Goal: Task Accomplishment & Management: Manage account settings

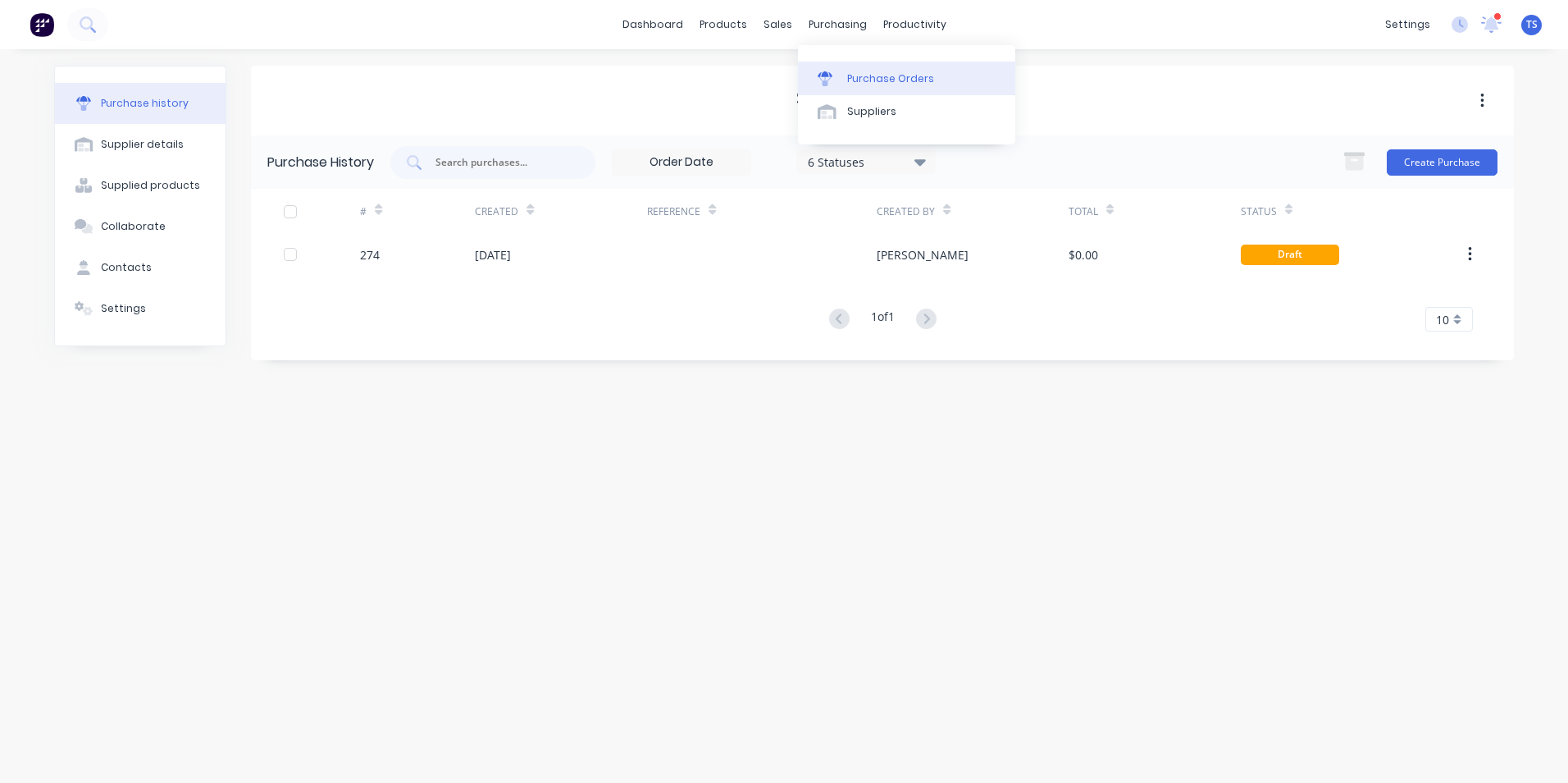
click at [888, 80] on div "Purchase Orders" at bounding box center [891, 79] width 87 height 15
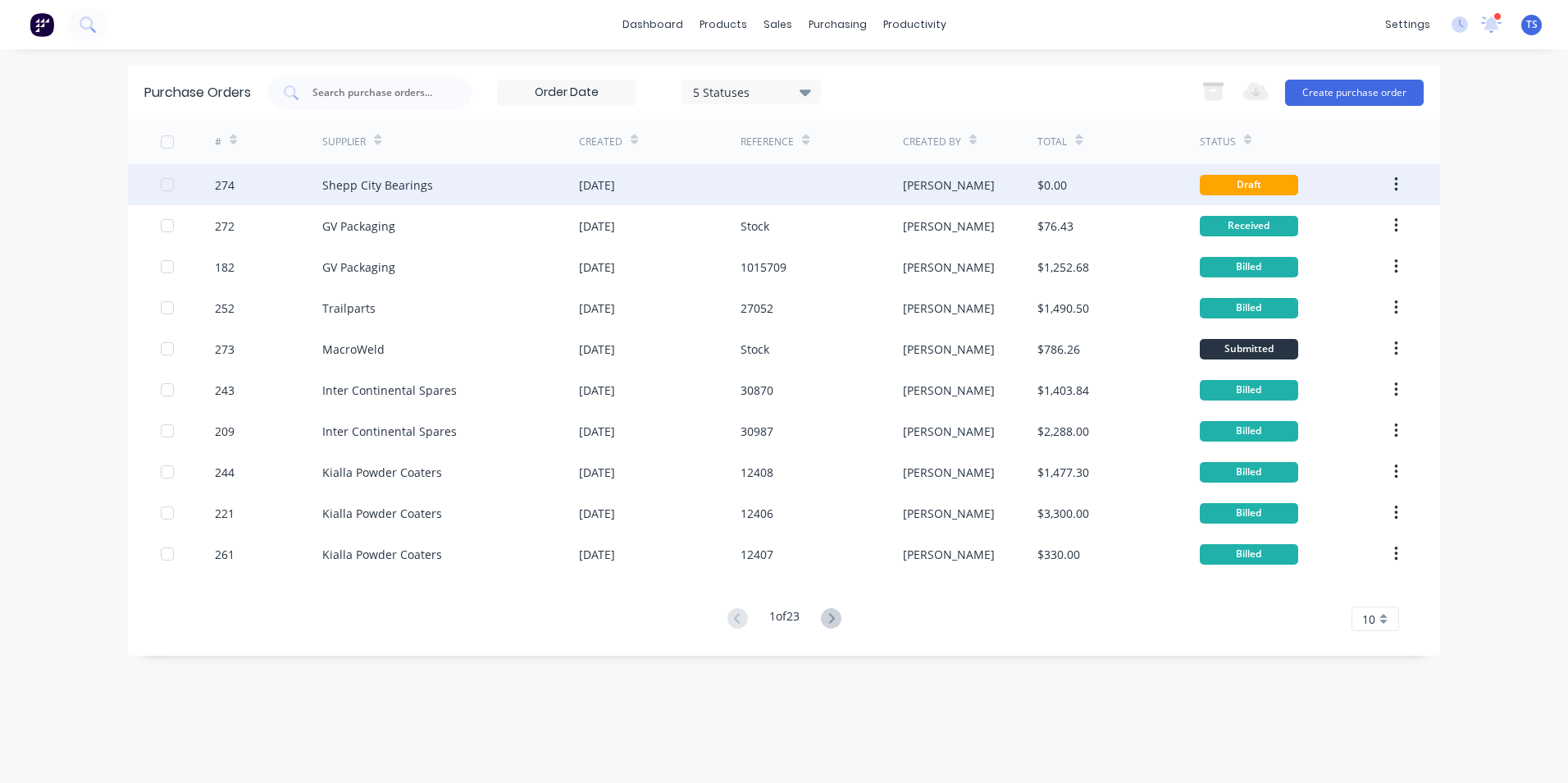
click at [462, 183] on div "Shepp City Bearings" at bounding box center [450, 184] width 257 height 41
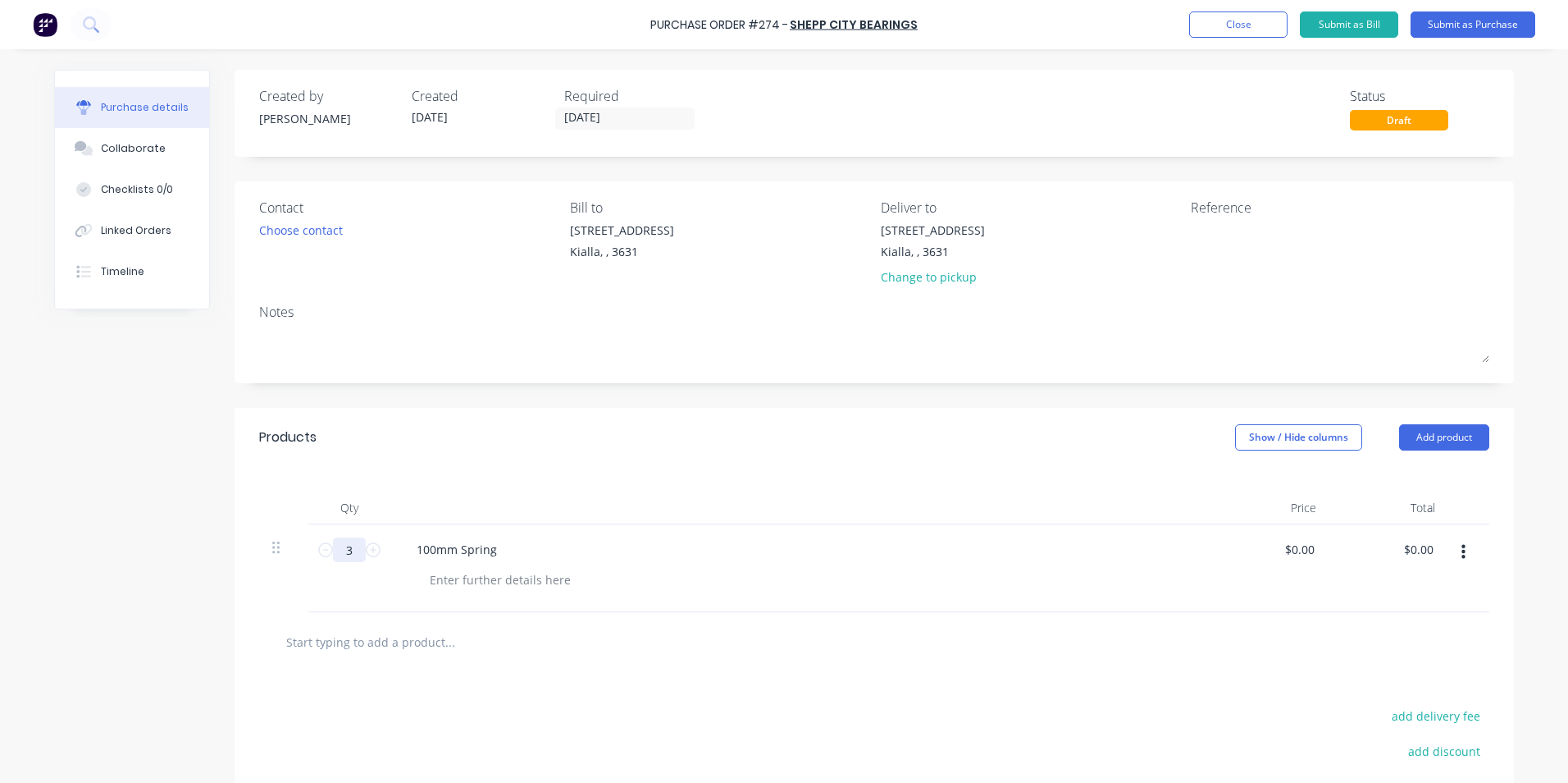
click at [348, 549] on input "3" at bounding box center [349, 549] width 33 height 24
type input "2"
click at [515, 545] on div "100mm Spring" at bounding box center [800, 549] width 794 height 23
click at [491, 549] on div "100mm Spring" at bounding box center [457, 549] width 106 height 23
click at [464, 578] on div at bounding box center [500, 580] width 167 height 23
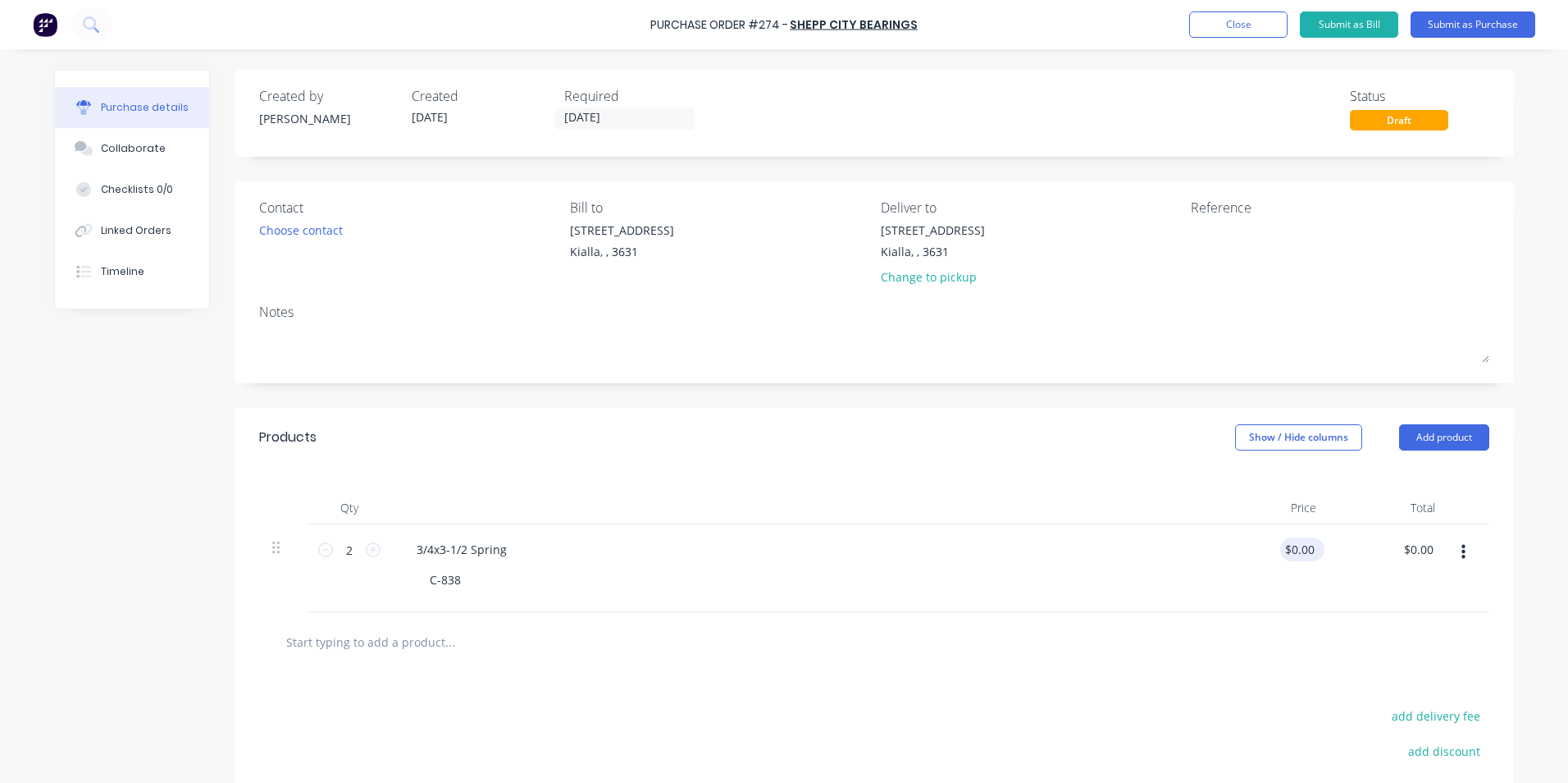
click at [1312, 547] on div "$0.00 $0.00" at bounding box center [1302, 549] width 44 height 23
click at [1309, 549] on input "0.00" at bounding box center [1302, 549] width 31 height 23
type input "0"
type input "$10.00"
type input "$20.00"
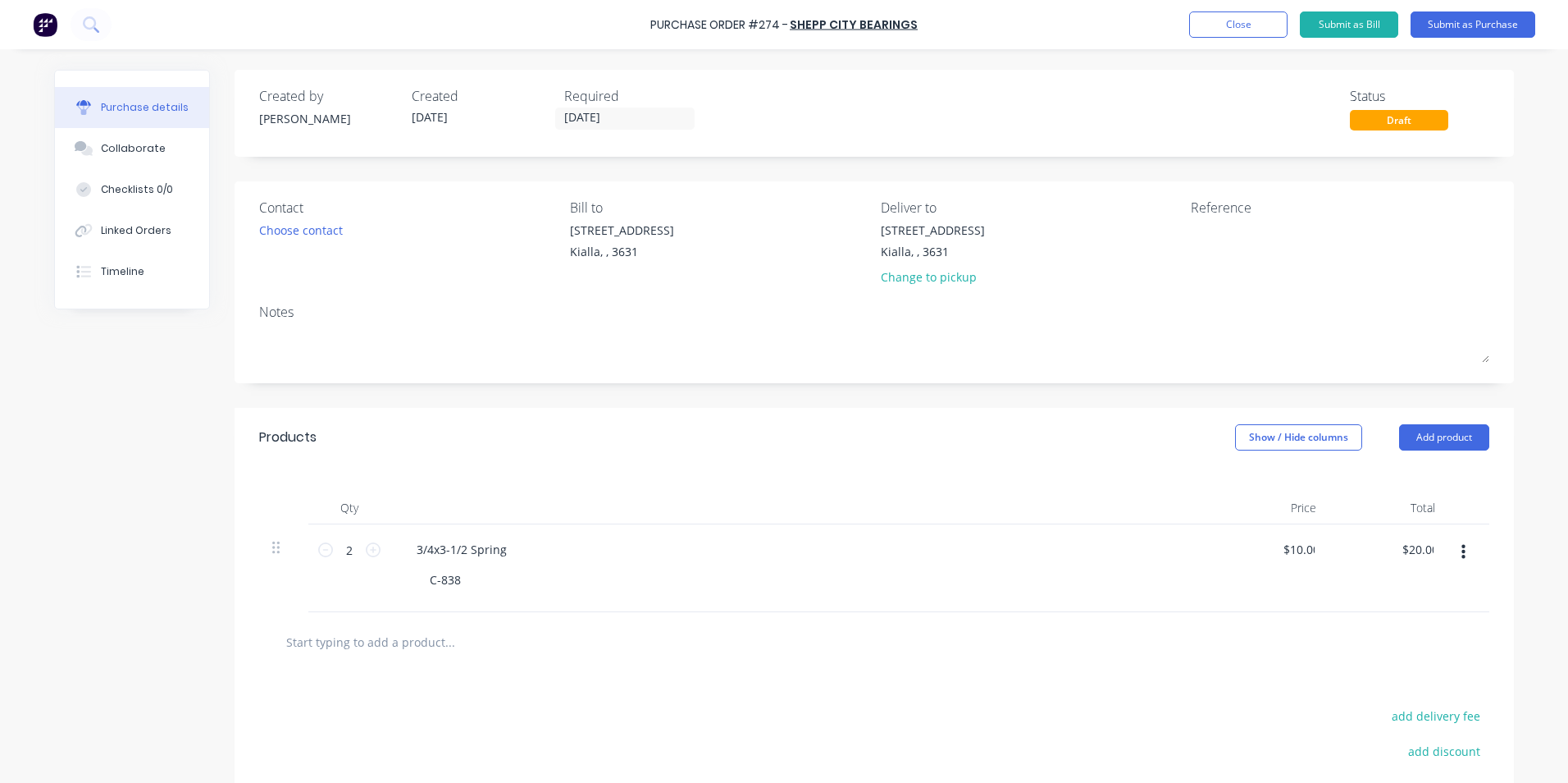
click at [1413, 591] on div "$20.00 $0.00" at bounding box center [1389, 568] width 119 height 88
click at [377, 645] on input "text" at bounding box center [449, 641] width 328 height 33
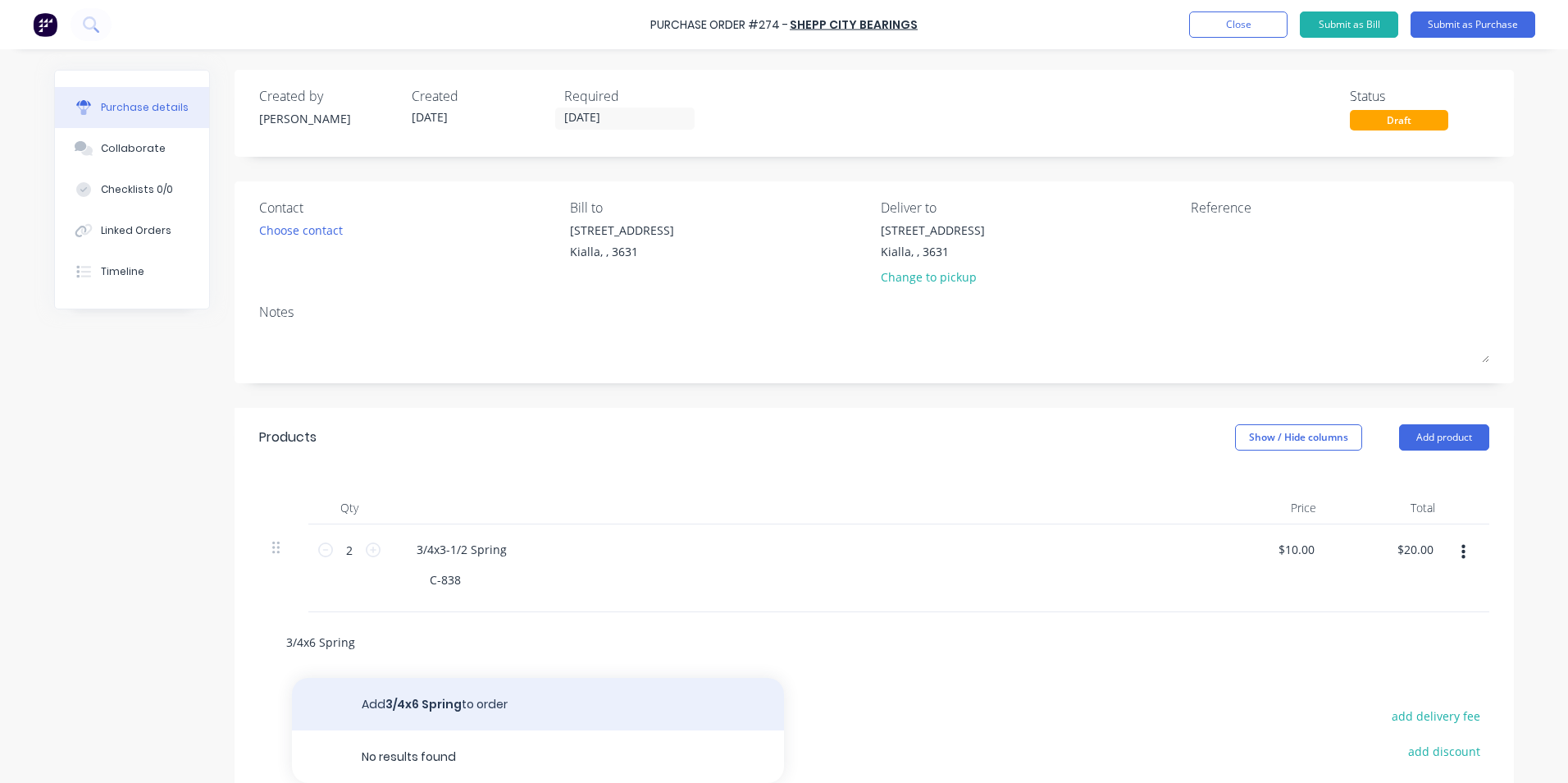
type input "3/4x6 Spring"
click at [397, 706] on button "Add 3/4x6 Spring to order" at bounding box center [538, 704] width 492 height 53
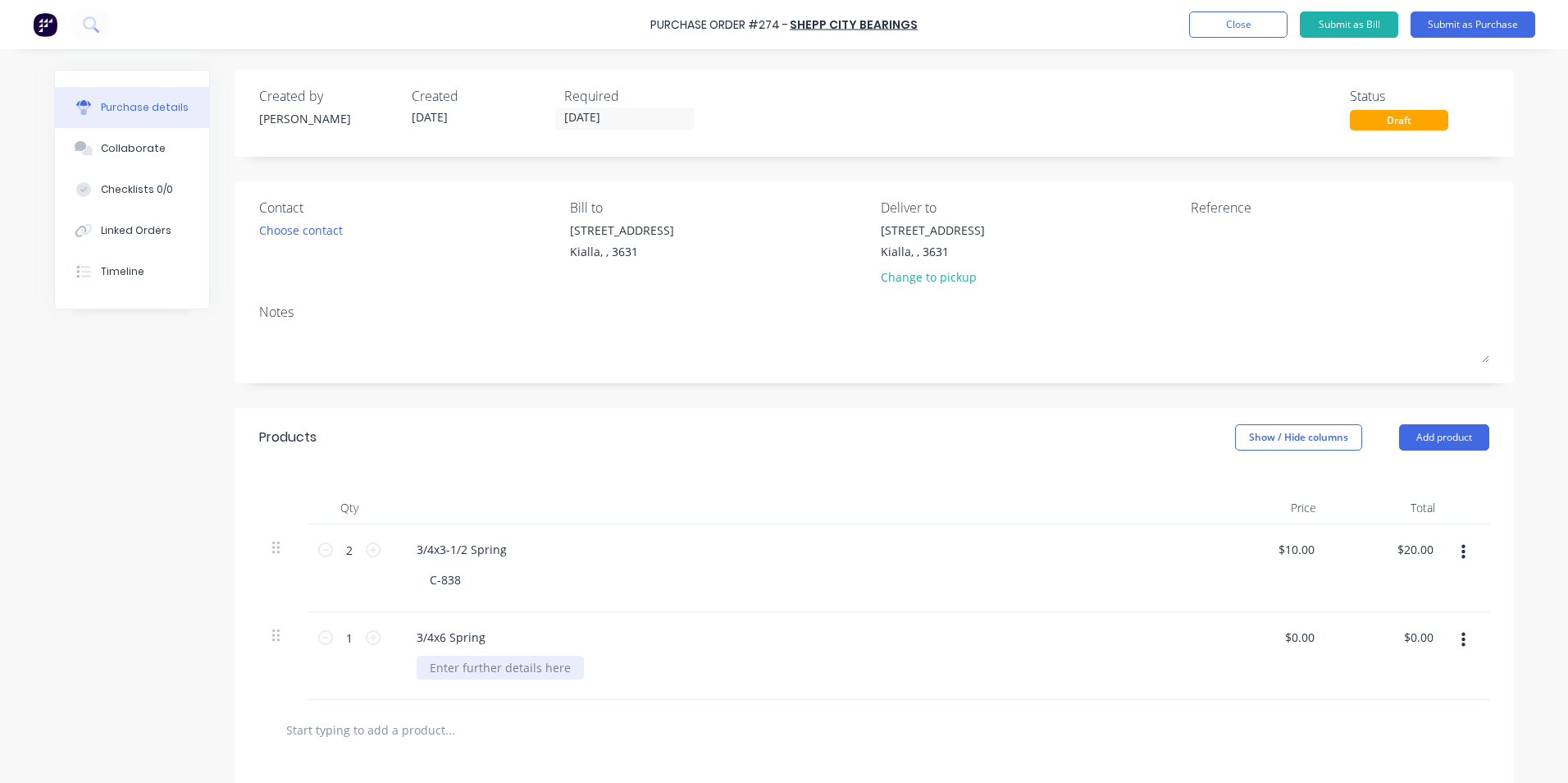
click at [438, 667] on div at bounding box center [500, 668] width 167 height 23
click at [1312, 637] on div "$0.00 $0.00" at bounding box center [1302, 637] width 44 height 23
click at [1307, 637] on input "0.00" at bounding box center [1299, 637] width 38 height 23
type input "0"
type input "$13.20"
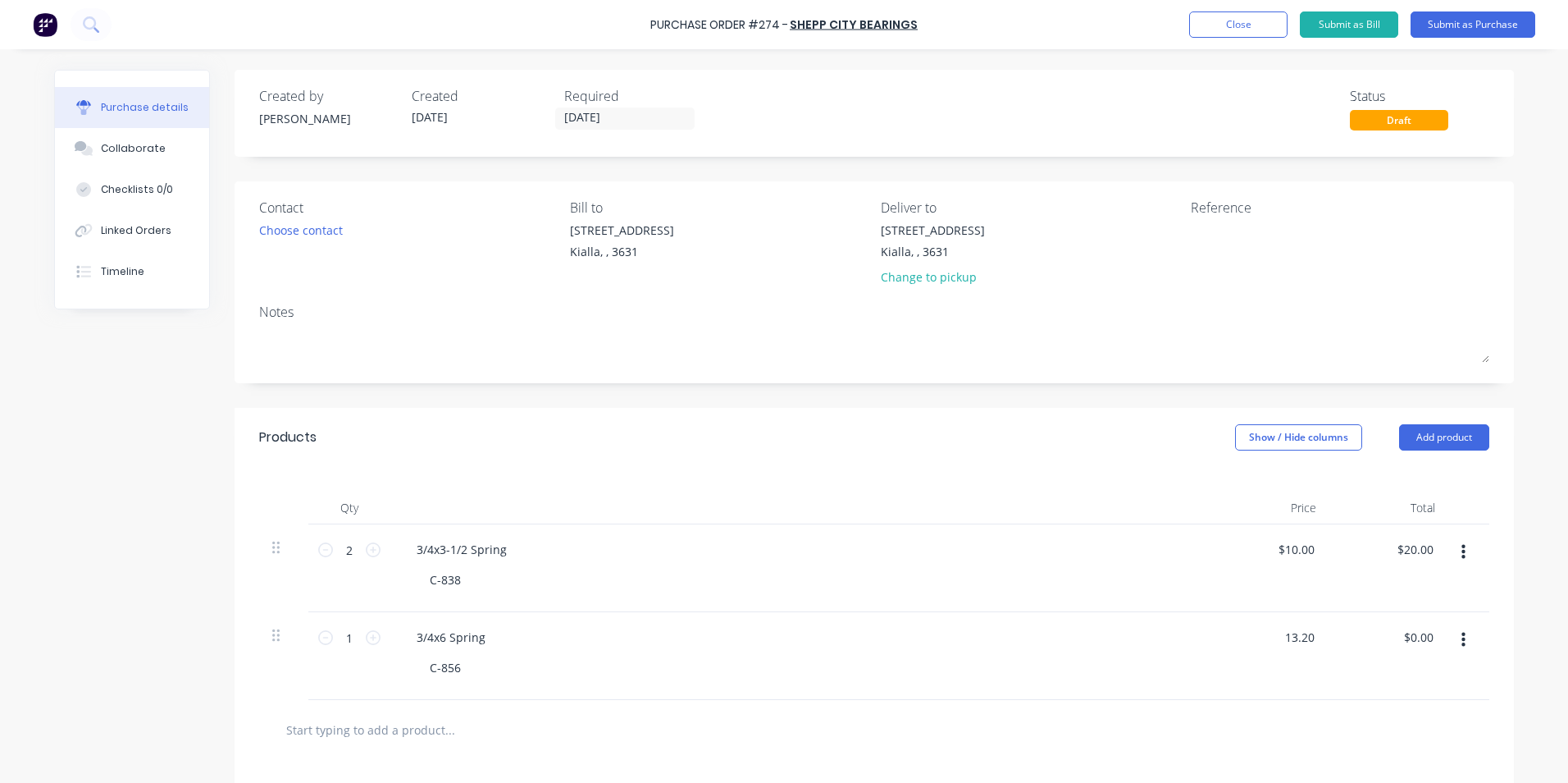
type input "$13.20"
click at [1196, 228] on textarea at bounding box center [1293, 240] width 205 height 37
type textarea "786176"
type textarea "x"
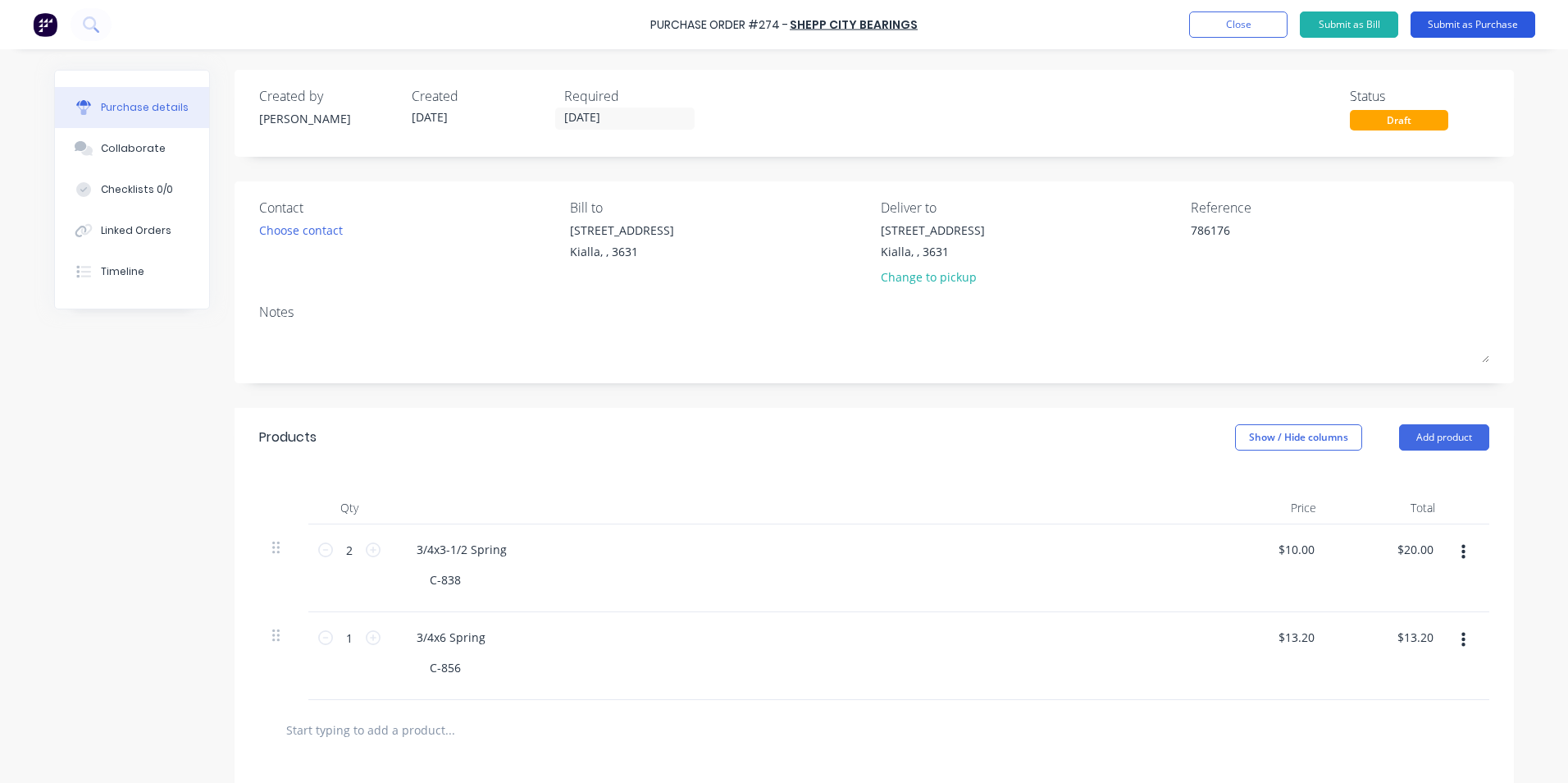
type textarea "786176"
click at [1468, 25] on button "Submit as Purchase" at bounding box center [1473, 24] width 125 height 26
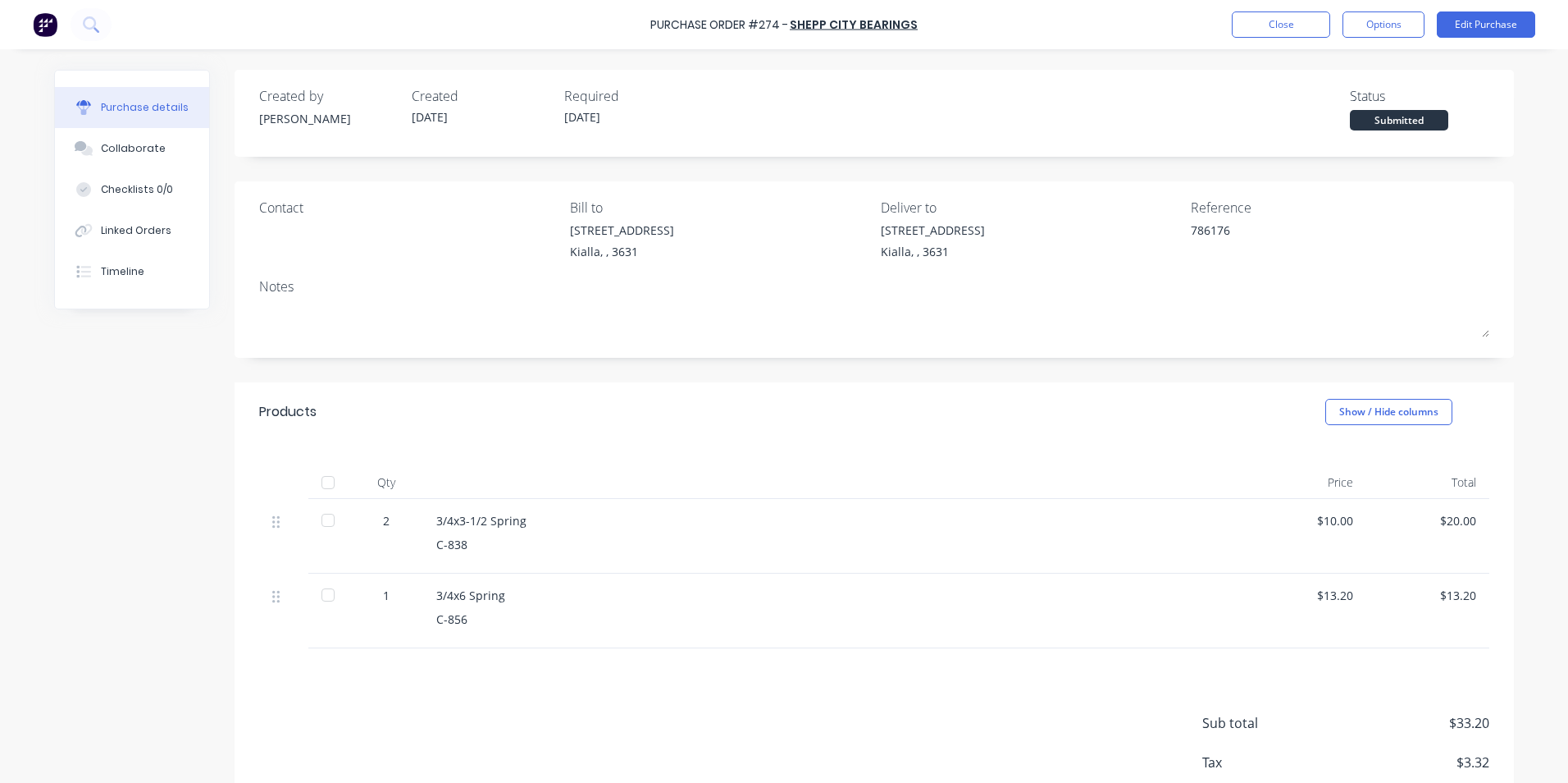
click at [327, 483] on div at bounding box center [328, 482] width 33 height 33
click at [1382, 23] on button "Options" at bounding box center [1383, 24] width 82 height 26
click at [1339, 95] on div "Convert to Bill" at bounding box center [1346, 100] width 126 height 23
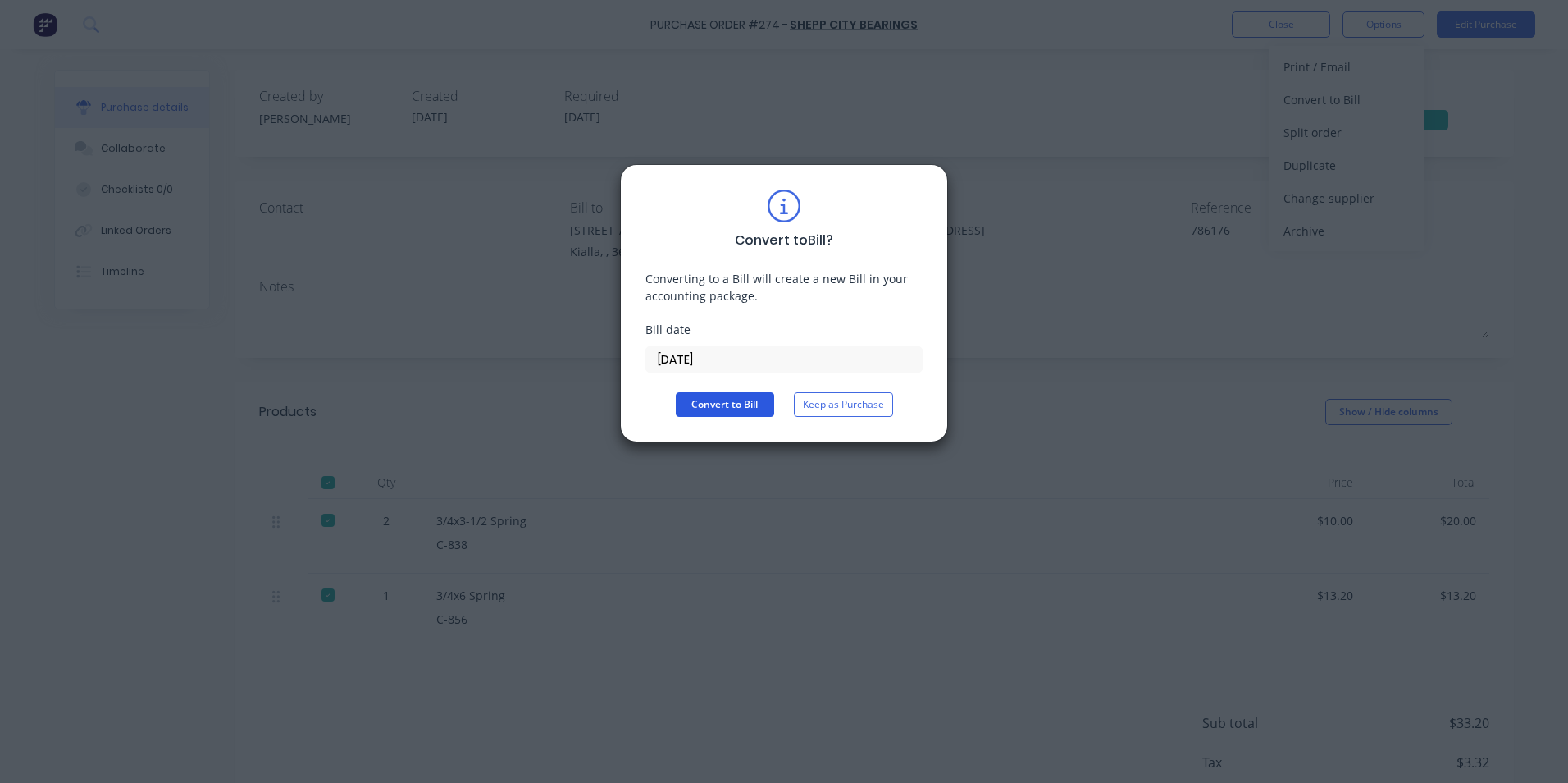
click at [753, 404] on button "Convert to Bill" at bounding box center [725, 404] width 99 height 24
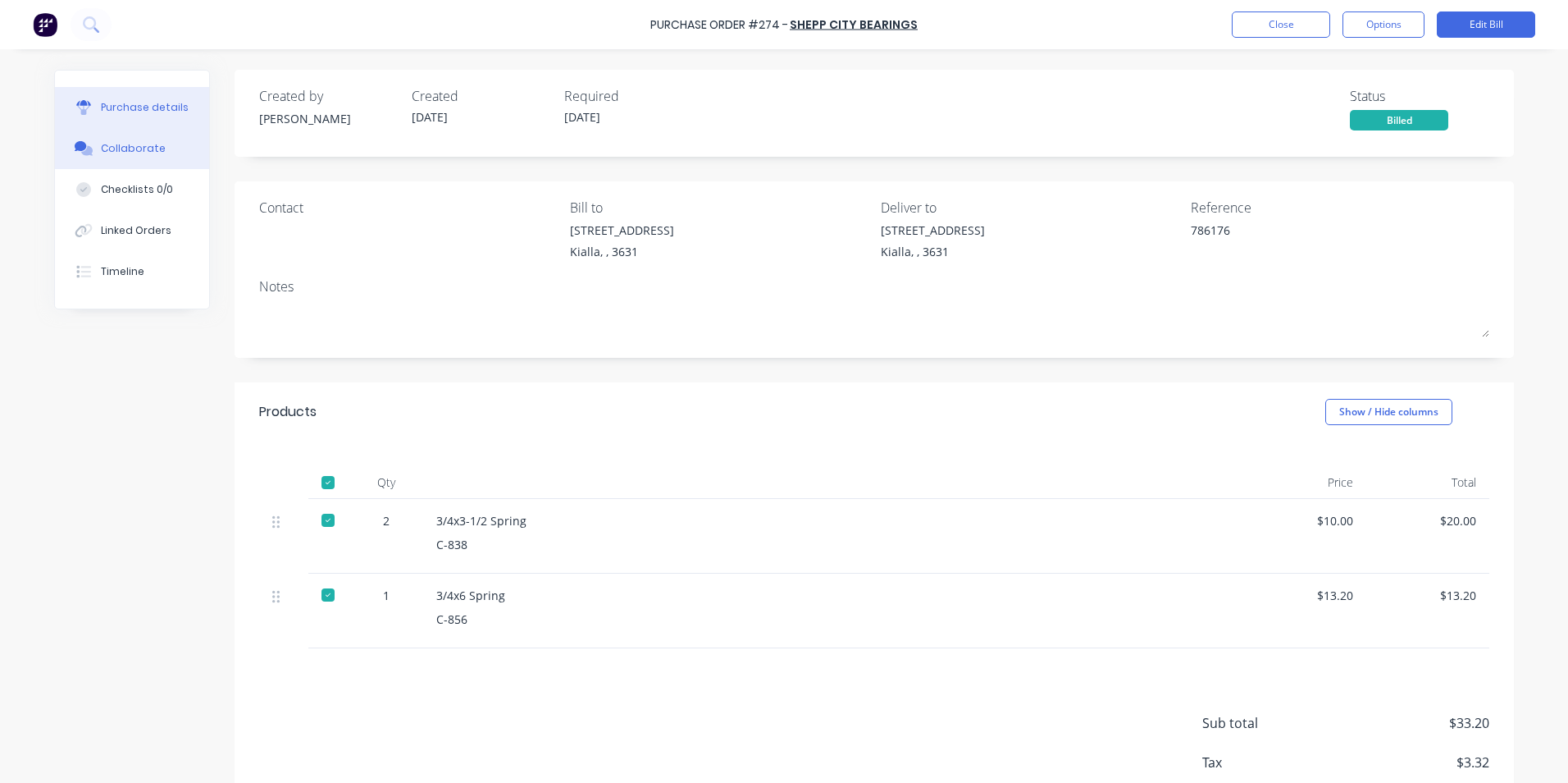
click at [104, 149] on div "Collaborate" at bounding box center [133, 149] width 64 height 15
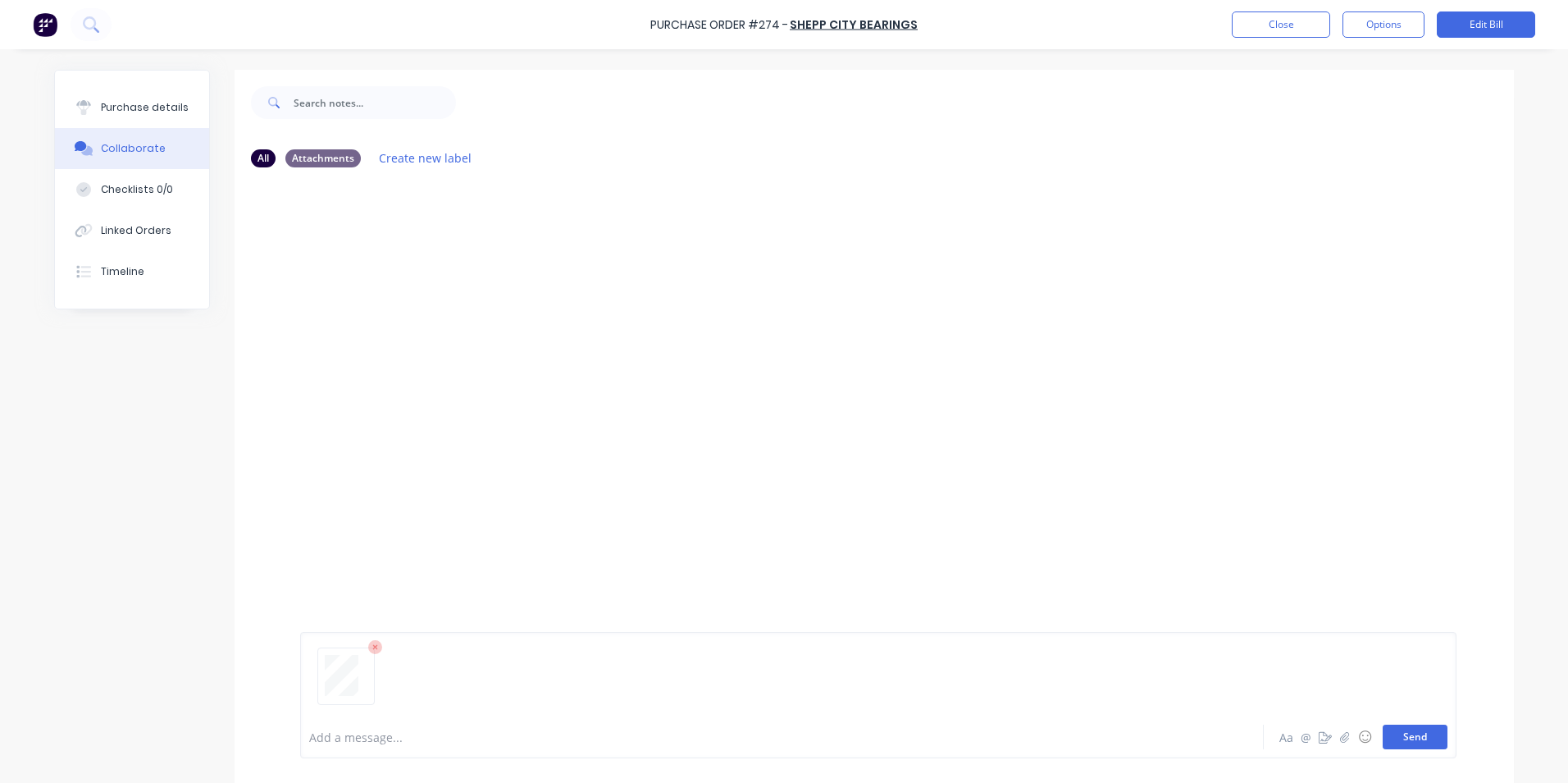
click at [1416, 734] on button "Send" at bounding box center [1415, 736] width 64 height 24
click at [128, 107] on div "Purchase details" at bounding box center [145, 108] width 88 height 15
type textarea "x"
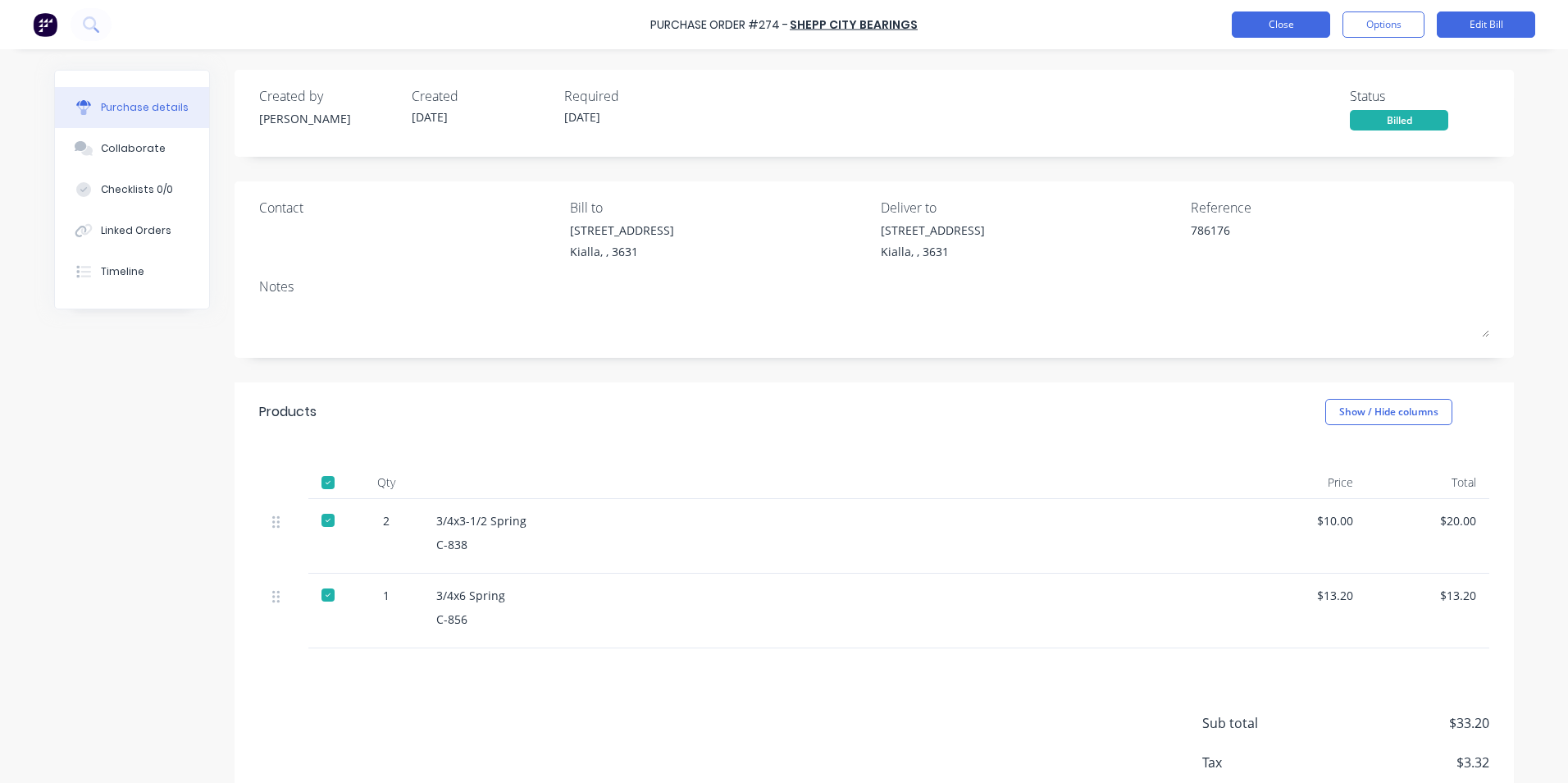
click at [1276, 26] on button "Close" at bounding box center [1281, 24] width 99 height 26
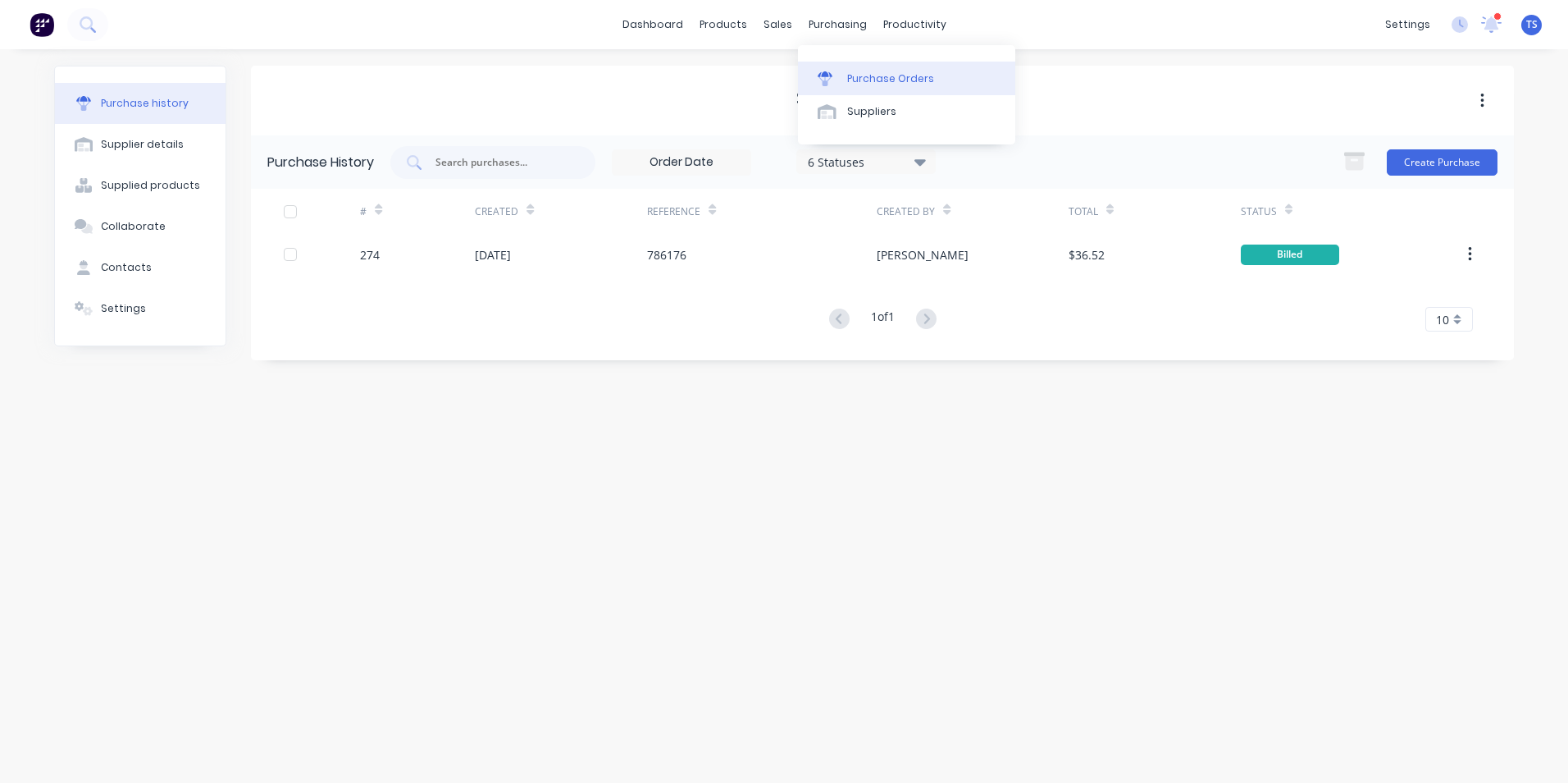
click at [854, 76] on div "Purchase Orders" at bounding box center [891, 79] width 87 height 15
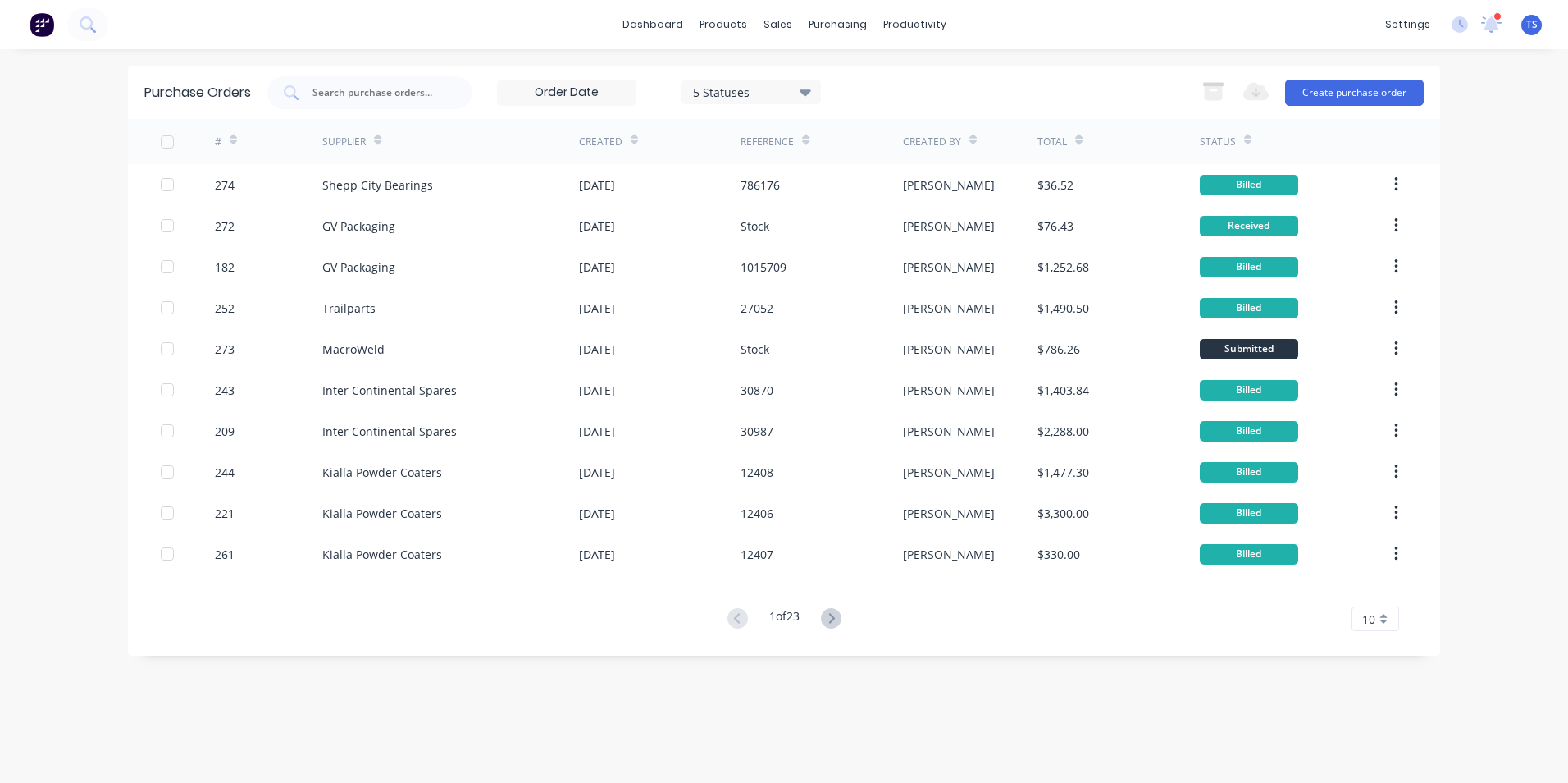
click at [809, 89] on icon at bounding box center [805, 92] width 12 height 18
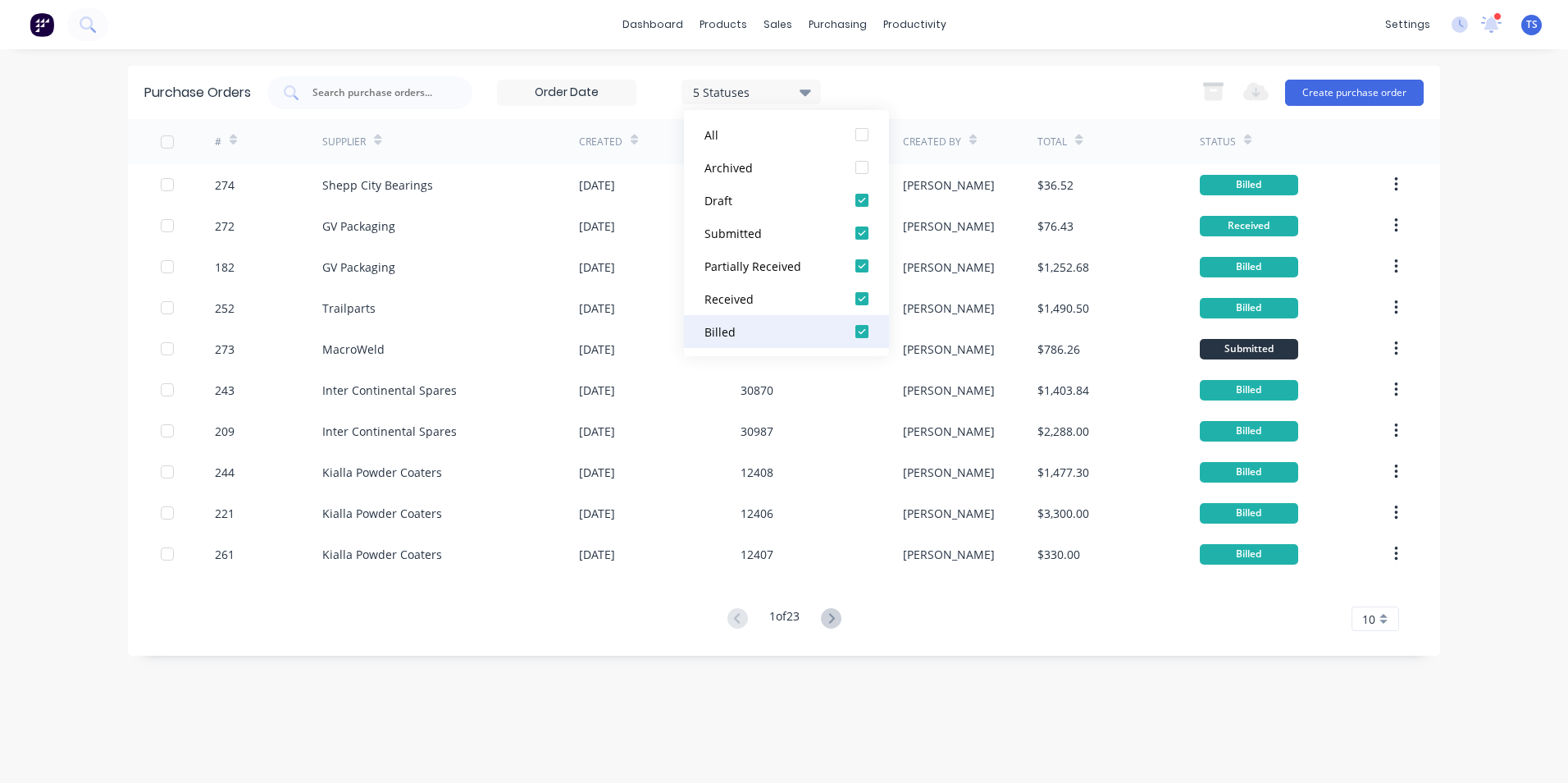
click at [861, 331] on div at bounding box center [861, 331] width 33 height 33
click at [862, 330] on div at bounding box center [861, 331] width 33 height 33
click at [1121, 77] on div "5 Statuses 5 Statuses Export to Excel (XLSX) Create purchase order" at bounding box center [845, 92] width 1157 height 33
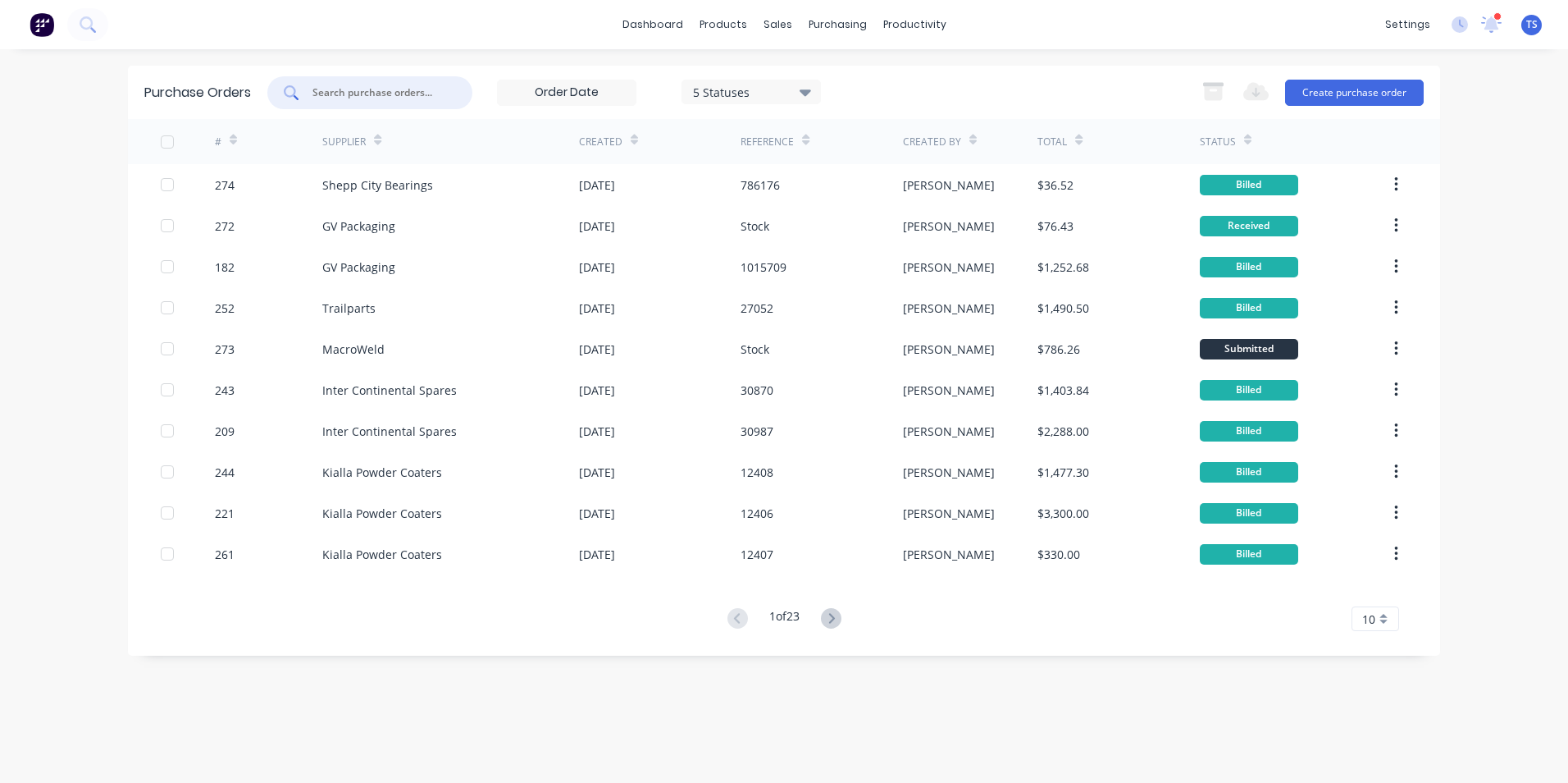
click at [355, 89] on input "text" at bounding box center [379, 93] width 136 height 17
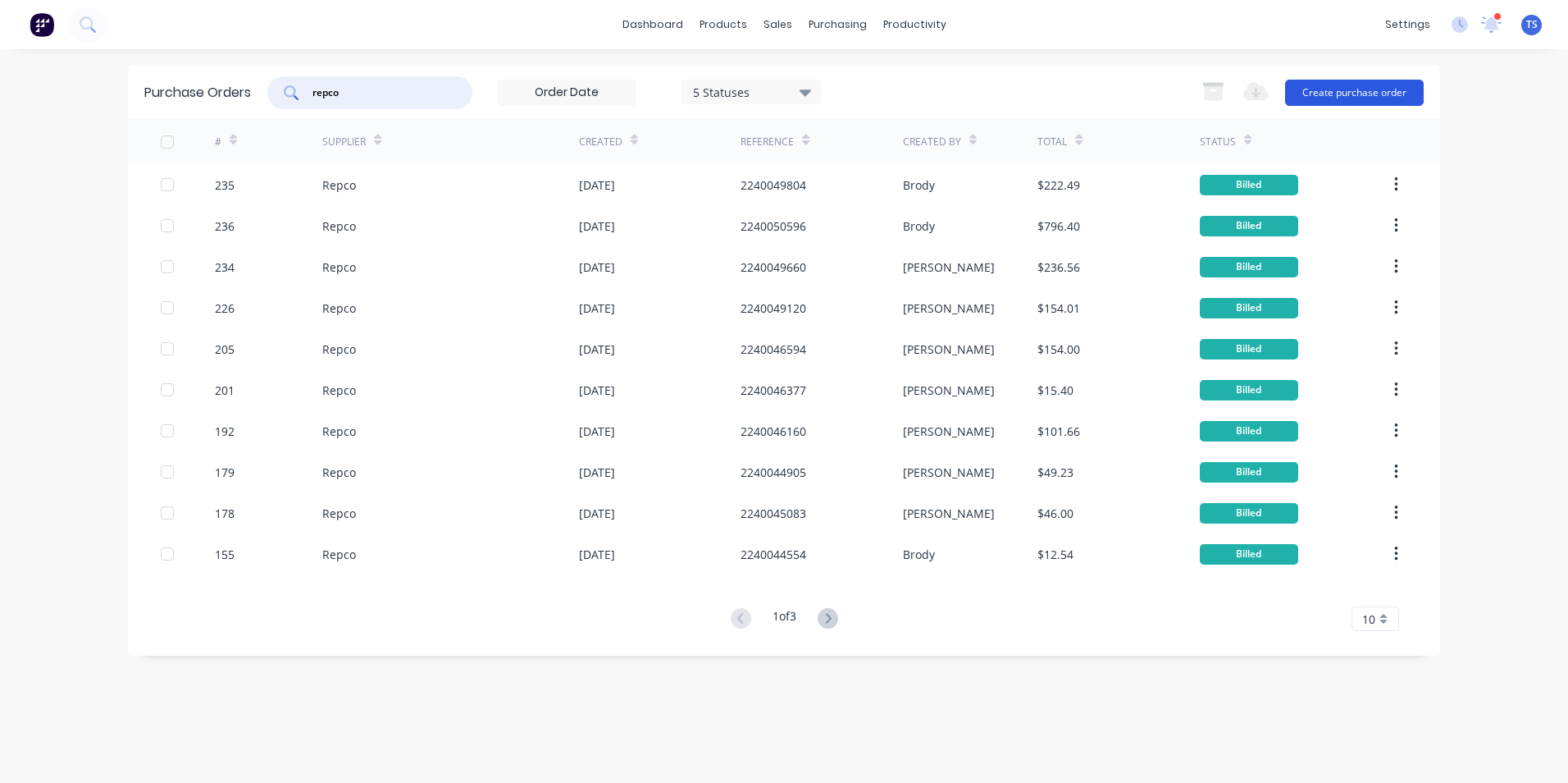
type input "repco"
click at [1315, 91] on button "Create purchase order" at bounding box center [1355, 92] width 139 height 26
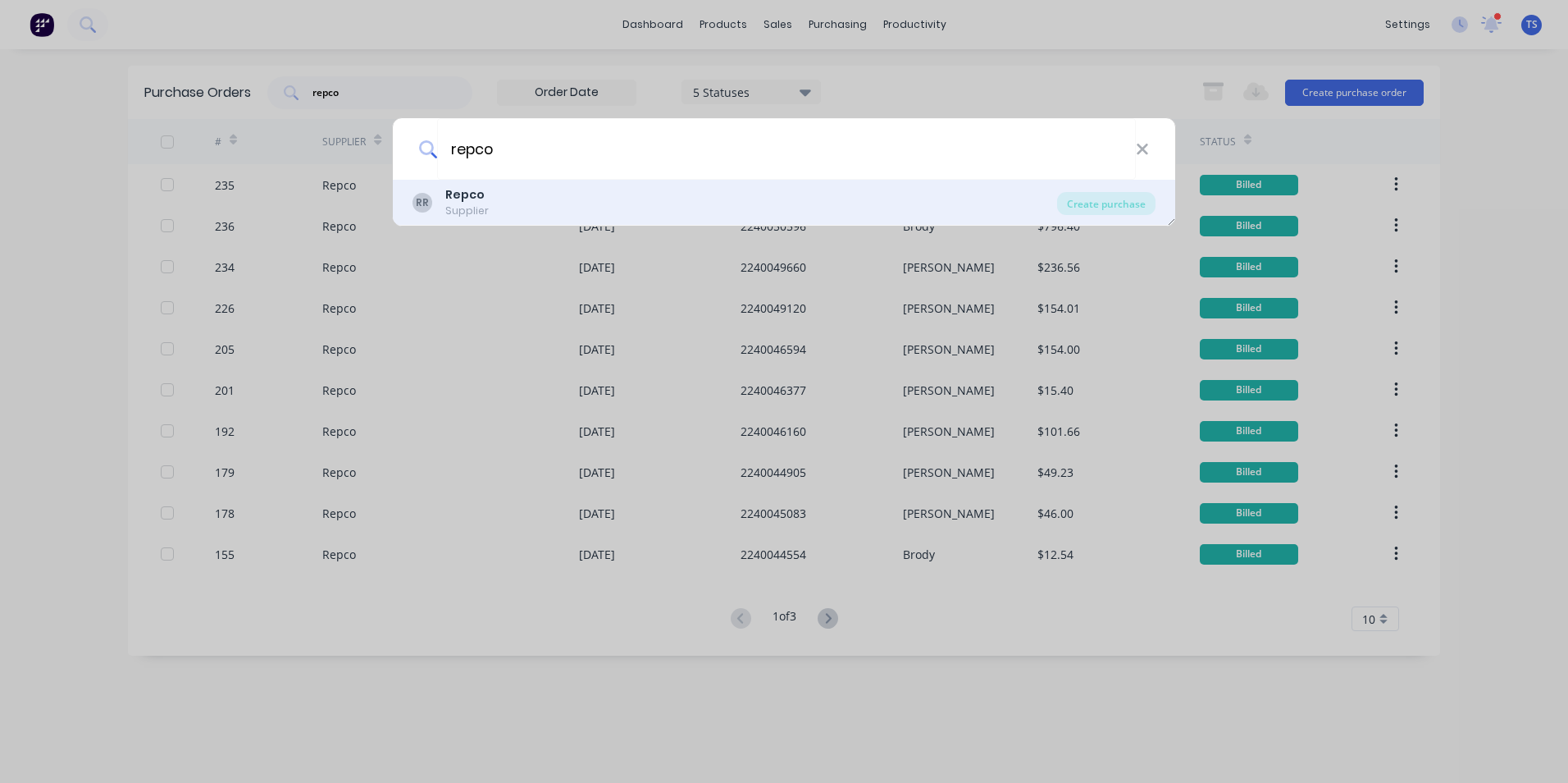
type input "repco"
click at [504, 202] on div "RR Repco Supplier" at bounding box center [734, 202] width 645 height 32
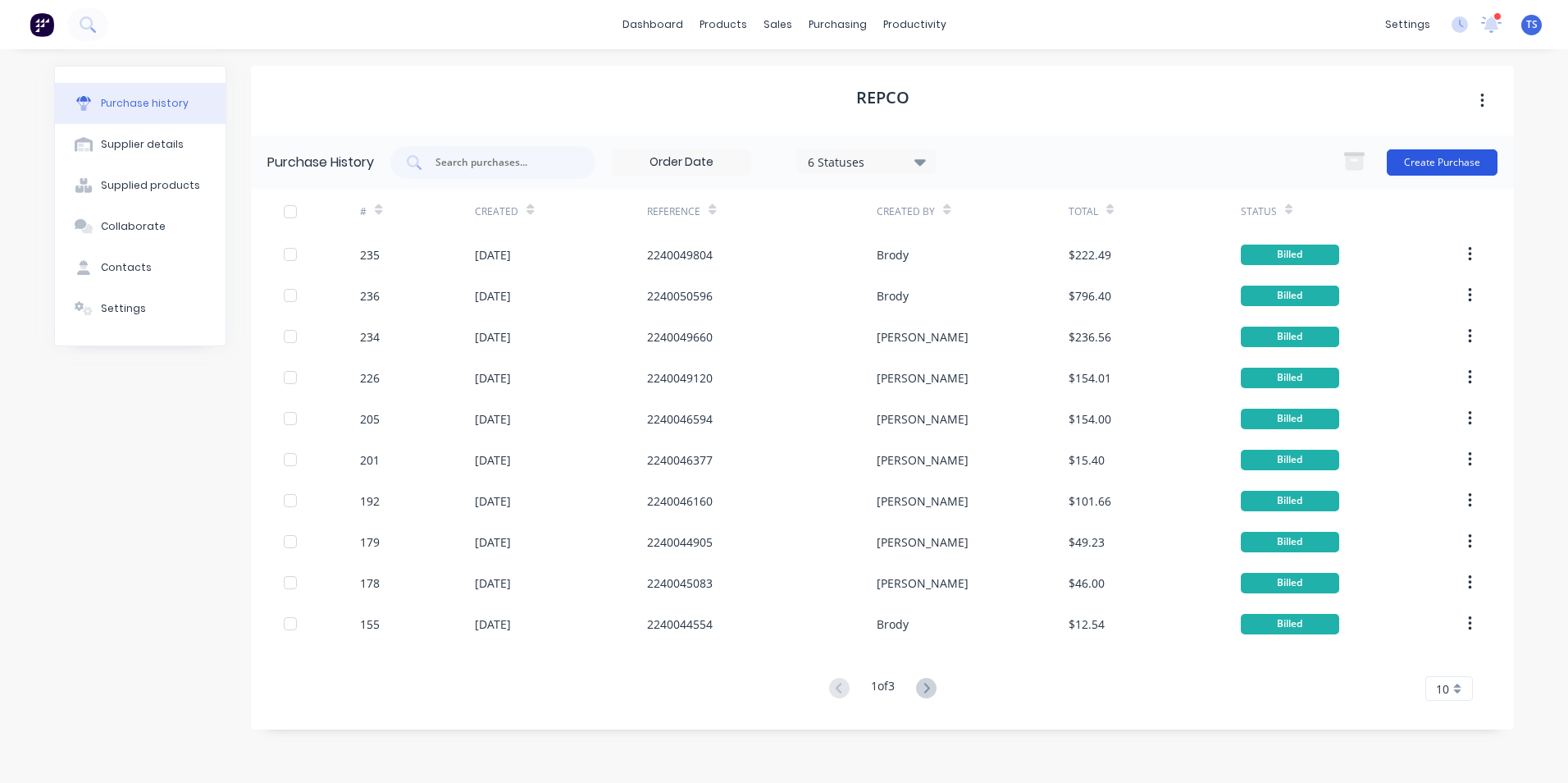
click at [1452, 163] on button "Create Purchase" at bounding box center [1442, 161] width 110 height 26
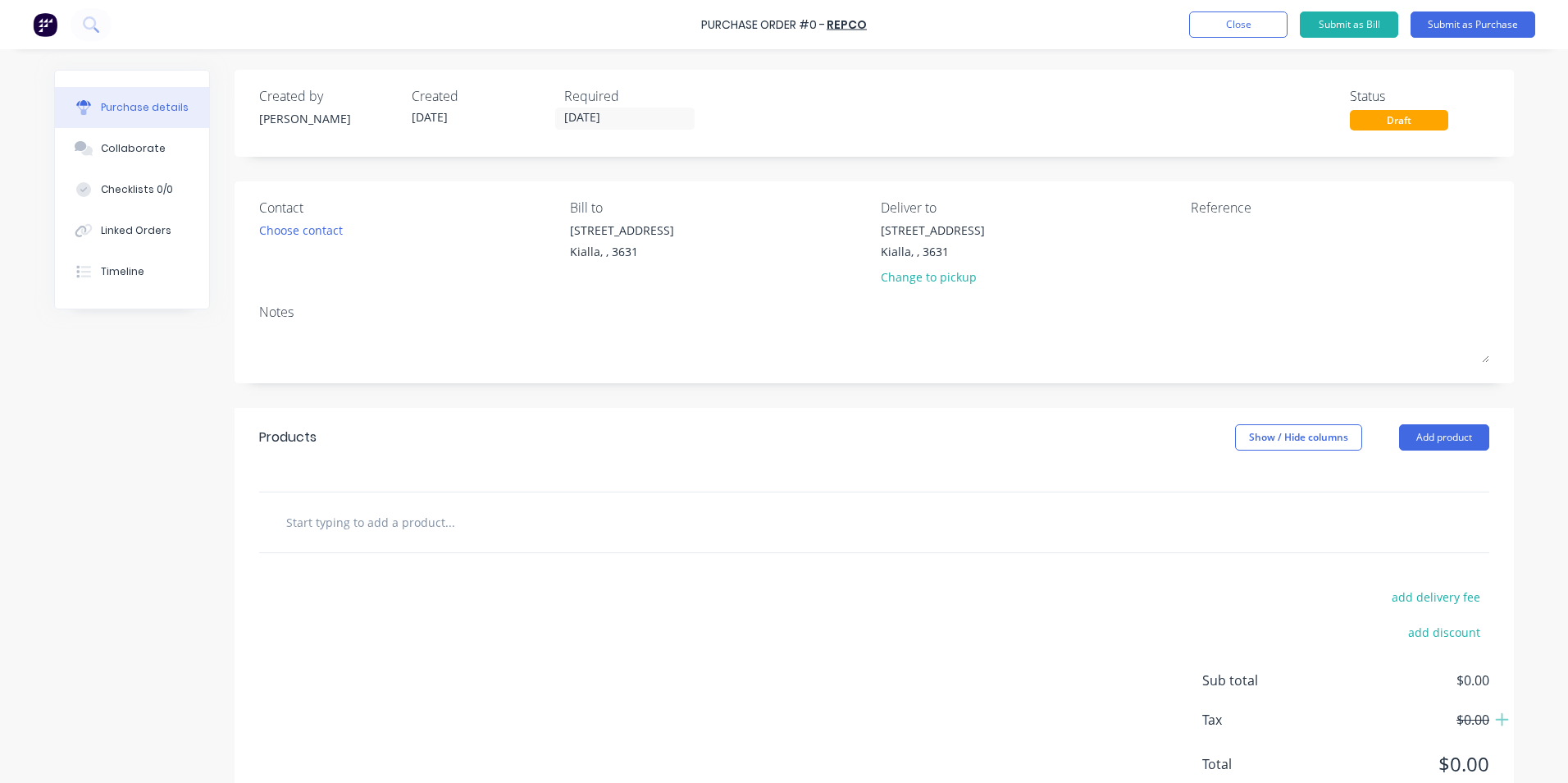
click at [310, 520] on input "text" at bounding box center [449, 521] width 328 height 33
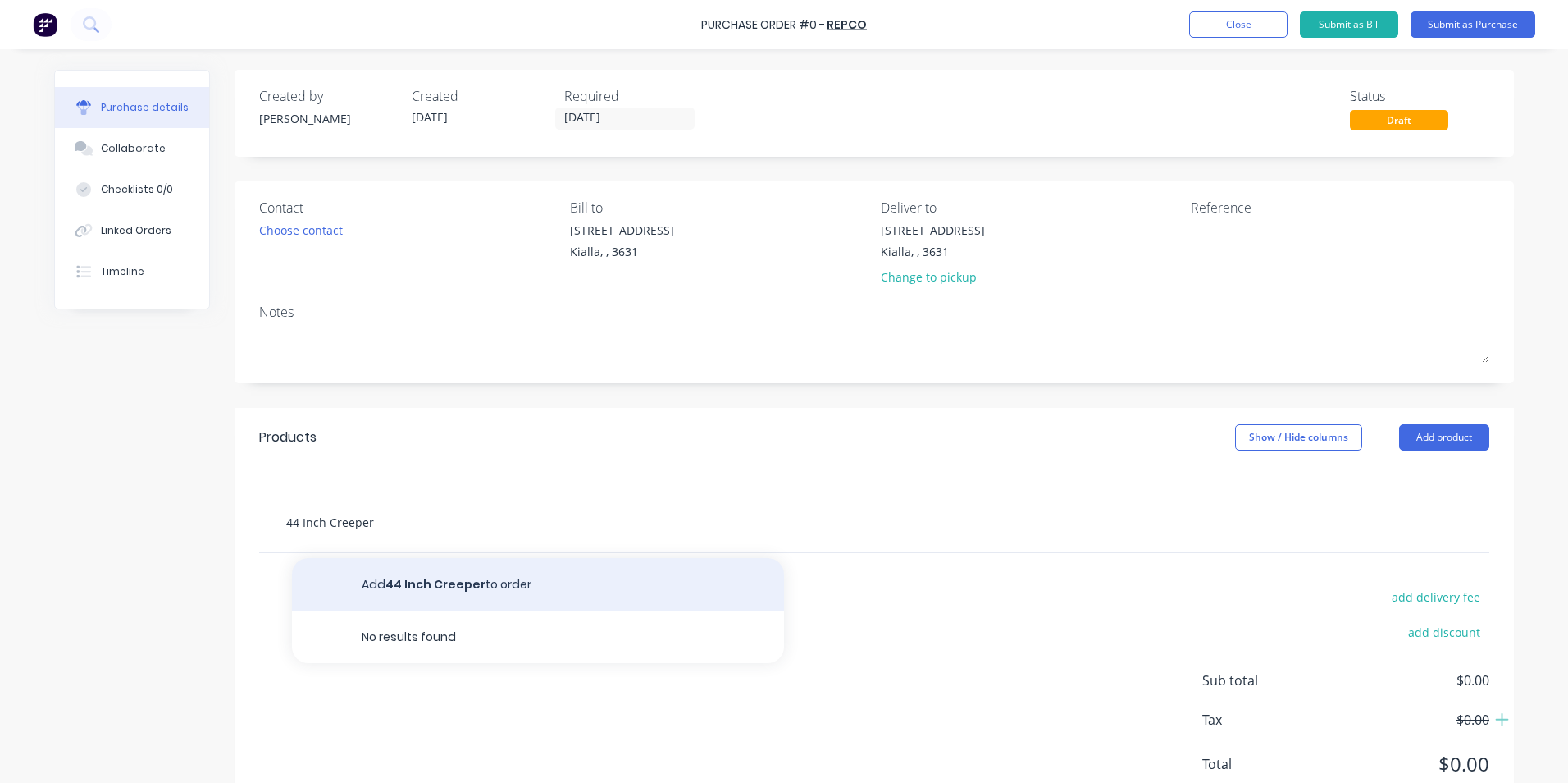
type input "44 Inch Creeper"
click at [458, 590] on button "Add 44 Inch Creeper to order" at bounding box center [538, 584] width 492 height 53
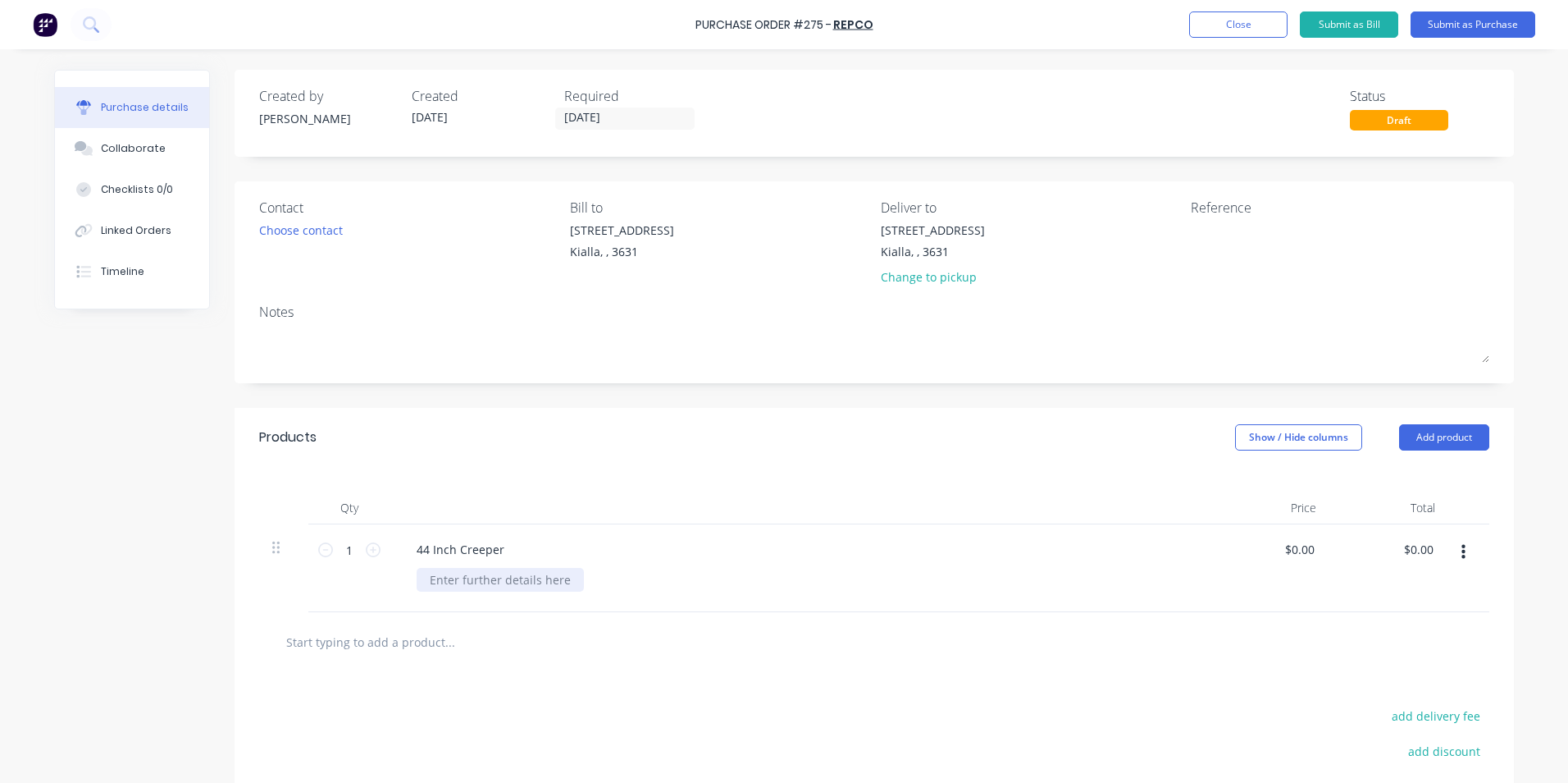
click at [443, 583] on div at bounding box center [500, 580] width 167 height 23
click at [1197, 569] on div "44 Inch Creeper RPC44" at bounding box center [800, 568] width 820 height 88
click at [1304, 545] on input "0.00" at bounding box center [1302, 549] width 31 height 23
type input "0"
type input "$90.00"
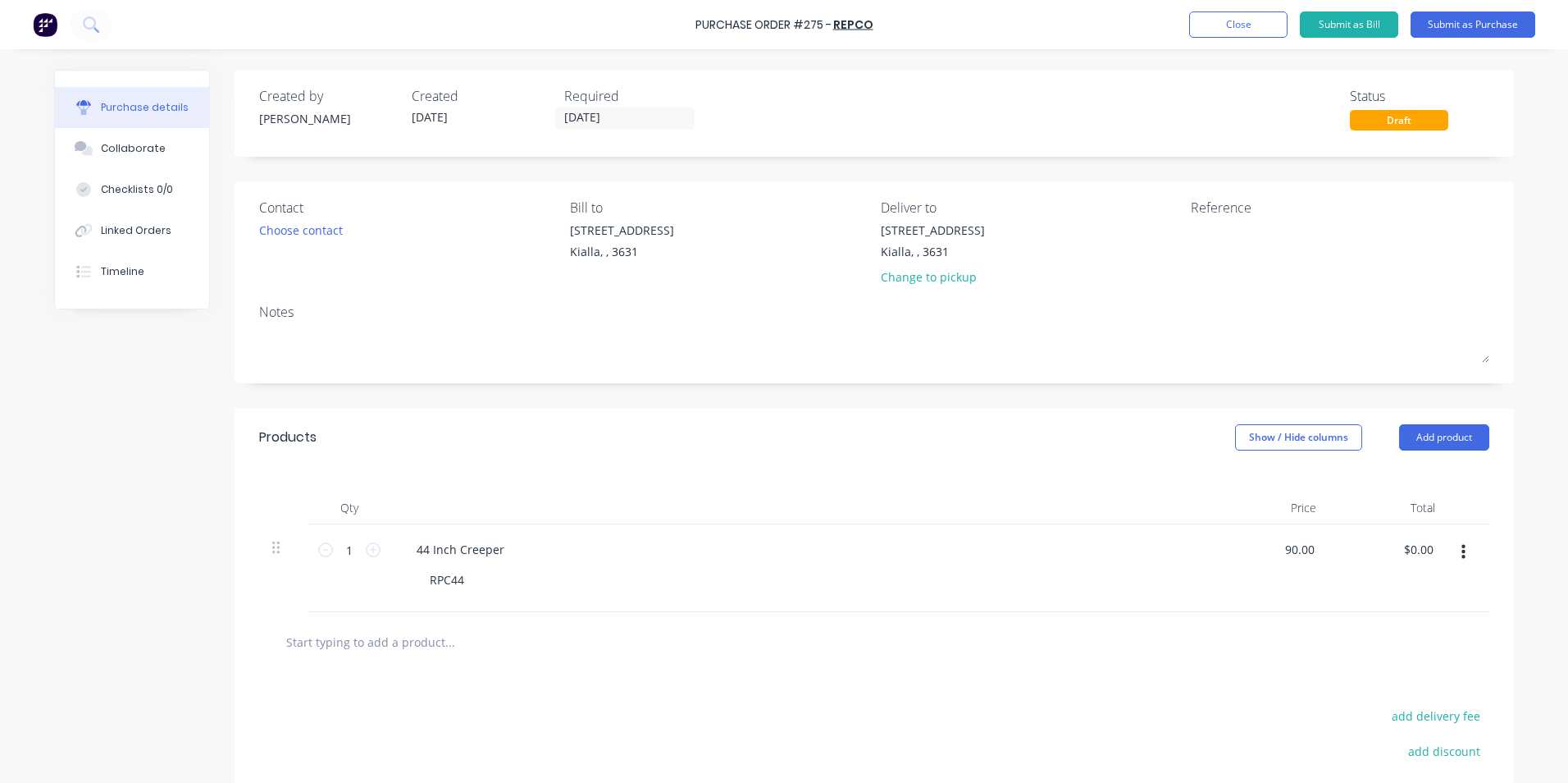
type input "$90.00"
click at [1376, 577] on div "$90.00 $90.00" at bounding box center [1389, 568] width 119 height 88
click at [1191, 228] on textarea at bounding box center [1293, 240] width 205 height 37
type textarea "2240052201"
type textarea "x"
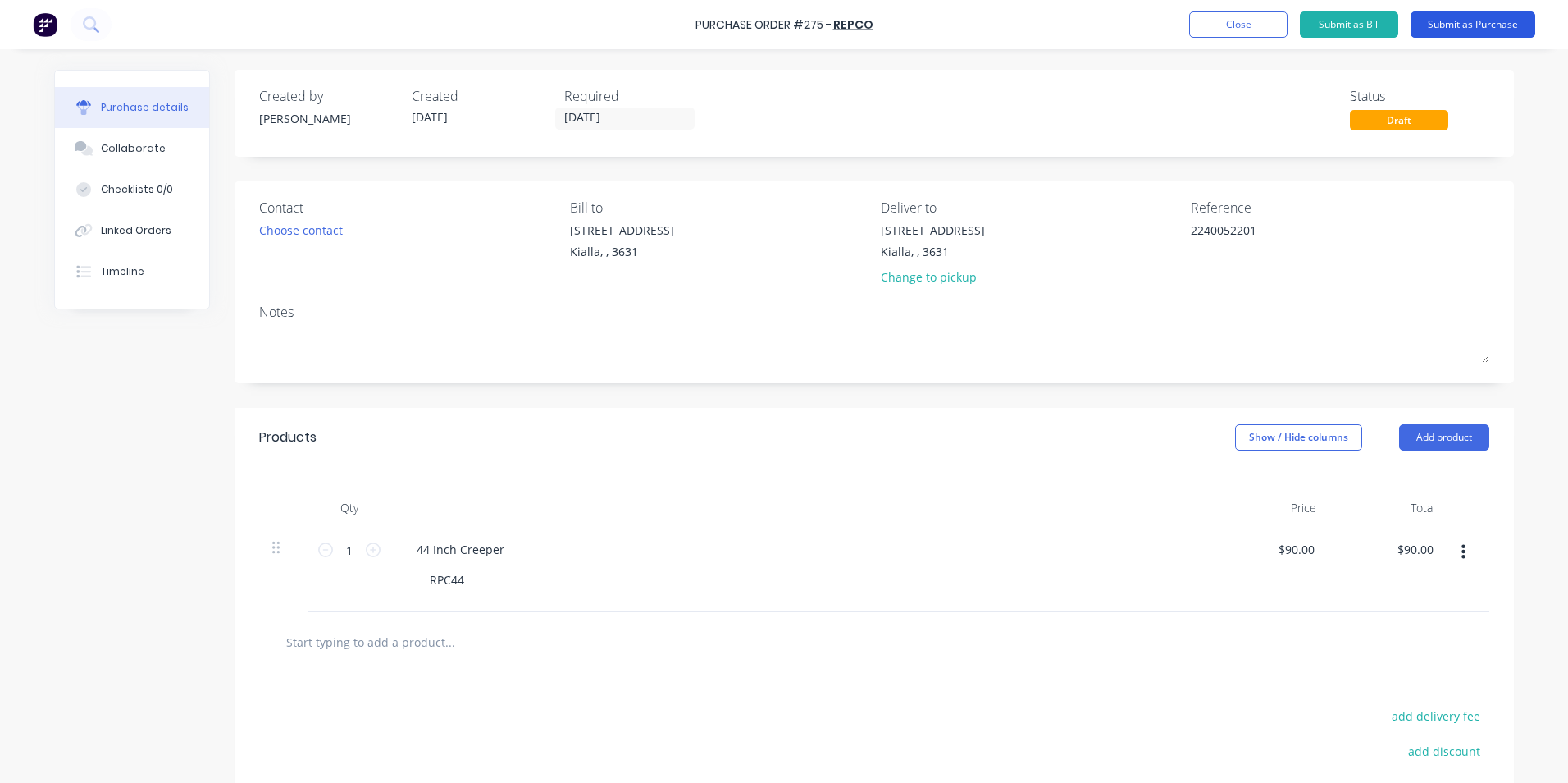
type textarea "2240052201"
click at [1466, 25] on button "Submit as Purchase" at bounding box center [1473, 24] width 125 height 26
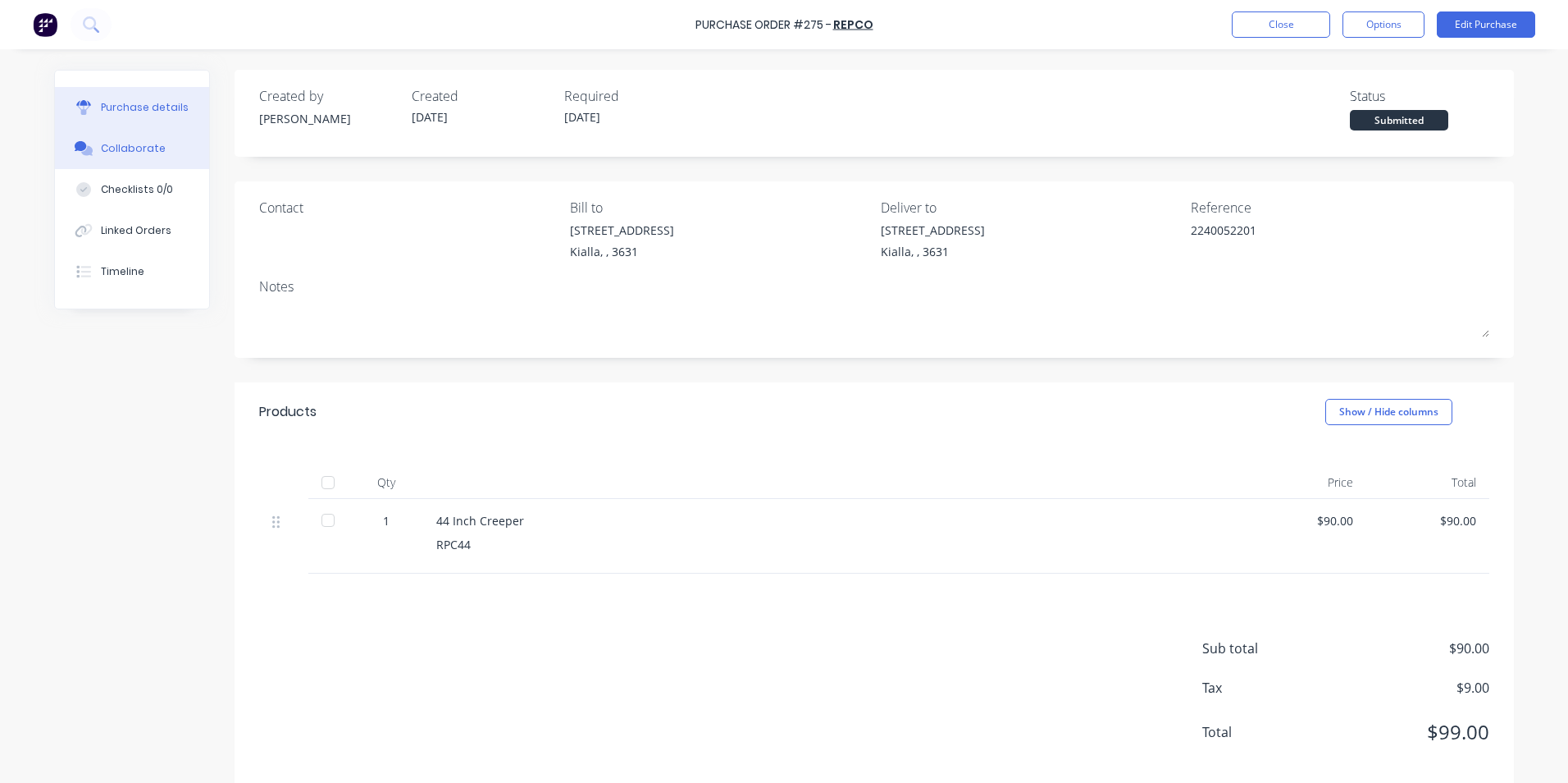
click at [141, 157] on button "Collaborate" at bounding box center [132, 148] width 154 height 41
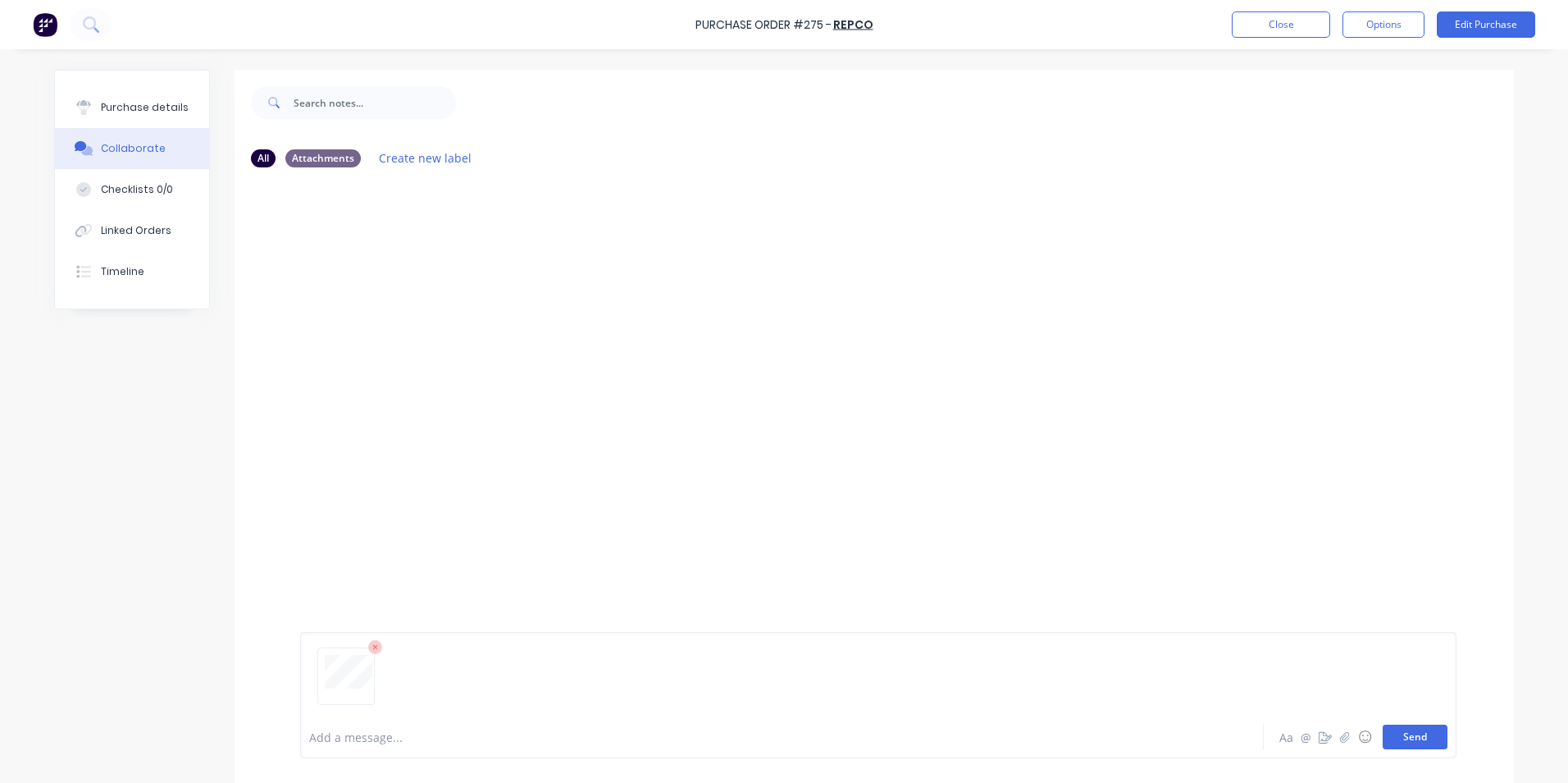
click at [1417, 742] on button "Send" at bounding box center [1415, 736] width 64 height 24
click at [142, 109] on div "Purchase details" at bounding box center [145, 108] width 88 height 15
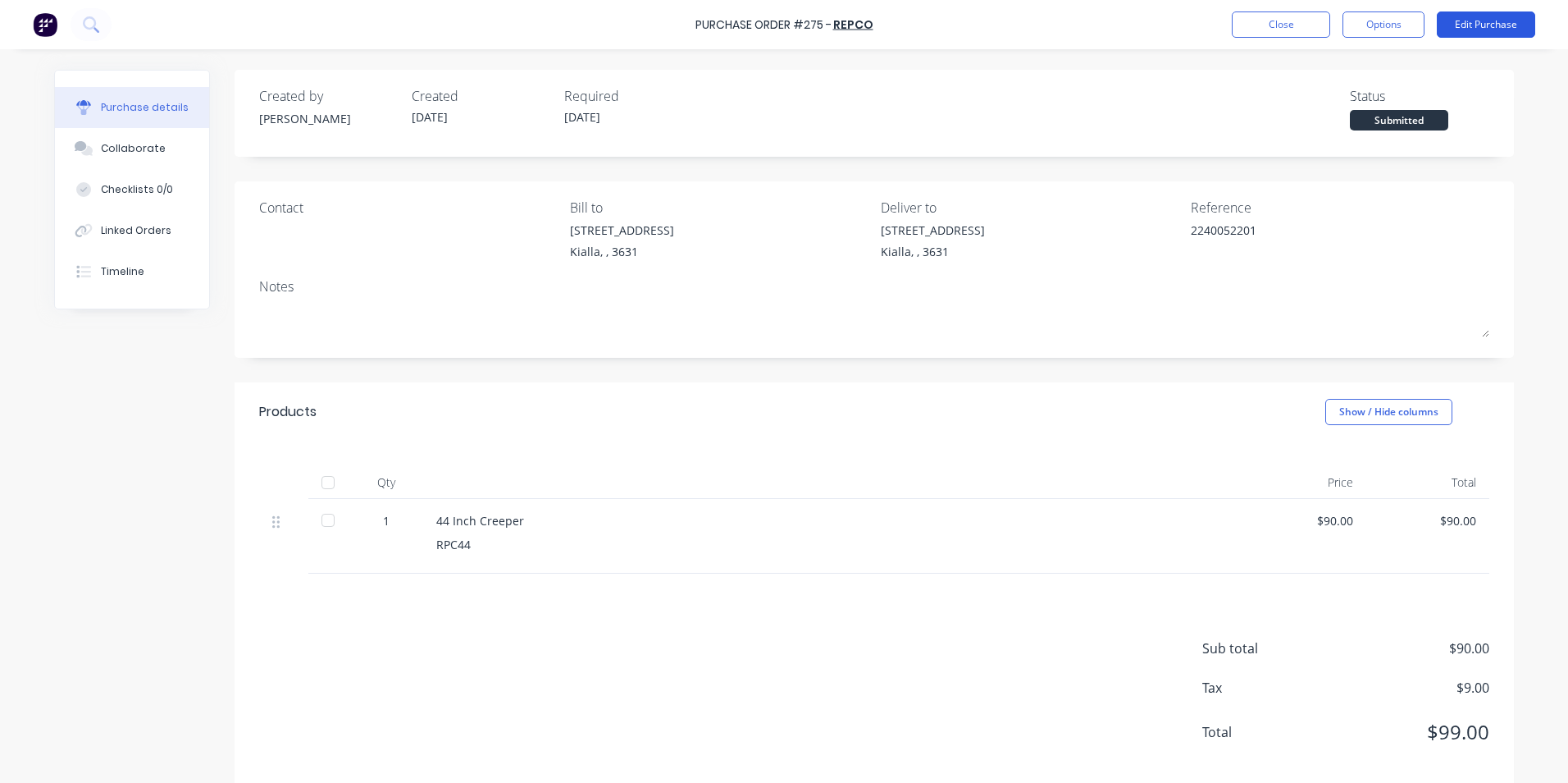
click at [1494, 24] on button "Edit Purchase" at bounding box center [1486, 24] width 99 height 26
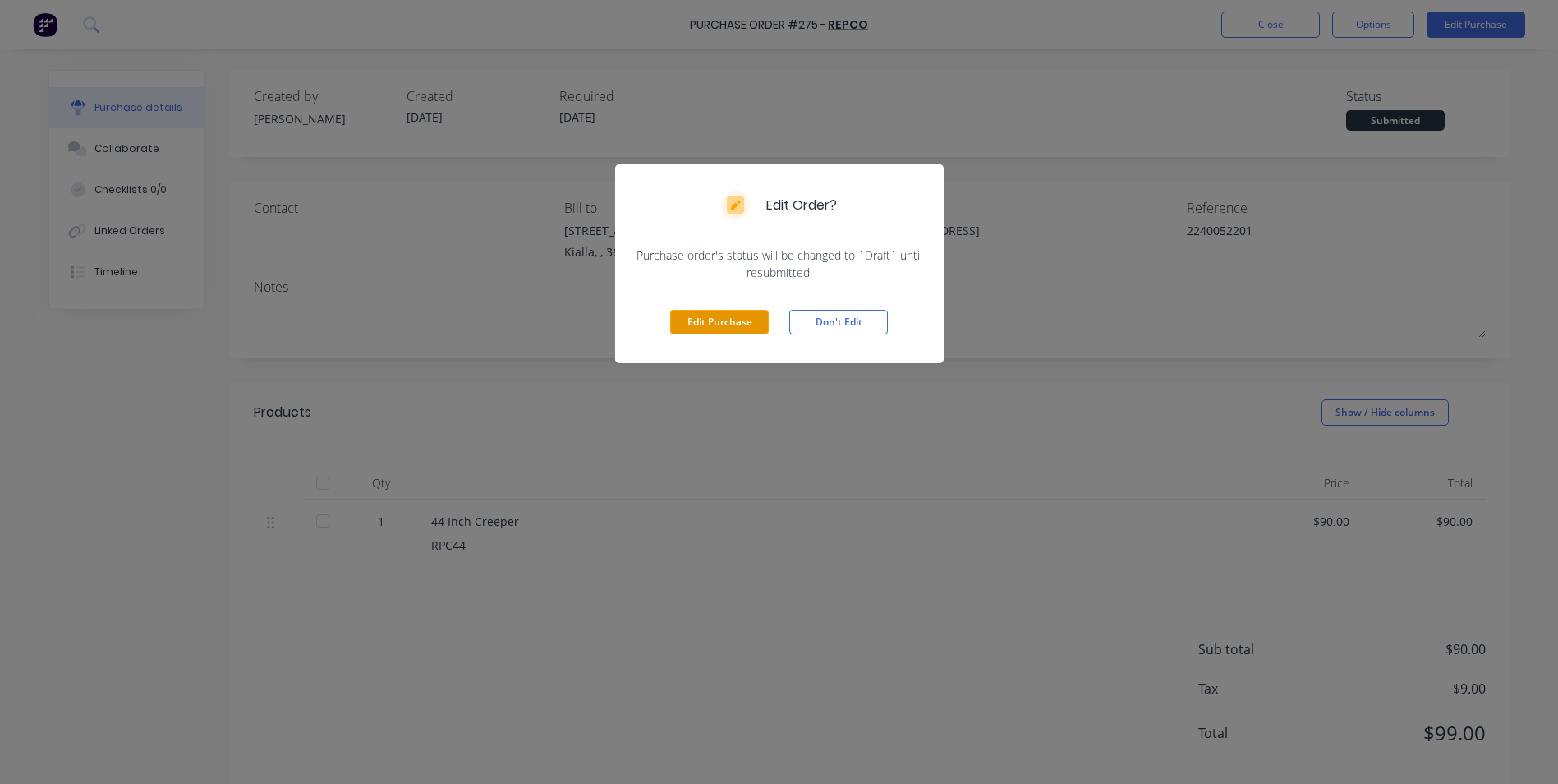
click at [743, 326] on button "Edit Purchase" at bounding box center [720, 322] width 99 height 24
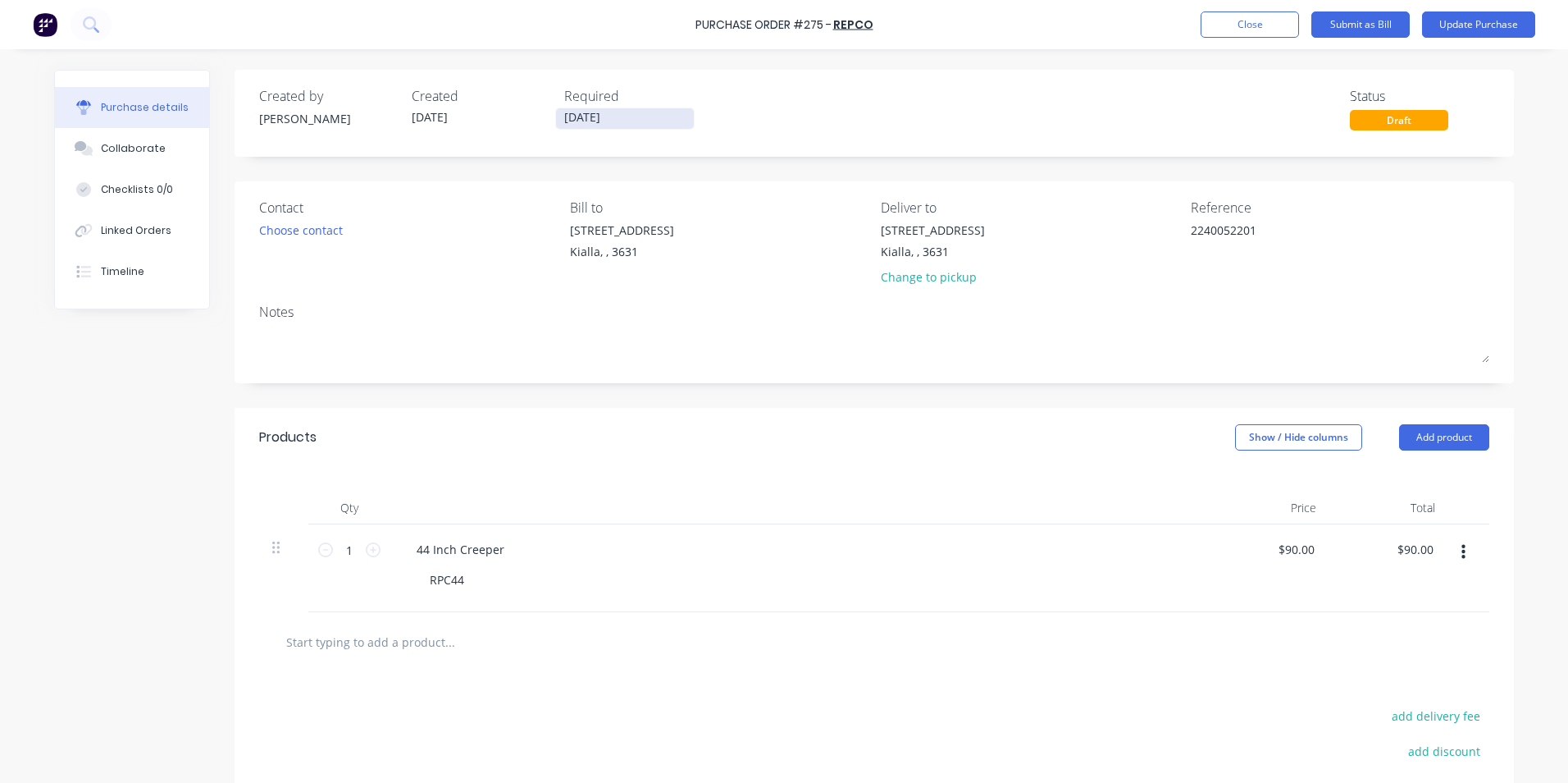
click at [609, 116] on input "[DATE]" at bounding box center [625, 118] width 138 height 21
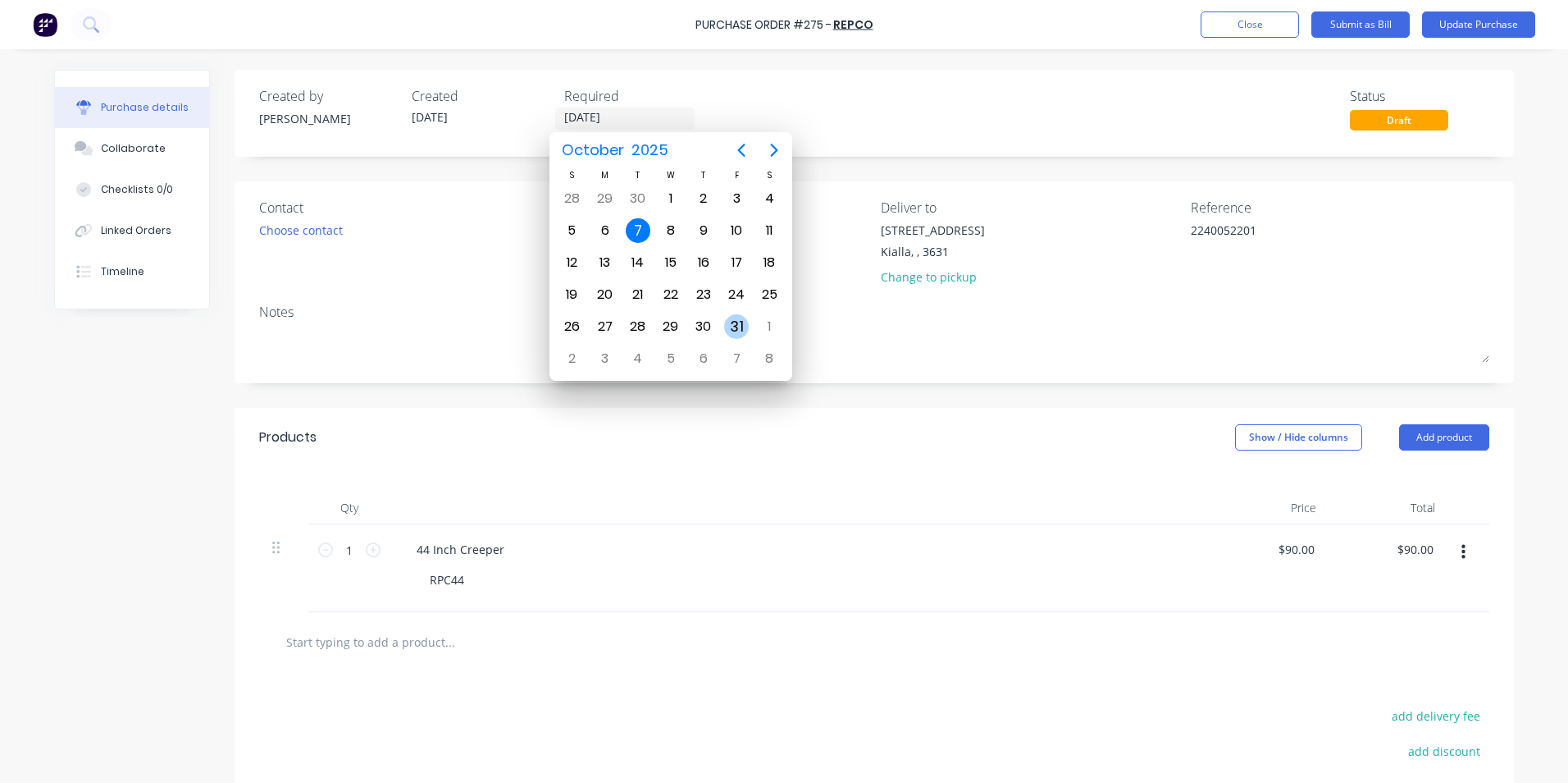
click at [738, 325] on div "31" at bounding box center [736, 326] width 24 height 24
type textarea "x"
type input "[DATE]"
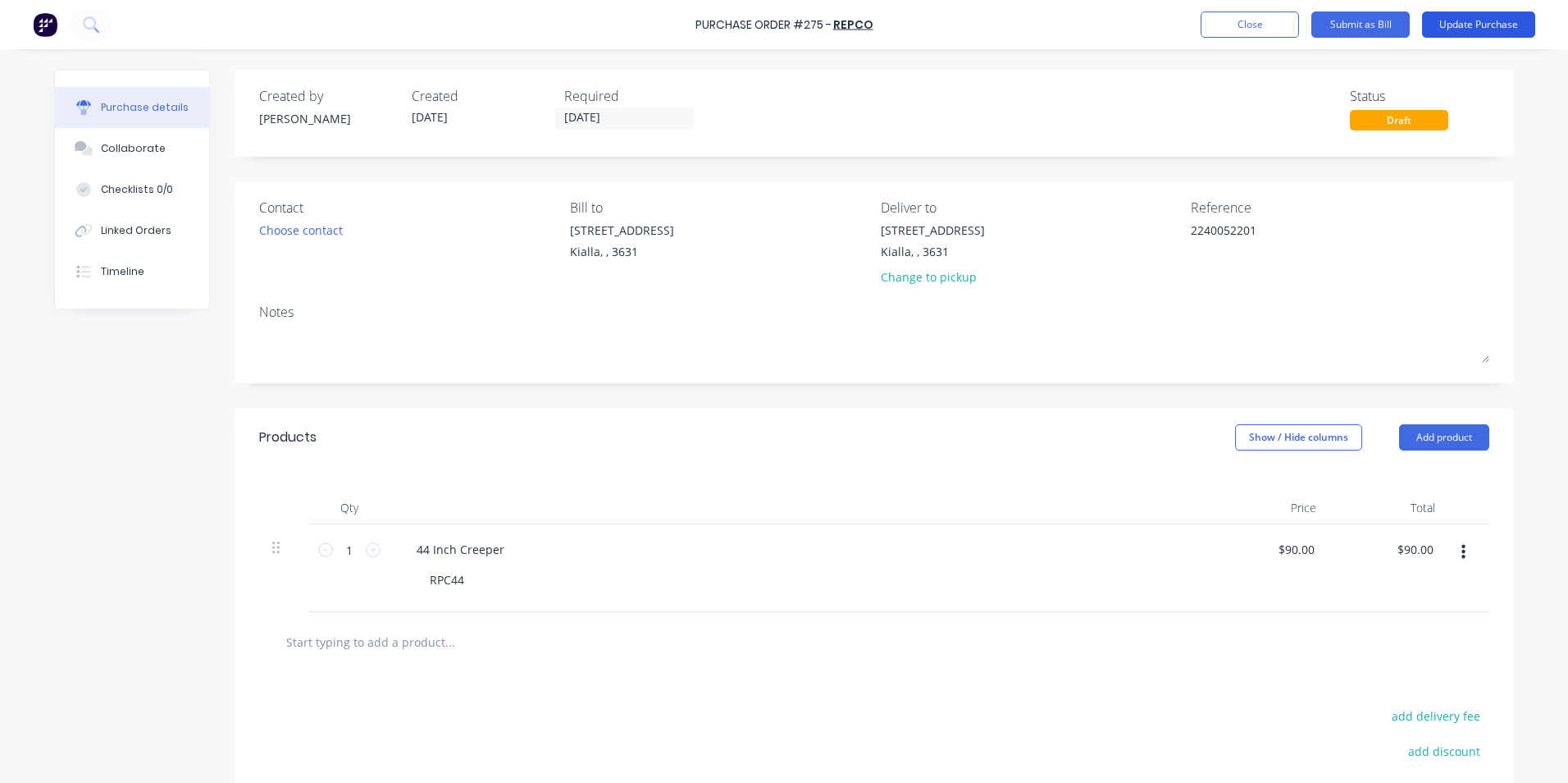
click at [1463, 25] on button "Update Purchase" at bounding box center [1479, 24] width 113 height 26
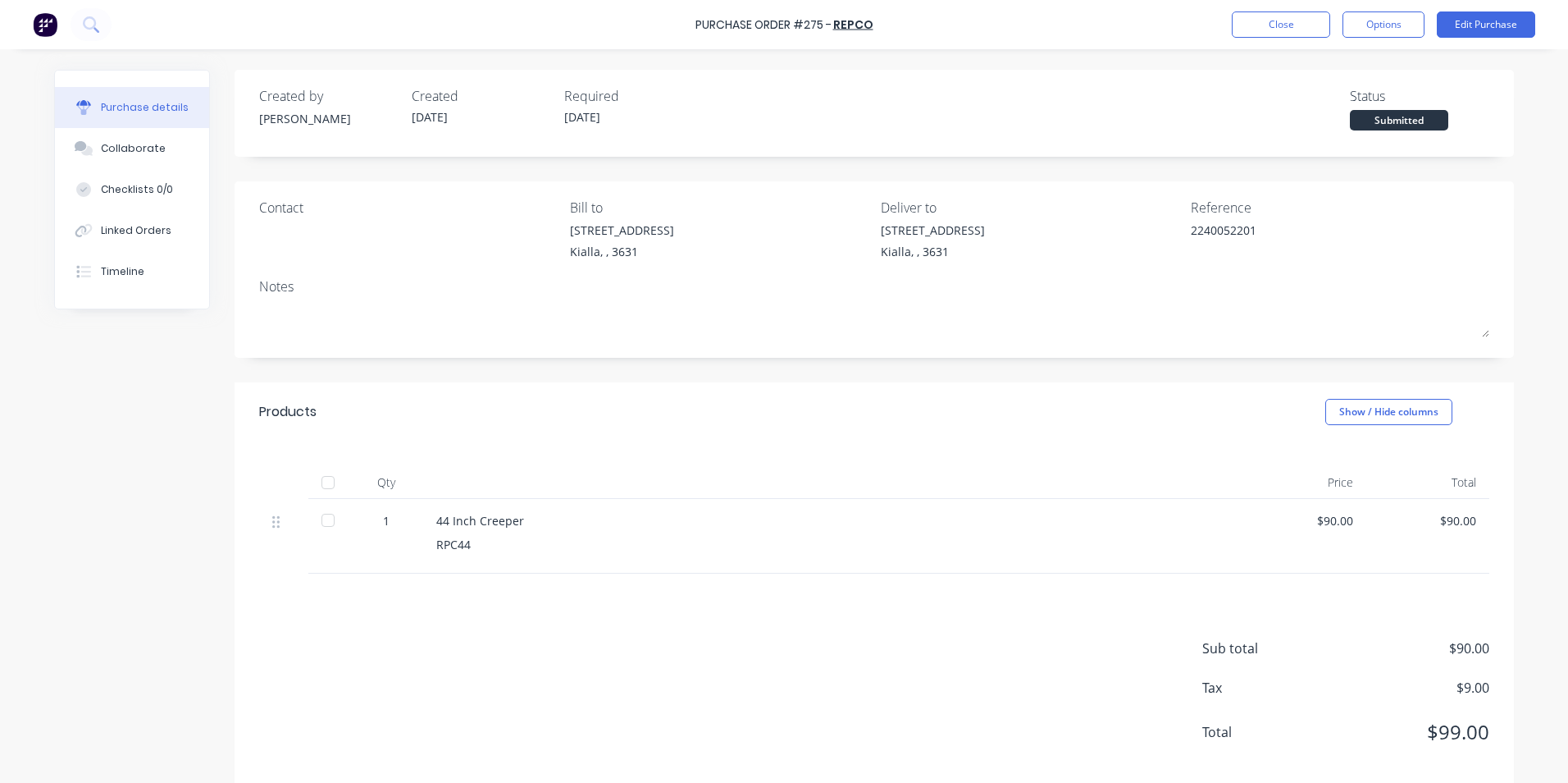
click at [322, 484] on div at bounding box center [328, 482] width 33 height 33
click at [1378, 27] on button "Options" at bounding box center [1383, 24] width 82 height 26
click at [1350, 103] on div "Convert to Bill" at bounding box center [1346, 100] width 126 height 23
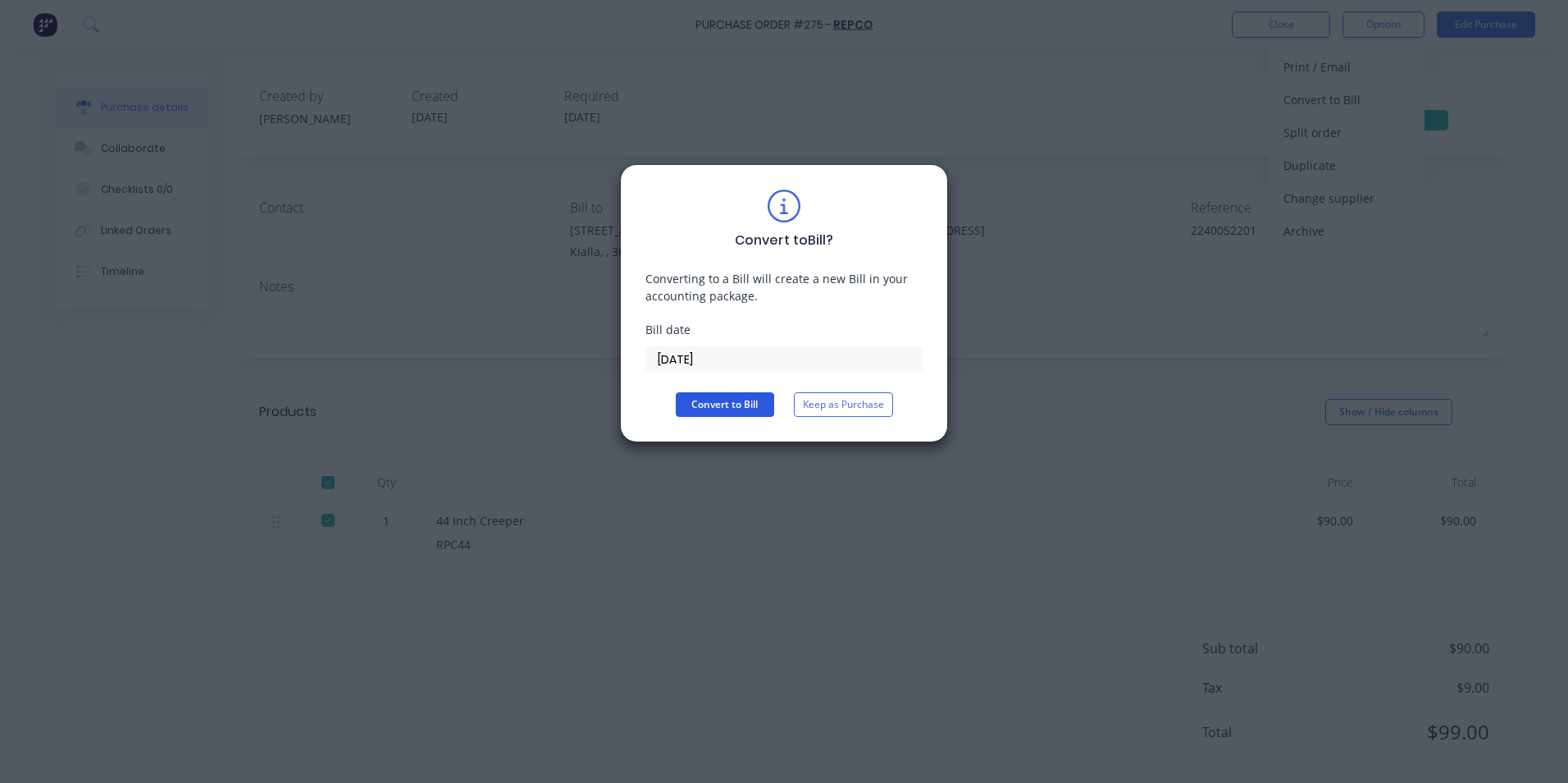
click at [755, 405] on button "Convert to Bill" at bounding box center [725, 404] width 99 height 24
type textarea "x"
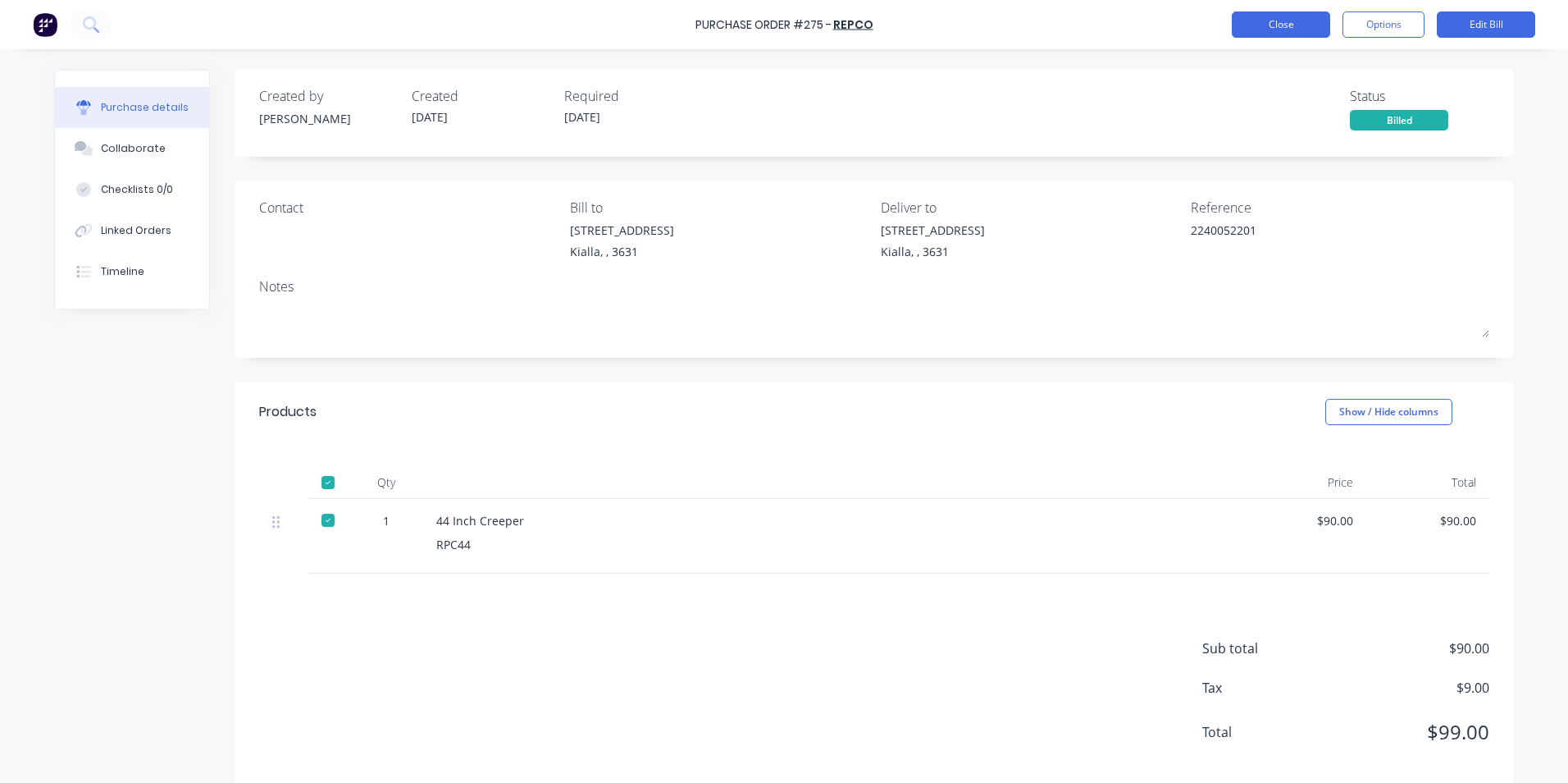
click at [1294, 27] on button "Close" at bounding box center [1281, 24] width 99 height 26
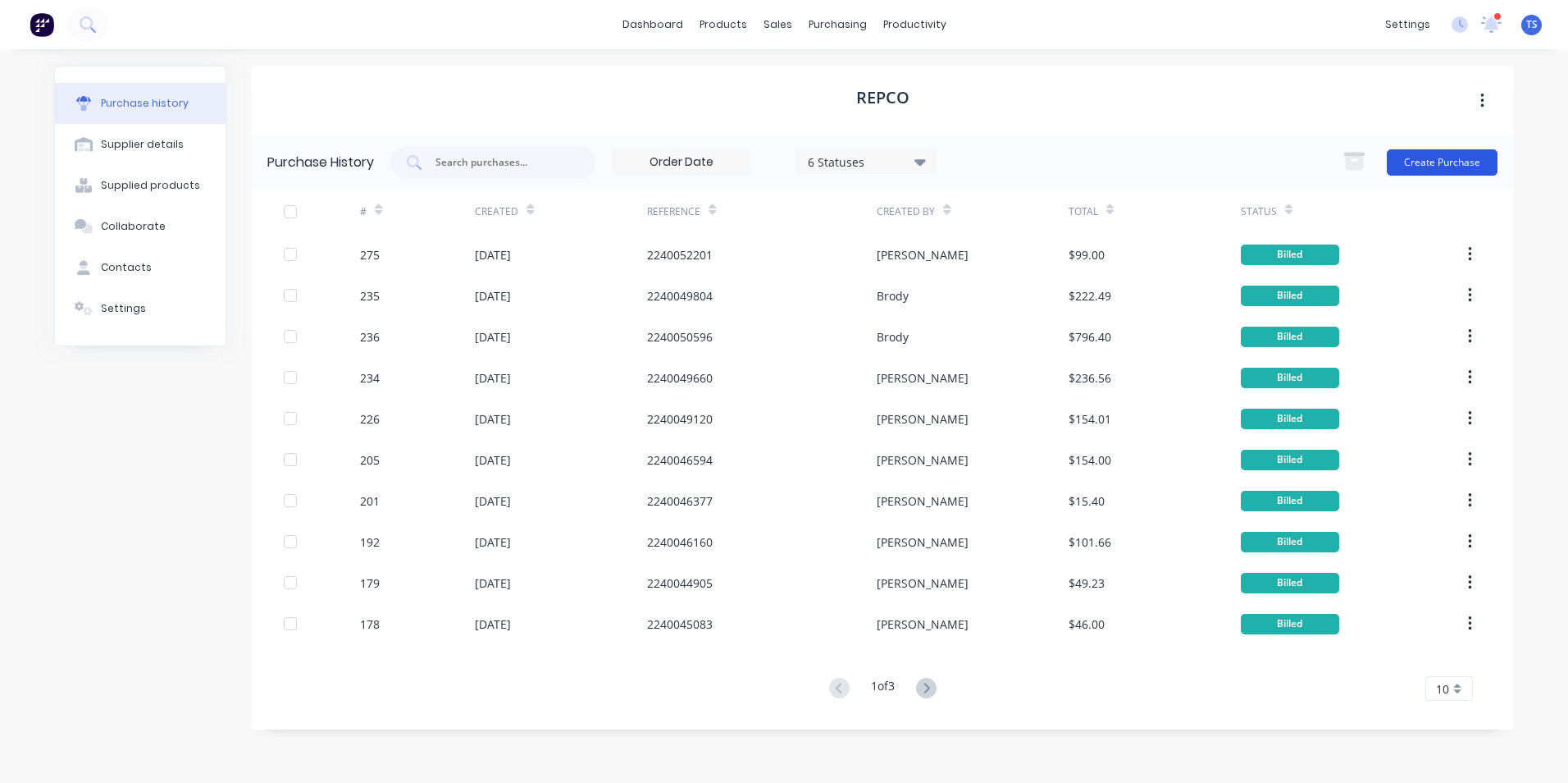
click at [1458, 159] on button "Create Purchase" at bounding box center [1442, 161] width 110 height 26
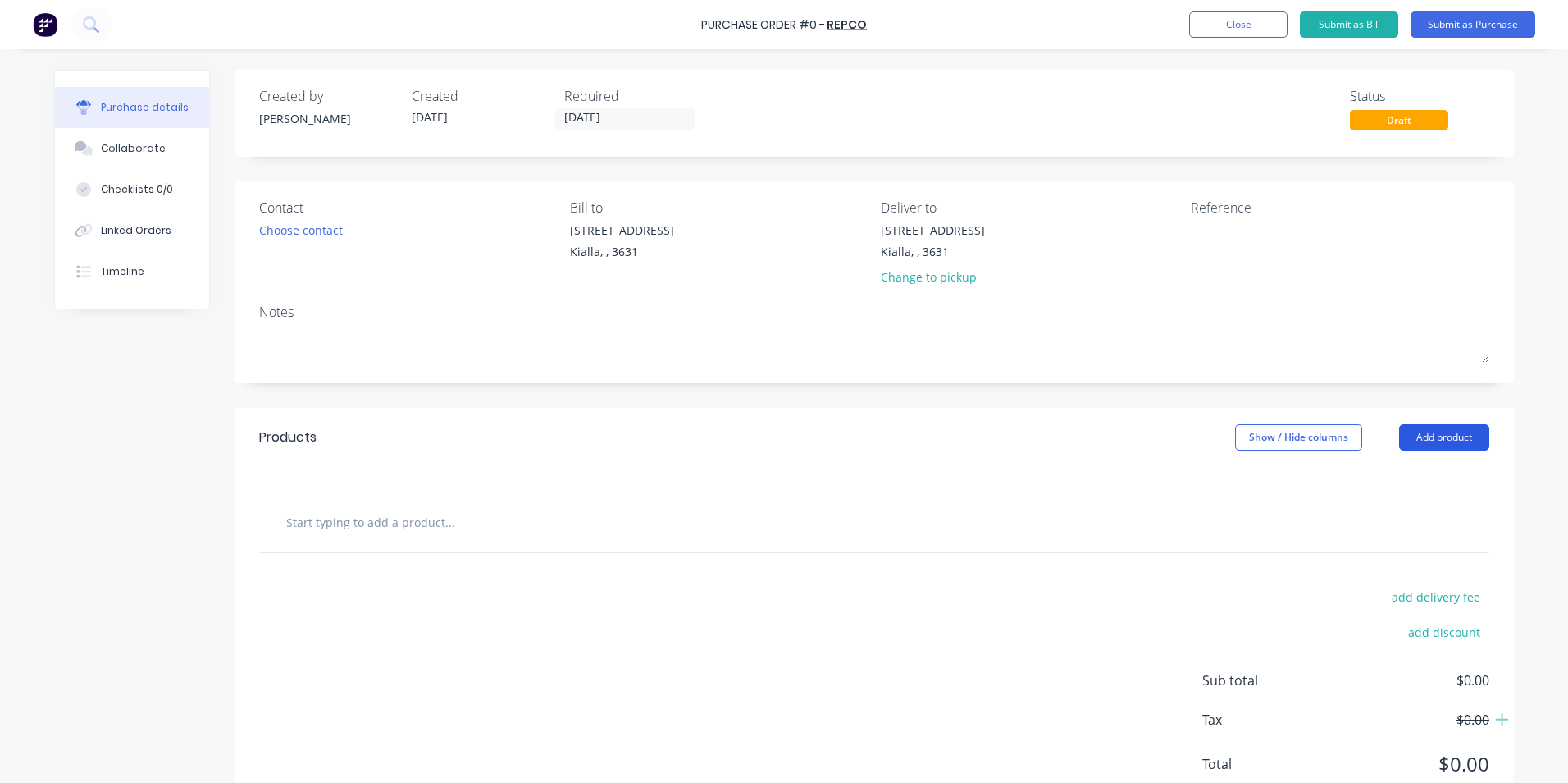
click at [1433, 441] on button "Add product" at bounding box center [1444, 437] width 90 height 26
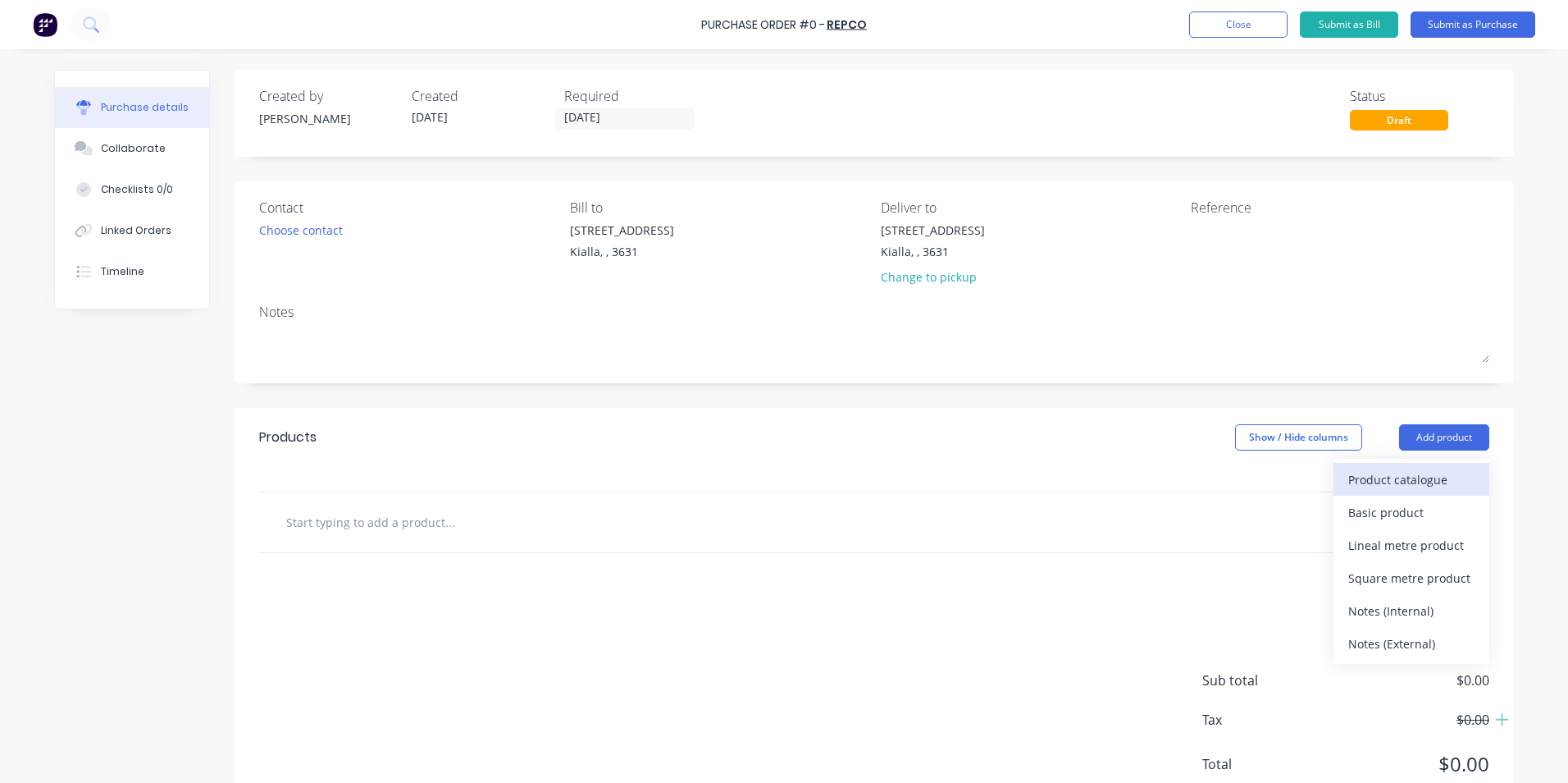
click at [1414, 483] on div "Product catalogue" at bounding box center [1411, 479] width 126 height 23
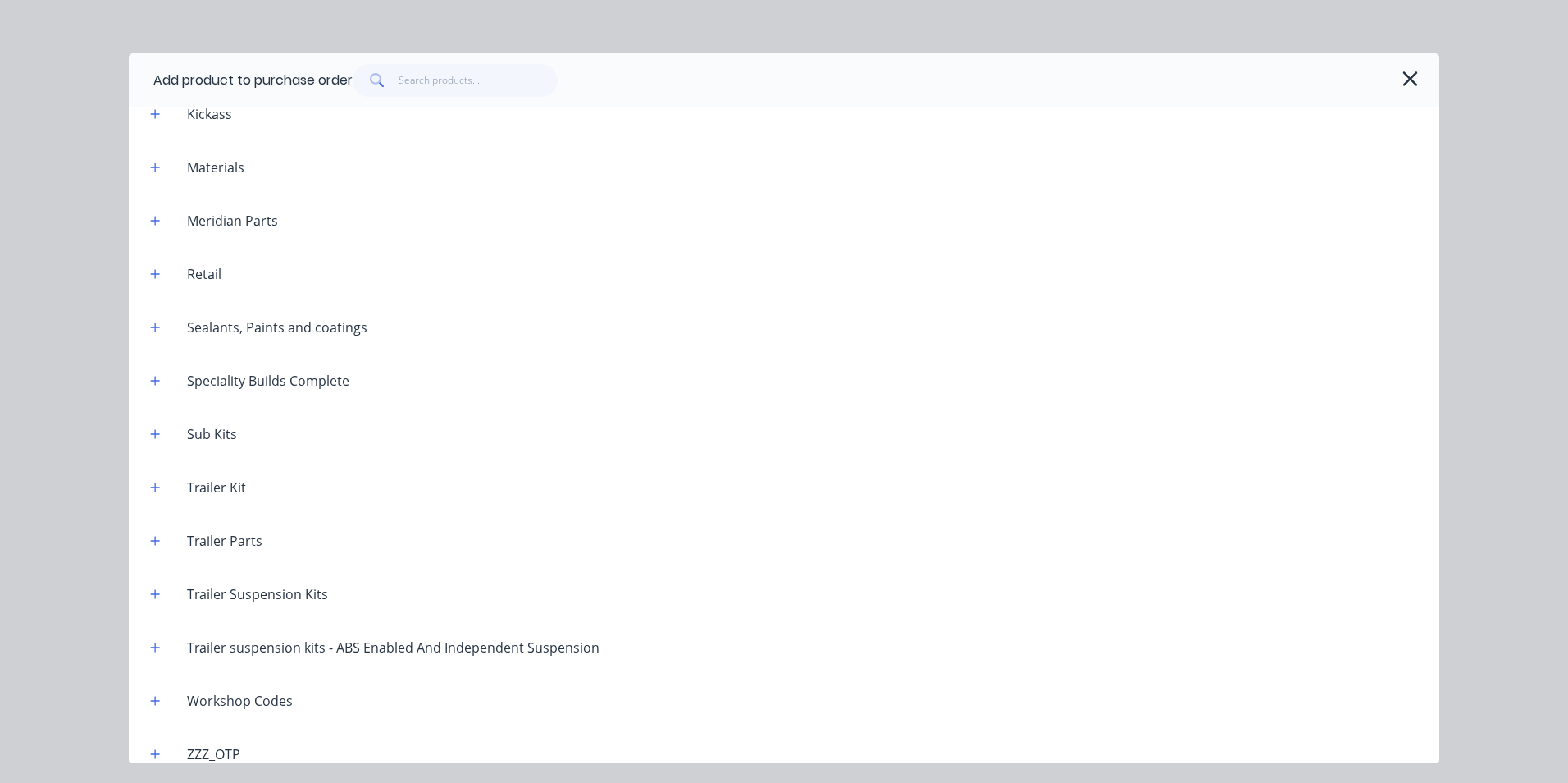
scroll to position [1362, 0]
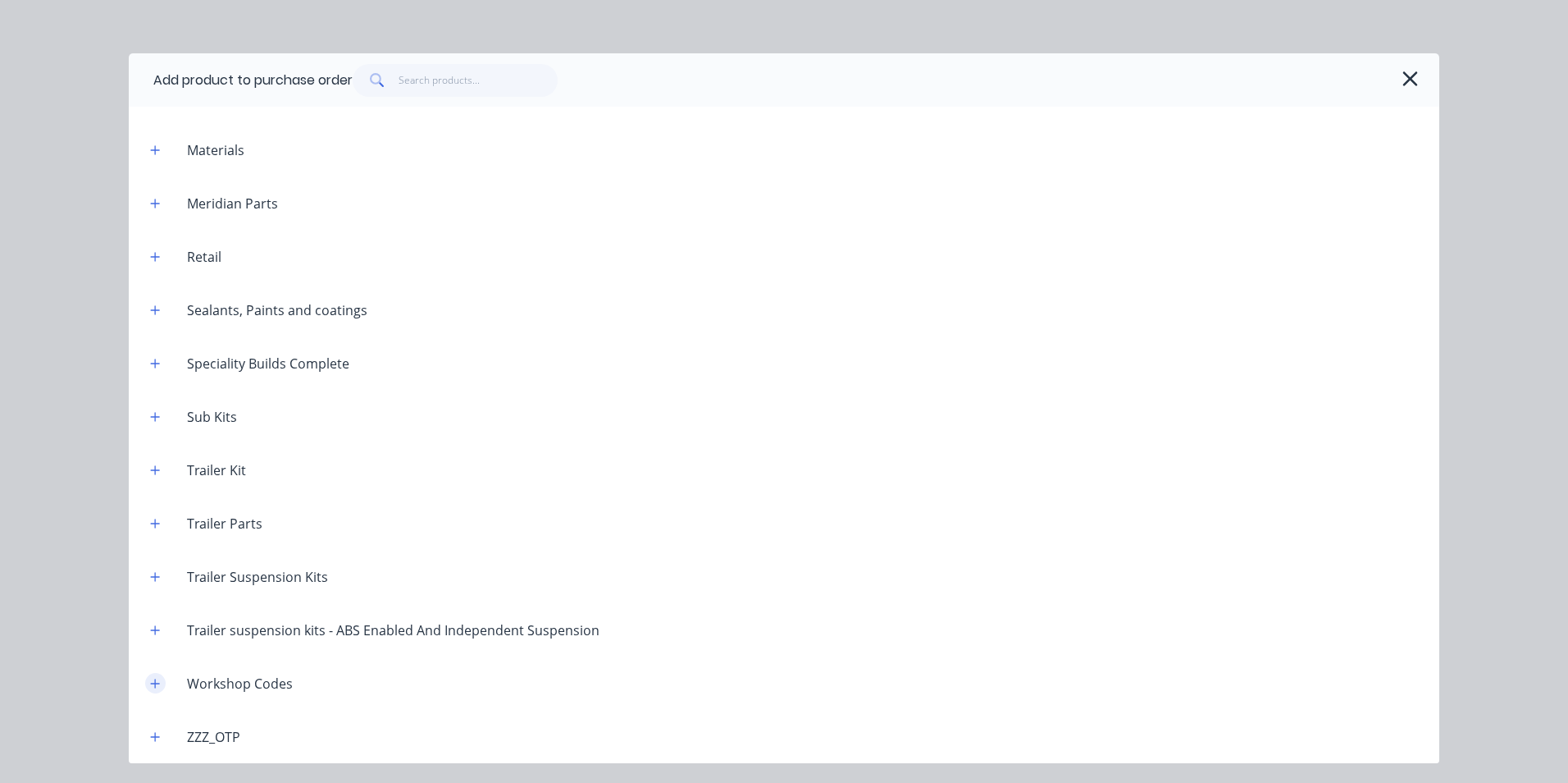
click at [156, 683] on icon "button" at bounding box center [155, 683] width 9 height 9
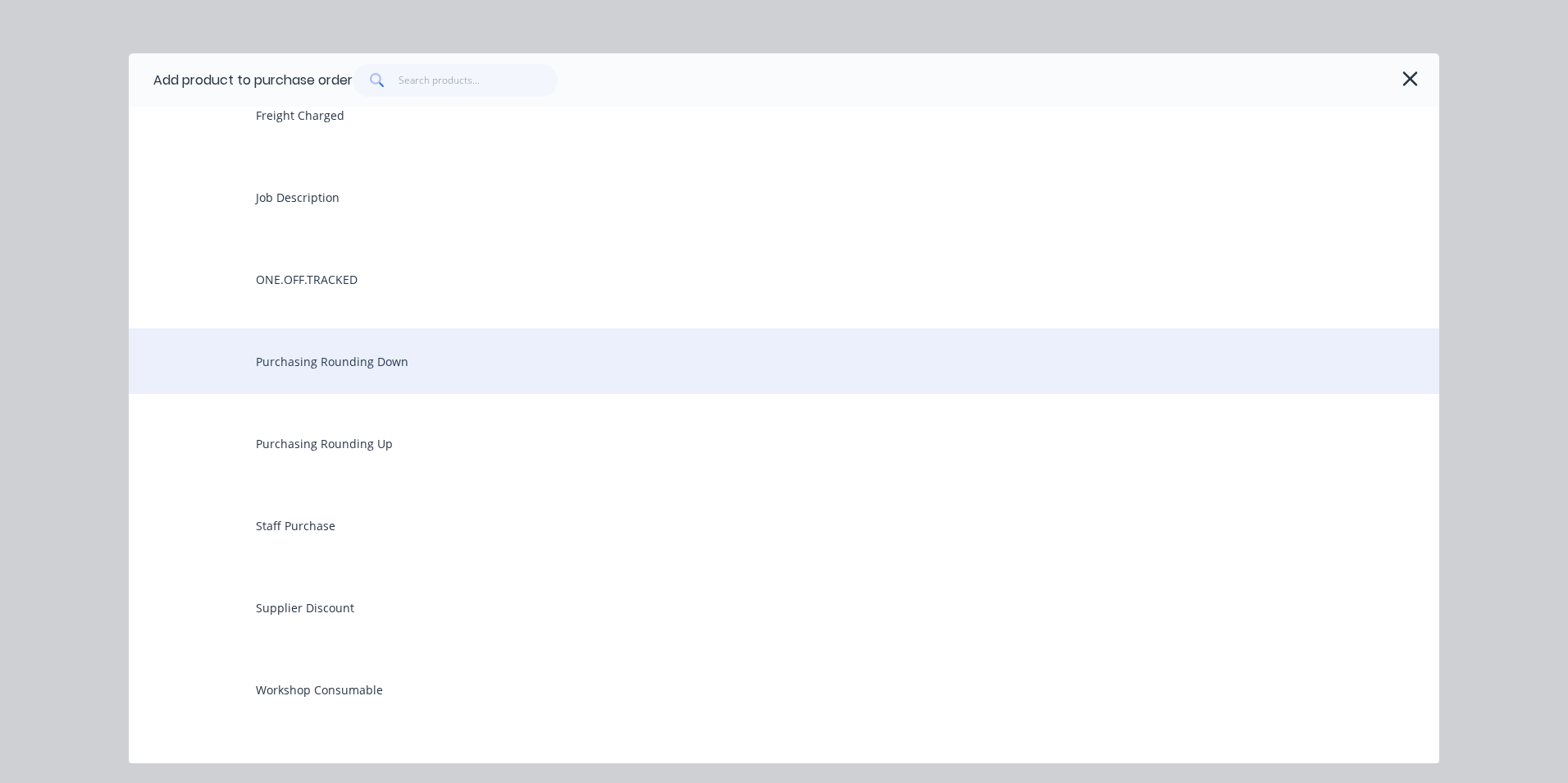
scroll to position [2265, 0]
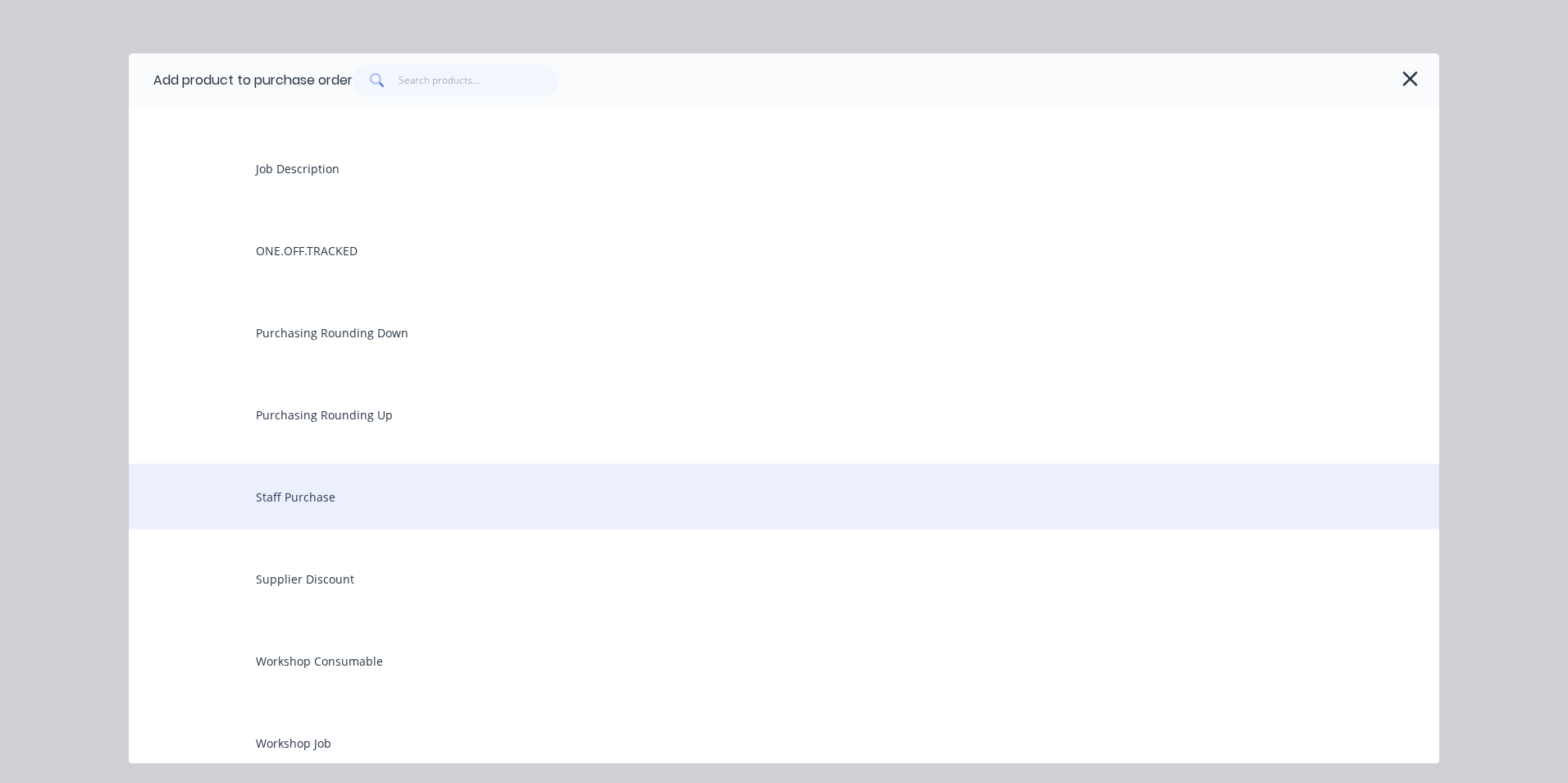
click at [329, 496] on div "Staff Purchase" at bounding box center [784, 496] width 1310 height 65
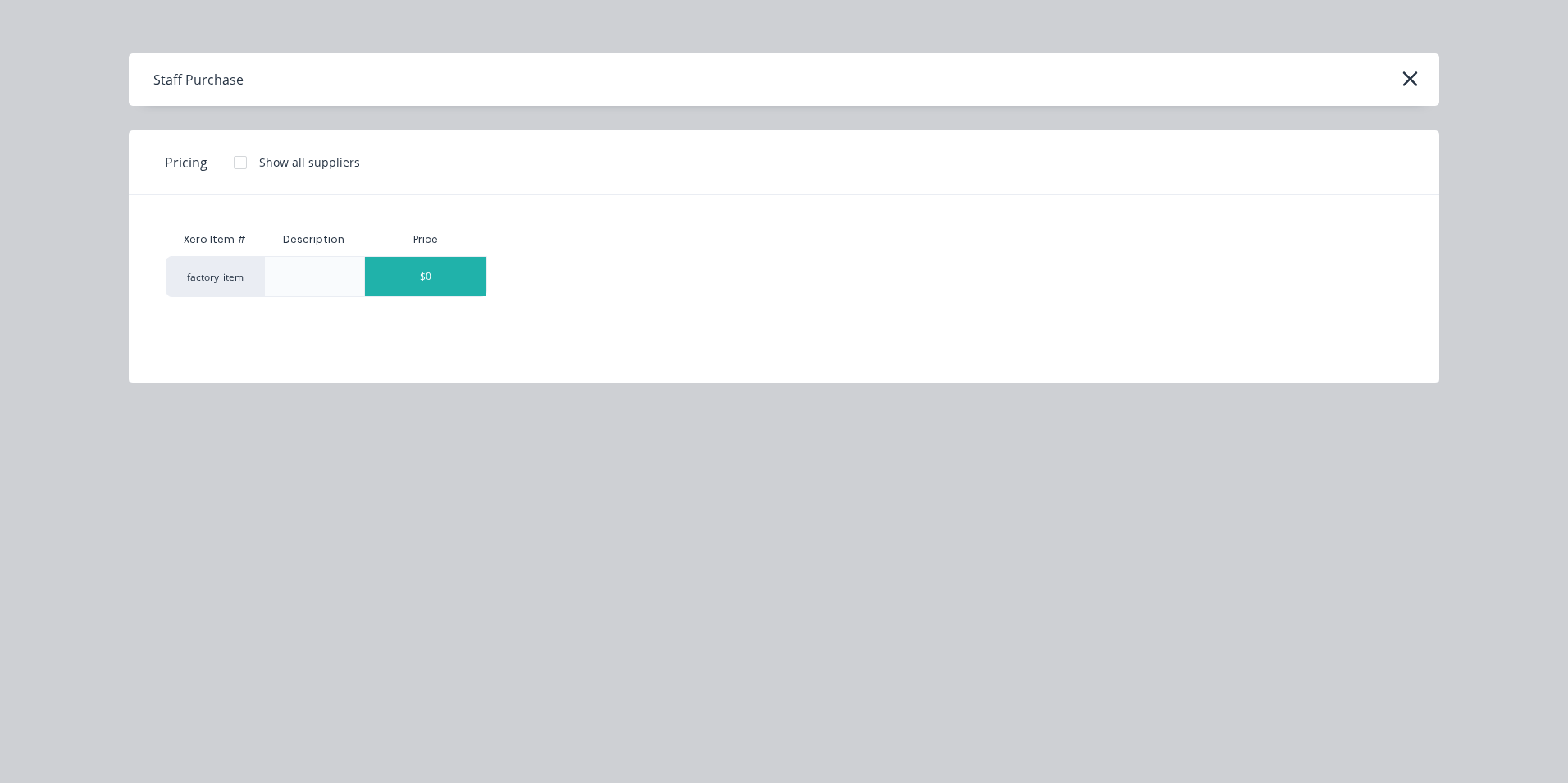
click at [466, 277] on div "$0" at bounding box center [425, 276] width 121 height 39
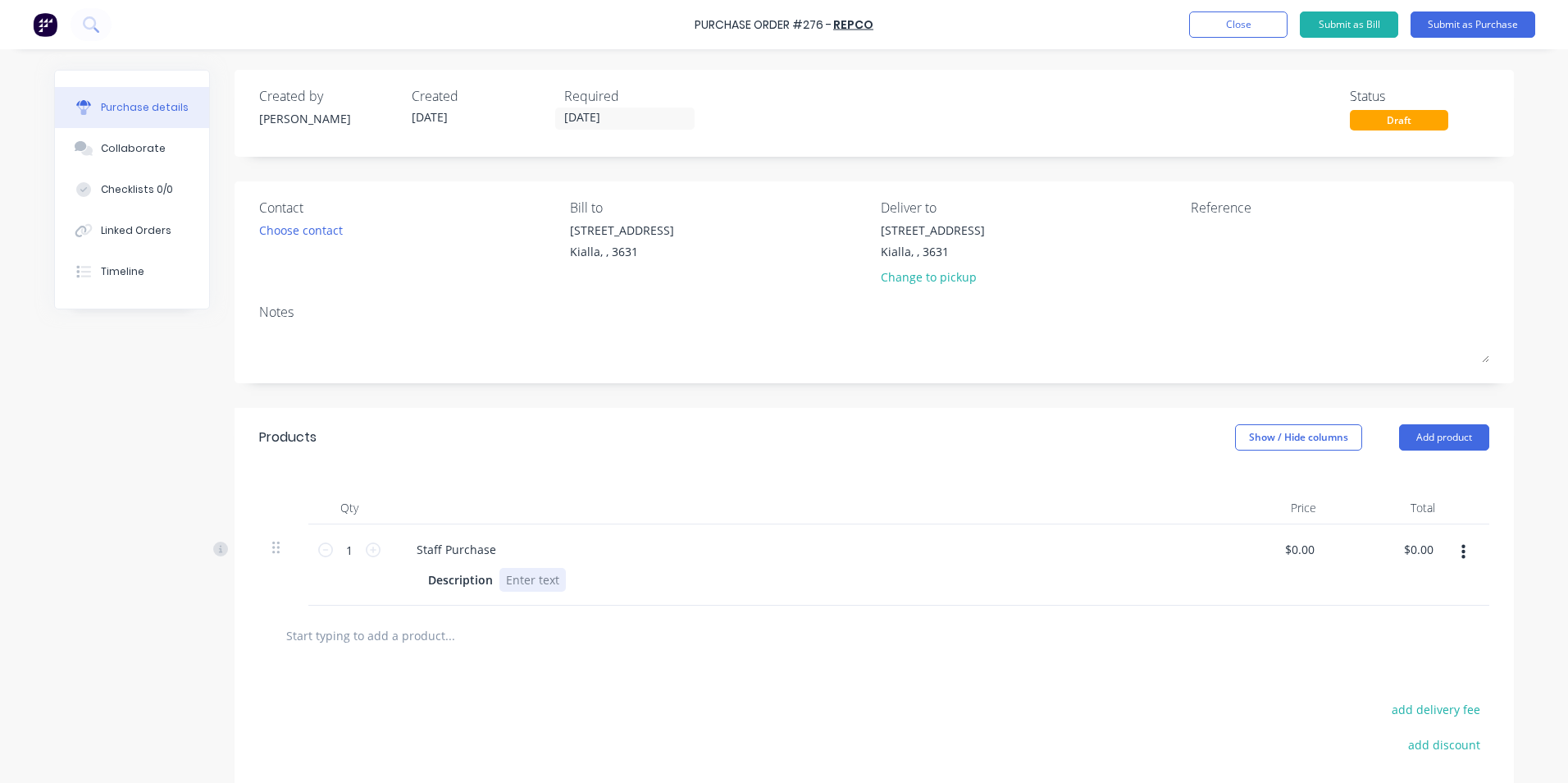
click at [499, 579] on div at bounding box center [532, 580] width 66 height 23
click at [1310, 548] on input "0.00" at bounding box center [1302, 549] width 31 height 23
type input "0"
type input "$160.55"
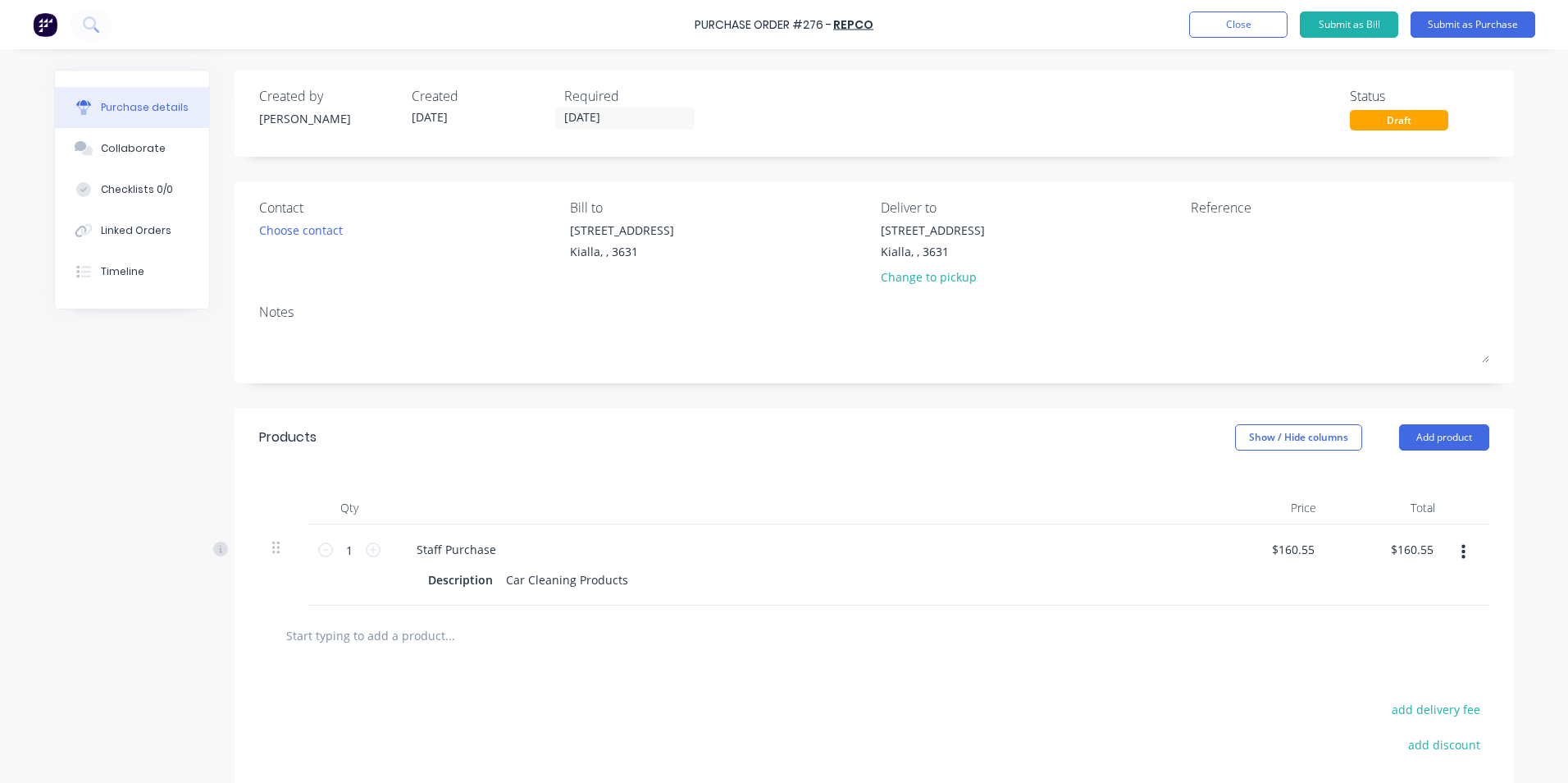
click at [1181, 618] on div at bounding box center [874, 636] width 1230 height 60
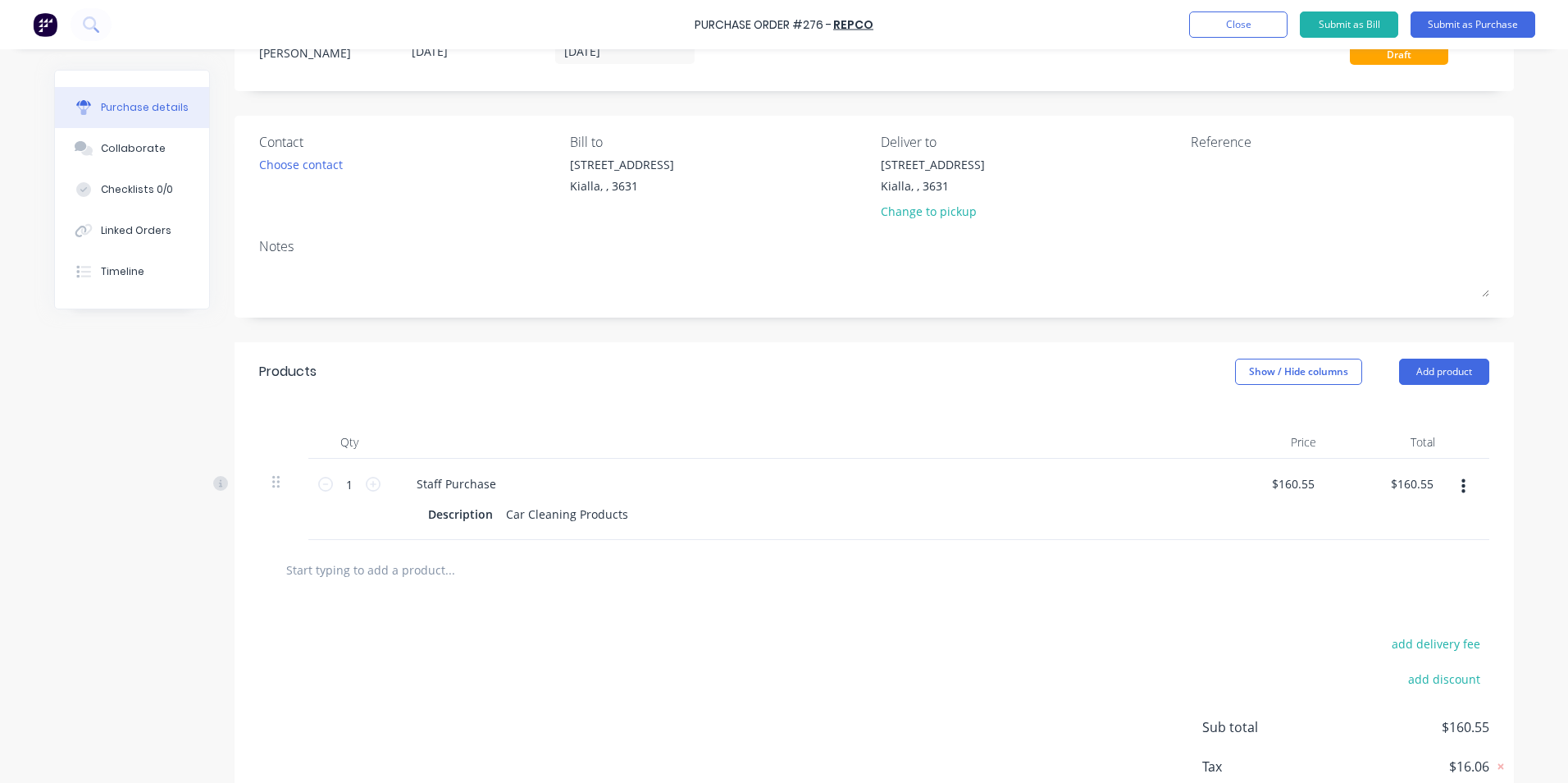
scroll to position [169, 0]
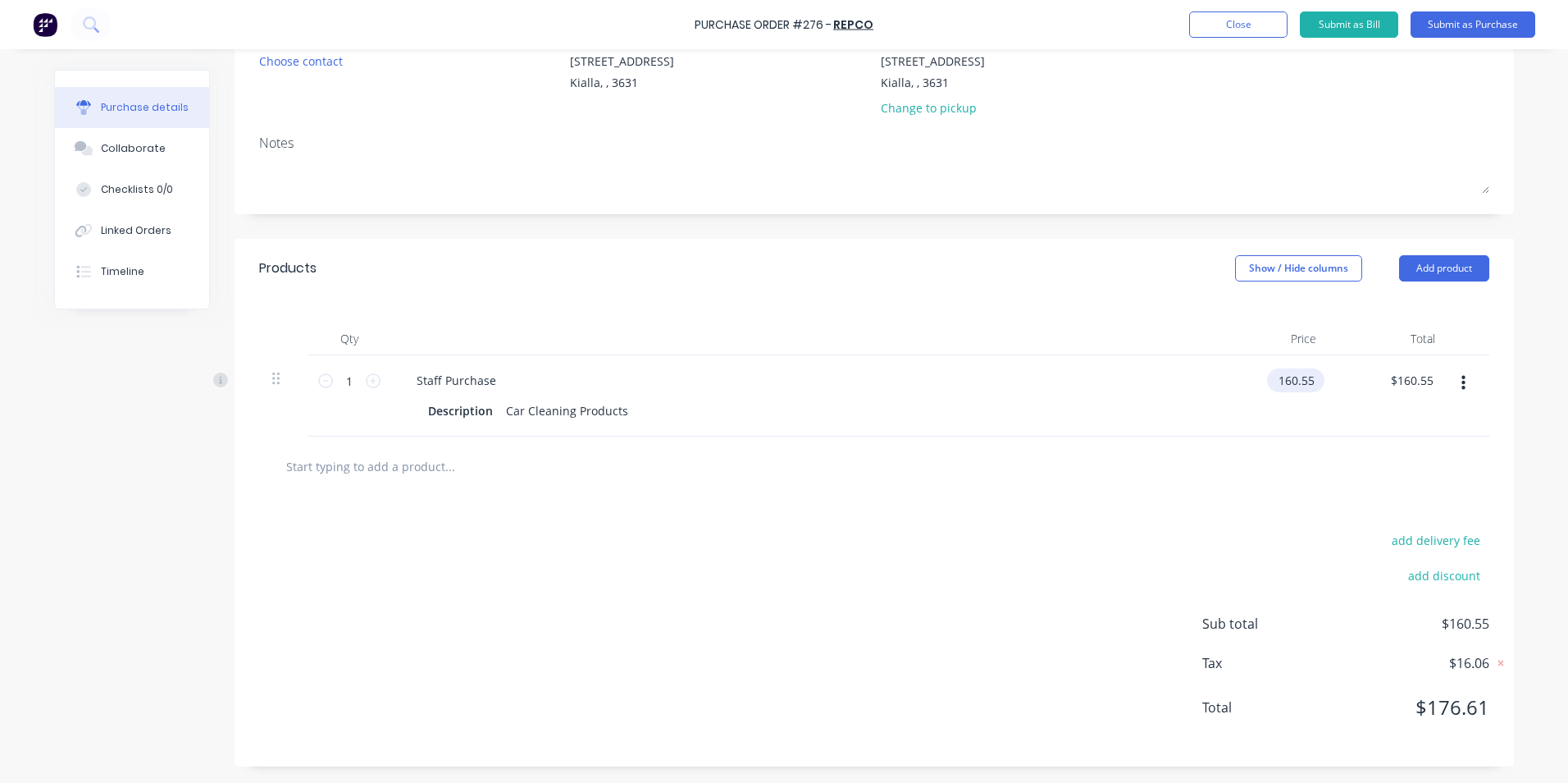
click at [1306, 376] on input "160.55" at bounding box center [1292, 380] width 51 height 23
type input "$144.49"
click at [1027, 468] on div at bounding box center [875, 465] width 1204 height 33
click at [1310, 379] on input "144.49" at bounding box center [1292, 380] width 51 height 23
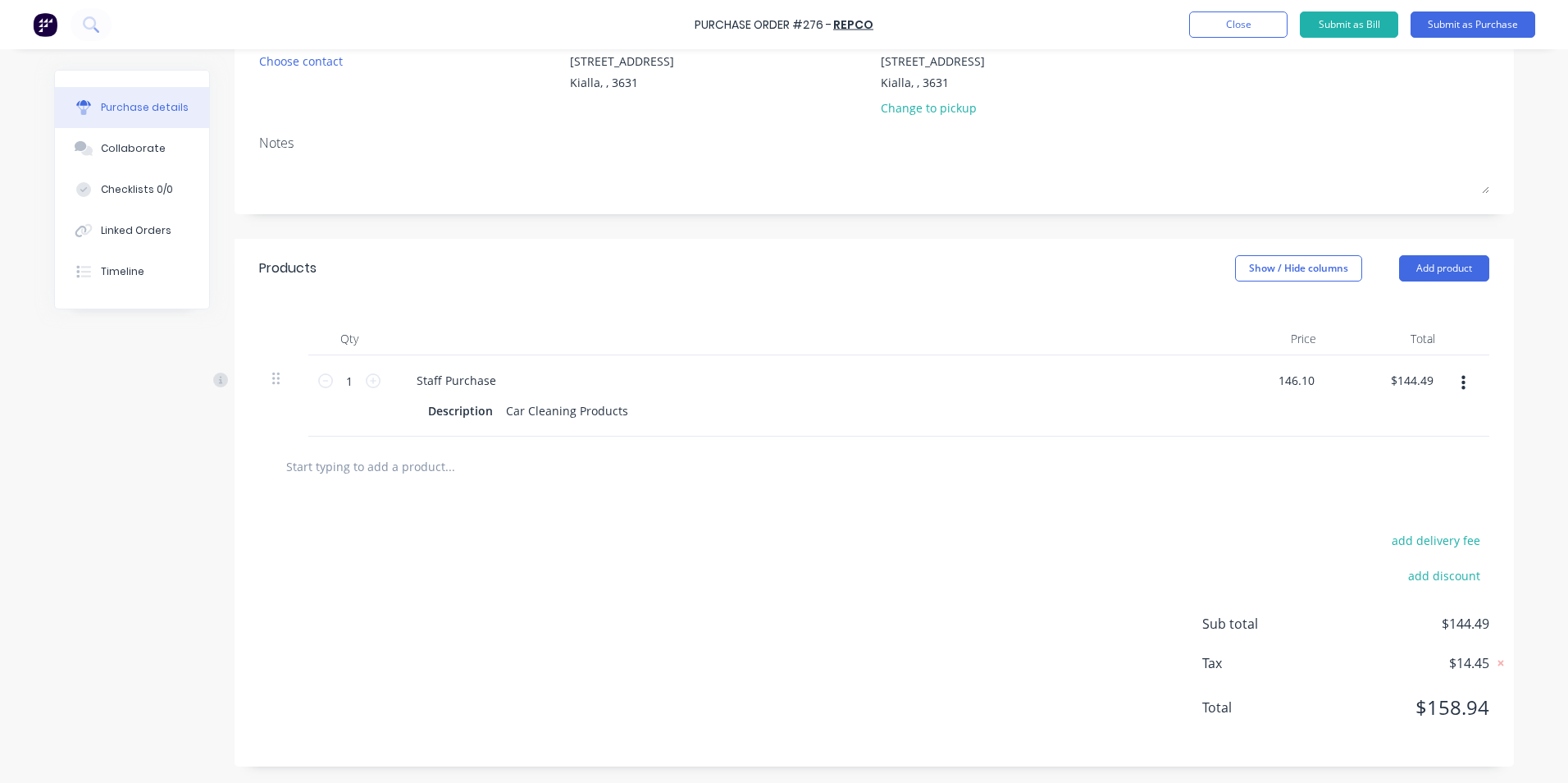
type input "$146.10"
click at [935, 525] on div "add delivery fee add discount Sub total $146.10 Tax $14.61 Total $160.71" at bounding box center [874, 631] width 1279 height 270
click at [1426, 379] on input "146.10" at bounding box center [1414, 380] width 44 height 23
type input "146.00"
type input "$146.00"
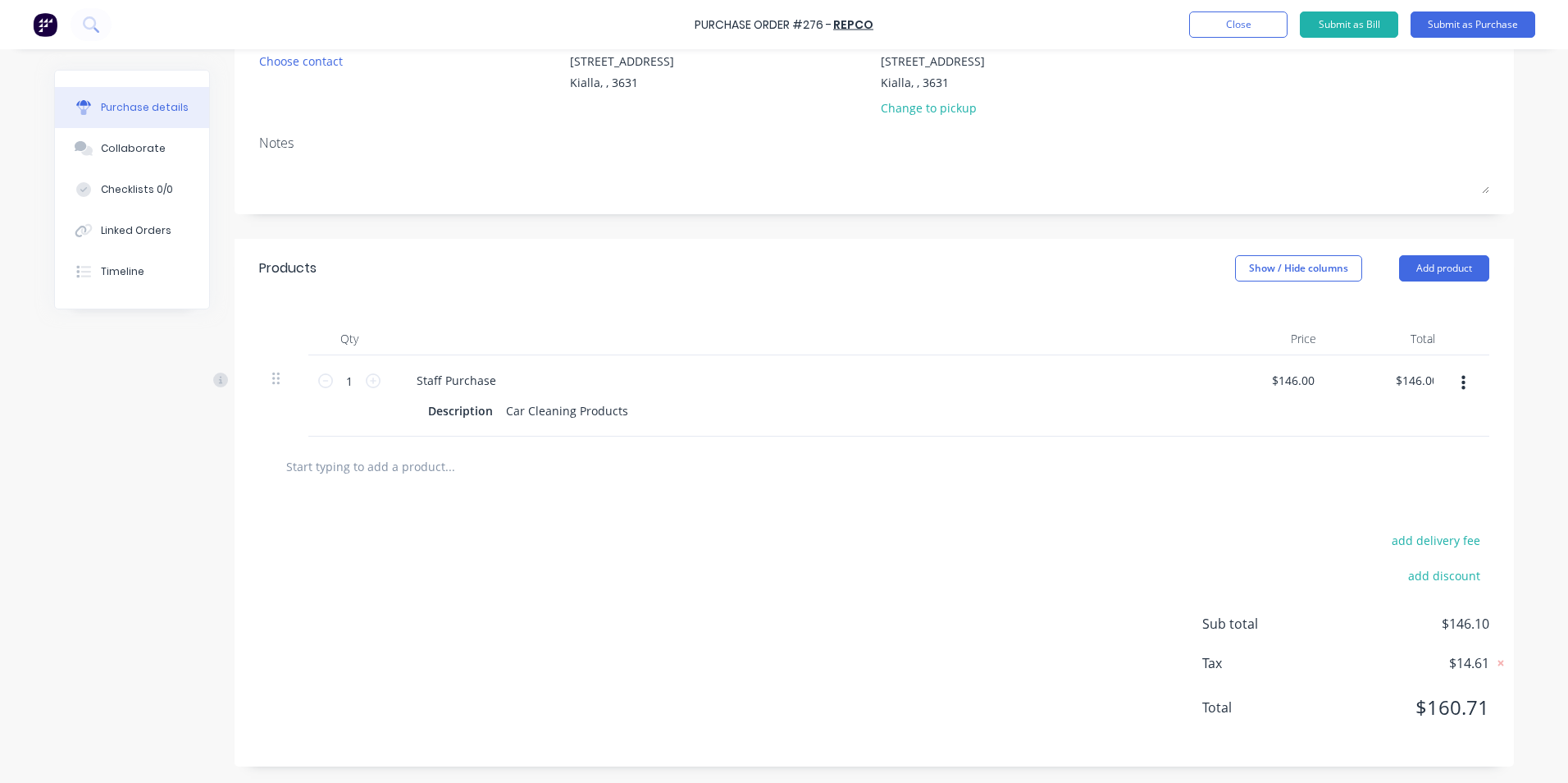
click at [903, 530] on div "add delivery fee add discount Sub total $146.10 Tax $14.61 Total $160.71" at bounding box center [874, 631] width 1279 height 270
click at [1428, 377] on input "146.00" at bounding box center [1411, 380] width 51 height 23
type input "145.95"
type input "$145.95"
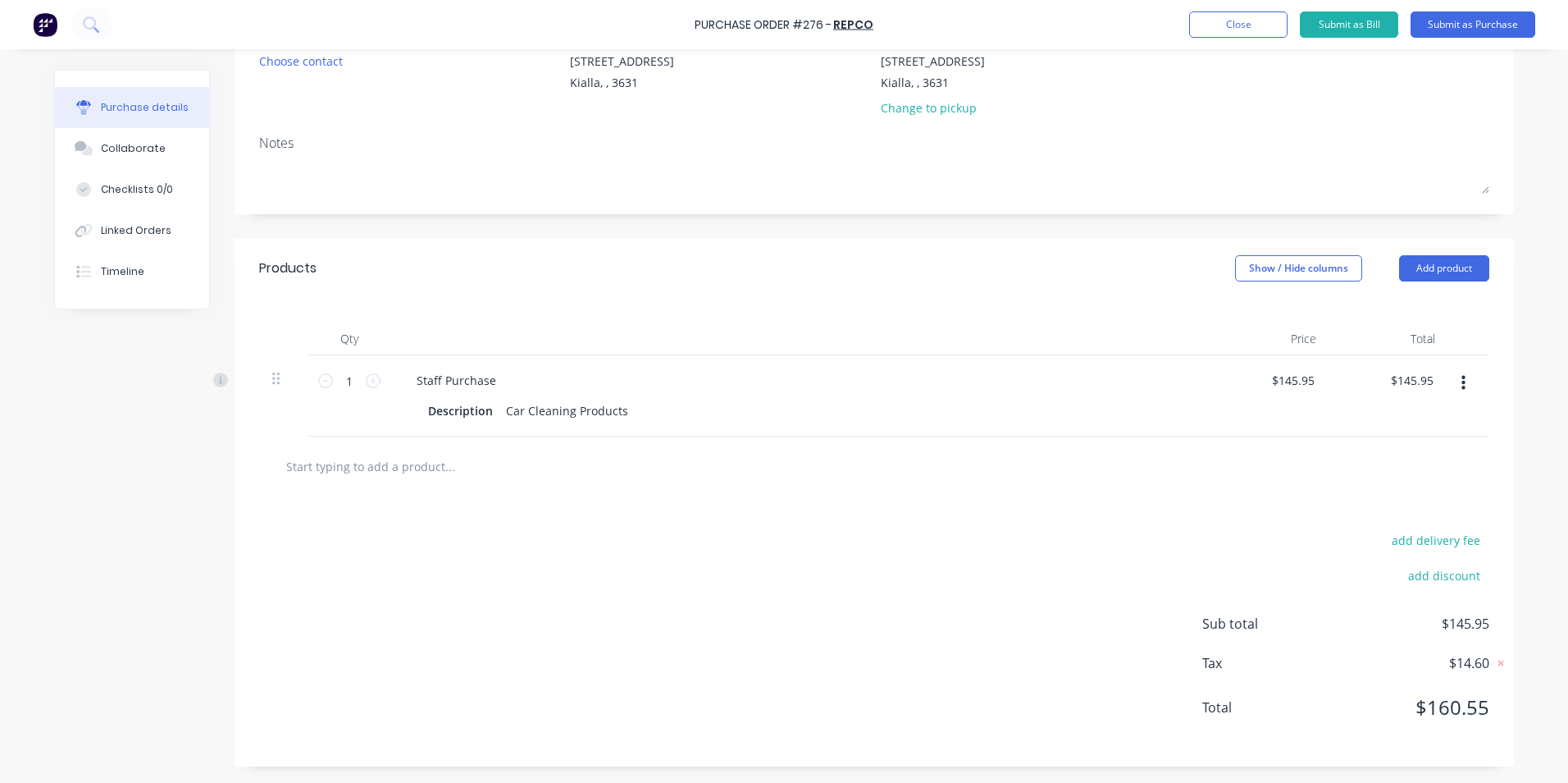
click at [1254, 563] on div "add discount" at bounding box center [1346, 573] width 287 height 25
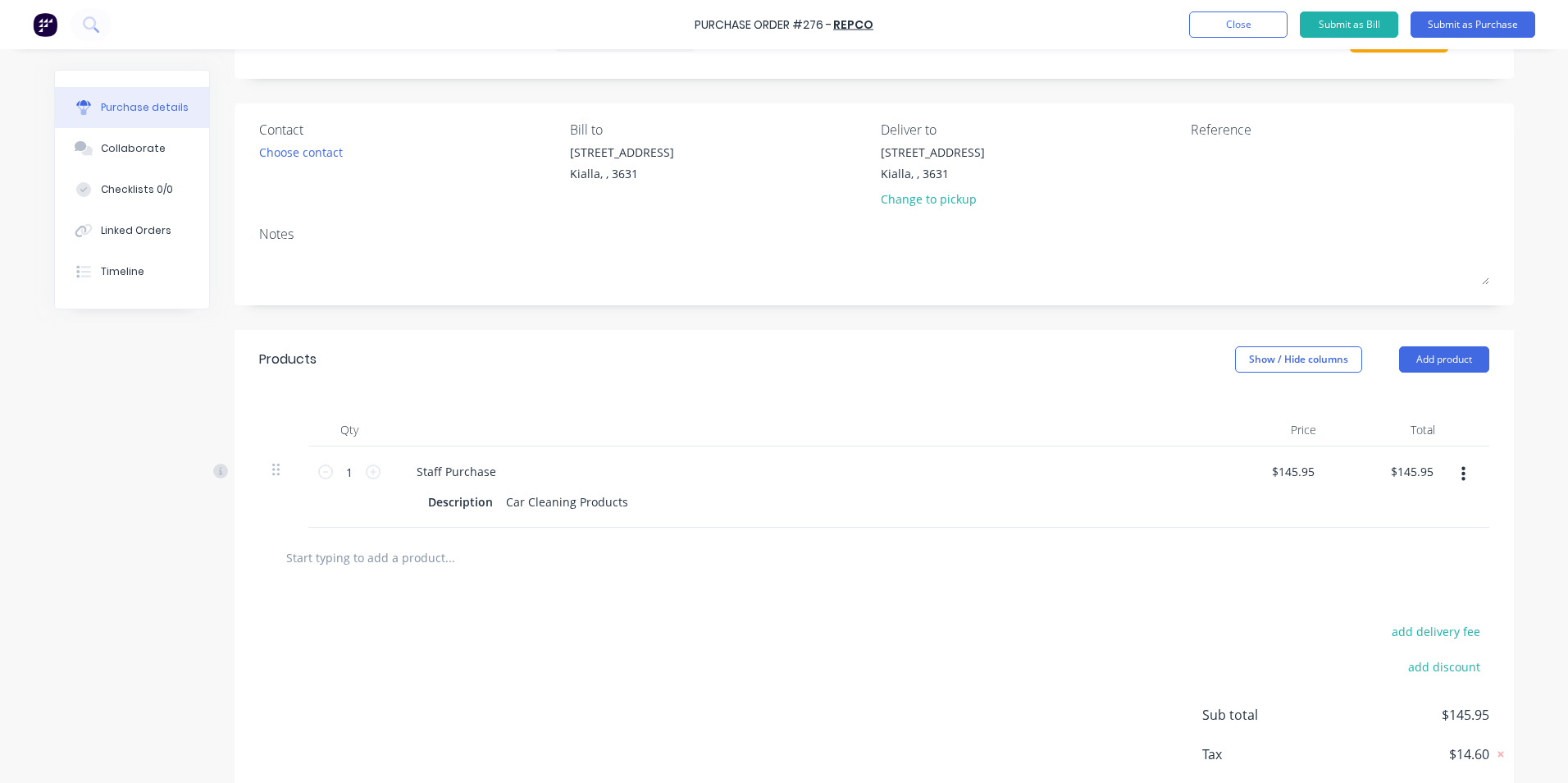
scroll to position [0, 0]
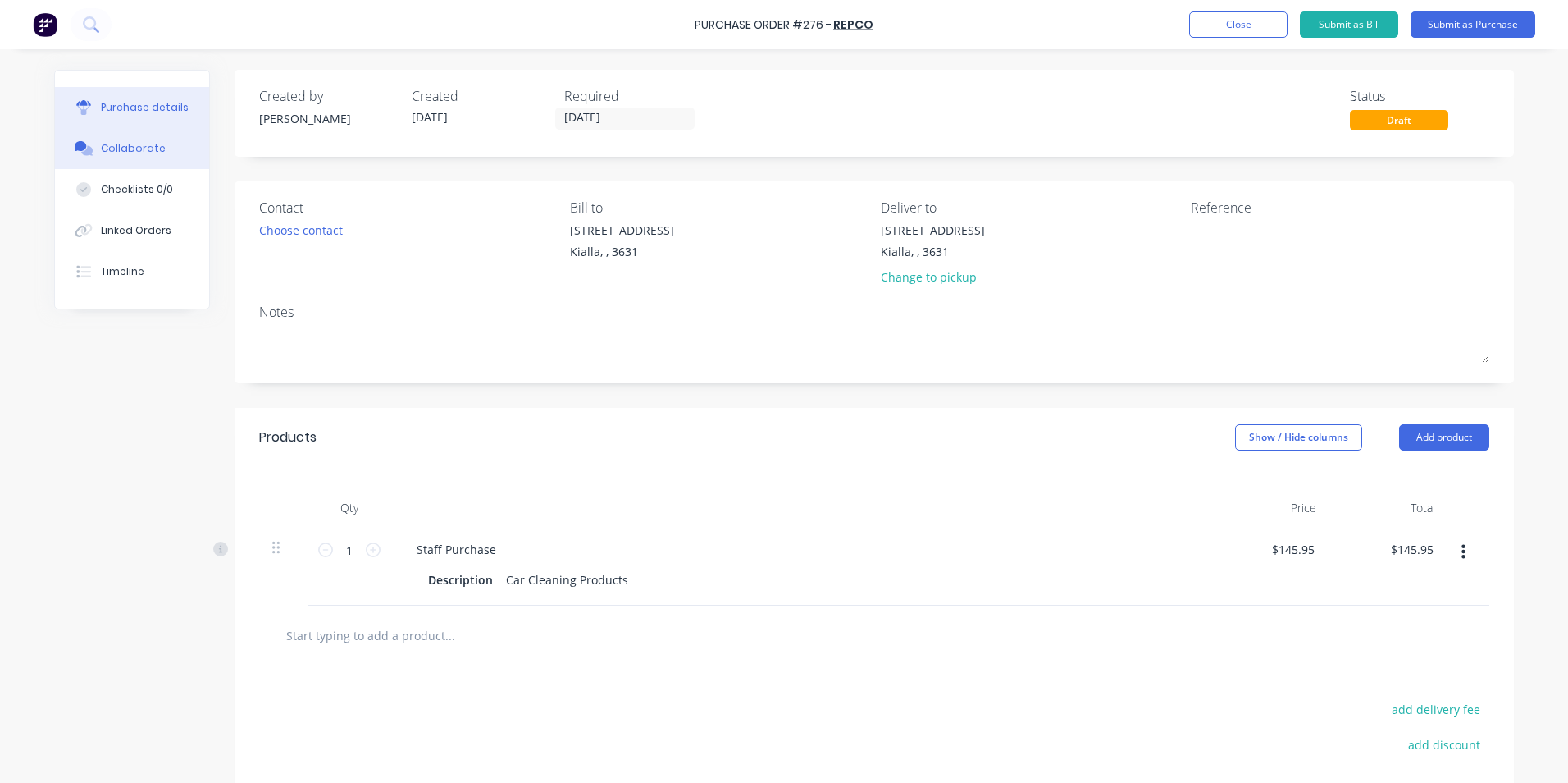
click at [116, 147] on div "Collaborate" at bounding box center [133, 149] width 64 height 15
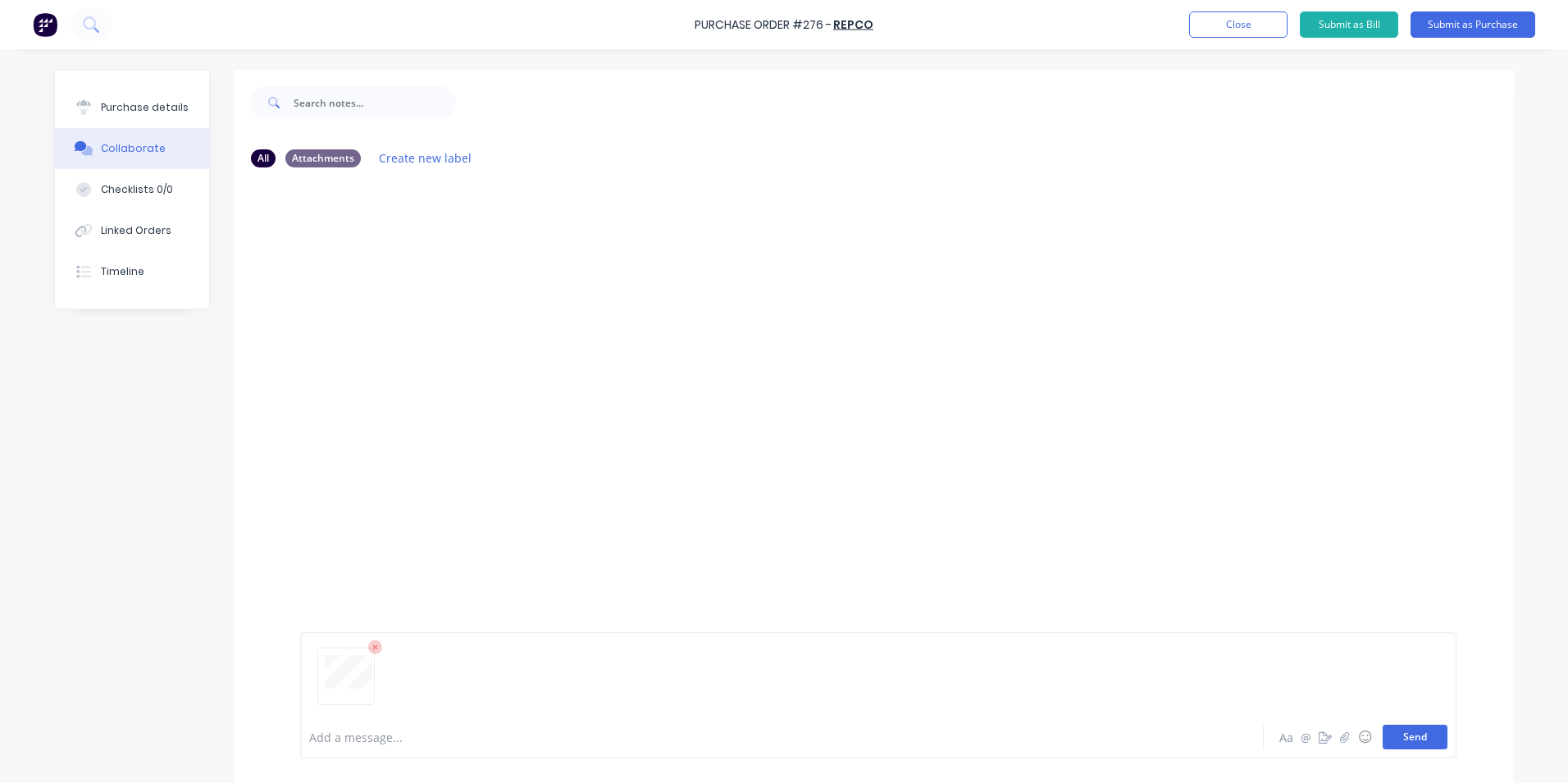
click at [1430, 739] on button "Send" at bounding box center [1415, 736] width 64 height 24
click at [120, 103] on div "Purchase details" at bounding box center [145, 108] width 88 height 15
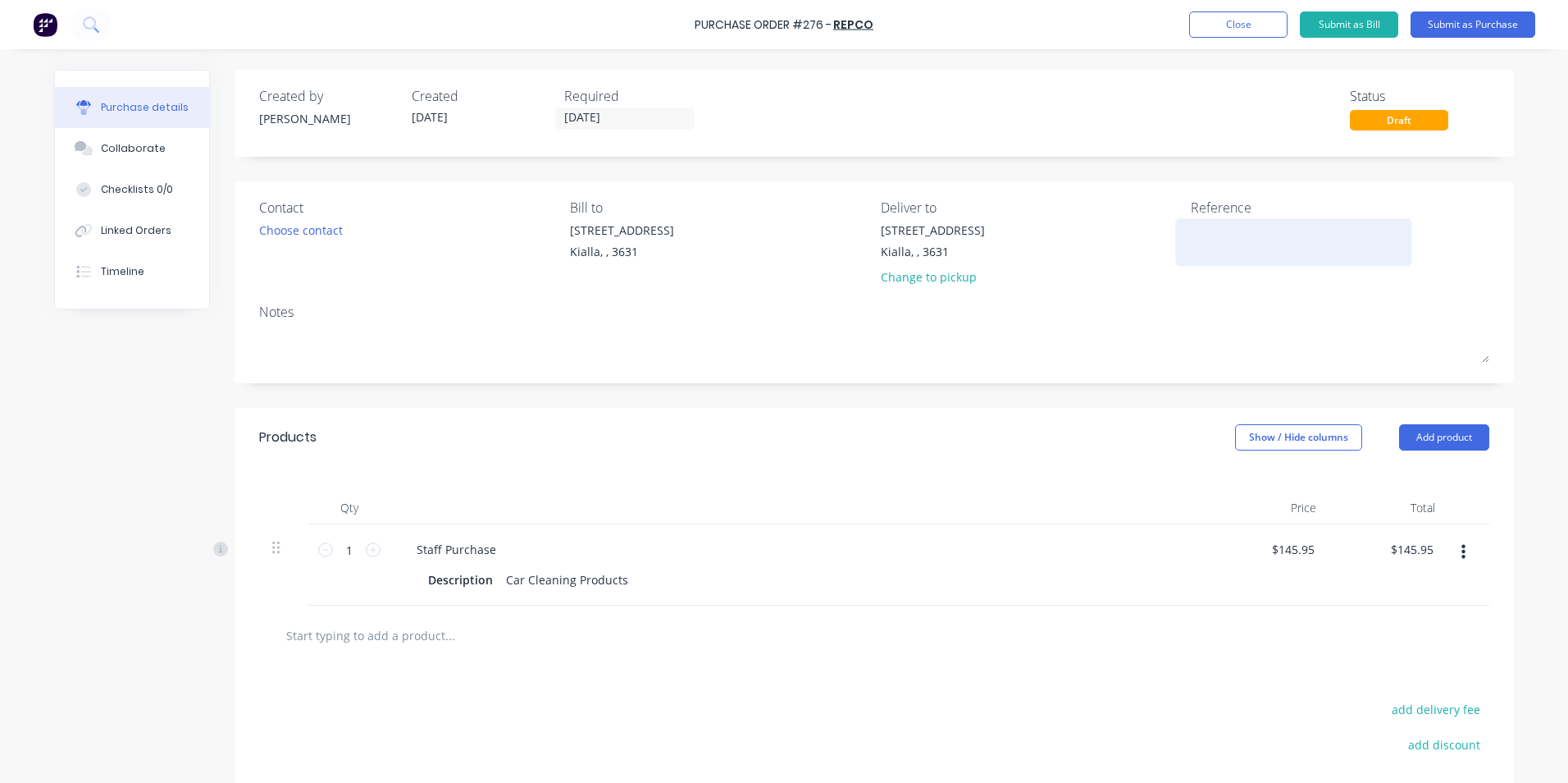
click at [1191, 223] on textarea at bounding box center [1293, 240] width 205 height 37
type textarea "22400"
type textarea "x"
type textarea "224005"
type textarea "x"
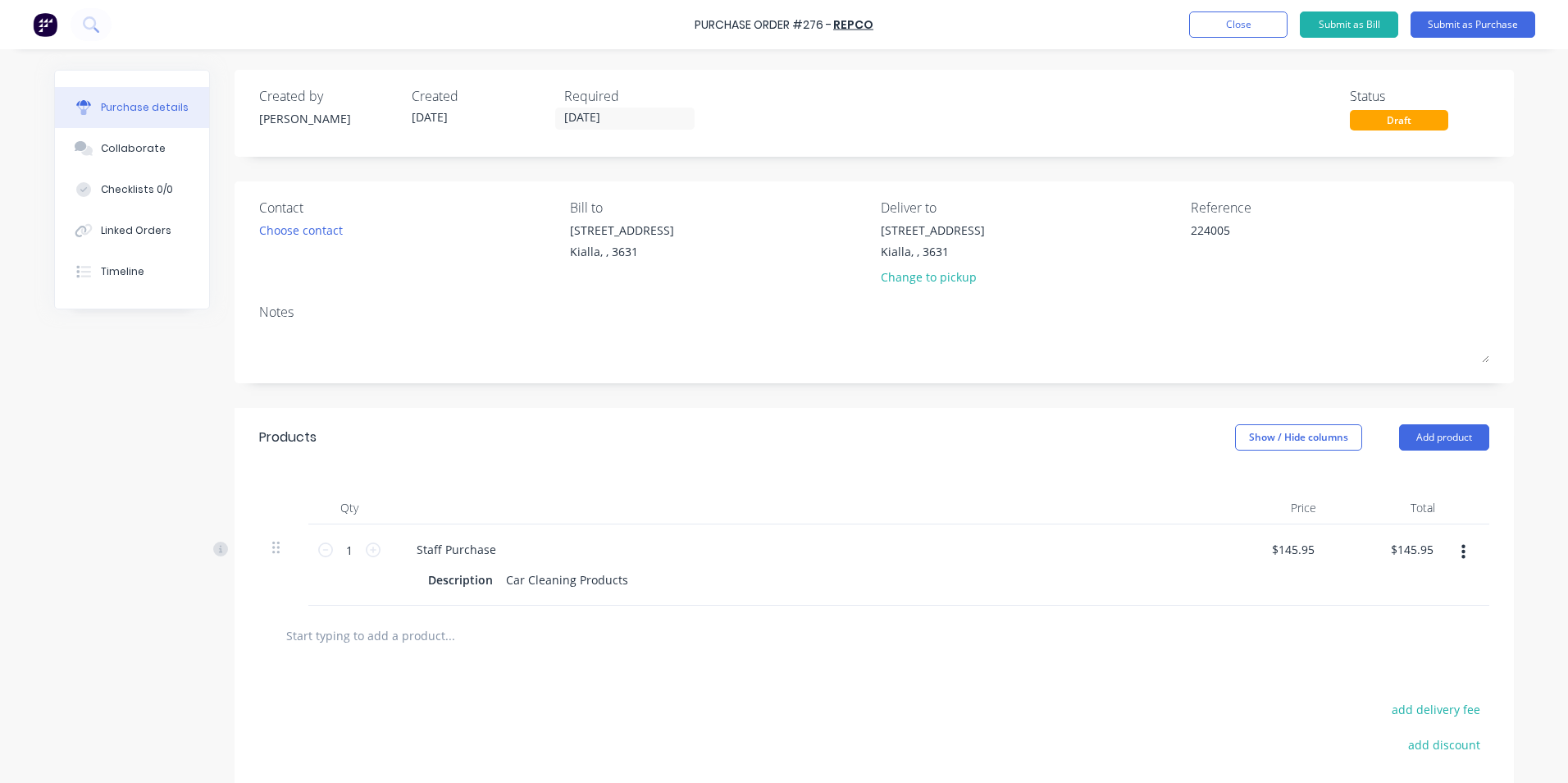
type textarea "2240052"
type textarea "x"
type textarea "22400522"
type textarea "x"
type textarea "224005220"
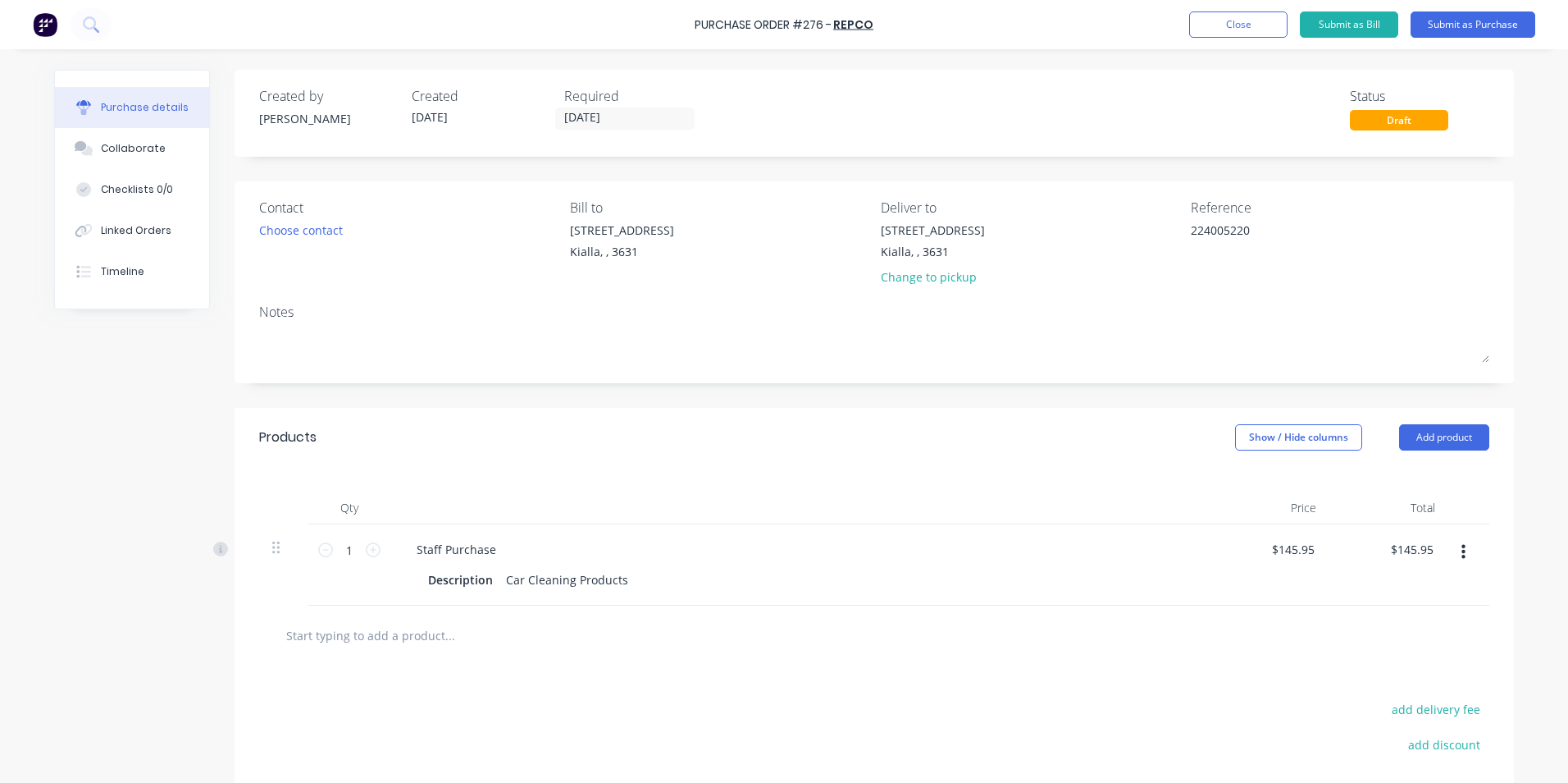
type textarea "x"
type textarea "2240052208"
type textarea "x"
type textarea "2240052208"
click at [626, 115] on input "[DATE]" at bounding box center [625, 118] width 138 height 21
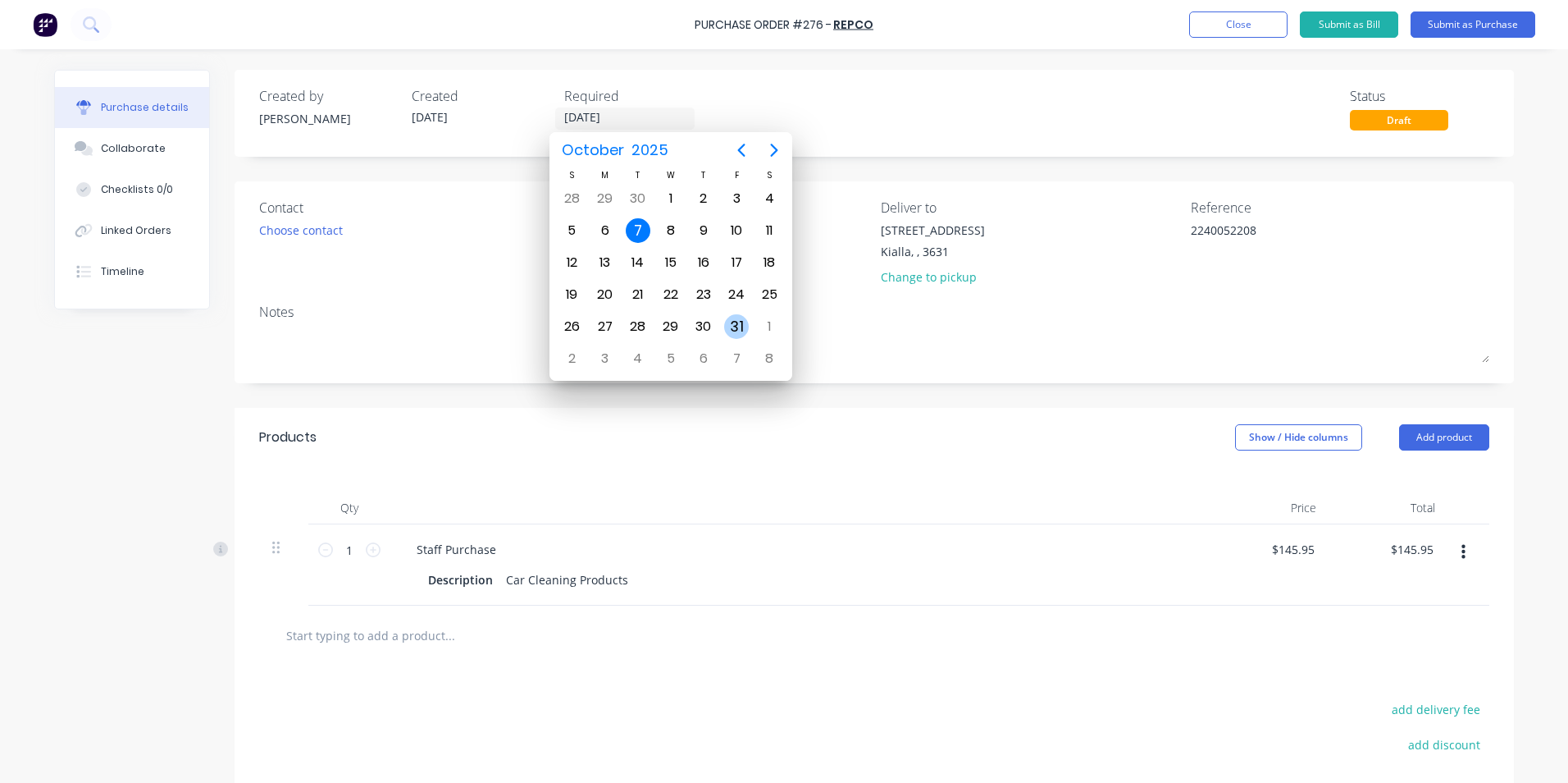
click at [728, 332] on div "31" at bounding box center [736, 326] width 24 height 24
type textarea "x"
type input "[DATE]"
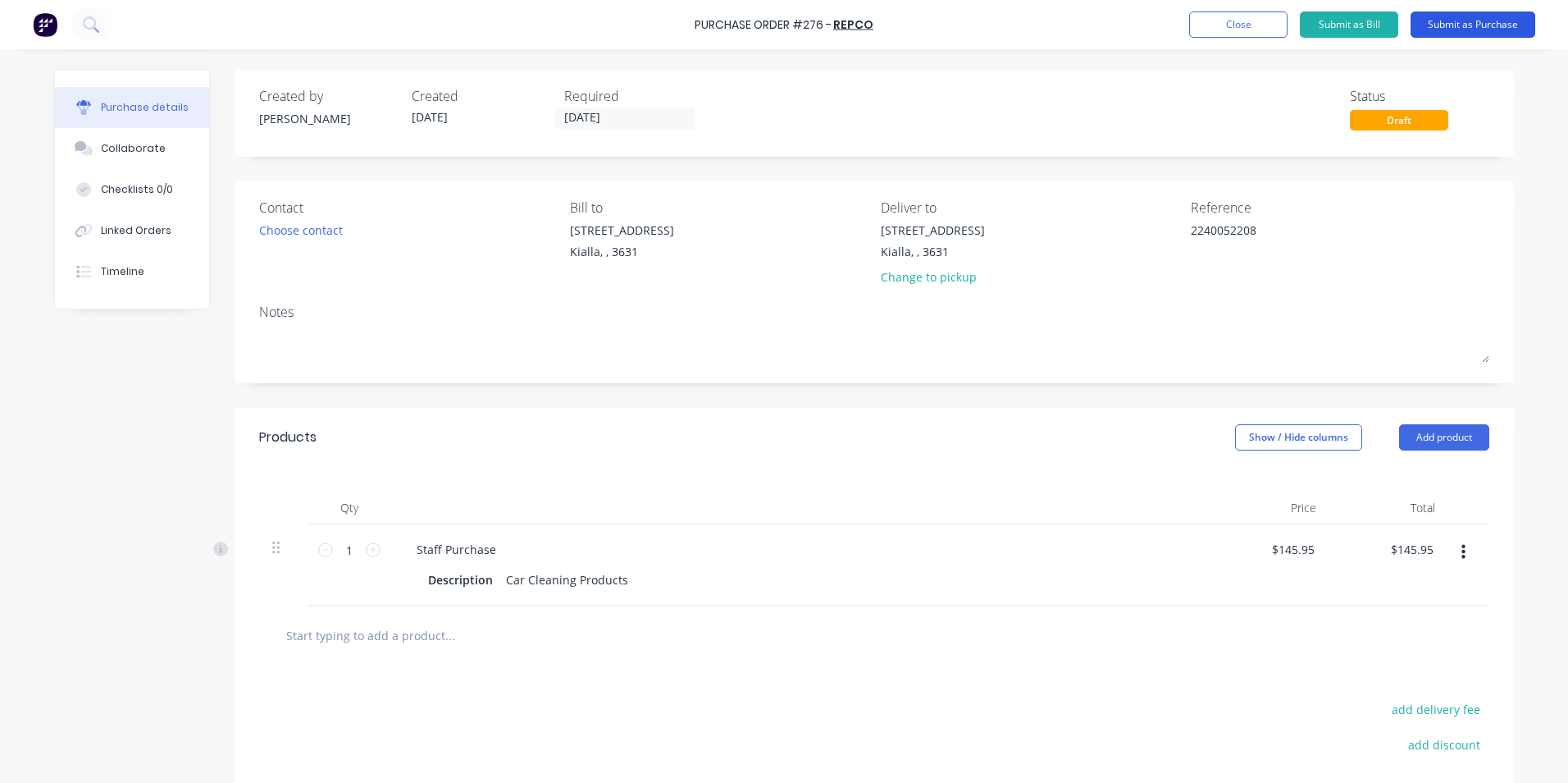
click at [1484, 26] on button "Submit as Purchase" at bounding box center [1473, 24] width 125 height 26
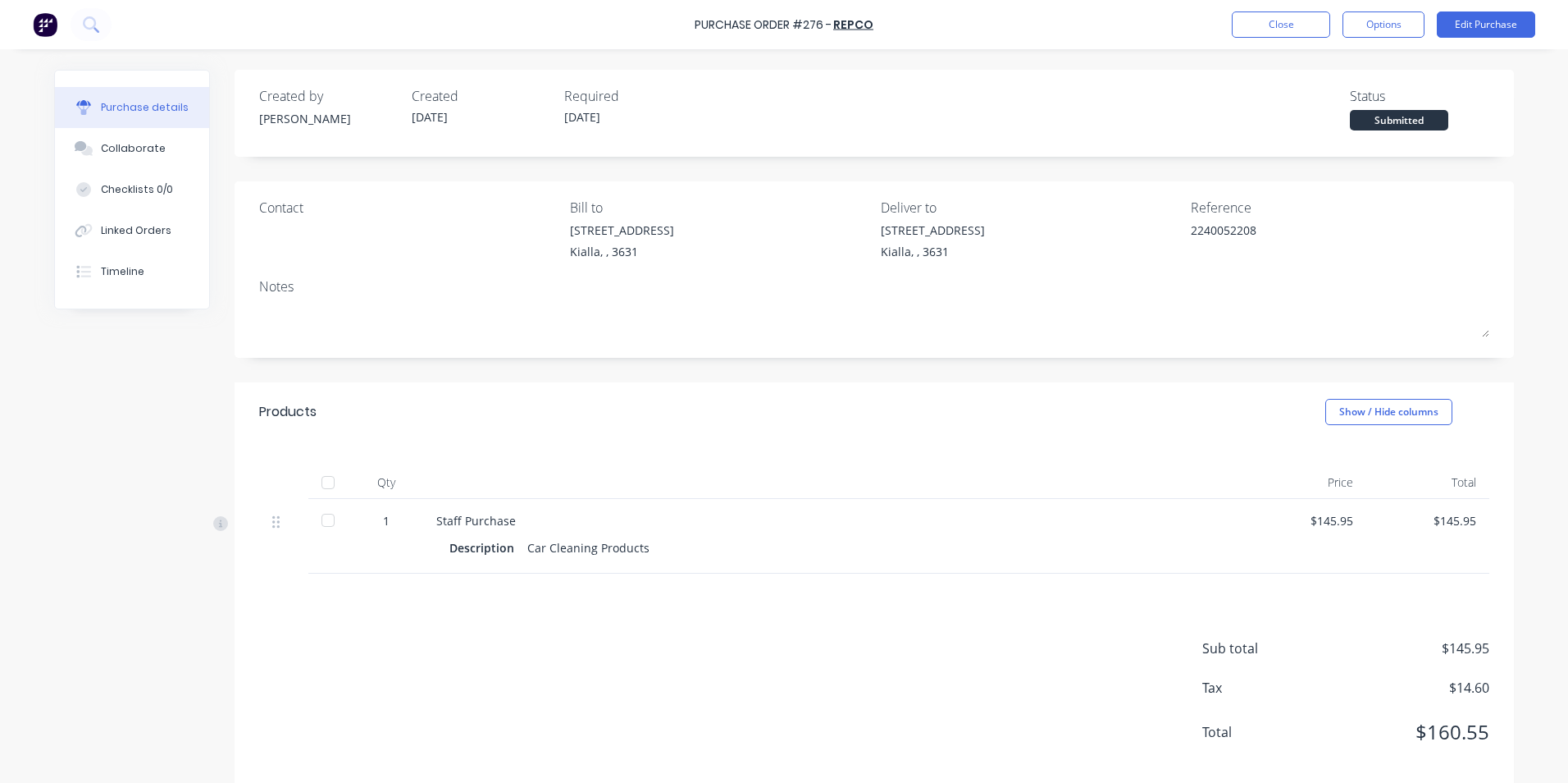
click at [320, 479] on div at bounding box center [328, 482] width 33 height 33
click at [1376, 28] on button "Options" at bounding box center [1383, 24] width 82 height 26
click at [1336, 102] on div "Convert to Bill" at bounding box center [1346, 100] width 126 height 23
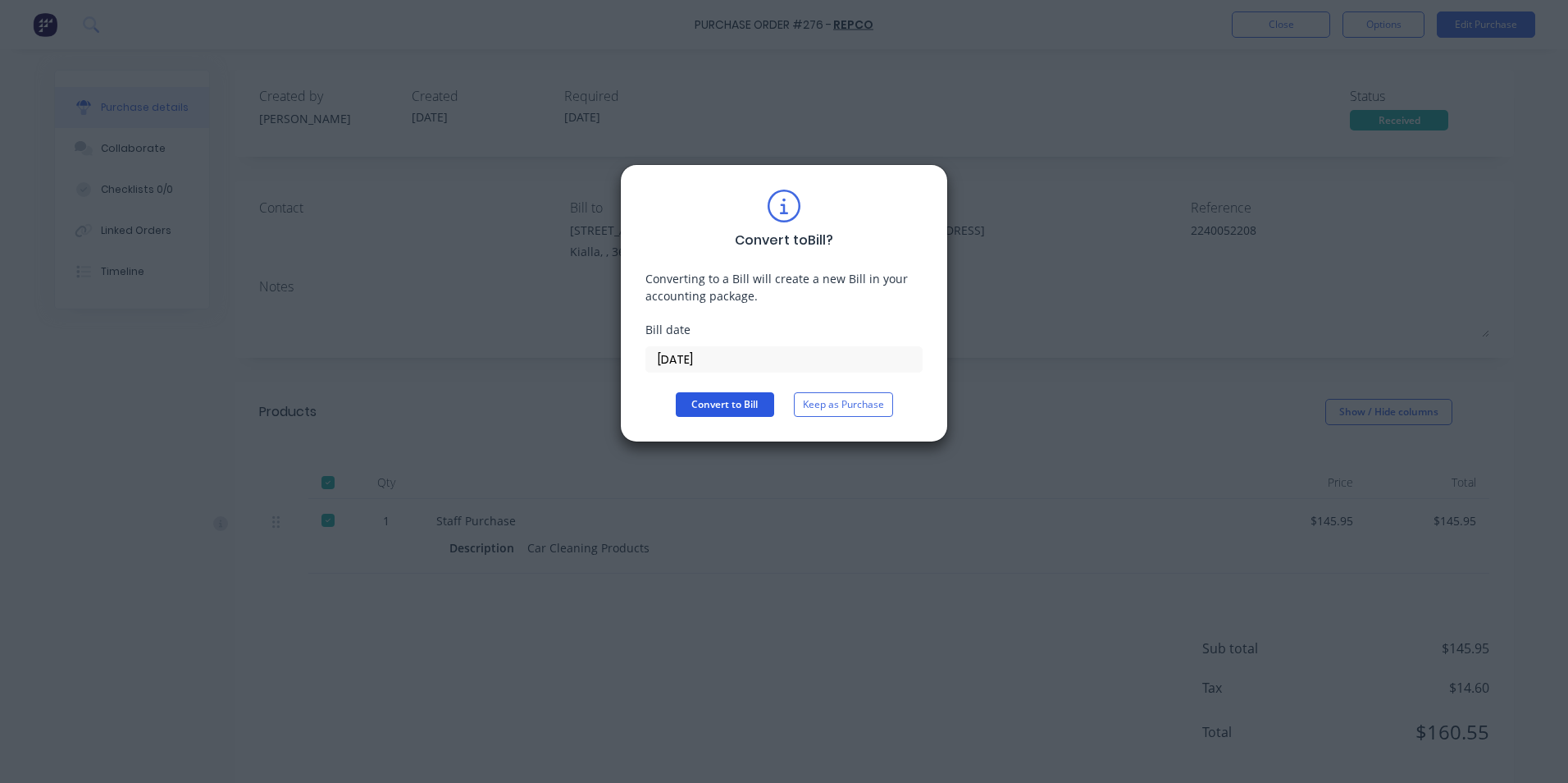
click at [722, 411] on button "Convert to Bill" at bounding box center [725, 404] width 99 height 24
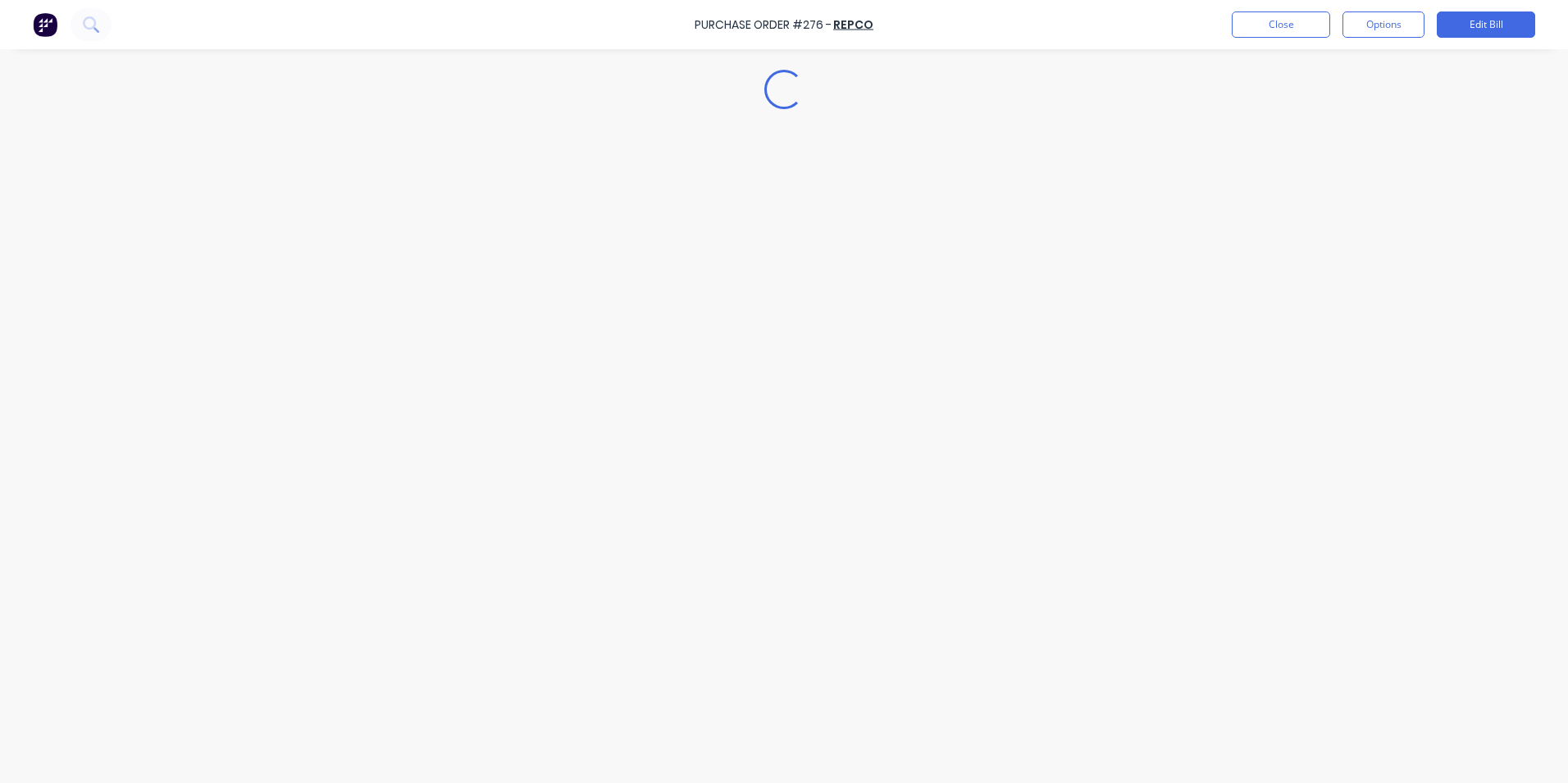
type textarea "x"
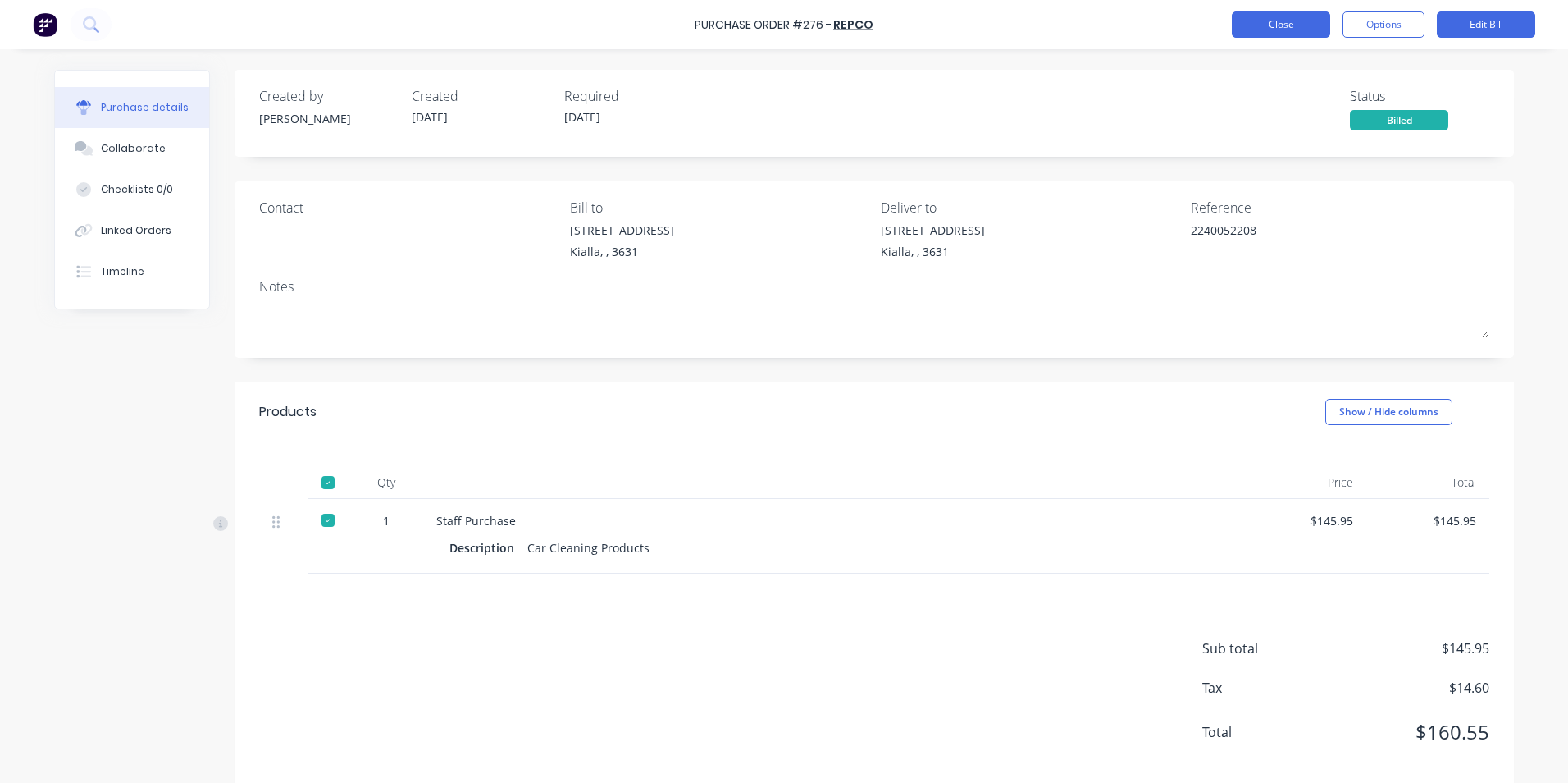
click at [1291, 27] on button "Close" at bounding box center [1281, 24] width 99 height 26
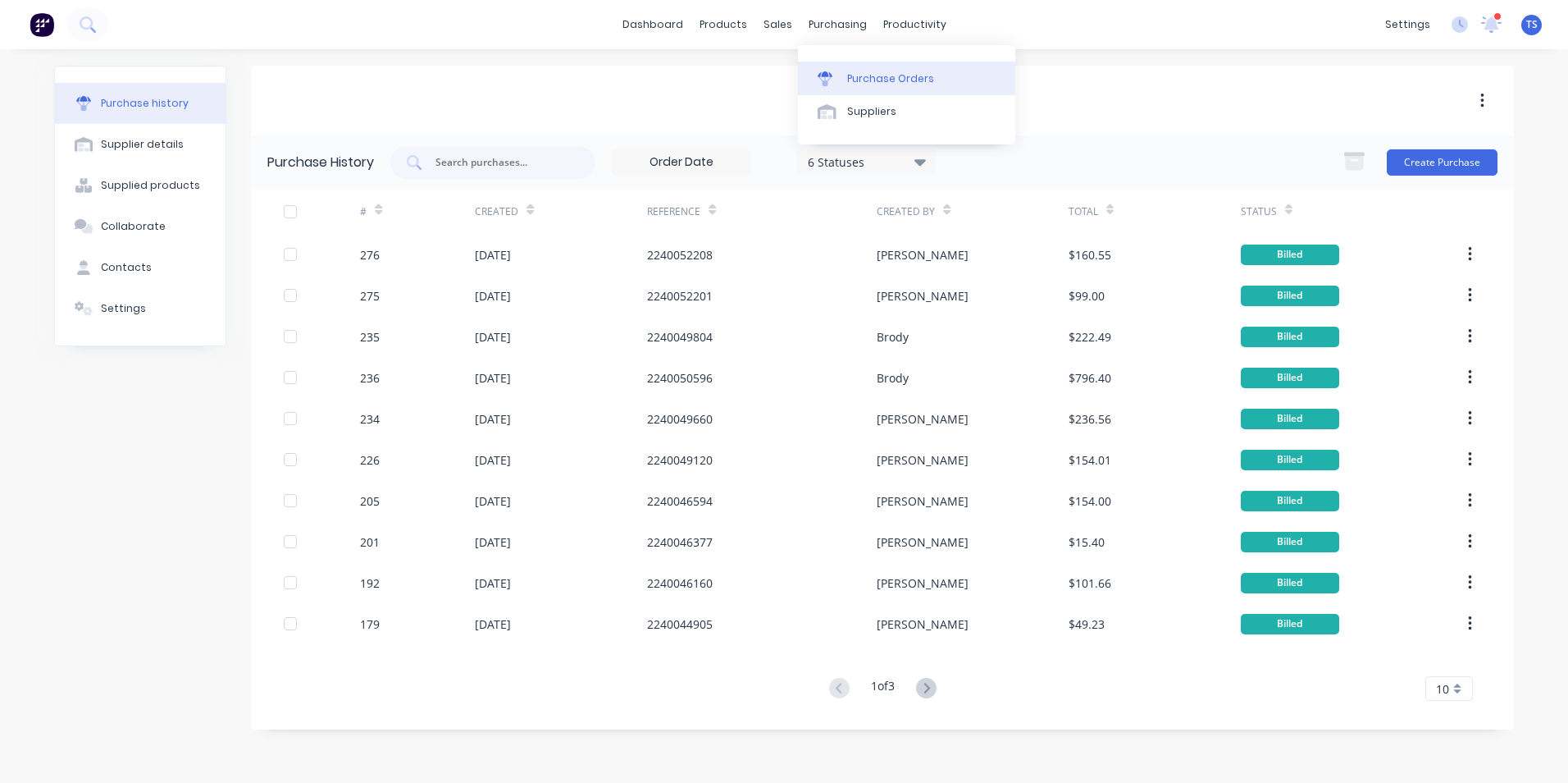
click at [856, 86] on link "Purchase Orders" at bounding box center [907, 78] width 217 height 33
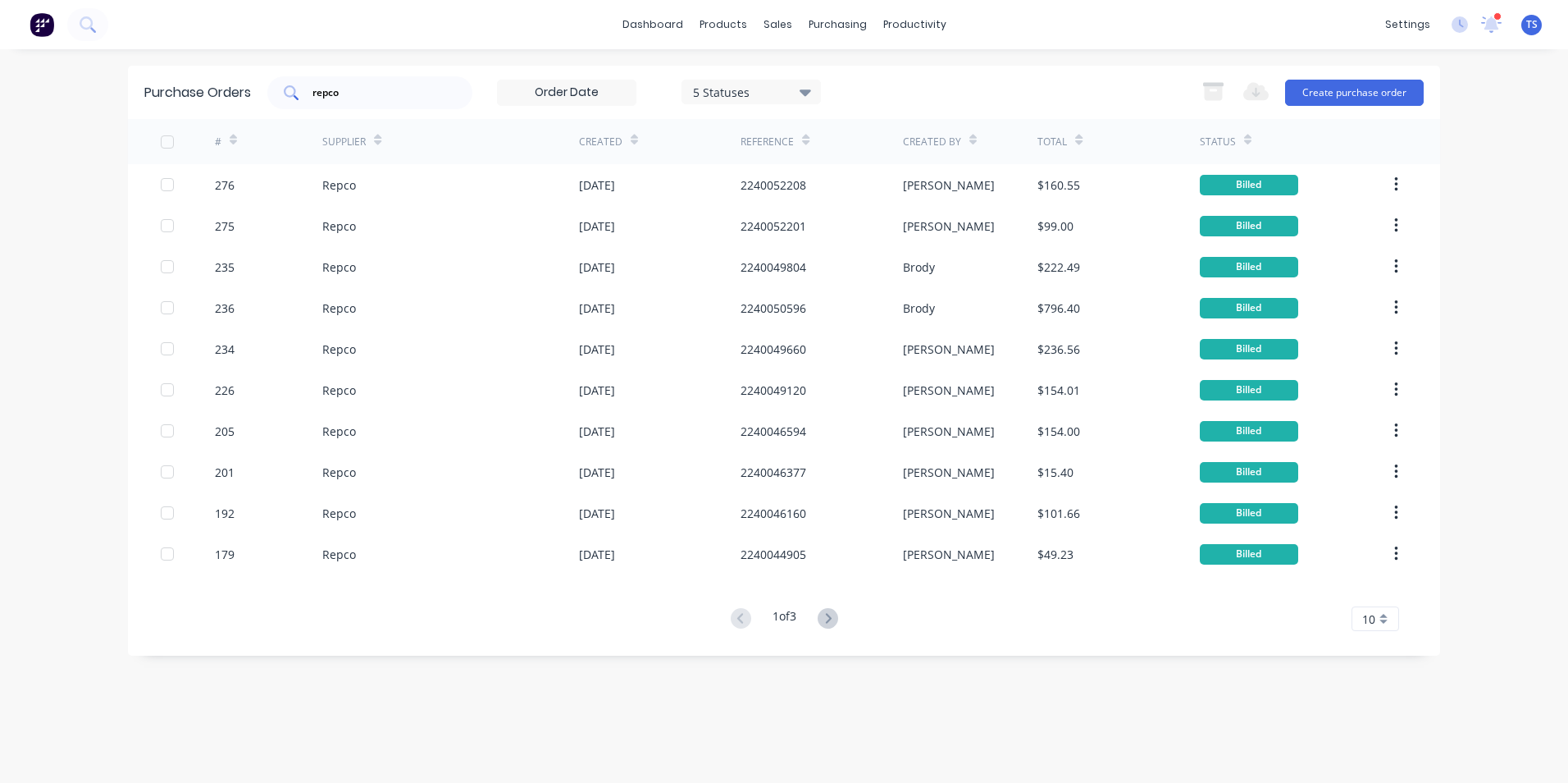
click at [355, 91] on input "repco" at bounding box center [379, 93] width 136 height 17
type input "r"
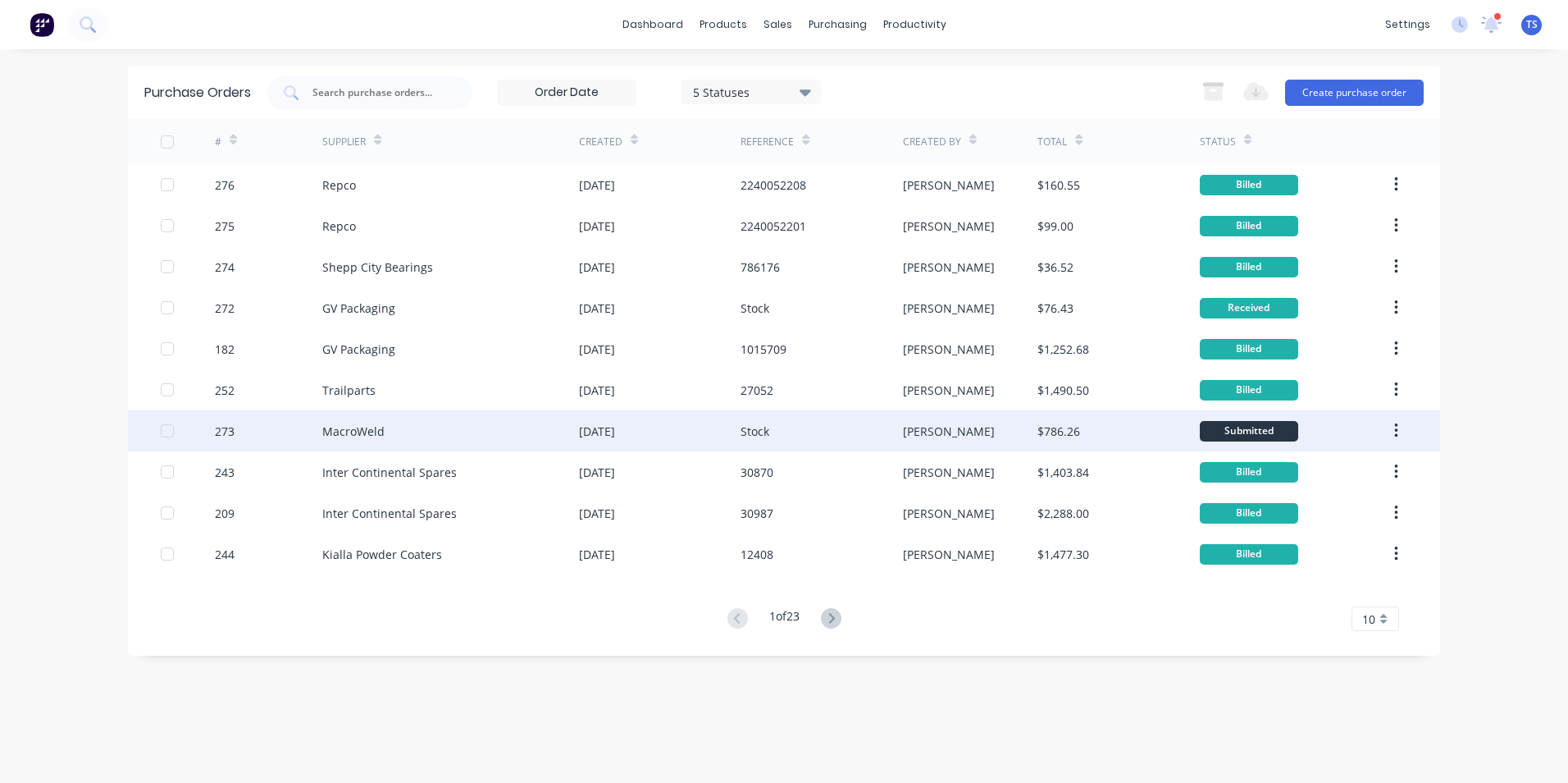
click at [358, 429] on div "MacroWeld" at bounding box center [353, 431] width 63 height 18
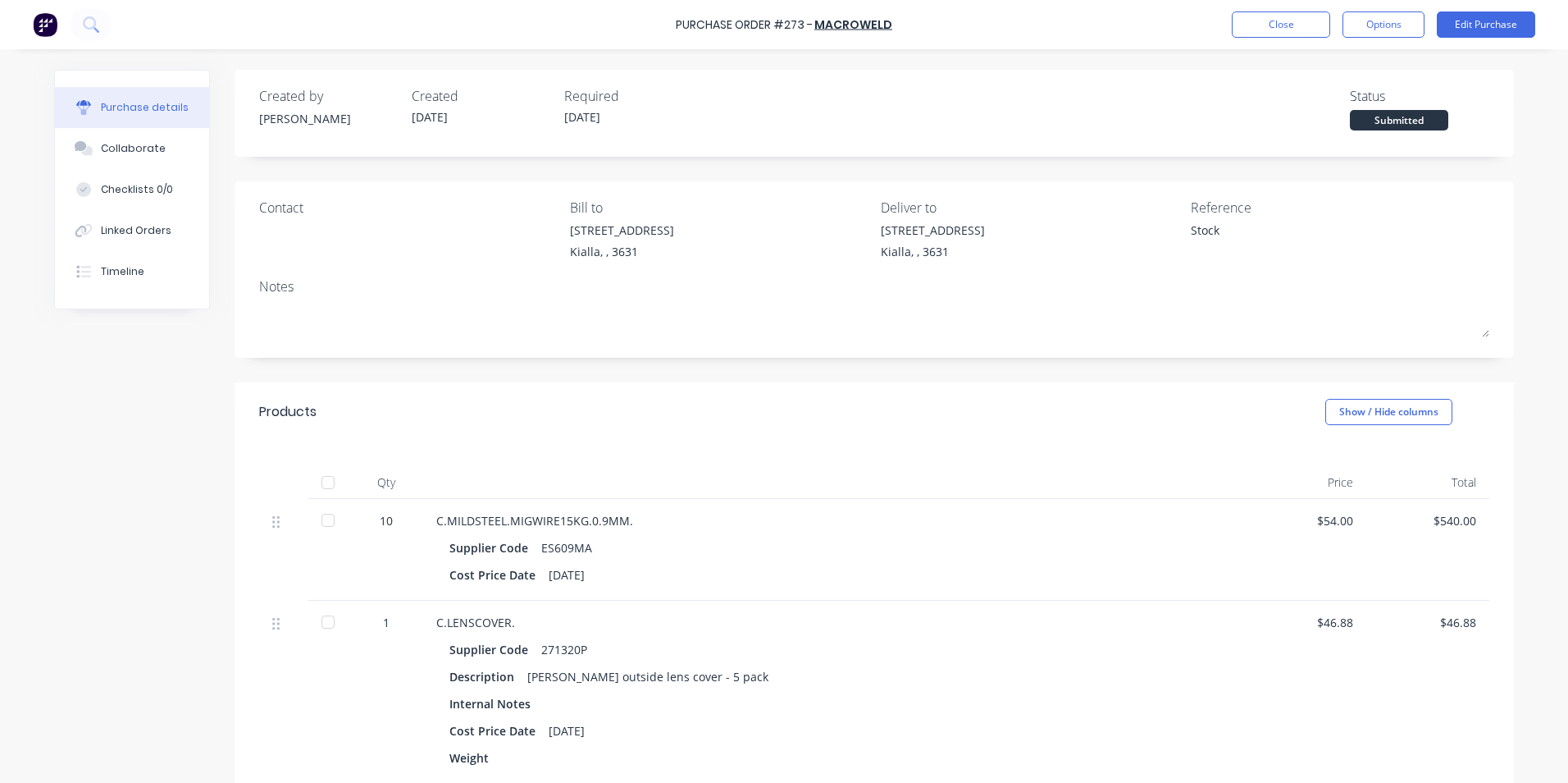
click at [325, 521] on div at bounding box center [328, 519] width 33 height 33
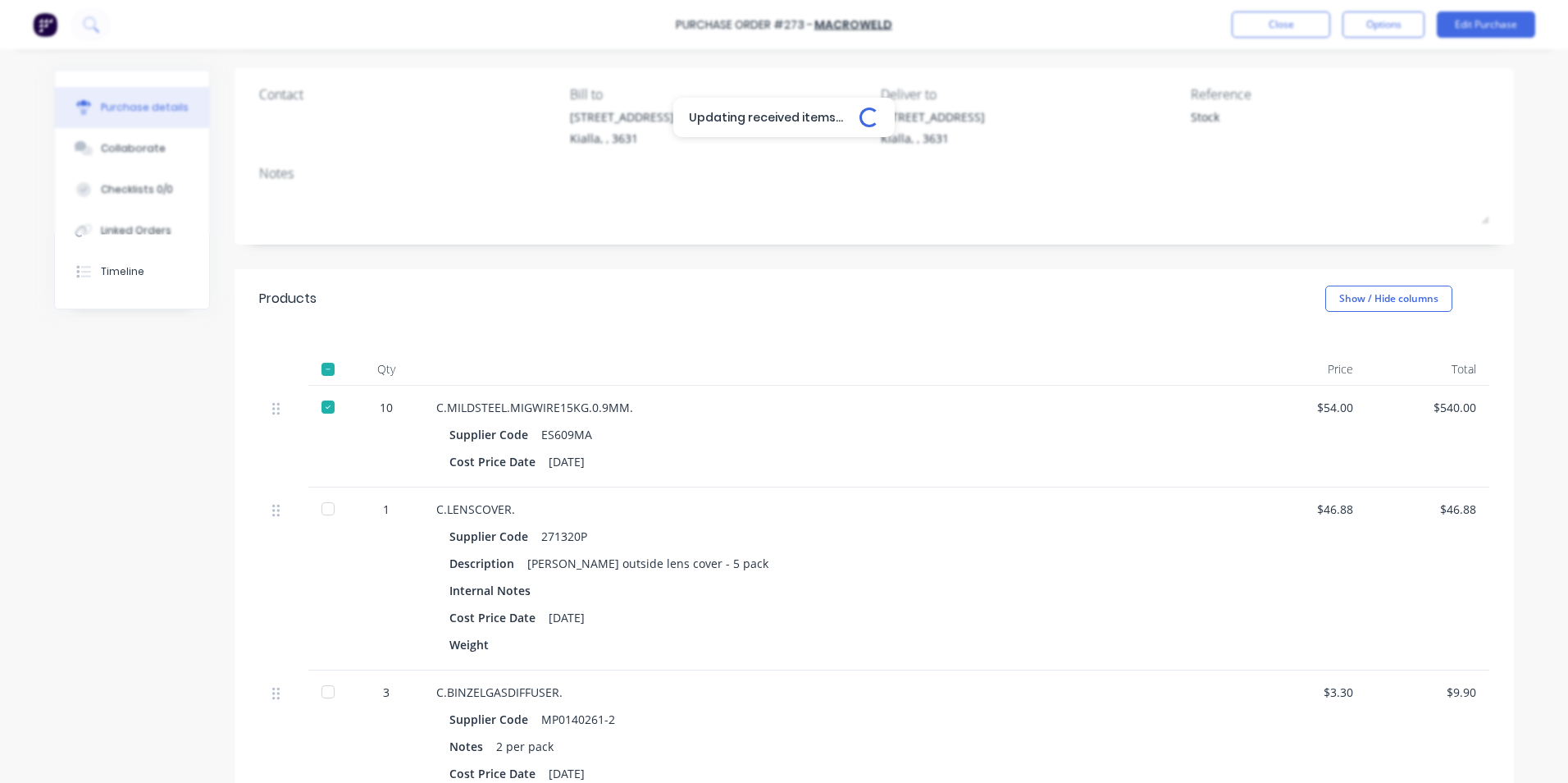
scroll to position [164, 0]
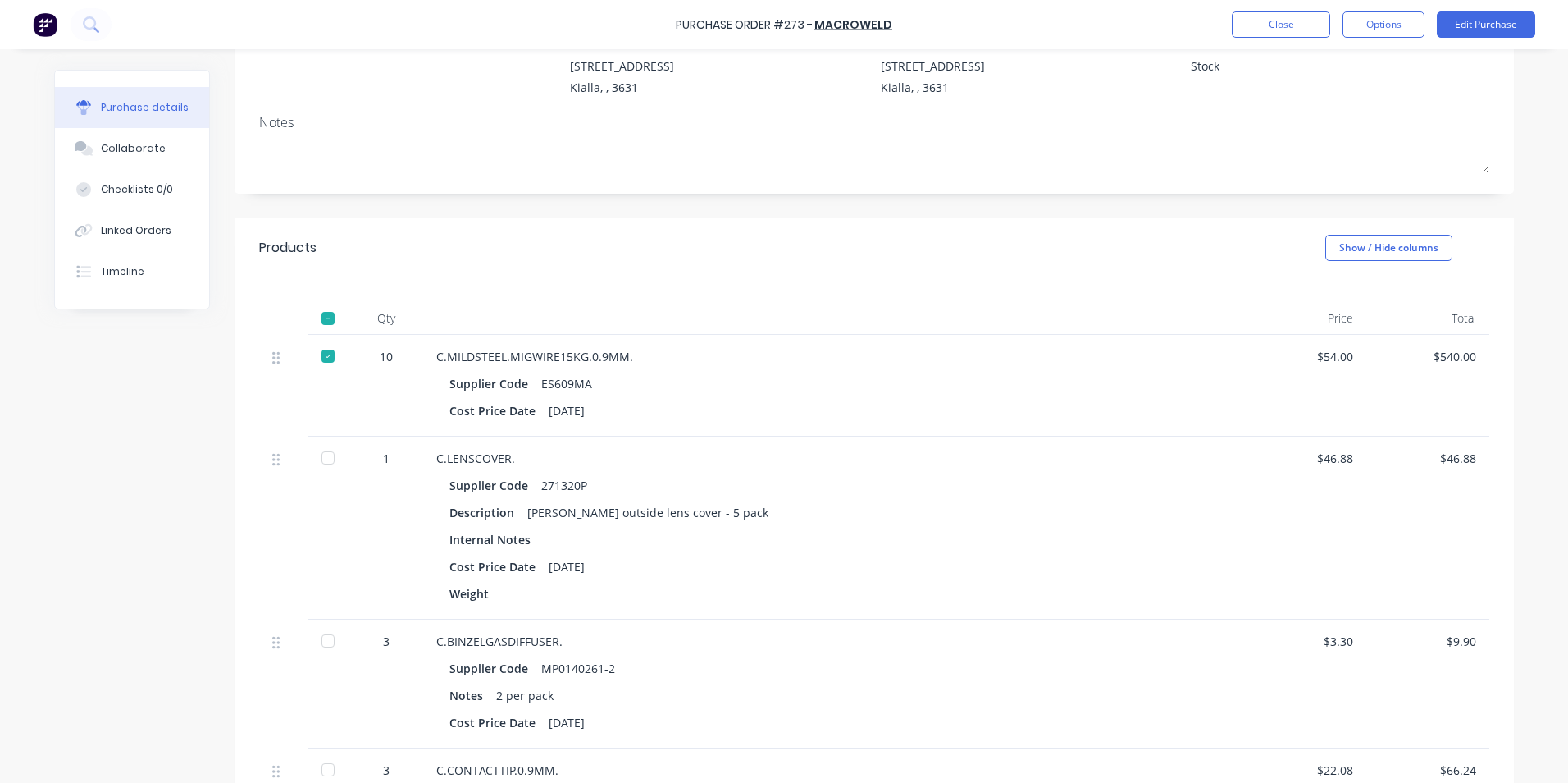
click at [331, 462] on div at bounding box center [328, 458] width 33 height 33
click at [319, 638] on div at bounding box center [328, 640] width 33 height 33
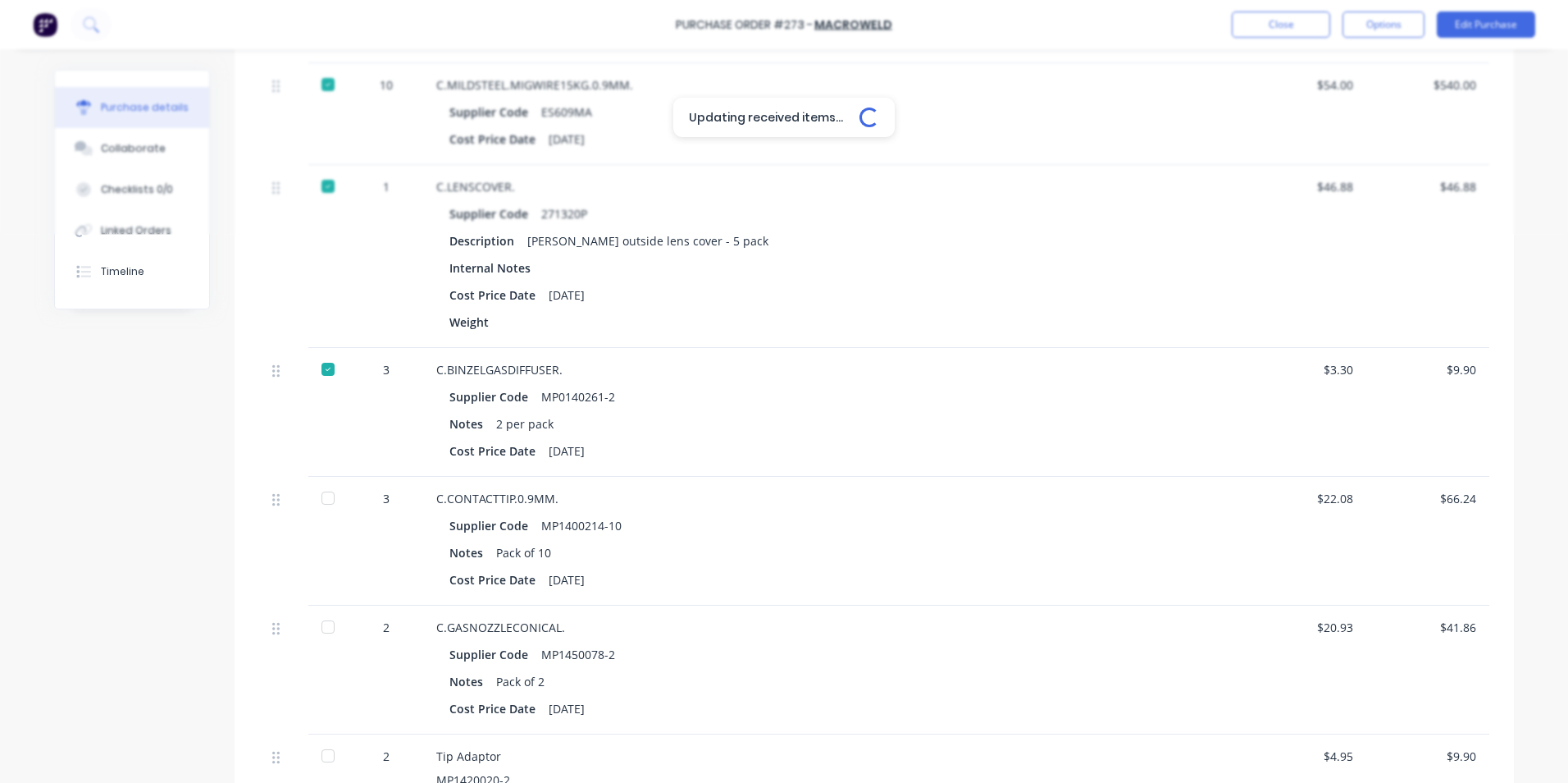
scroll to position [575, 0]
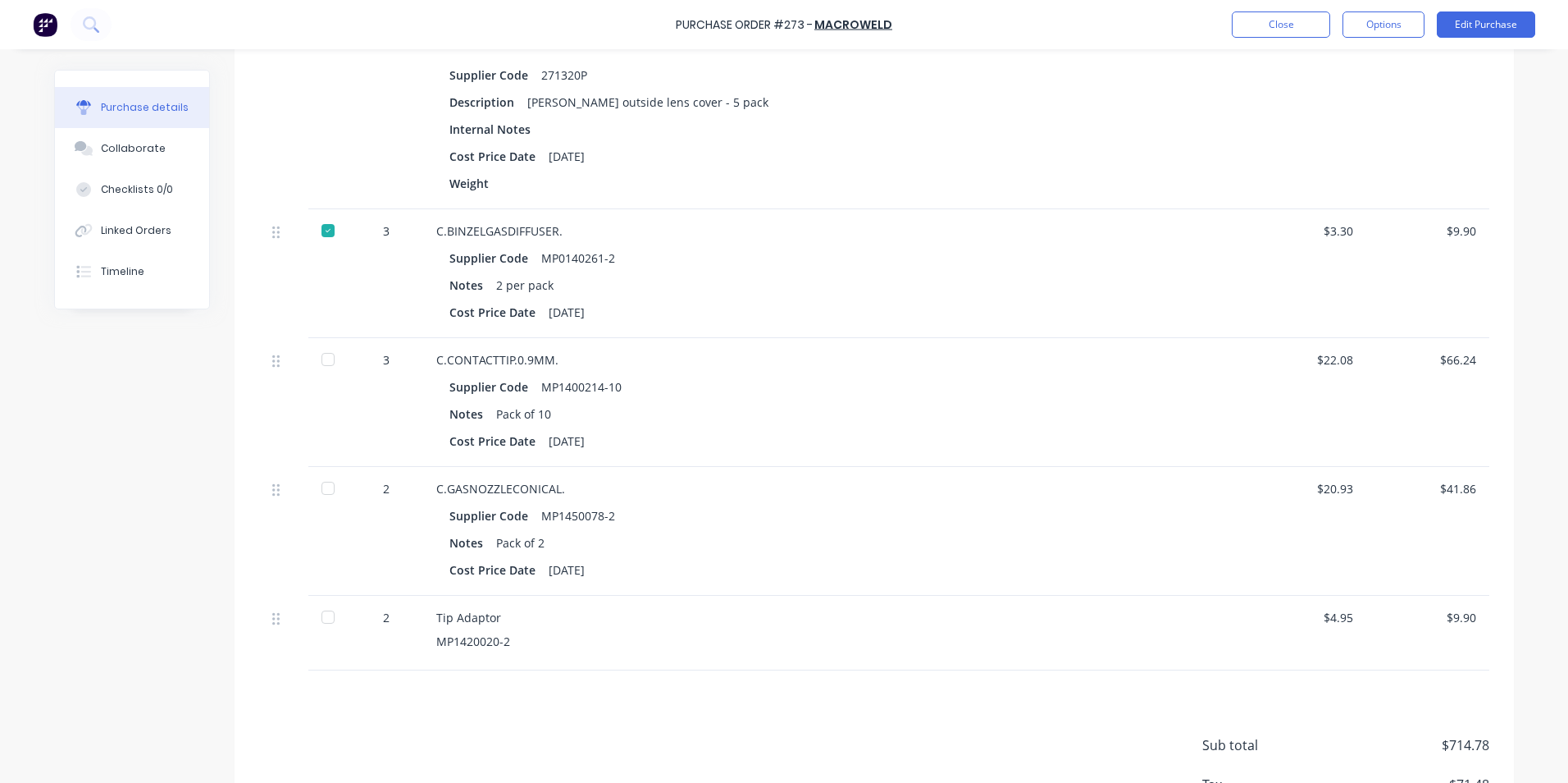
click at [319, 361] on div at bounding box center [328, 359] width 33 height 33
drag, startPoint x: 317, startPoint y: 487, endPoint x: 325, endPoint y: 497, distance: 12.8
click at [318, 487] on div at bounding box center [328, 488] width 33 height 33
click at [321, 621] on div at bounding box center [328, 617] width 33 height 33
type textarea "x"
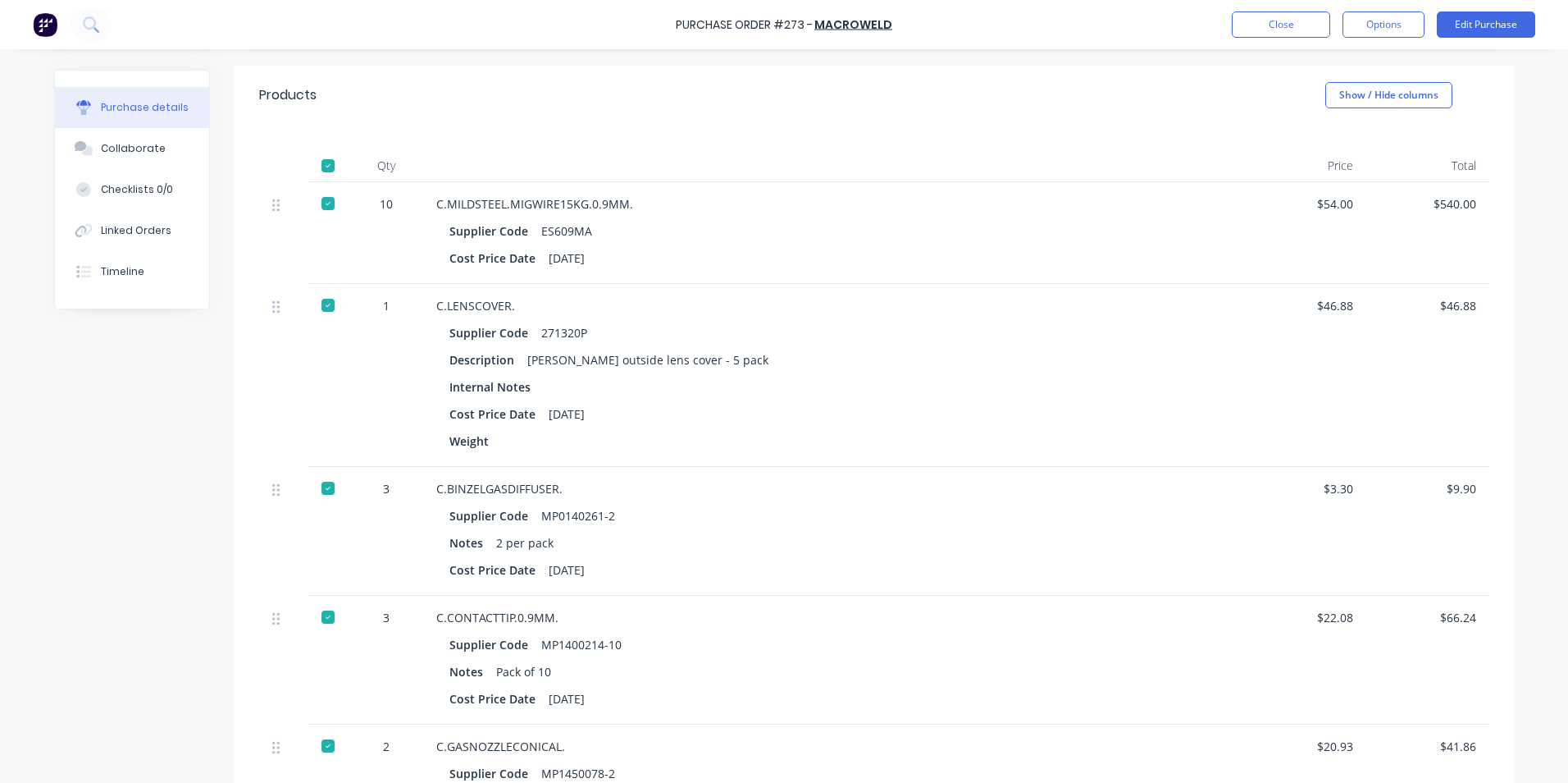
scroll to position [0, 0]
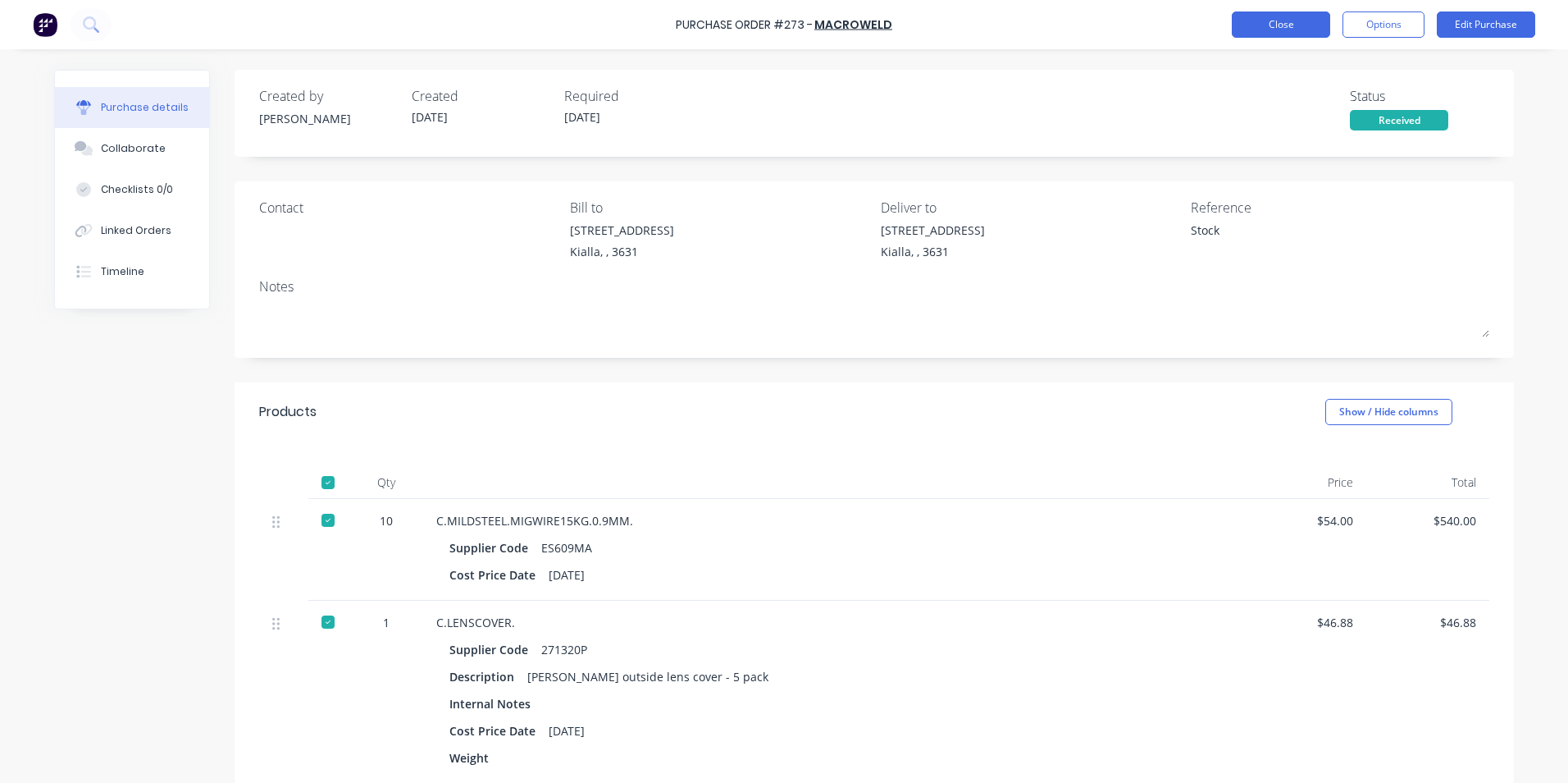
click at [1315, 26] on button "Close" at bounding box center [1281, 24] width 99 height 26
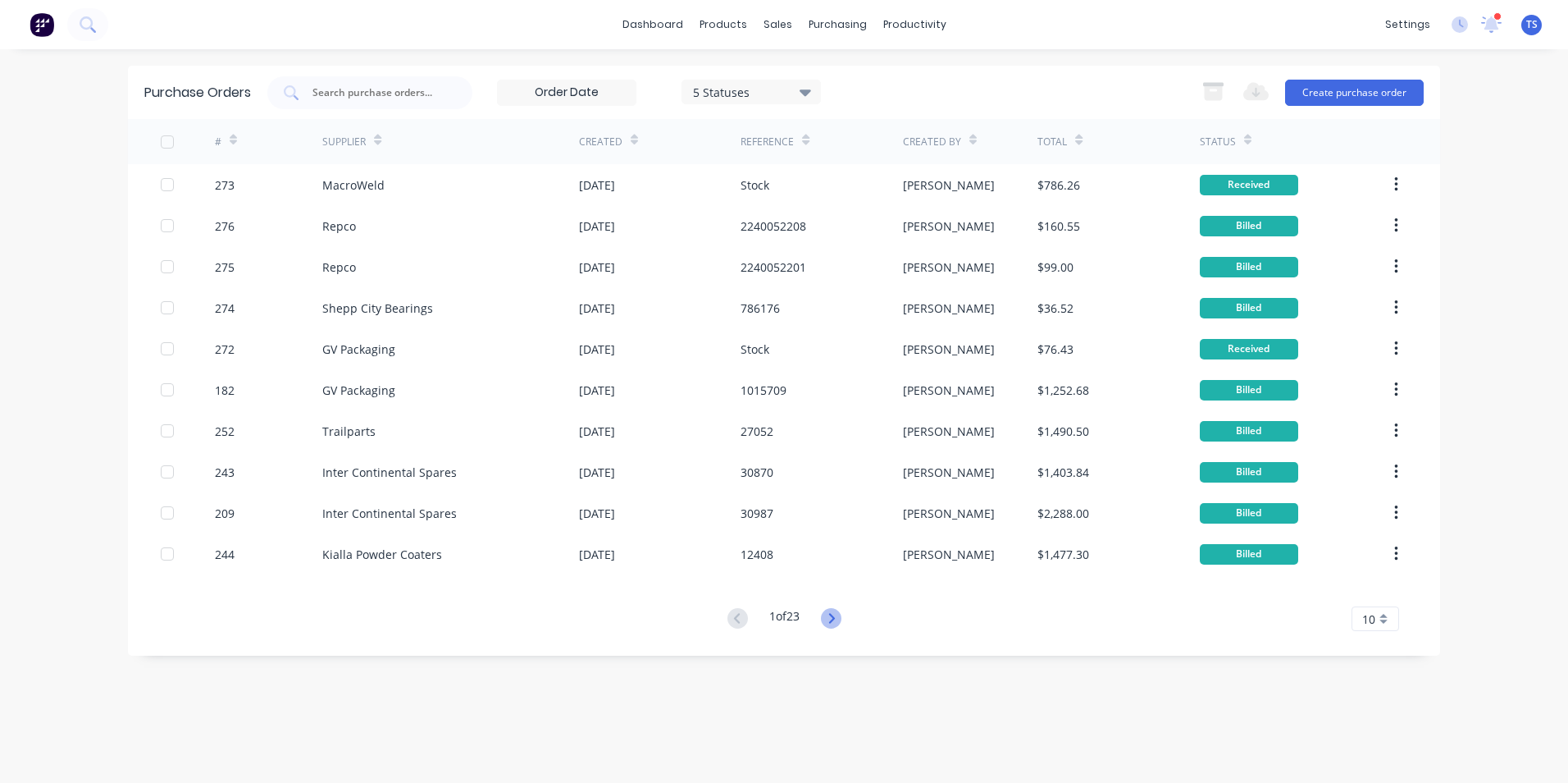
click at [837, 619] on icon at bounding box center [831, 618] width 21 height 21
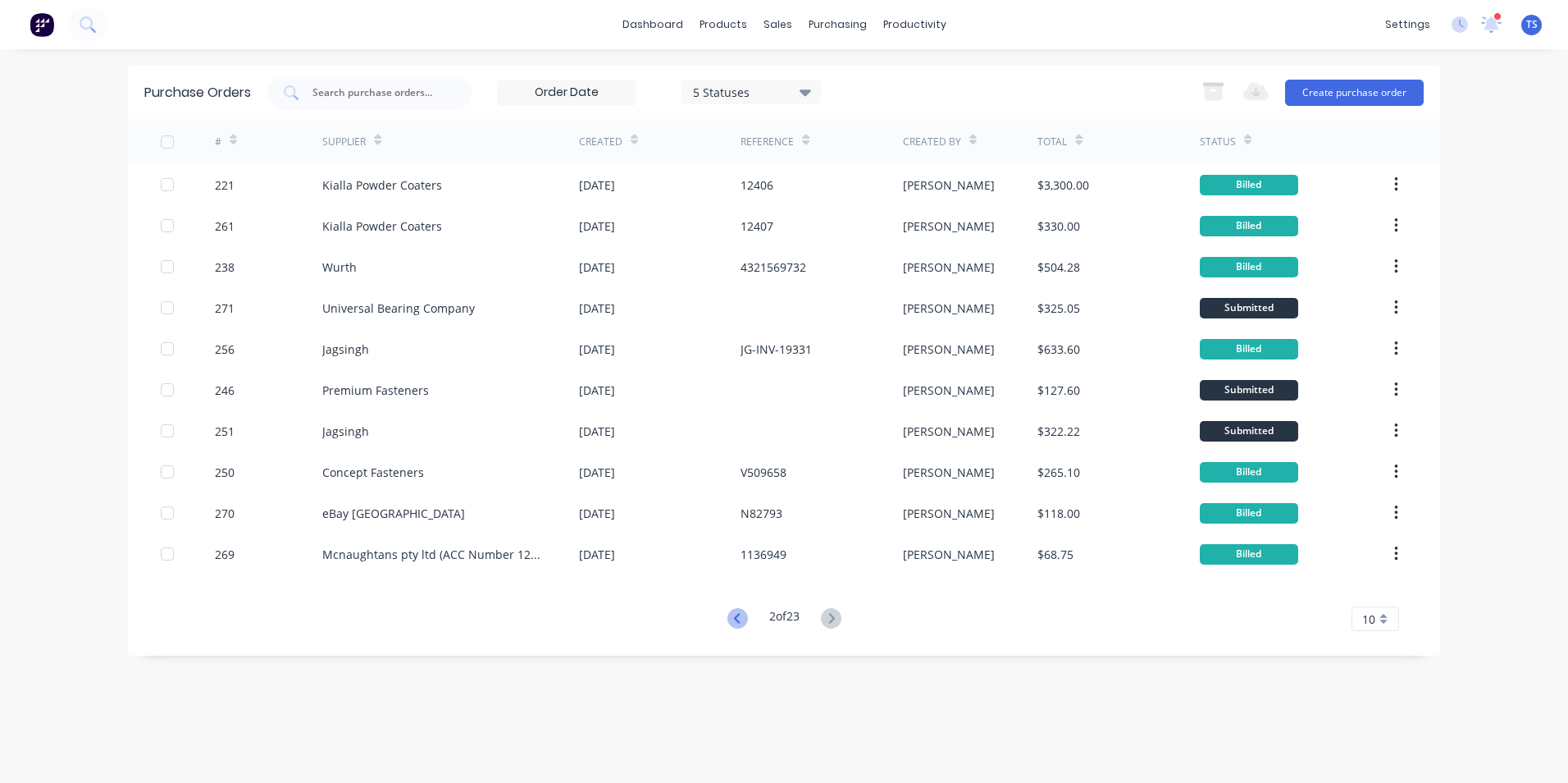
click at [738, 619] on icon at bounding box center [738, 618] width 21 height 21
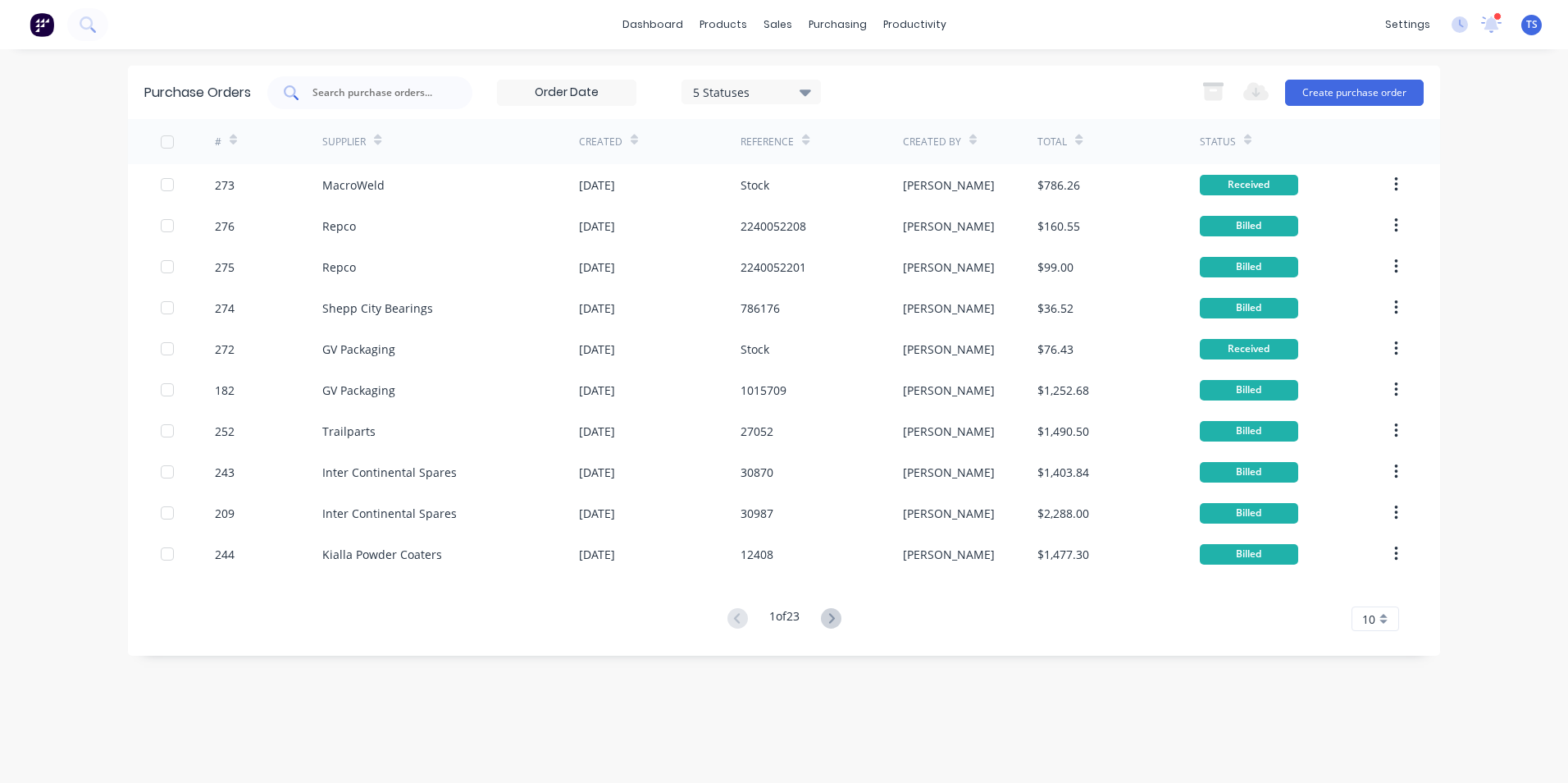
click at [360, 91] on input "text" at bounding box center [379, 93] width 136 height 17
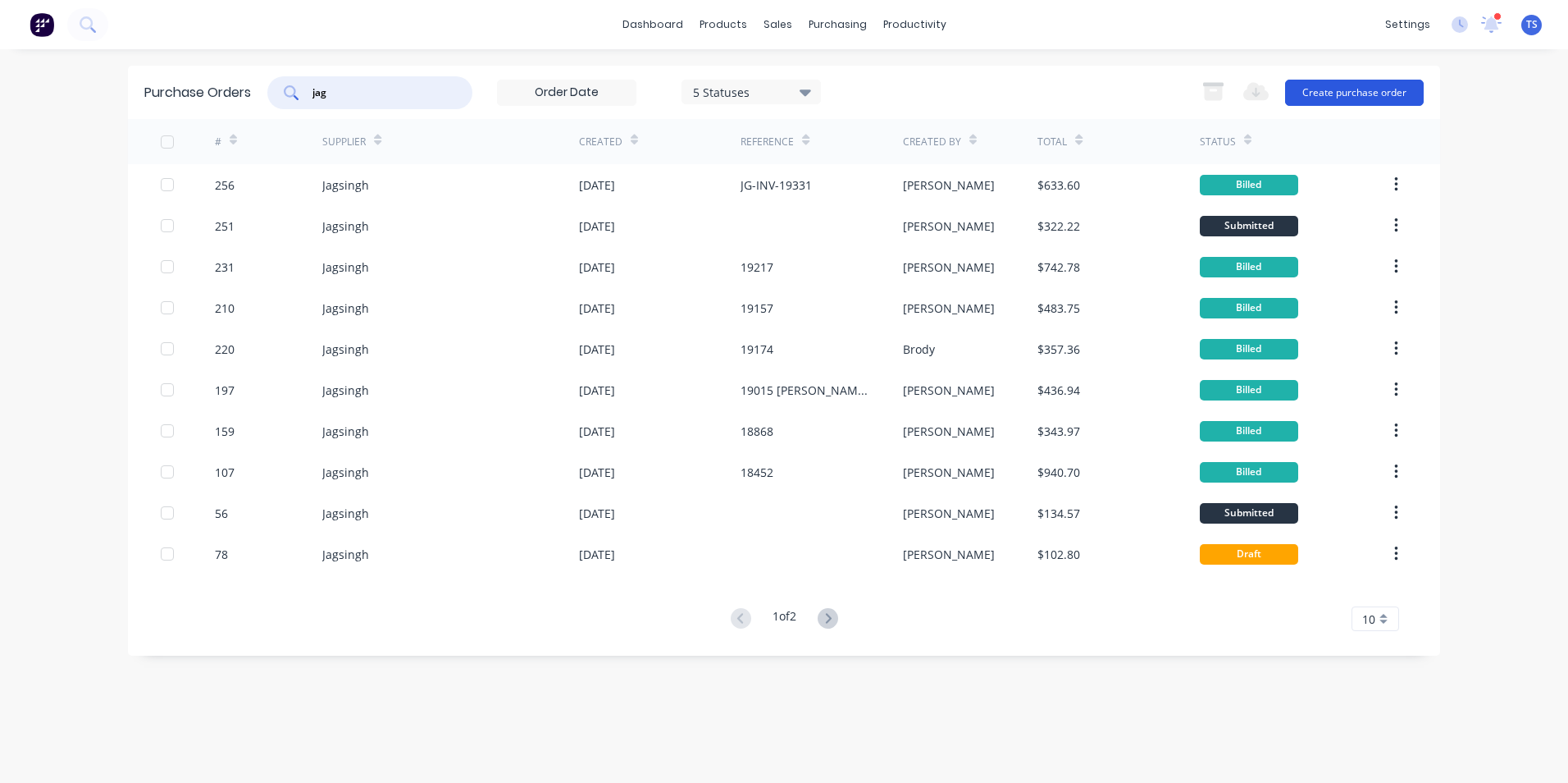
type input "jag"
click at [1348, 95] on button "Create purchase order" at bounding box center [1355, 92] width 139 height 26
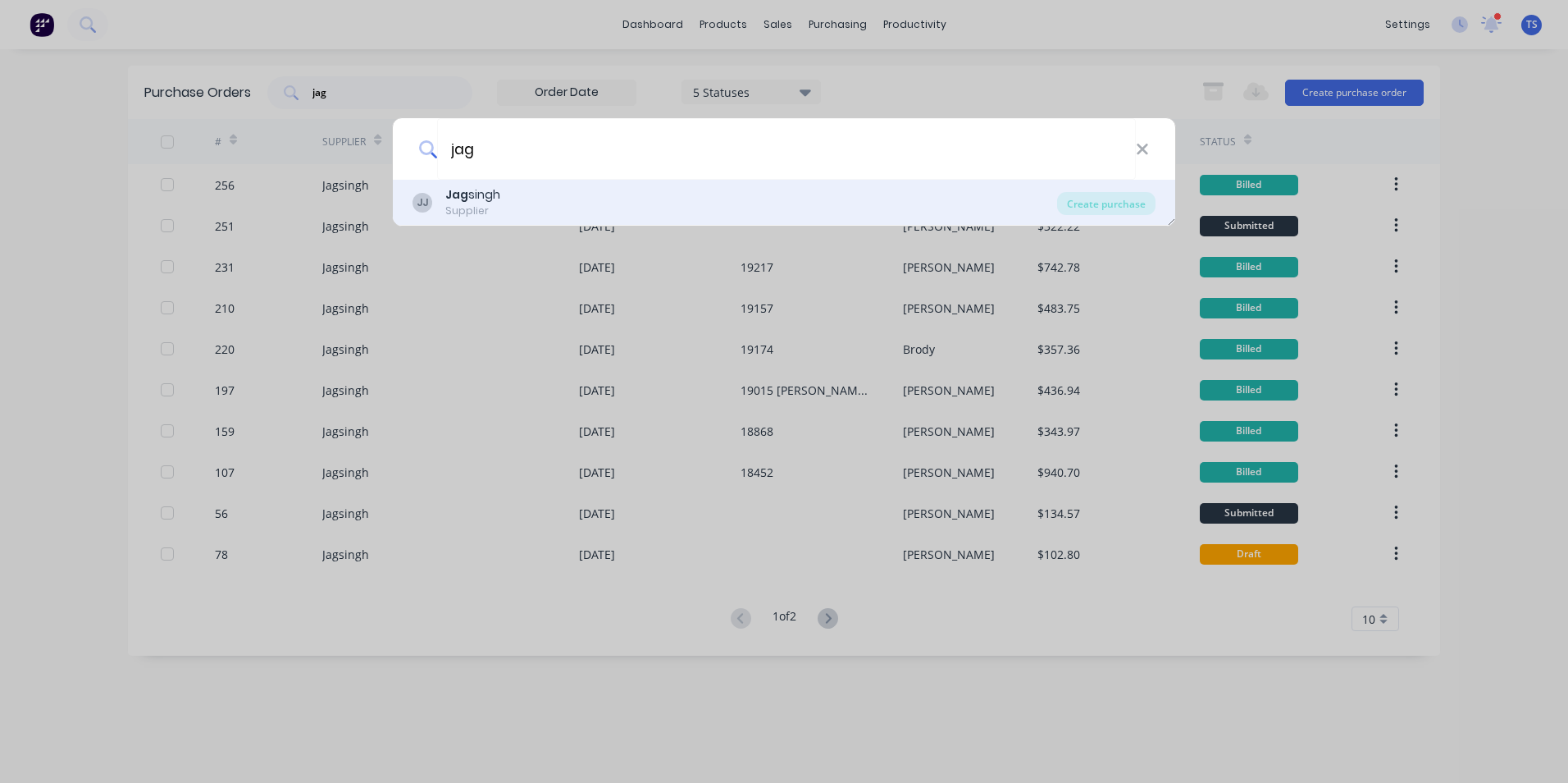
type input "jag"
click at [469, 201] on div "[PERSON_NAME]" at bounding box center [473, 195] width 55 height 18
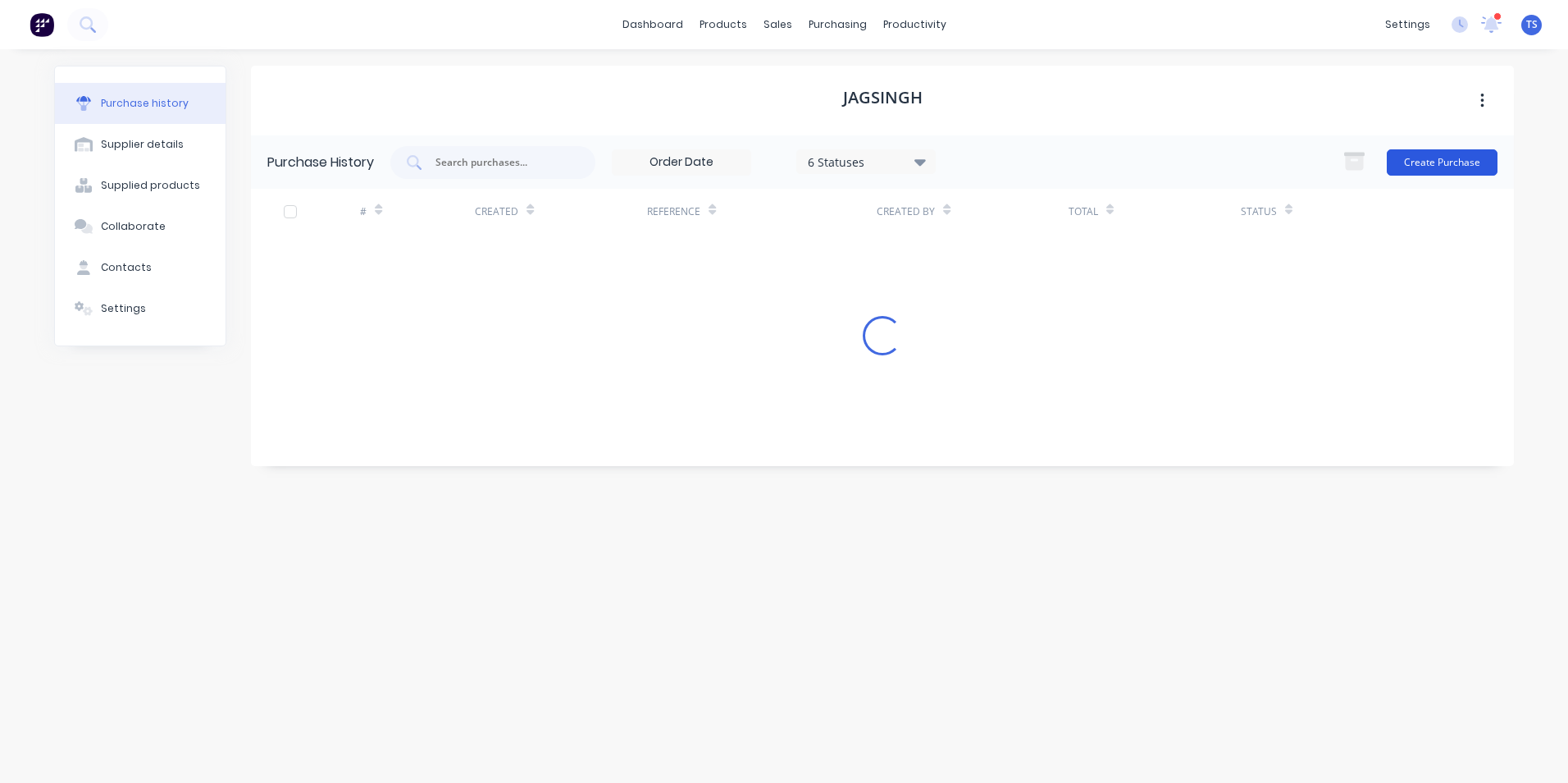
click at [1425, 156] on button "Create Purchase" at bounding box center [1442, 161] width 110 height 26
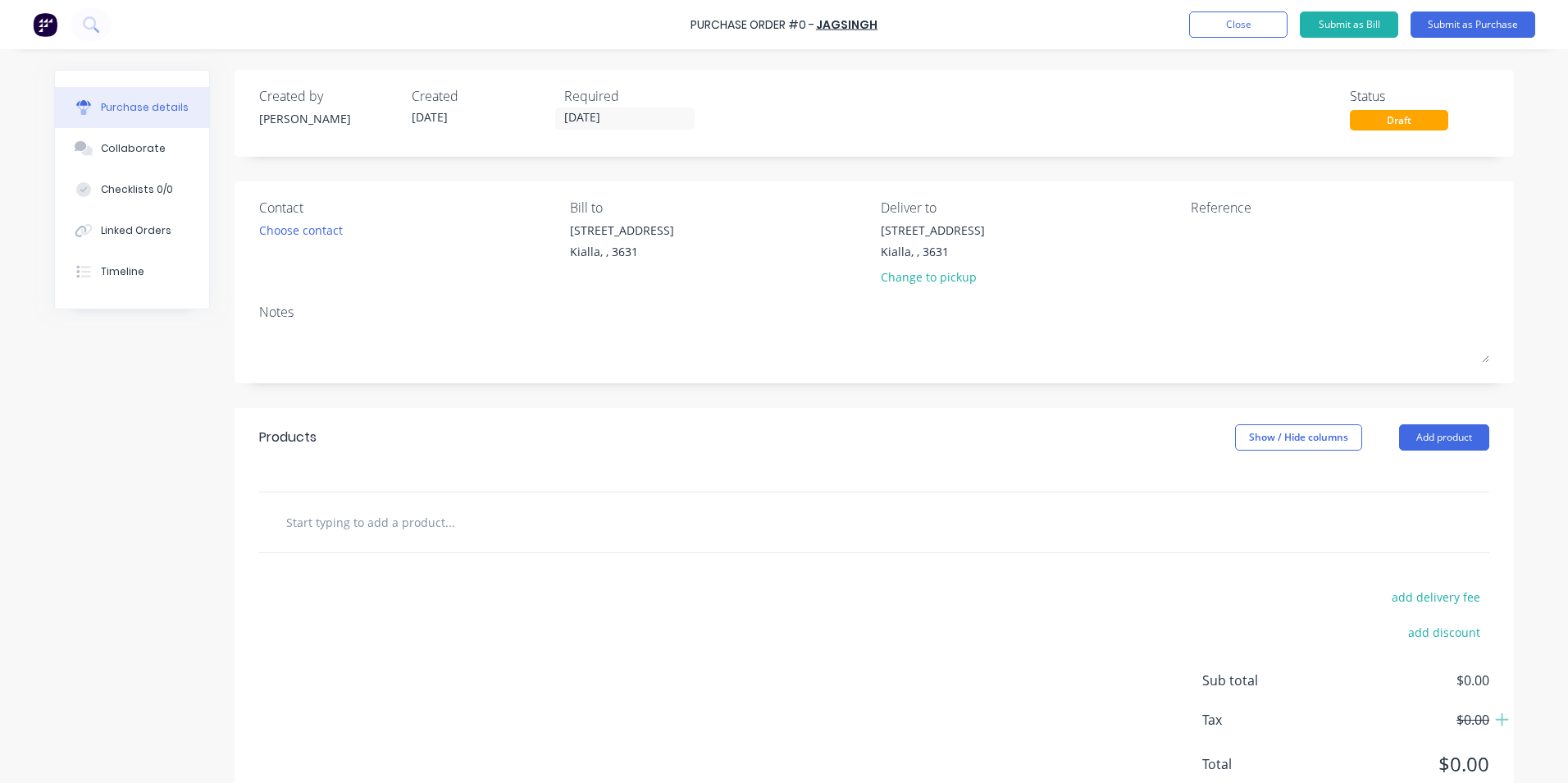
click at [329, 522] on input "text" at bounding box center [449, 521] width 328 height 33
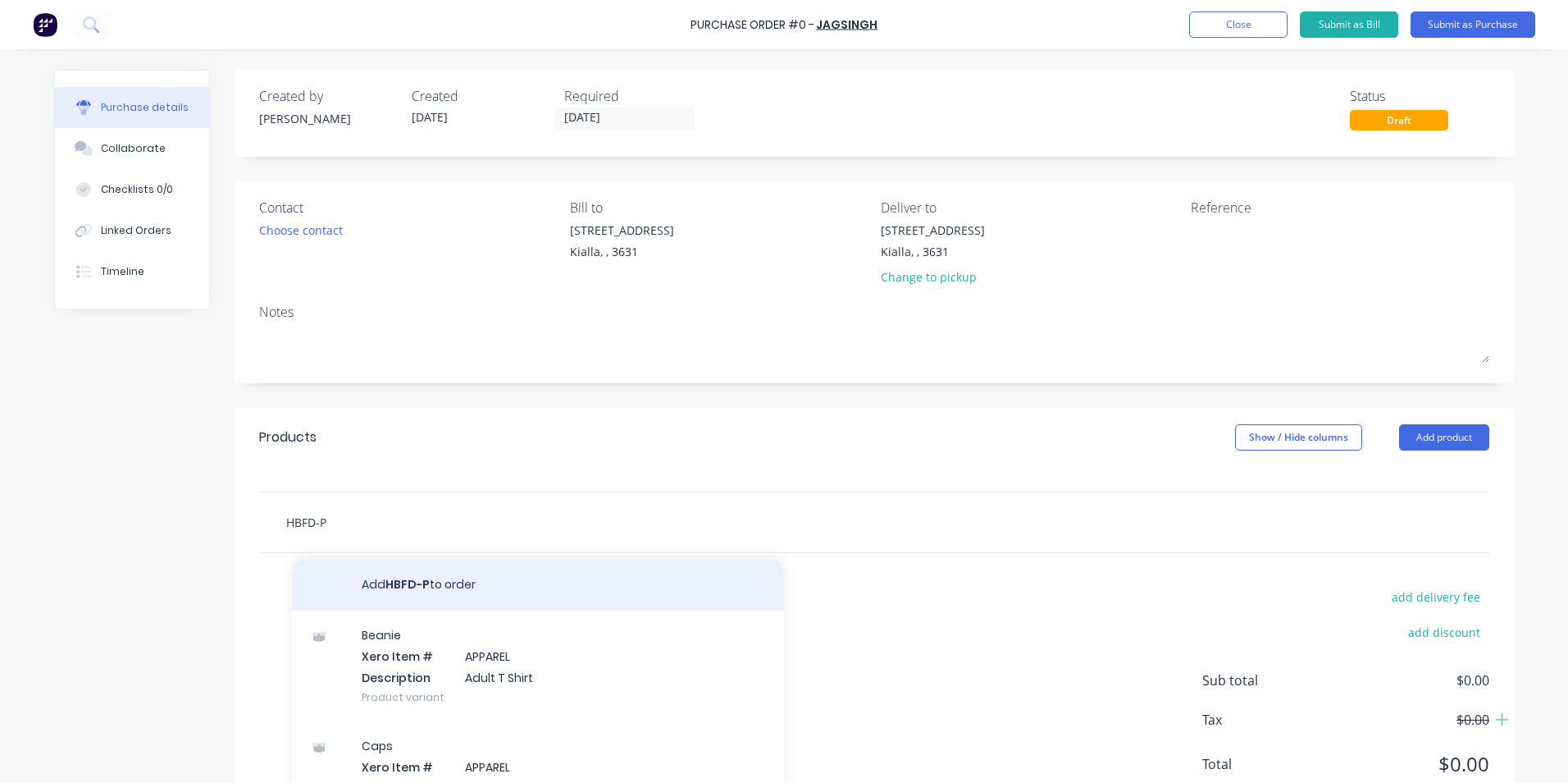
type input "HBFD-P"
click at [419, 582] on button "Add HBFD-P to order" at bounding box center [538, 584] width 492 height 53
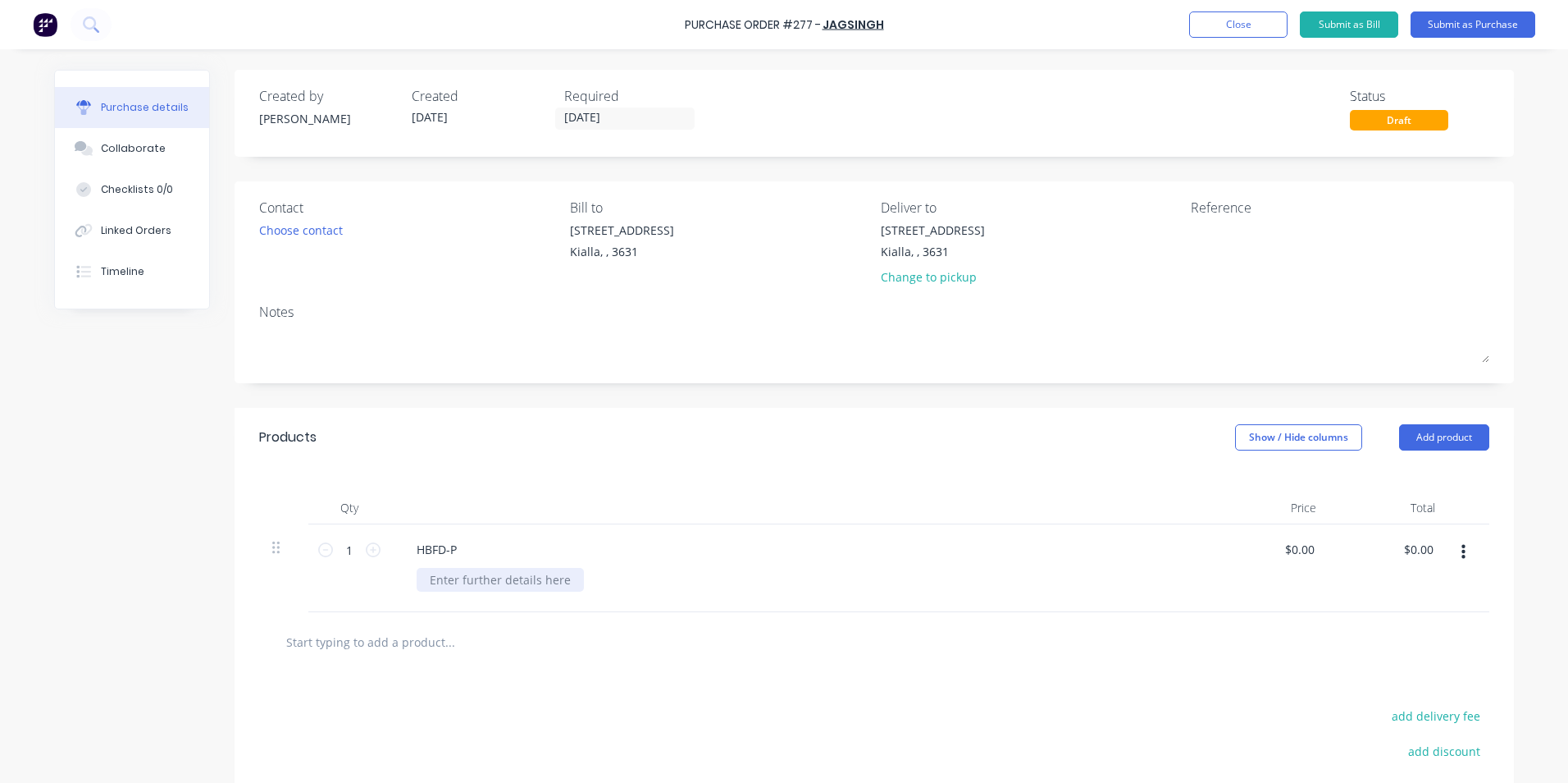
click at [433, 580] on div at bounding box center [500, 580] width 167 height 23
click at [370, 551] on icon at bounding box center [373, 550] width 15 height 15
type input "4"
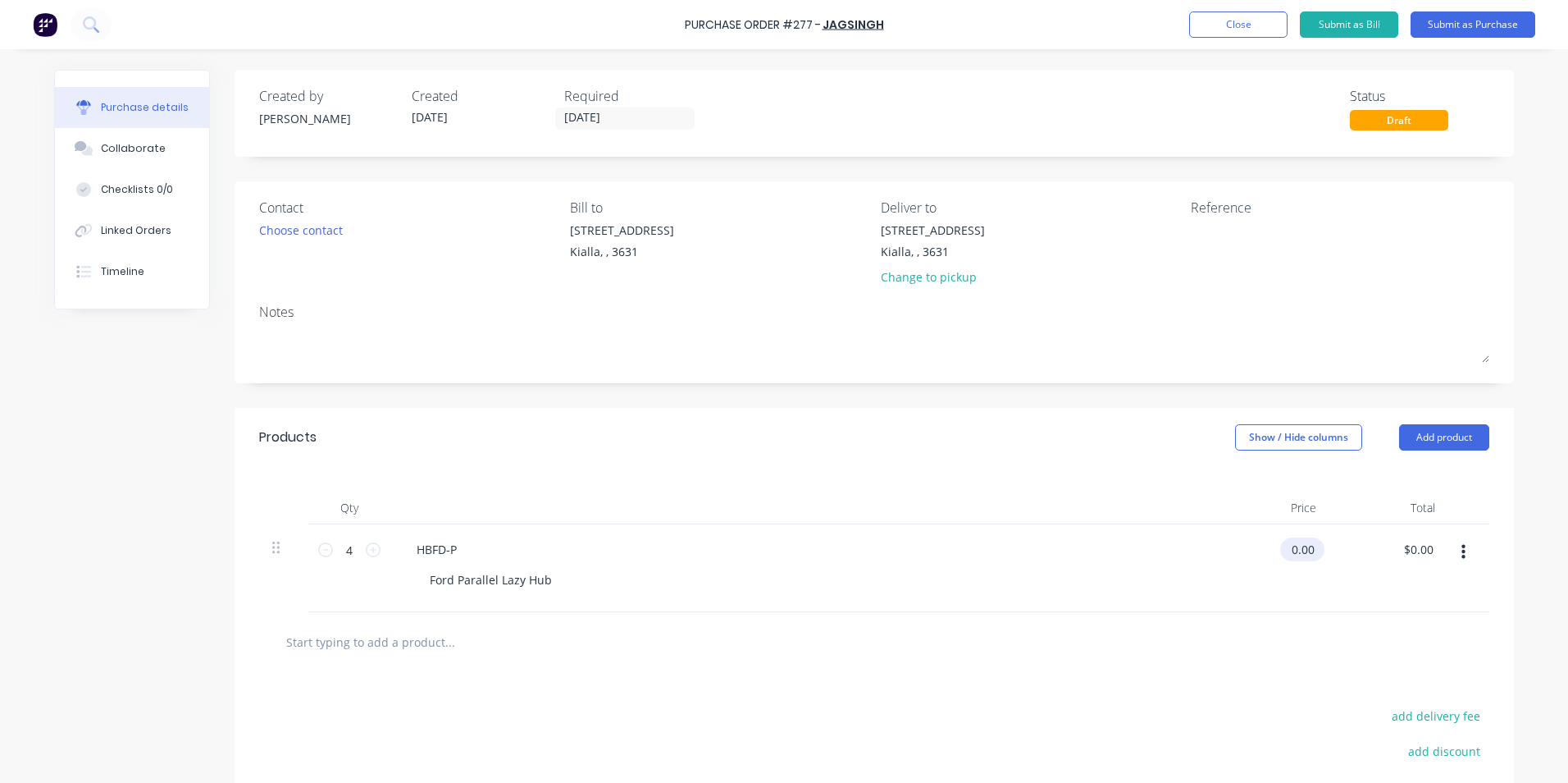
click at [1310, 547] on input "0.00" at bounding box center [1299, 549] width 38 height 23
type input "0"
type input "$51.73"
type input "$206.92"
click at [1060, 542] on div "HBFD-P" at bounding box center [800, 549] width 794 height 23
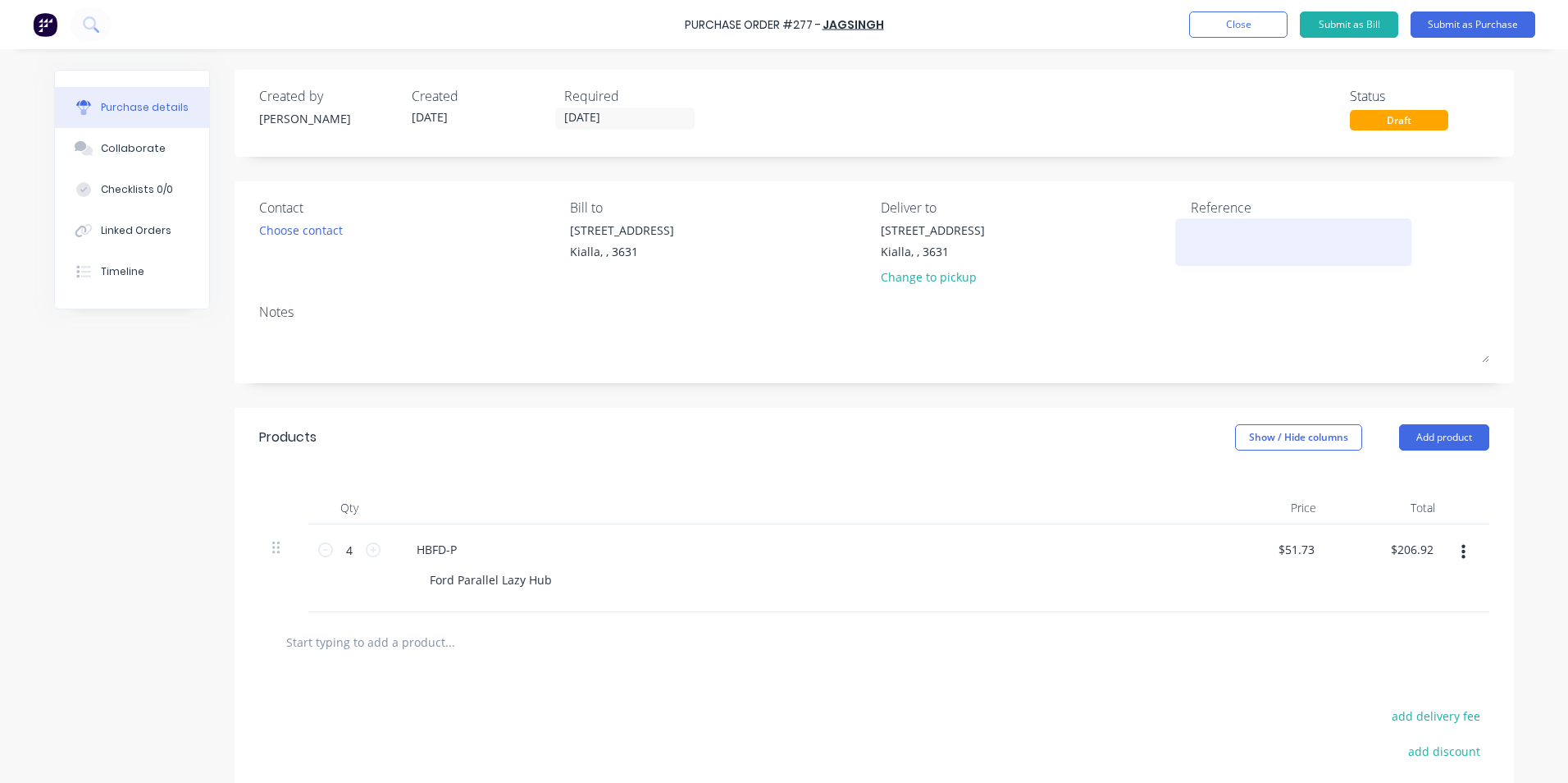
click at [1198, 228] on textarea at bounding box center [1293, 240] width 205 height 37
type textarea "Cal"
type textarea "x"
type textarea "Cal"
click at [1488, 21] on button "Submit as Purchase" at bounding box center [1473, 24] width 125 height 26
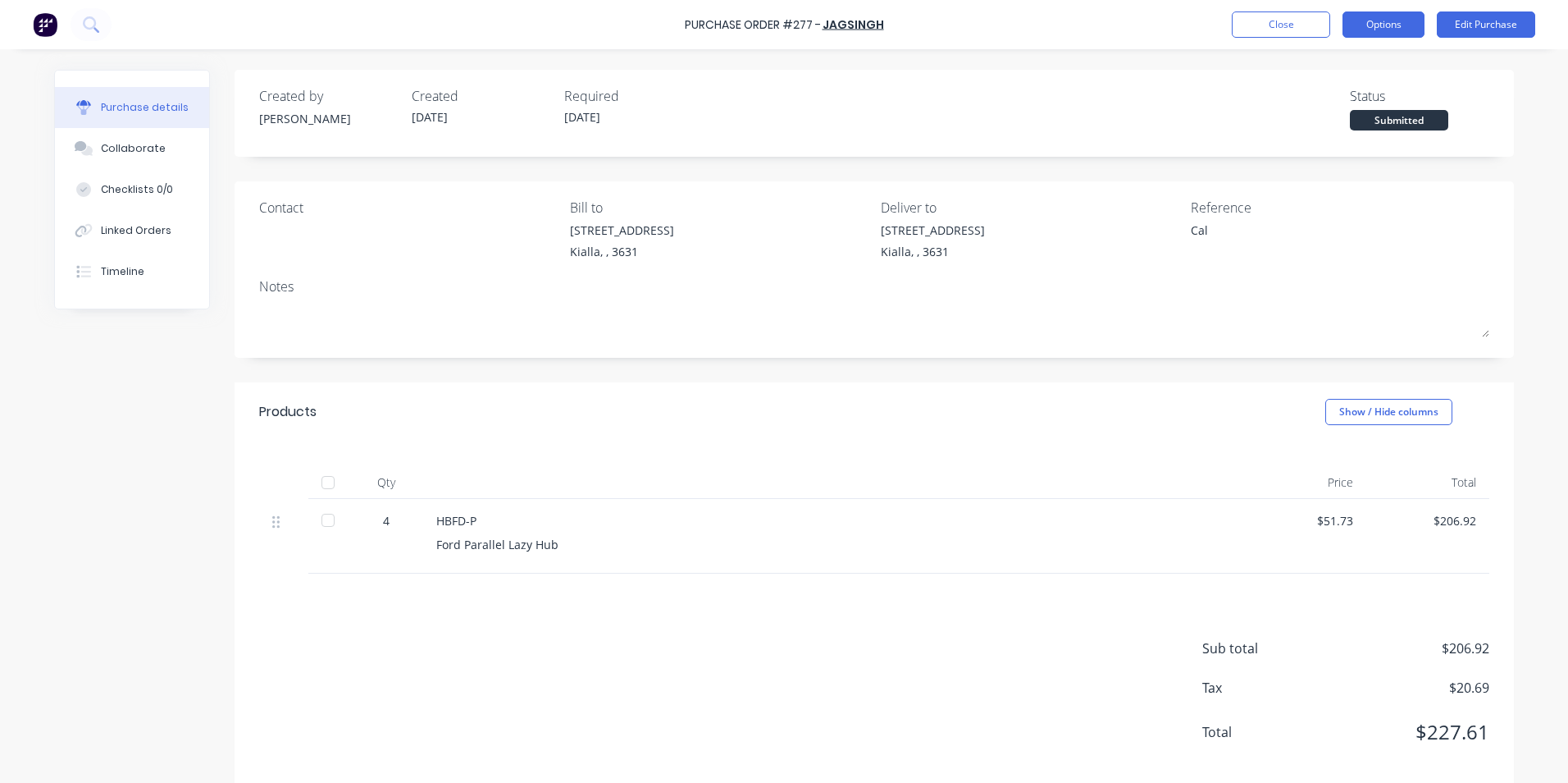
click at [1402, 18] on button "Options" at bounding box center [1383, 24] width 82 height 26
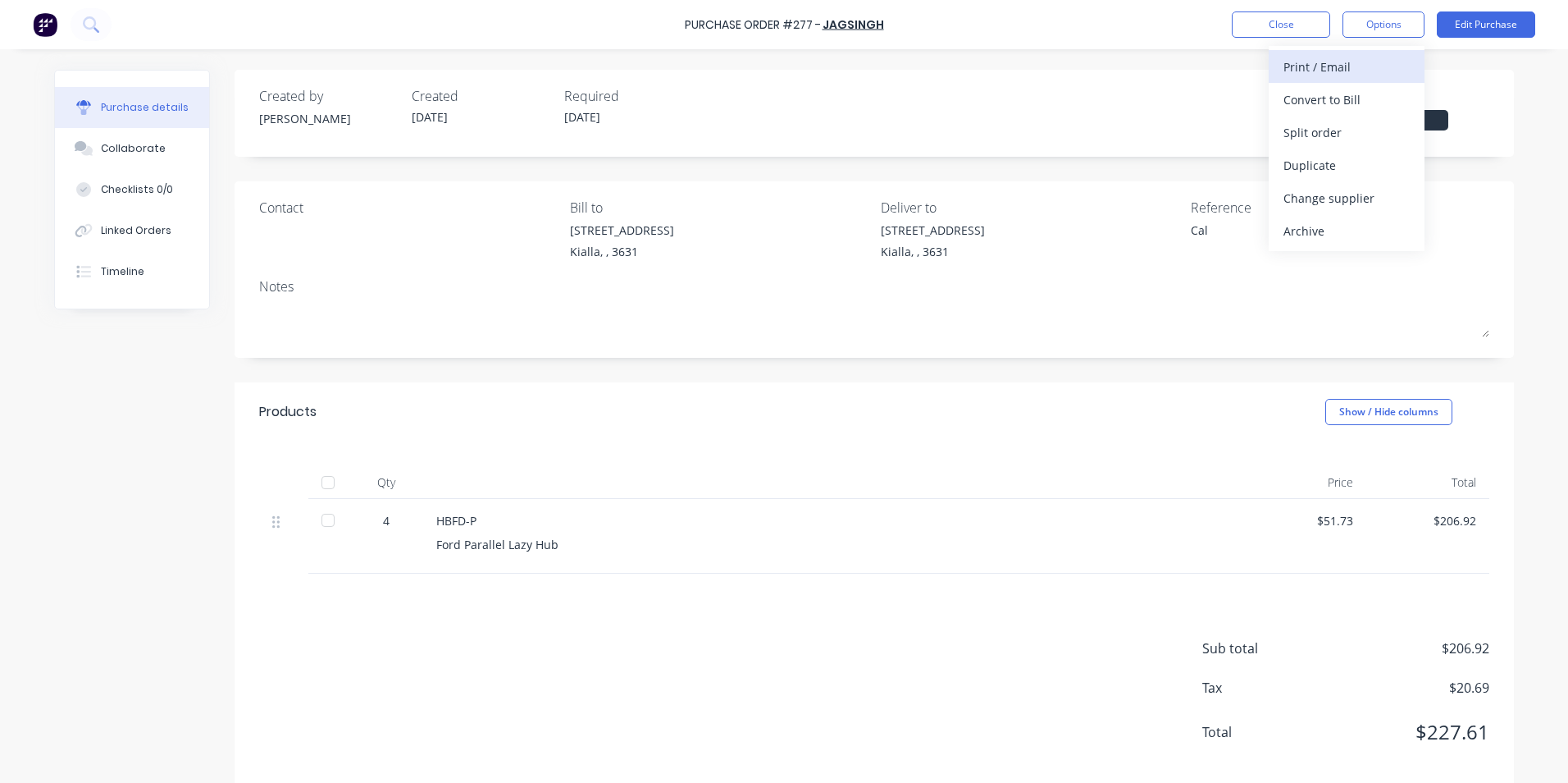
click at [1308, 69] on div "Print / Email" at bounding box center [1346, 67] width 126 height 23
click at [1320, 105] on div "With pricing" at bounding box center [1346, 100] width 126 height 23
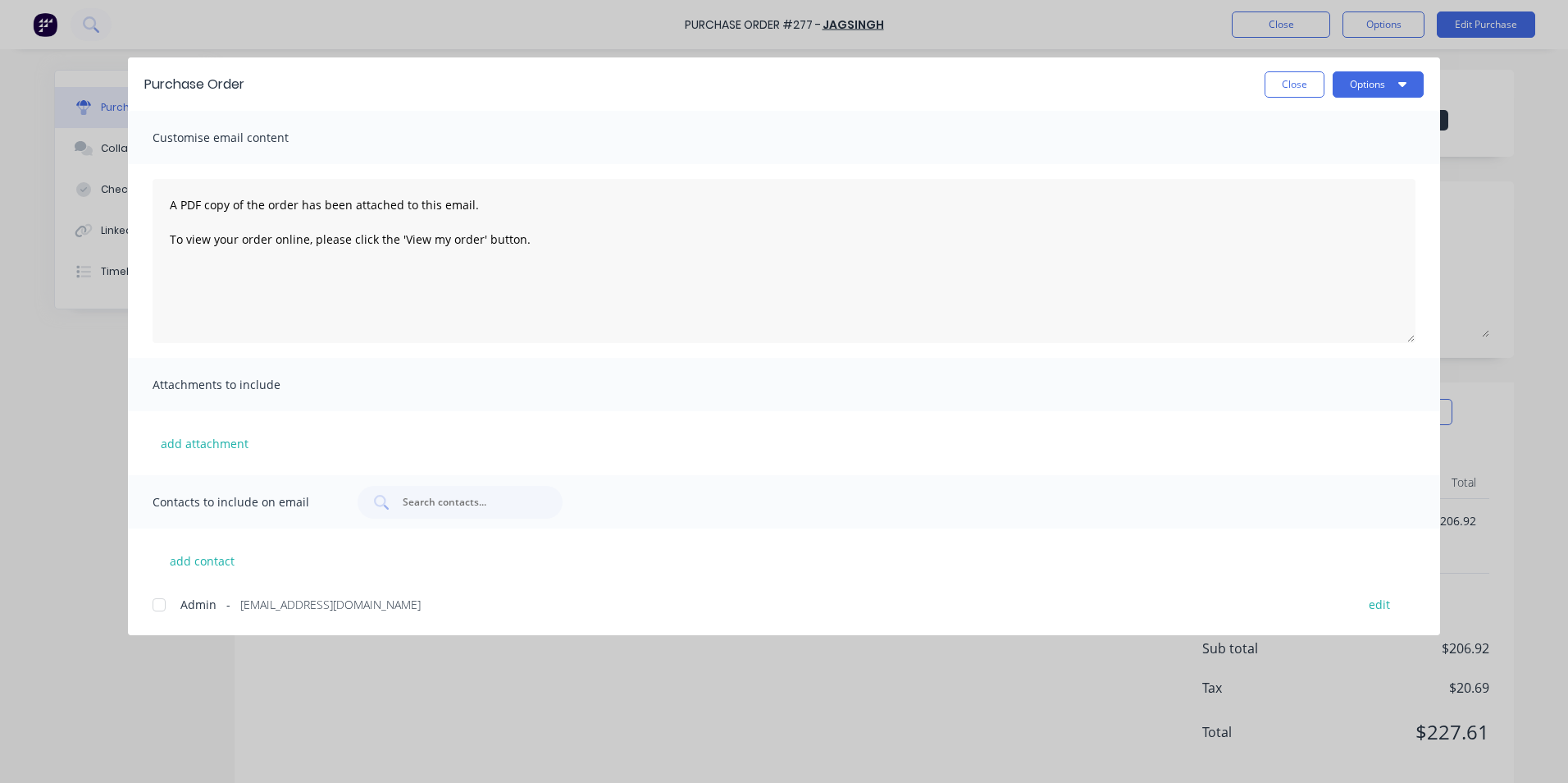
click at [157, 604] on div at bounding box center [159, 604] width 33 height 33
click at [1363, 84] on button "Options" at bounding box center [1378, 84] width 91 height 26
click at [1309, 197] on div "Email" at bounding box center [1346, 192] width 126 height 23
click at [1291, 84] on button "Close" at bounding box center [1295, 84] width 60 height 26
type textarea "x"
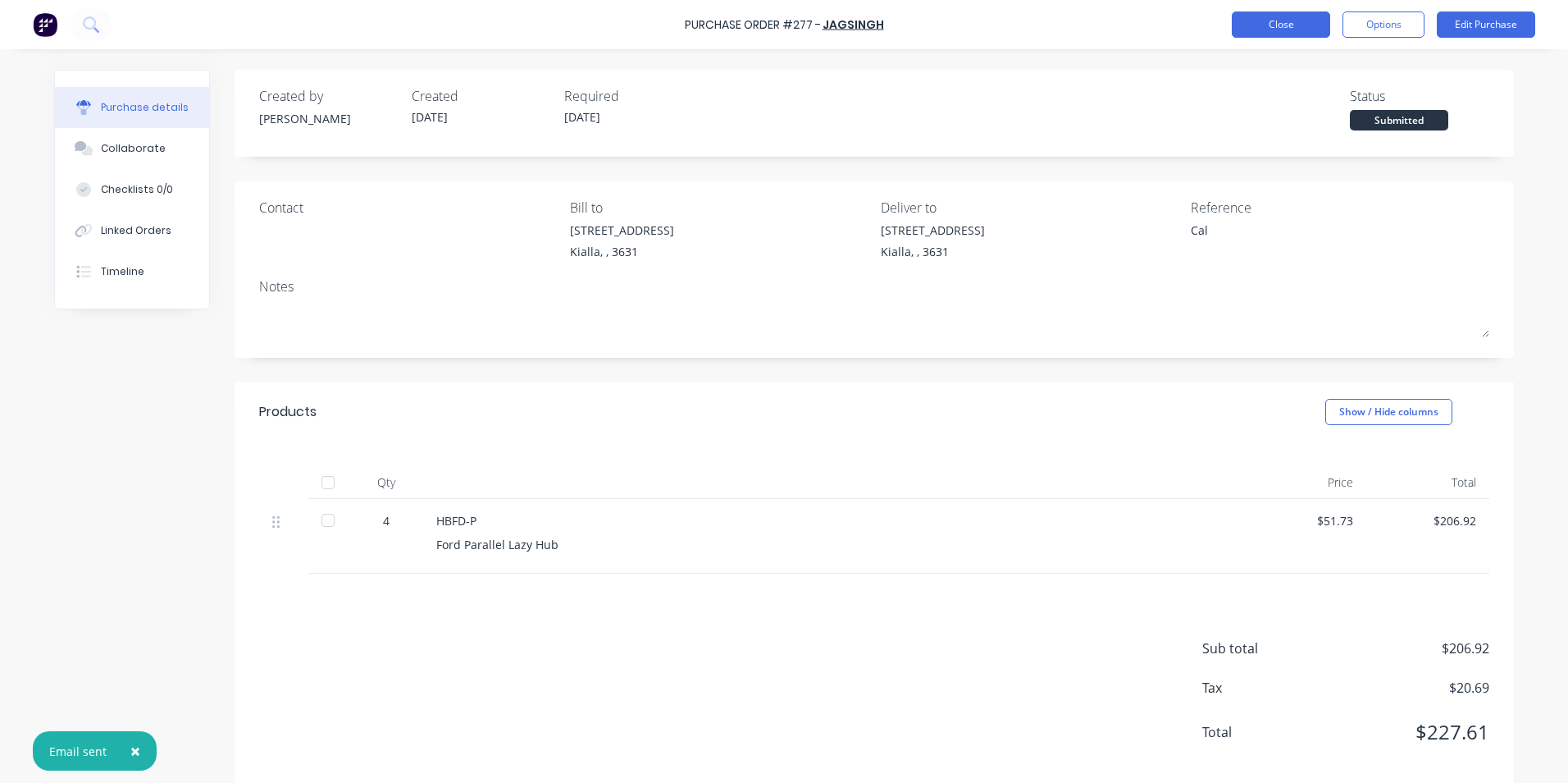
click at [1277, 21] on button "Close" at bounding box center [1281, 24] width 99 height 26
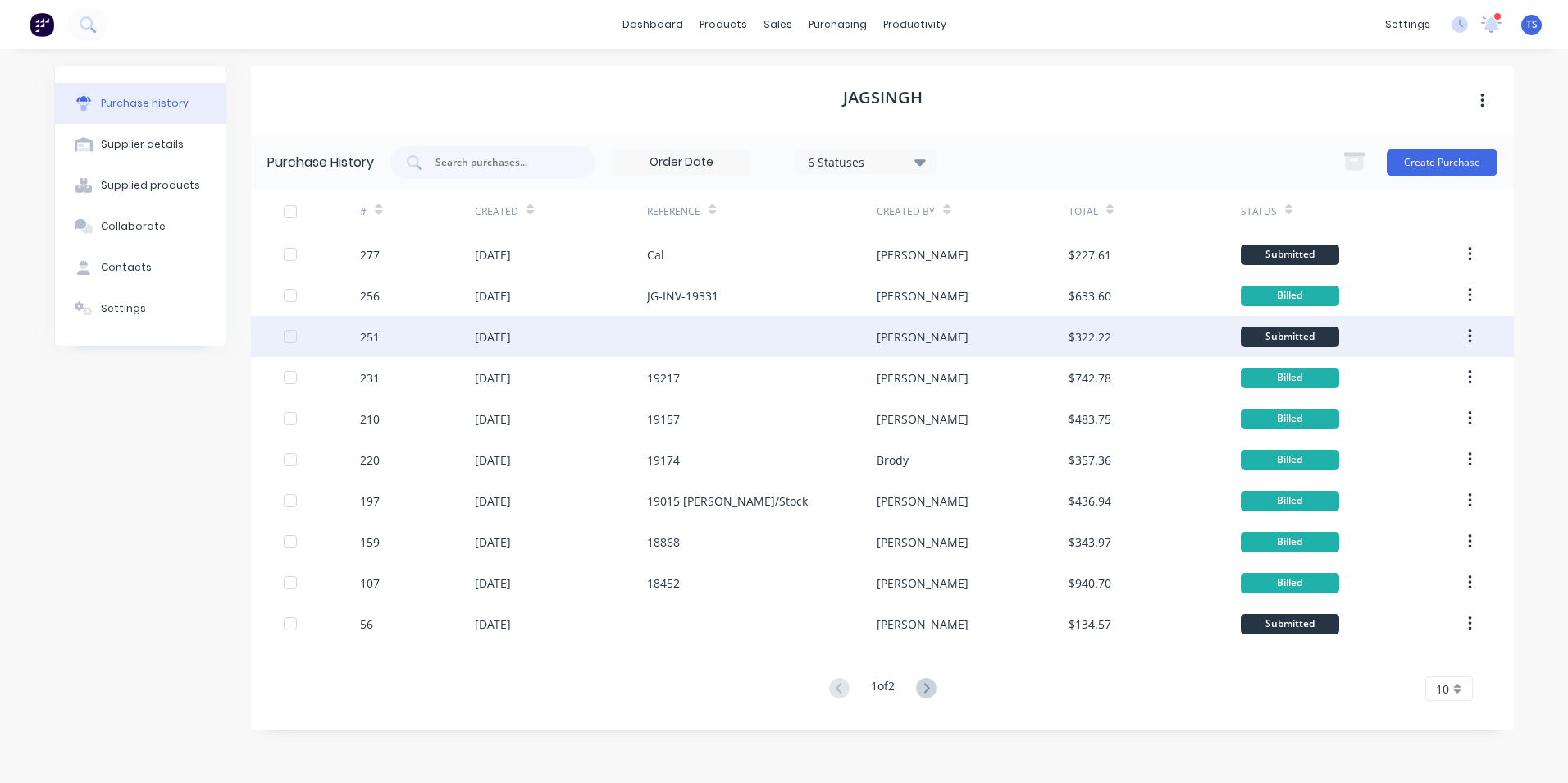
click at [501, 335] on div "[DATE]" at bounding box center [493, 336] width 36 height 18
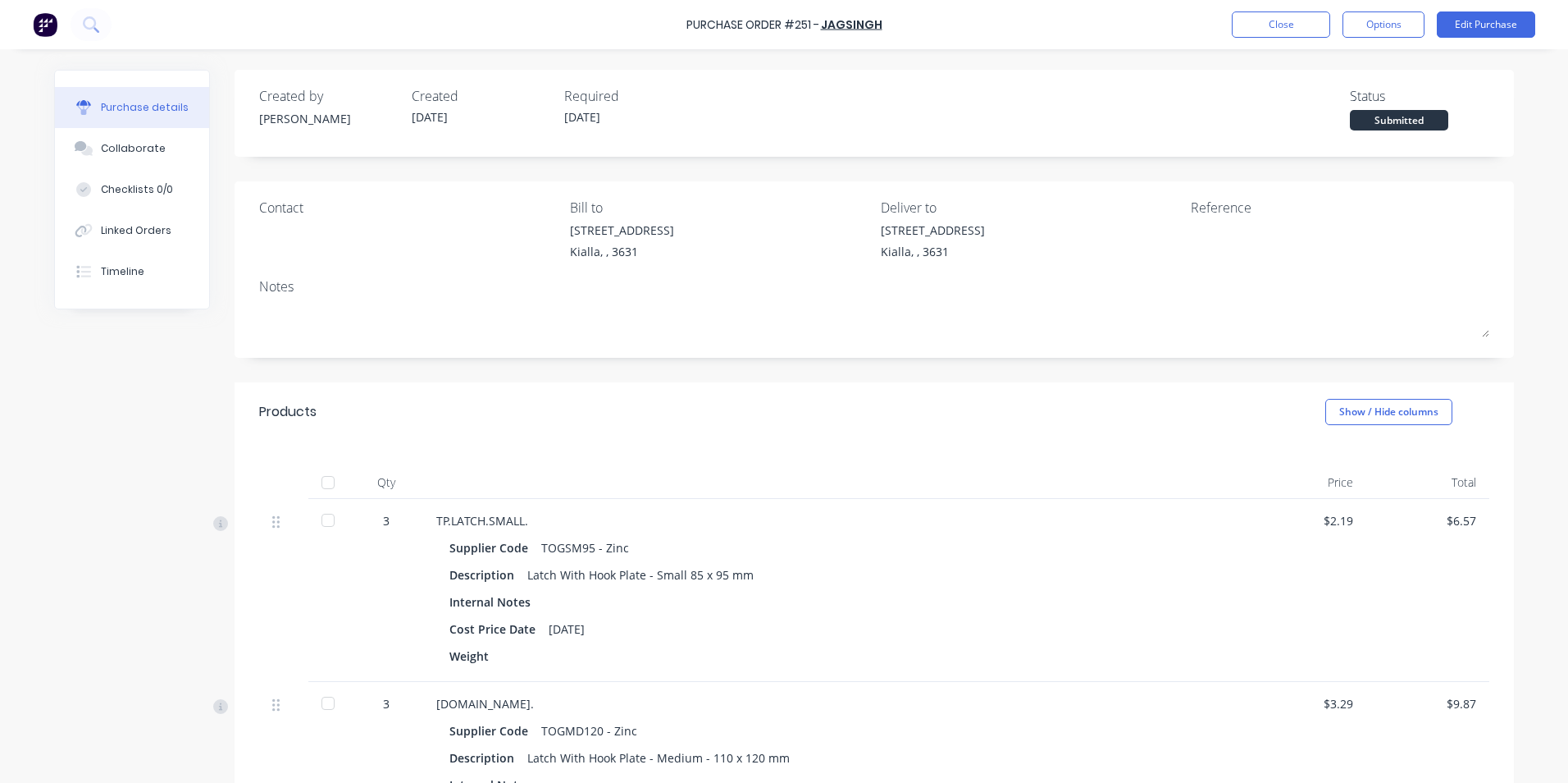
click at [326, 519] on div at bounding box center [328, 519] width 33 height 33
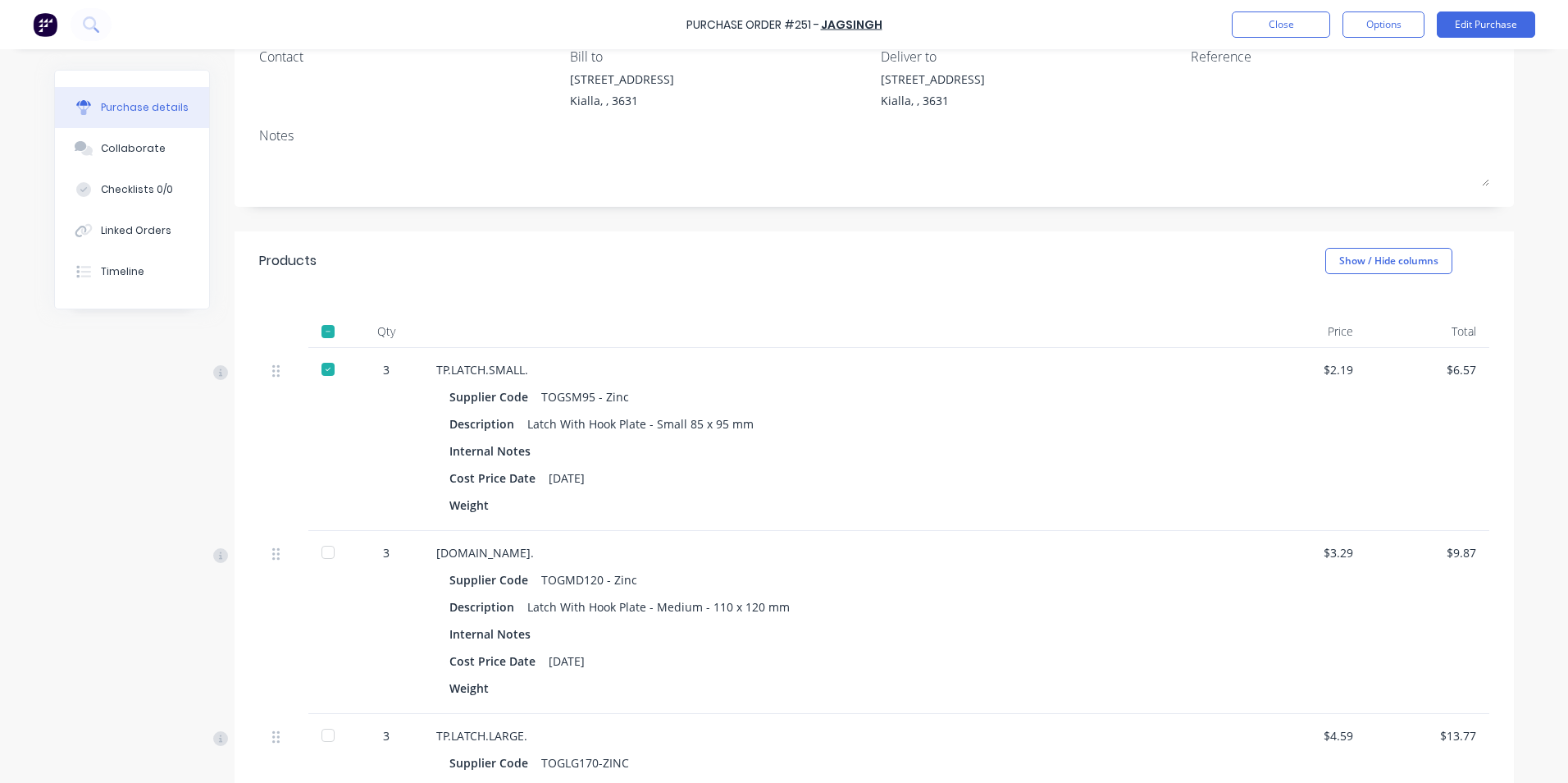
scroll to position [164, 0]
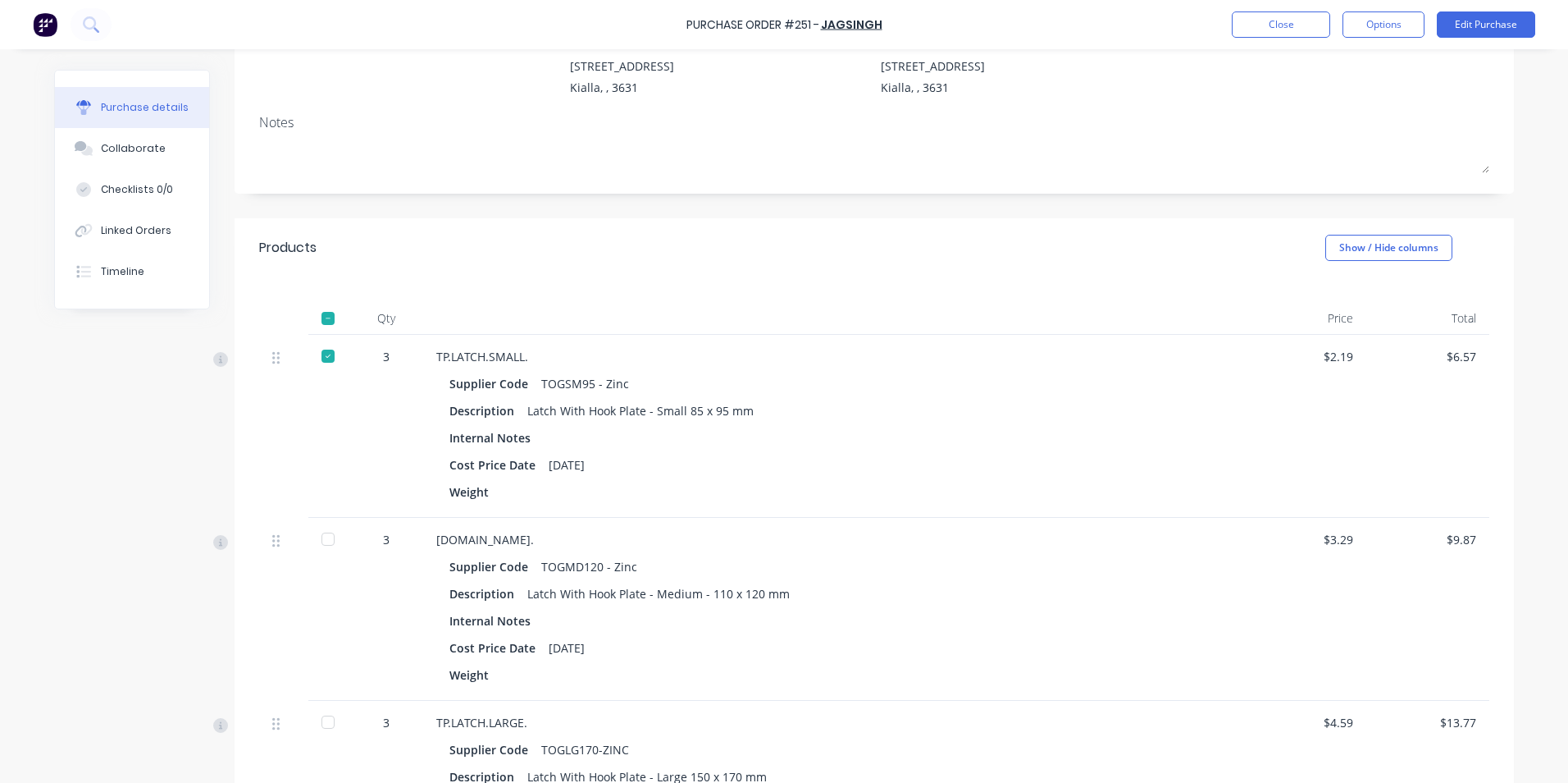
click at [323, 543] on div at bounding box center [328, 539] width 33 height 33
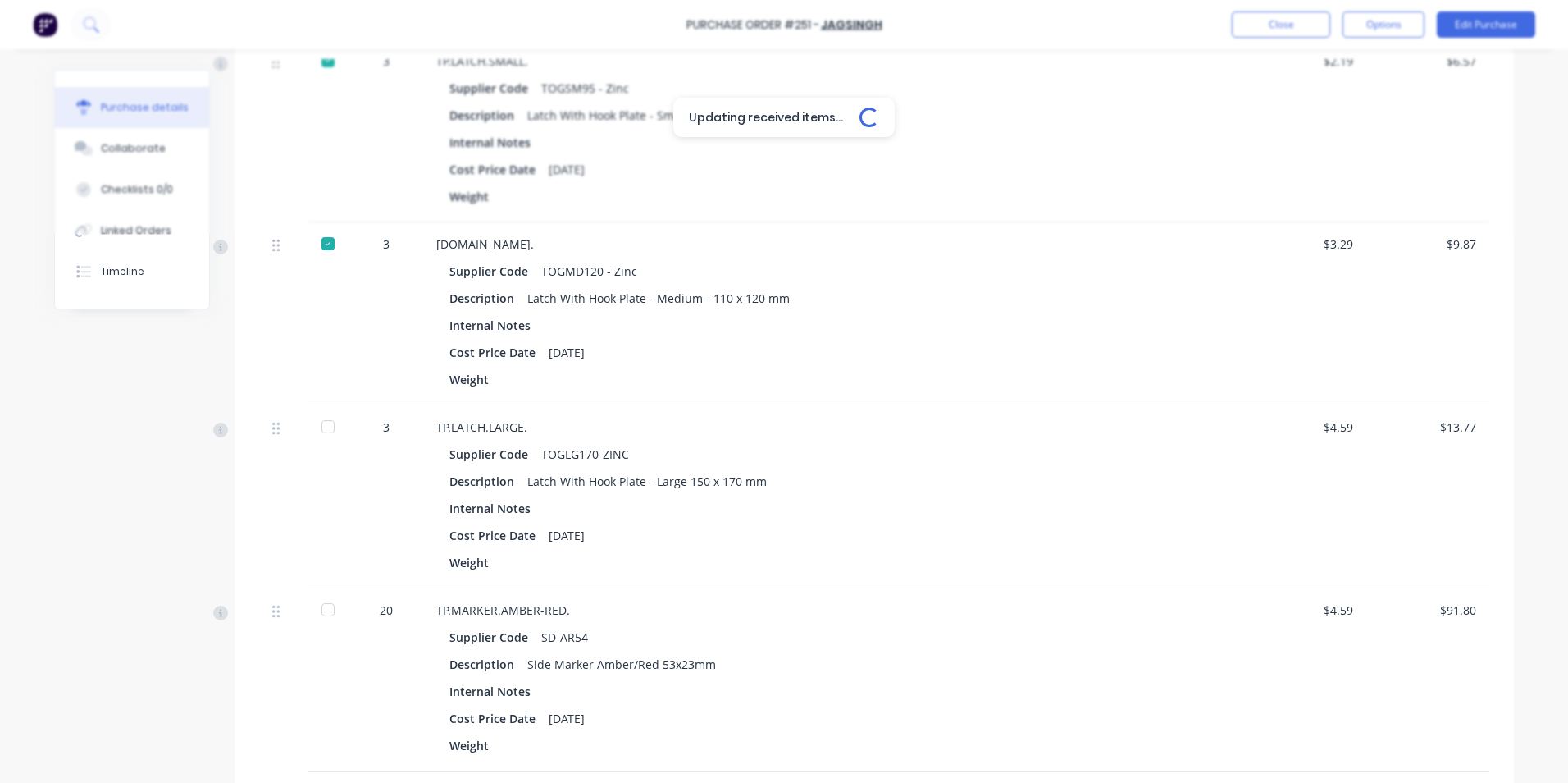
scroll to position [492, 0]
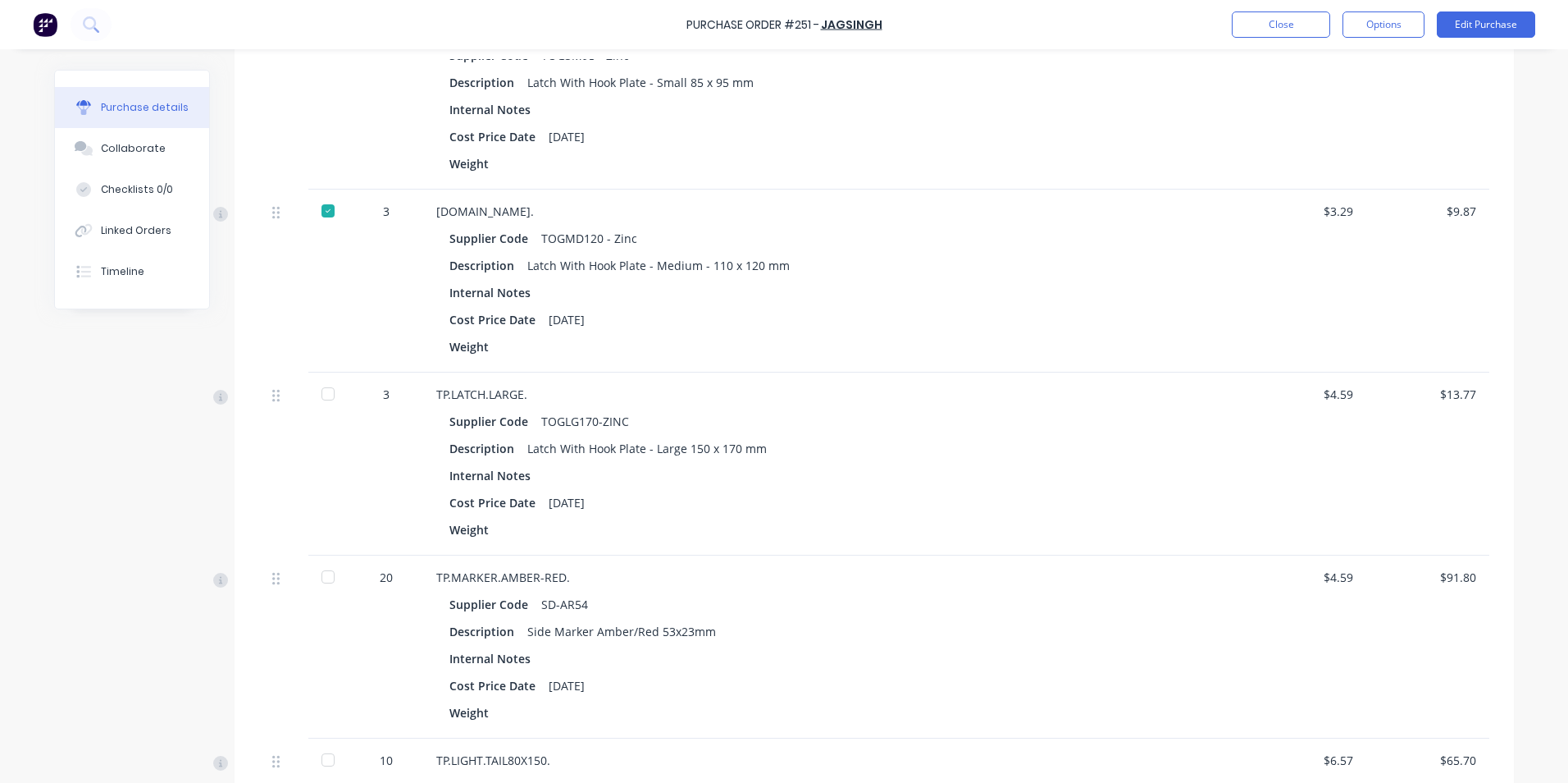
click at [325, 392] on div at bounding box center [328, 393] width 33 height 33
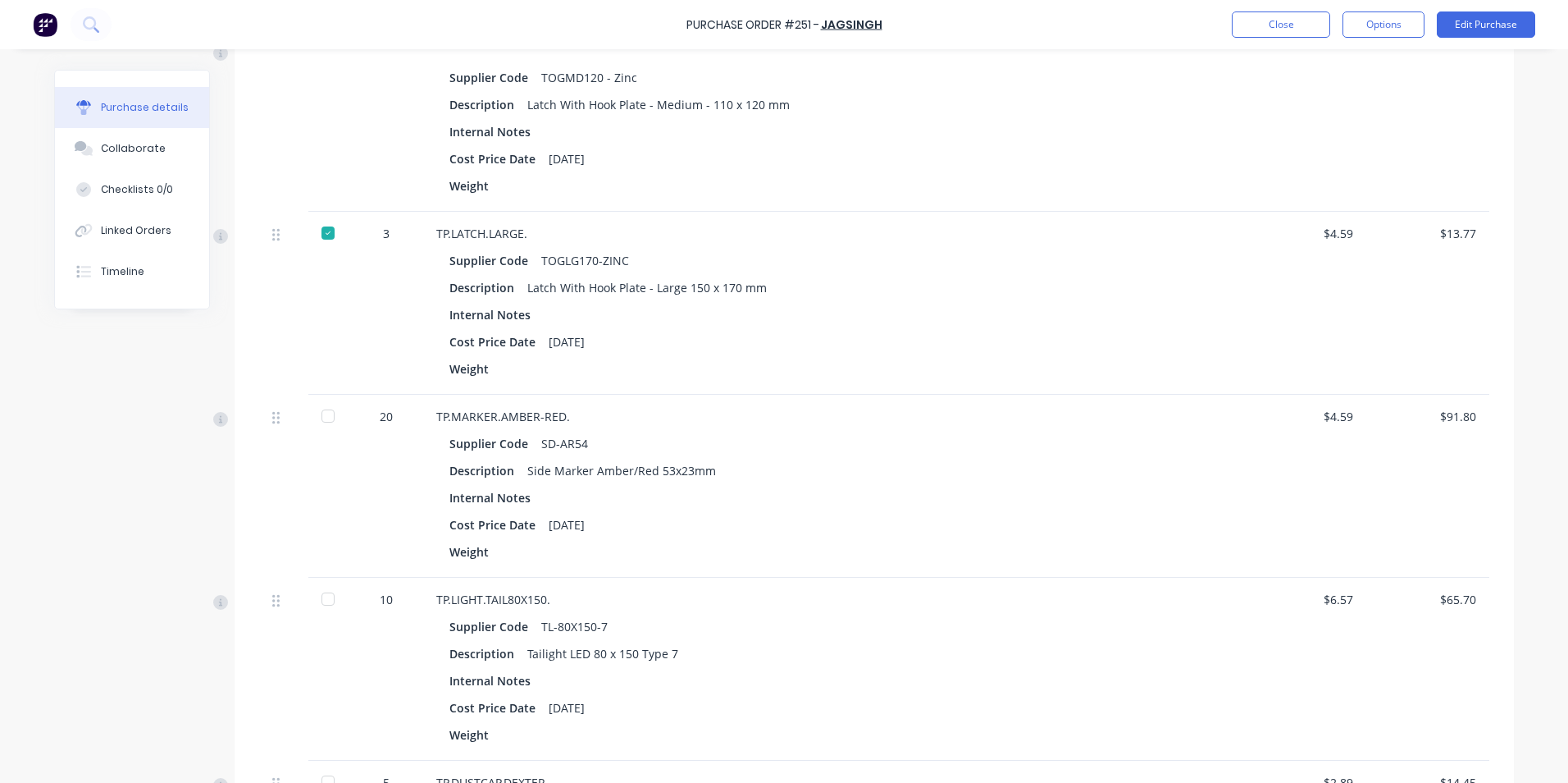
scroll to position [657, 0]
click at [322, 415] on div at bounding box center [328, 412] width 33 height 33
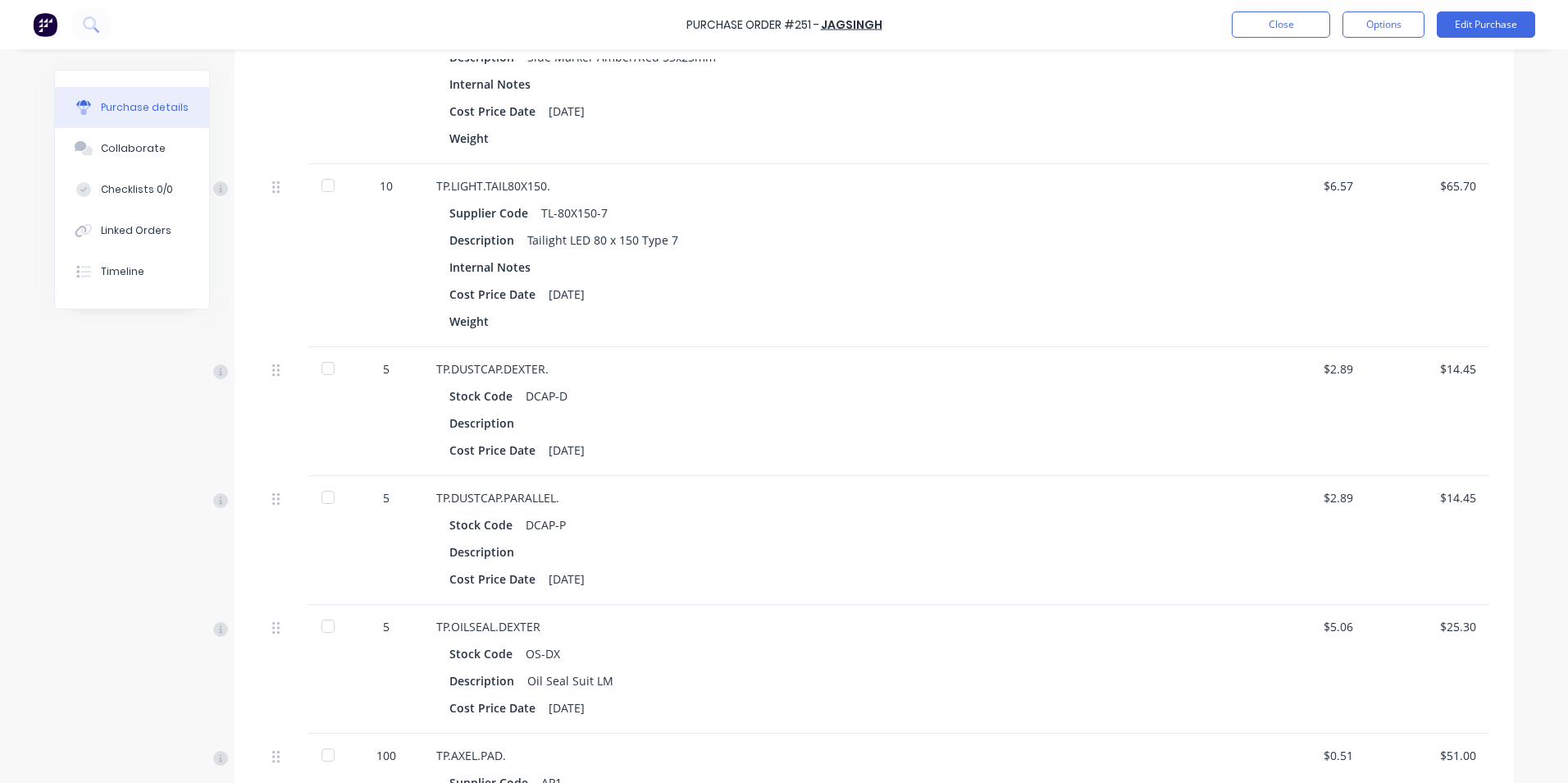
scroll to position [985, 0]
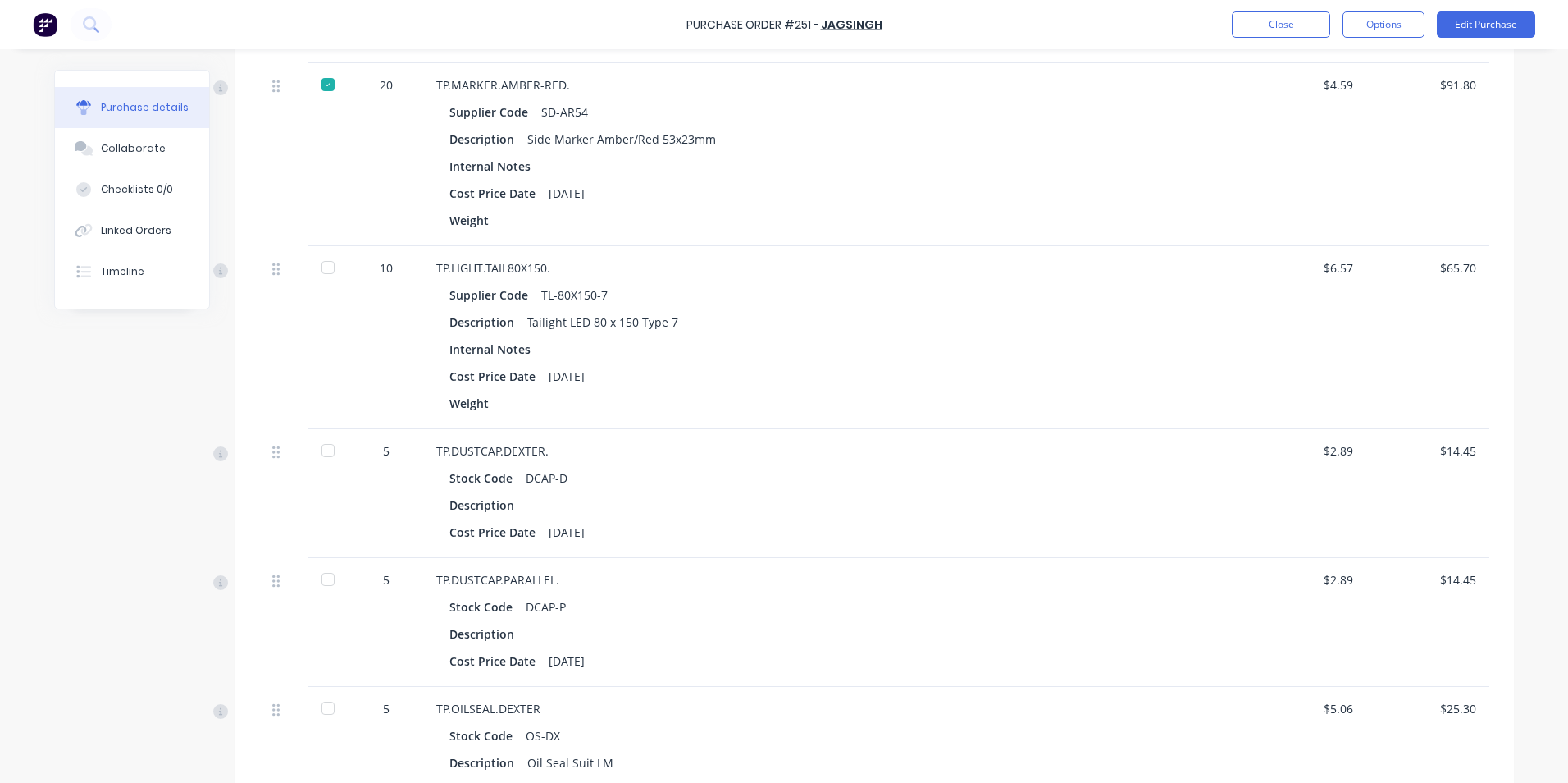
click at [319, 266] on div at bounding box center [328, 267] width 33 height 33
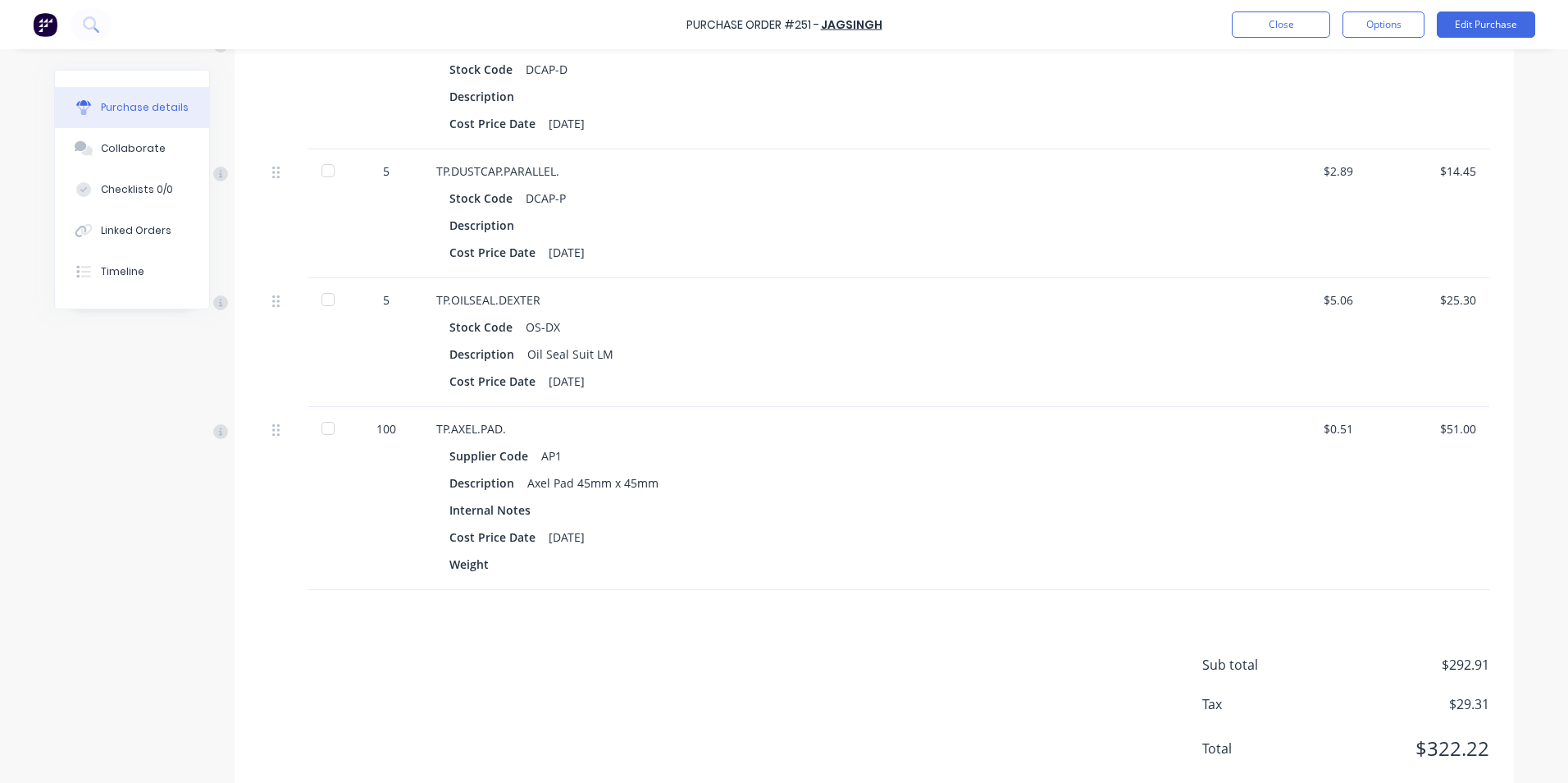
scroll to position [1395, 0]
click at [322, 427] on div at bounding box center [328, 426] width 33 height 33
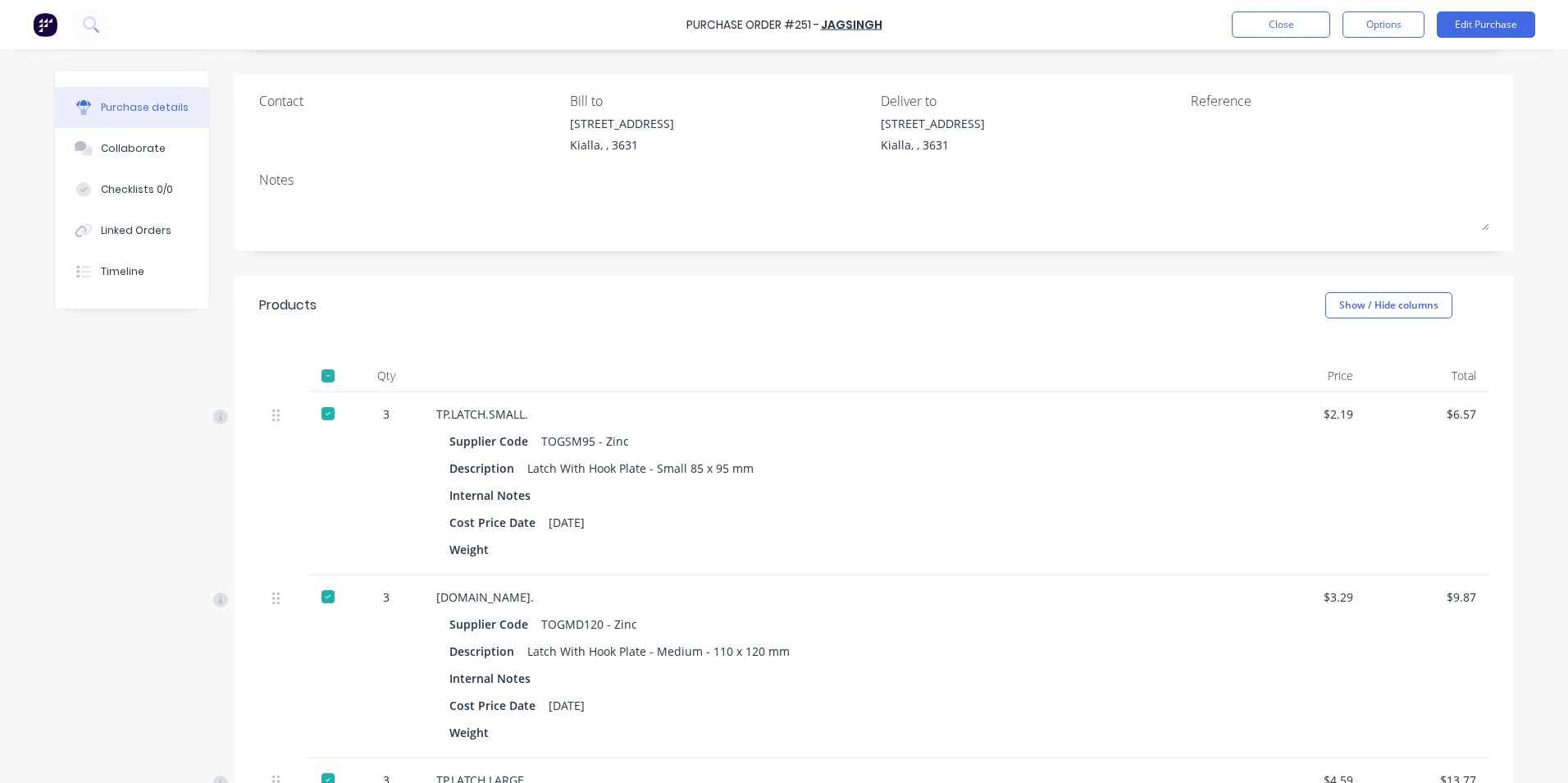
scroll to position [0, 0]
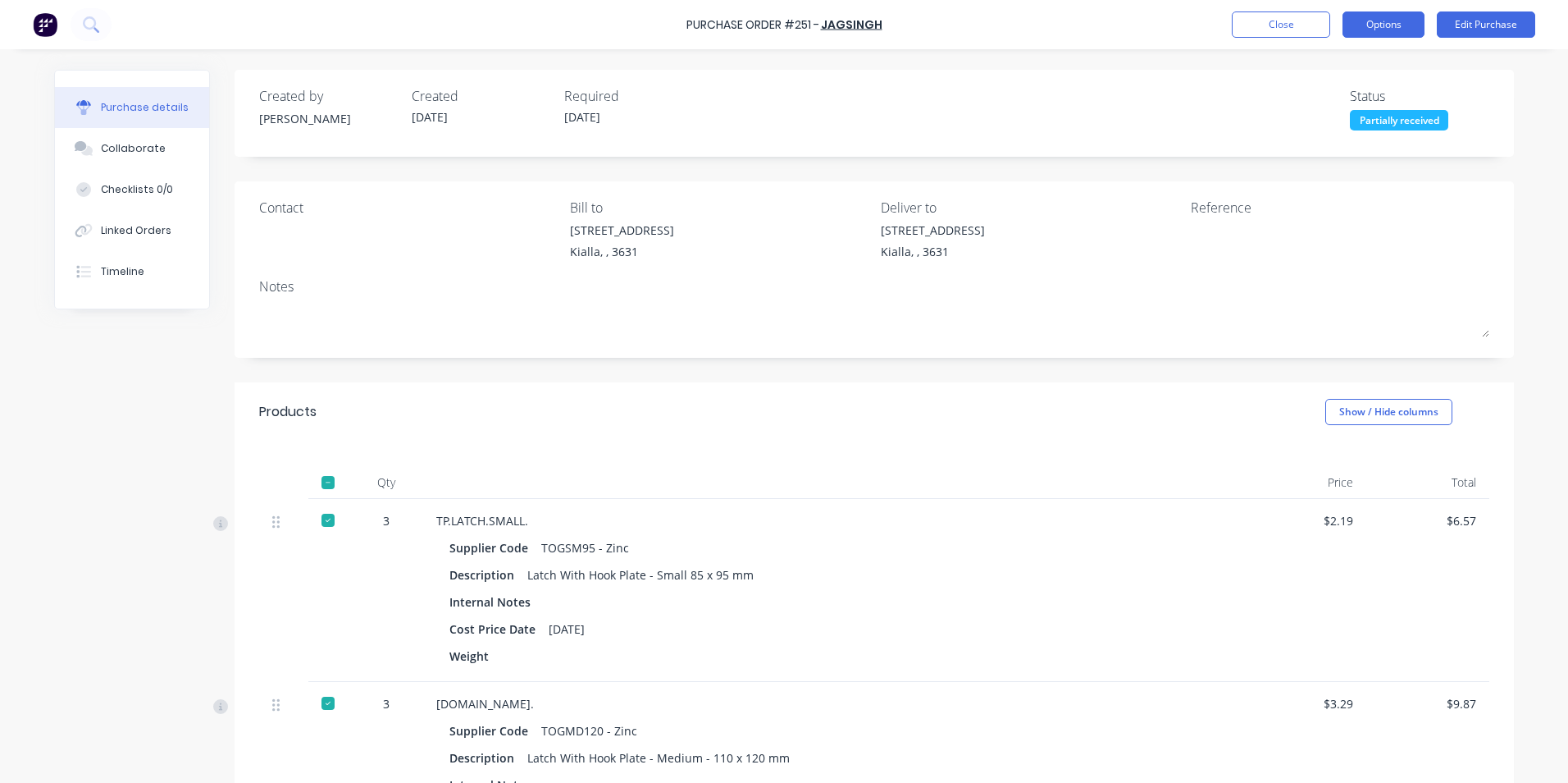
click at [1382, 23] on button "Options" at bounding box center [1383, 24] width 82 height 26
click at [1342, 130] on div "Split order" at bounding box center [1346, 132] width 126 height 23
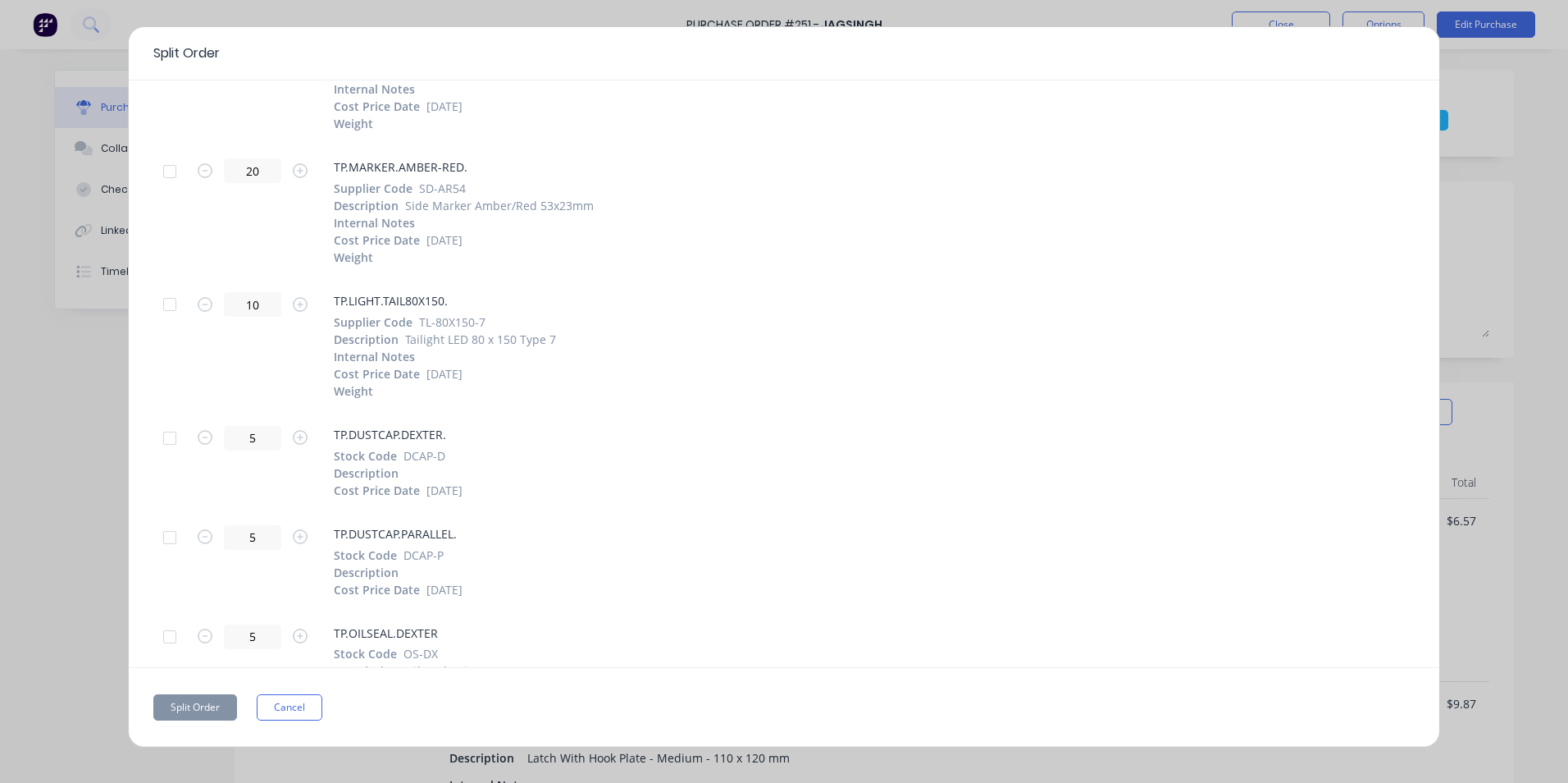
scroll to position [410, 0]
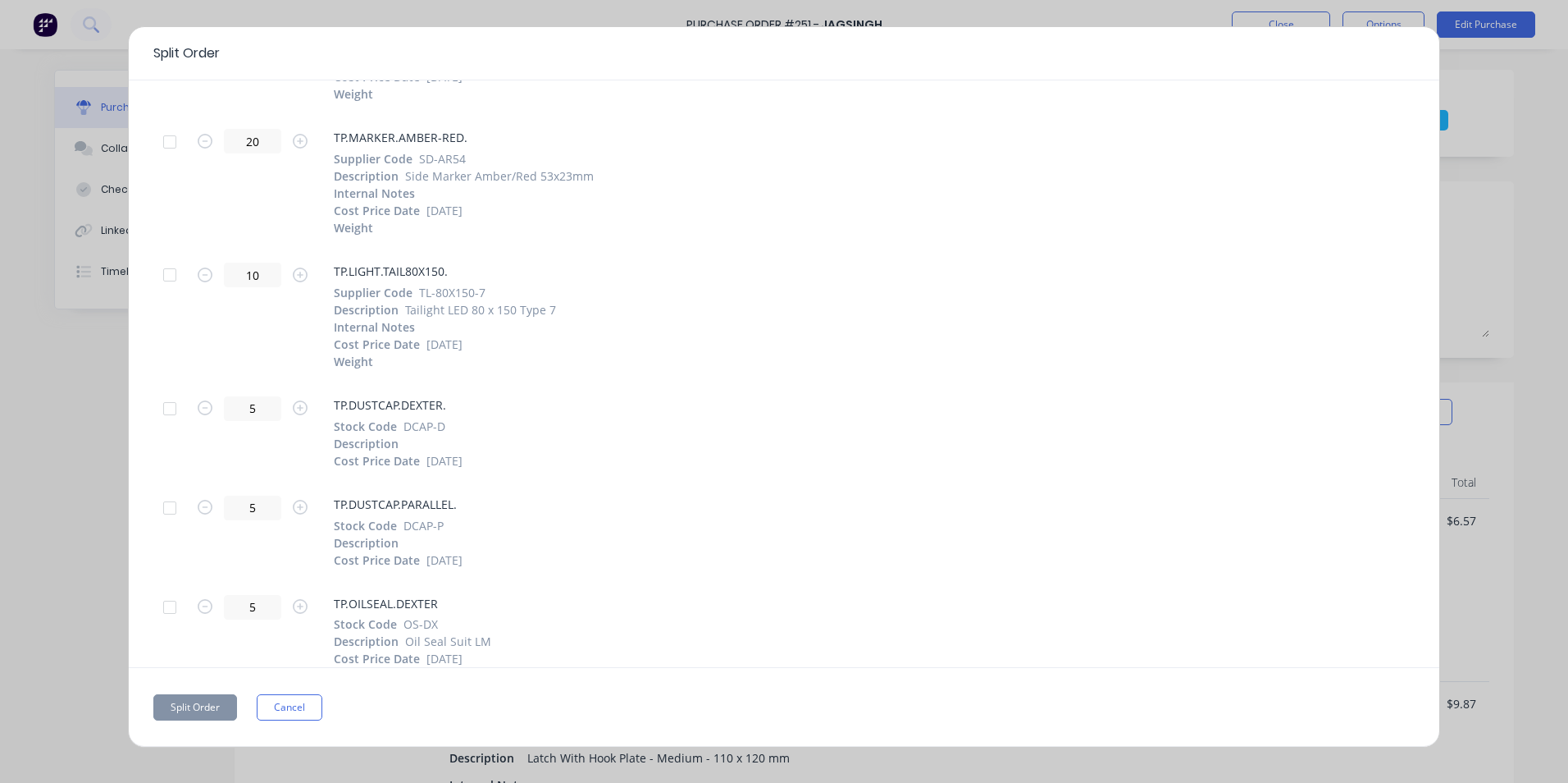
click at [169, 411] on div at bounding box center [169, 408] width 33 height 33
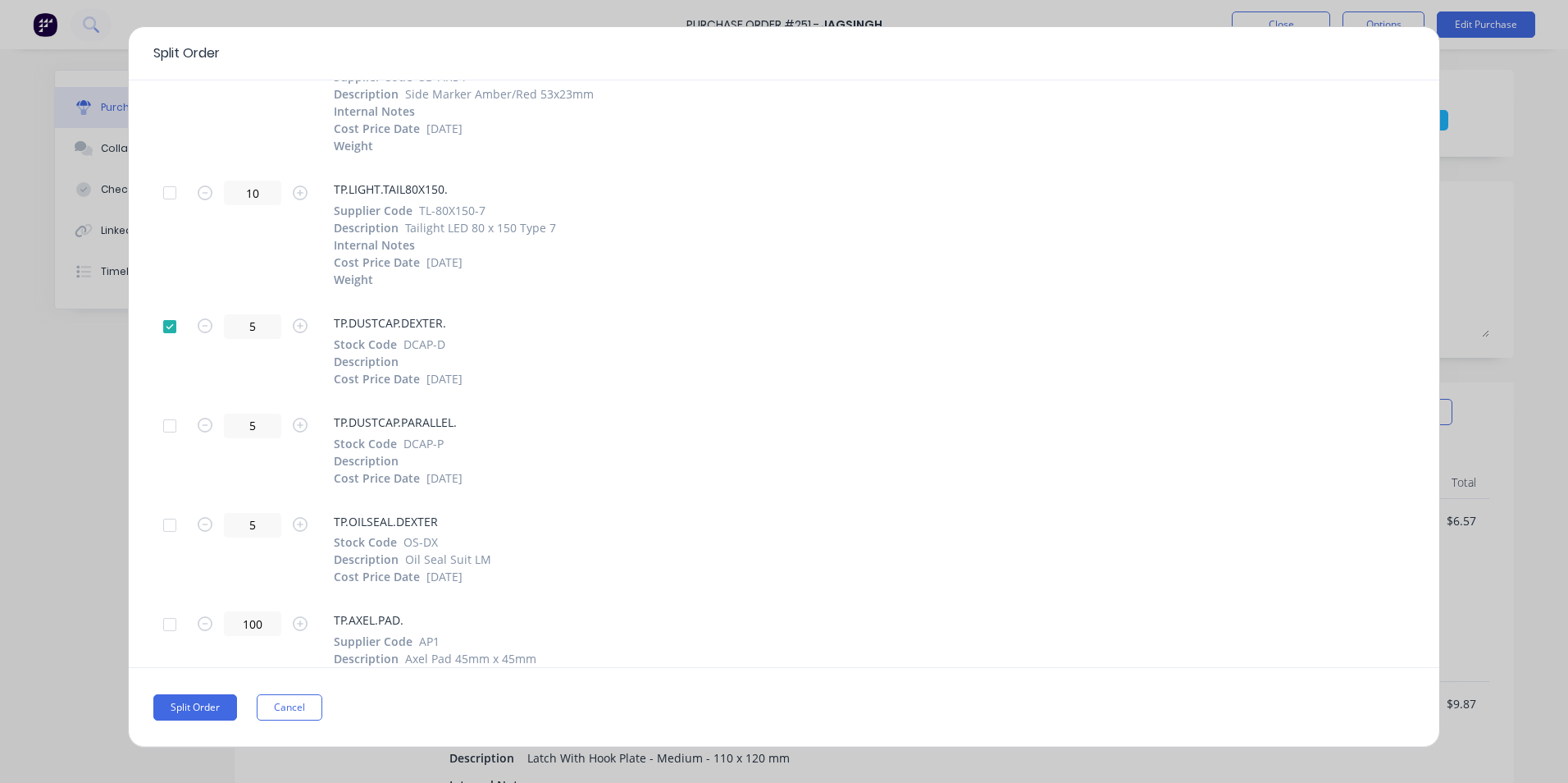
click at [171, 422] on div at bounding box center [169, 425] width 33 height 33
click at [171, 526] on div at bounding box center [169, 525] width 33 height 33
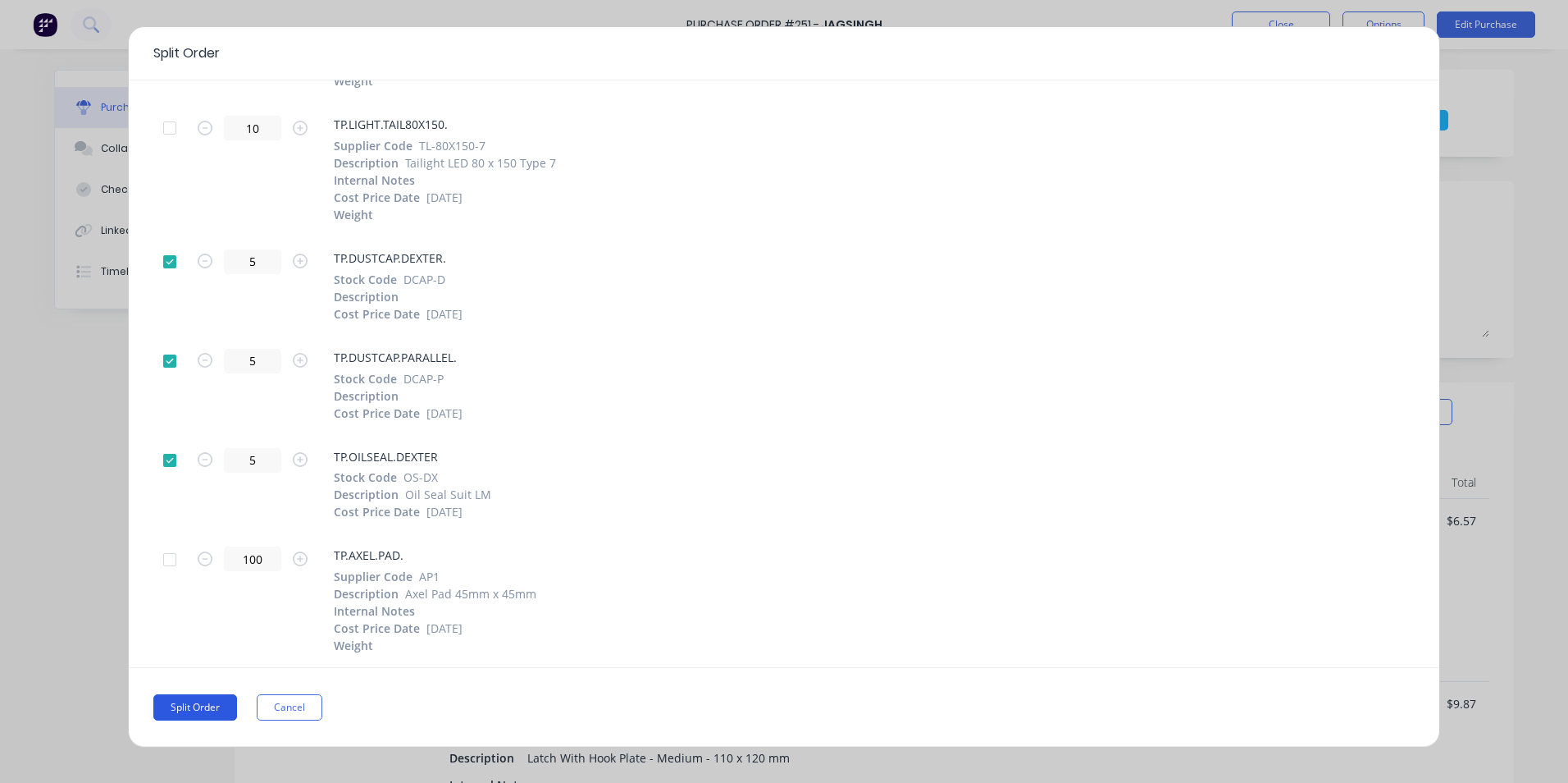
click at [202, 705] on button "Split Order" at bounding box center [195, 707] width 84 height 26
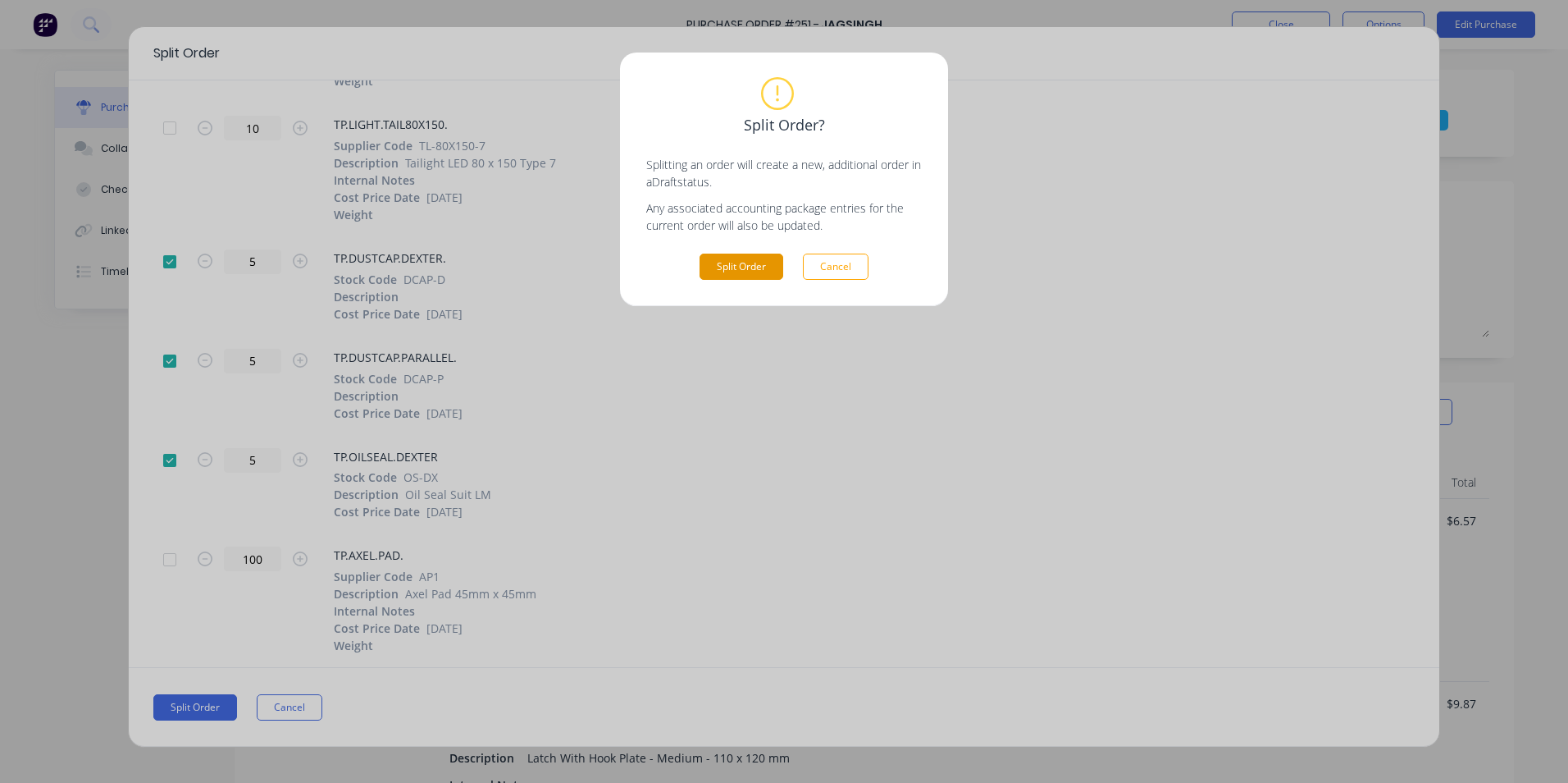
click at [740, 271] on button "Split Order" at bounding box center [742, 266] width 84 height 26
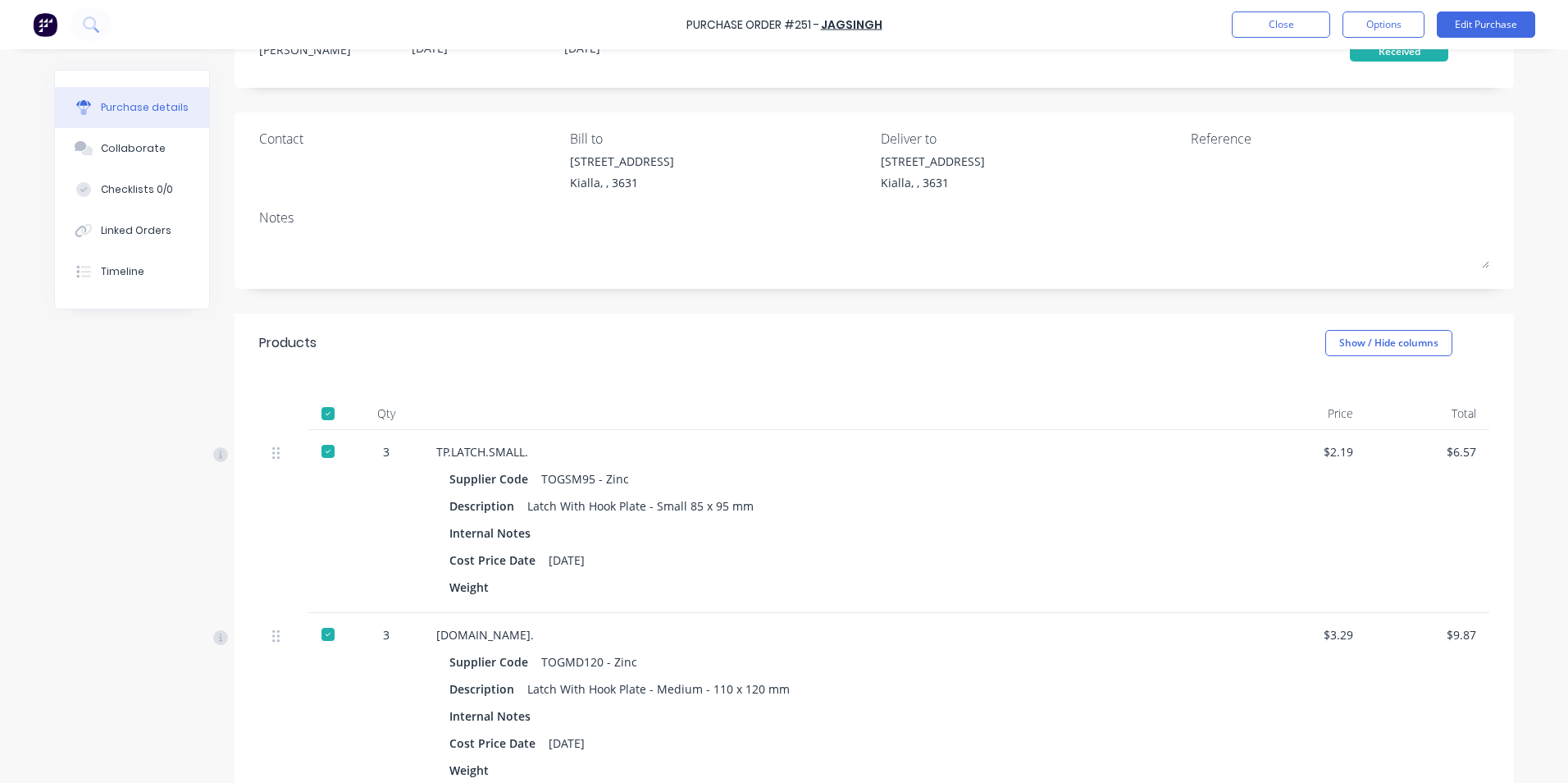
scroll to position [0, 0]
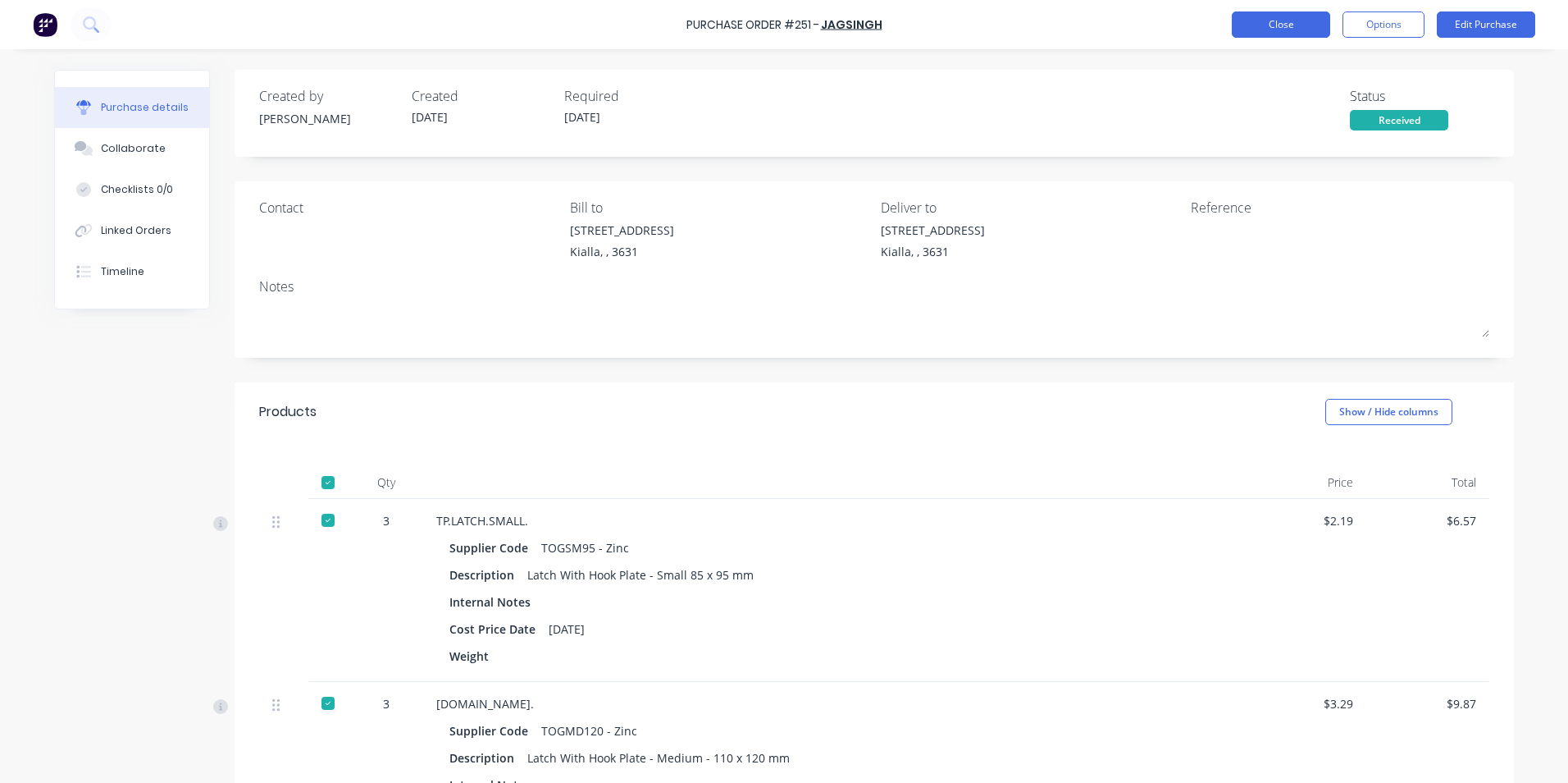
click at [1266, 23] on button "Close" at bounding box center [1281, 24] width 99 height 26
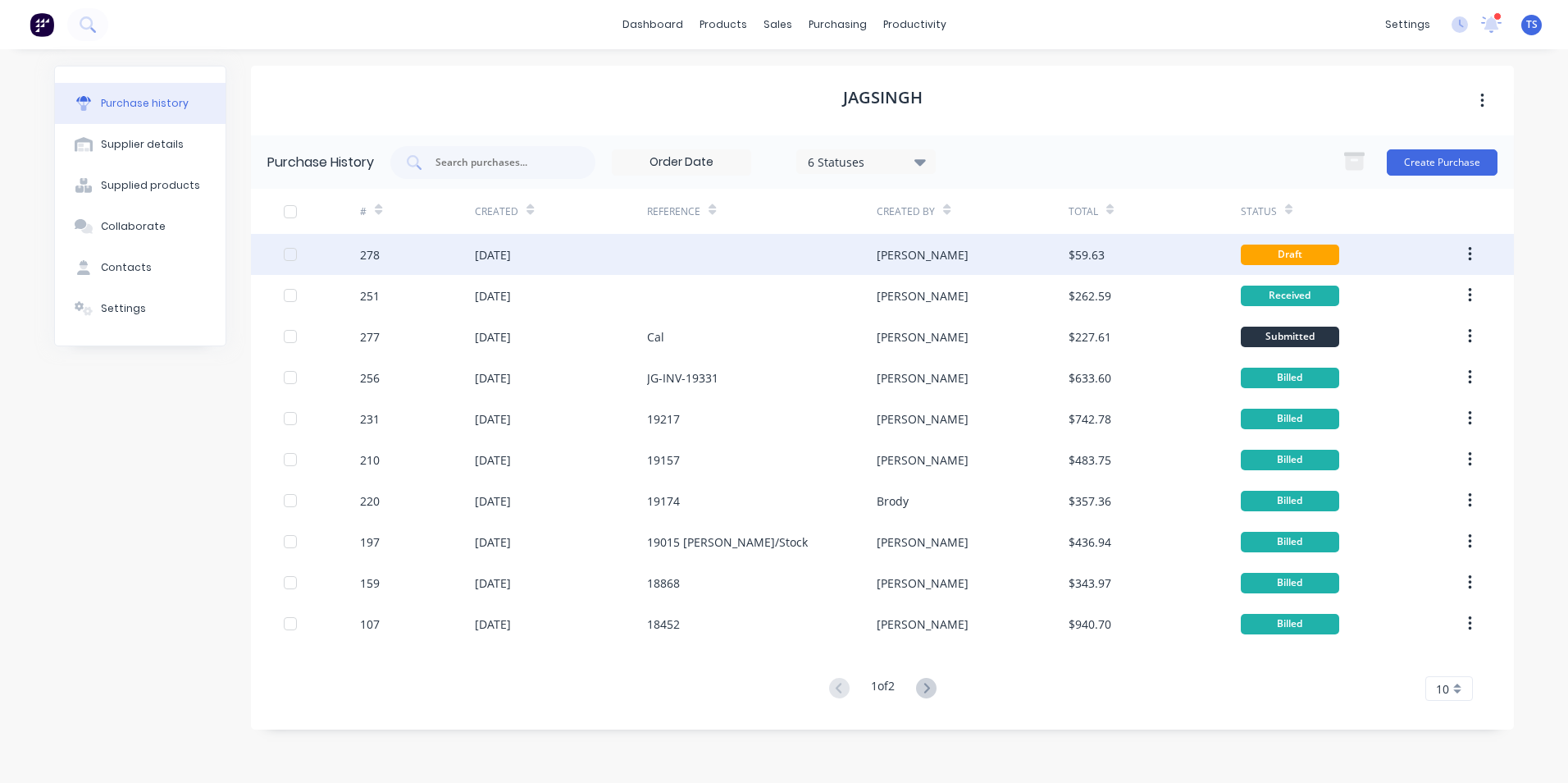
click at [511, 261] on div "[DATE]" at bounding box center [493, 254] width 36 height 18
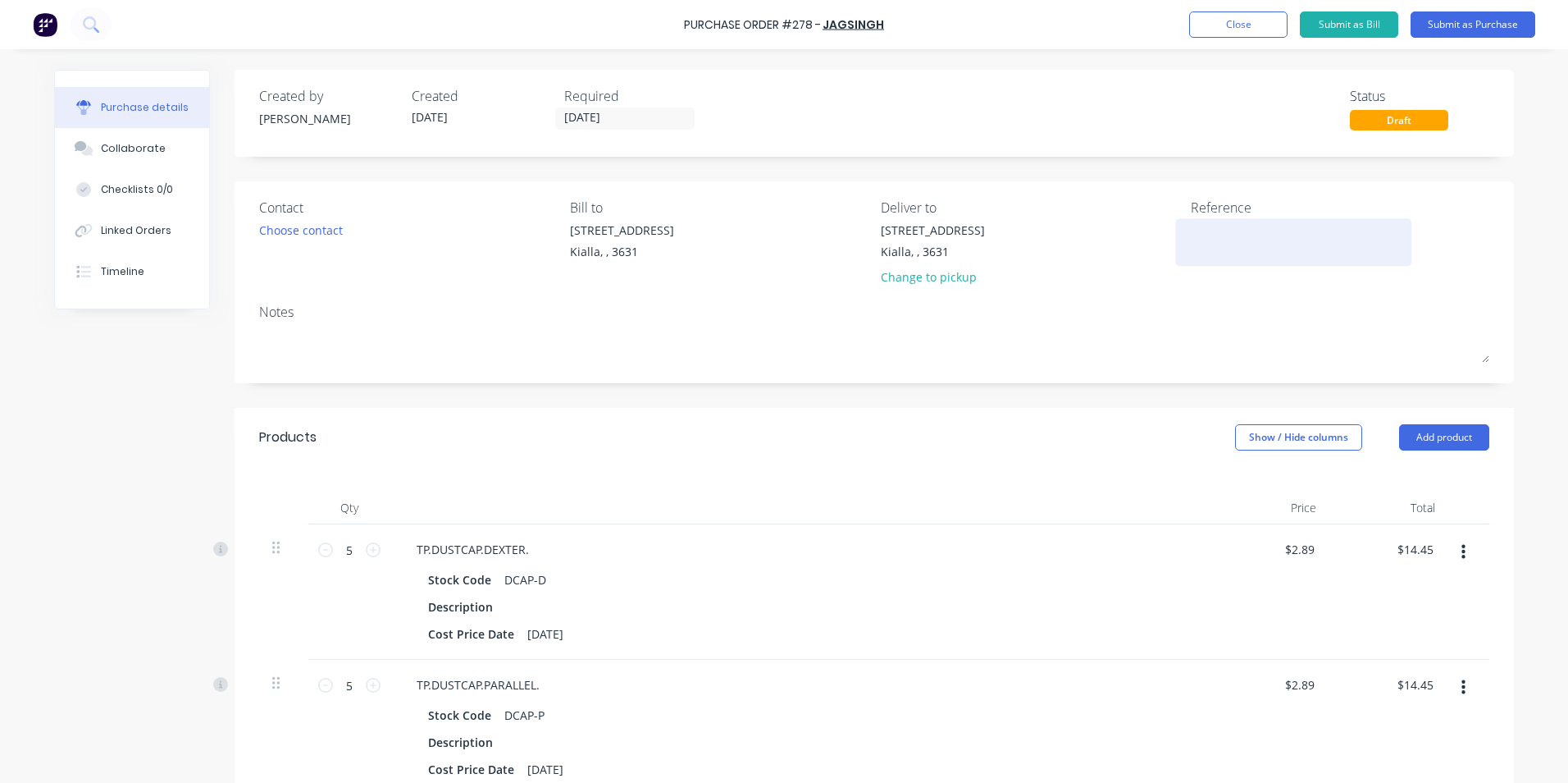
click at [1191, 233] on textarea at bounding box center [1293, 240] width 205 height 37
type textarea "Back Order"
type textarea "x"
type textarea "Back Order"
click at [1454, 25] on button "Submit as Purchase" at bounding box center [1473, 24] width 125 height 26
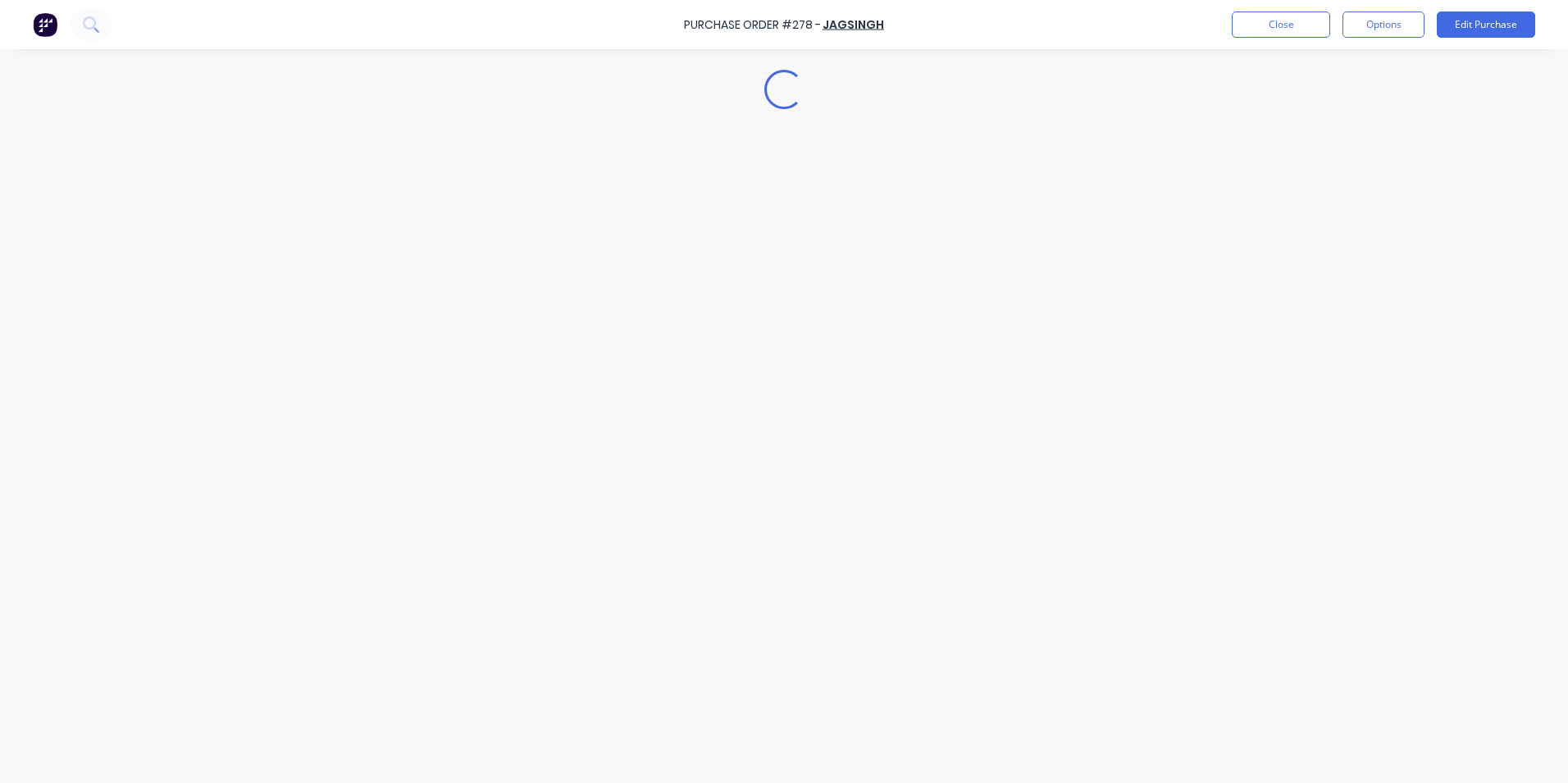
type textarea "x"
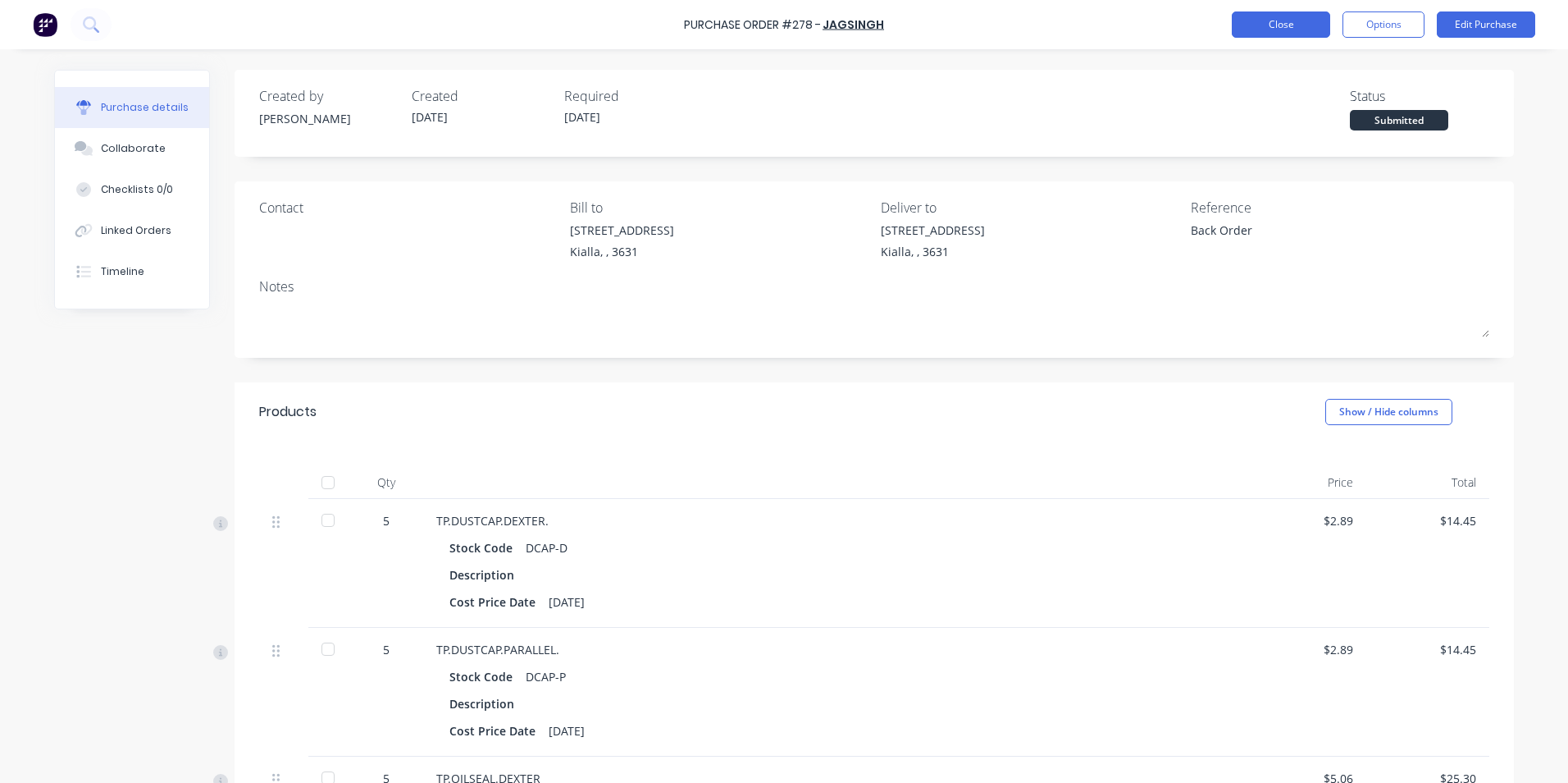
click at [1295, 24] on button "Close" at bounding box center [1281, 24] width 99 height 26
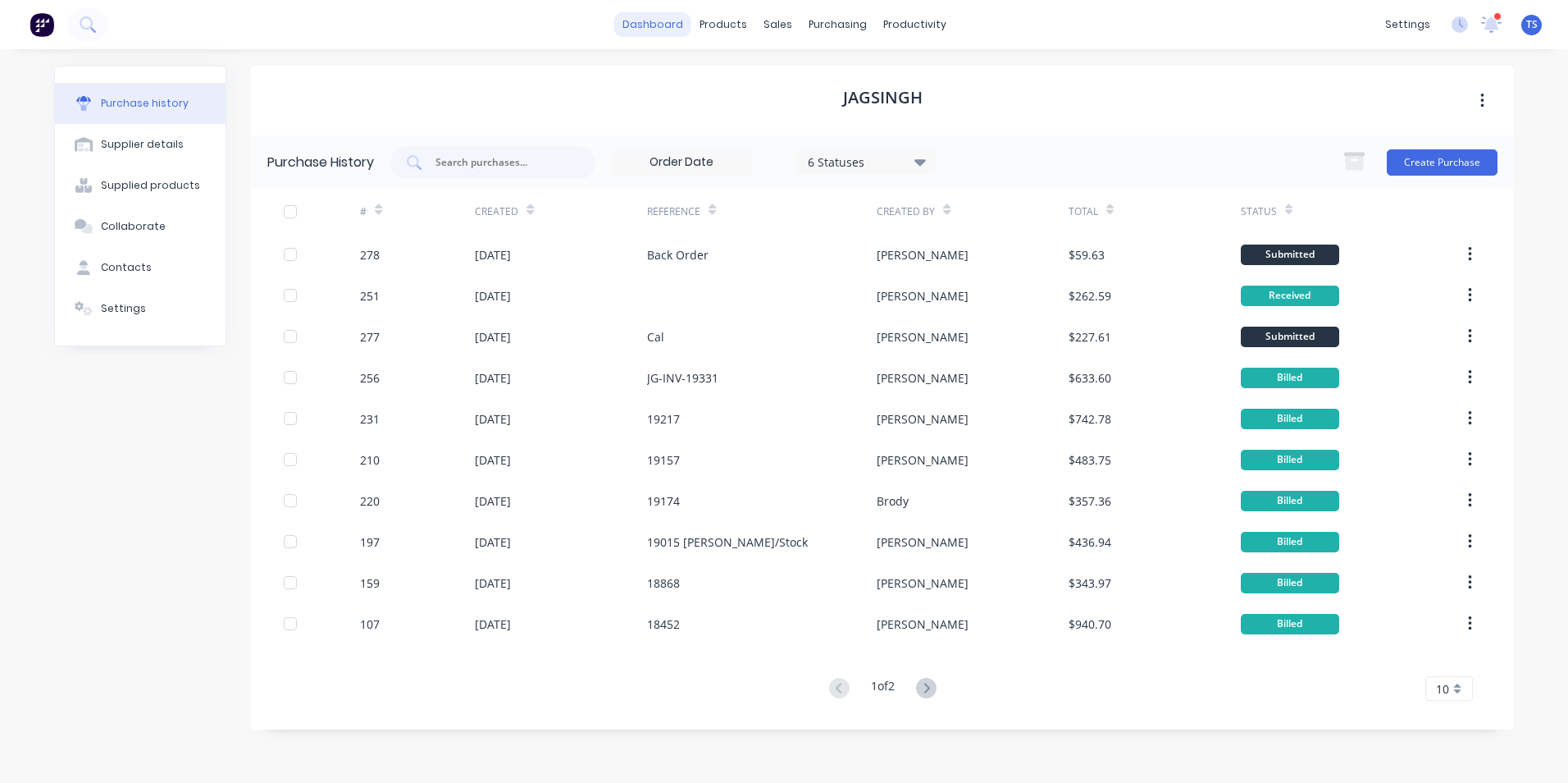
click at [680, 23] on link "dashboard" at bounding box center [653, 24] width 77 height 24
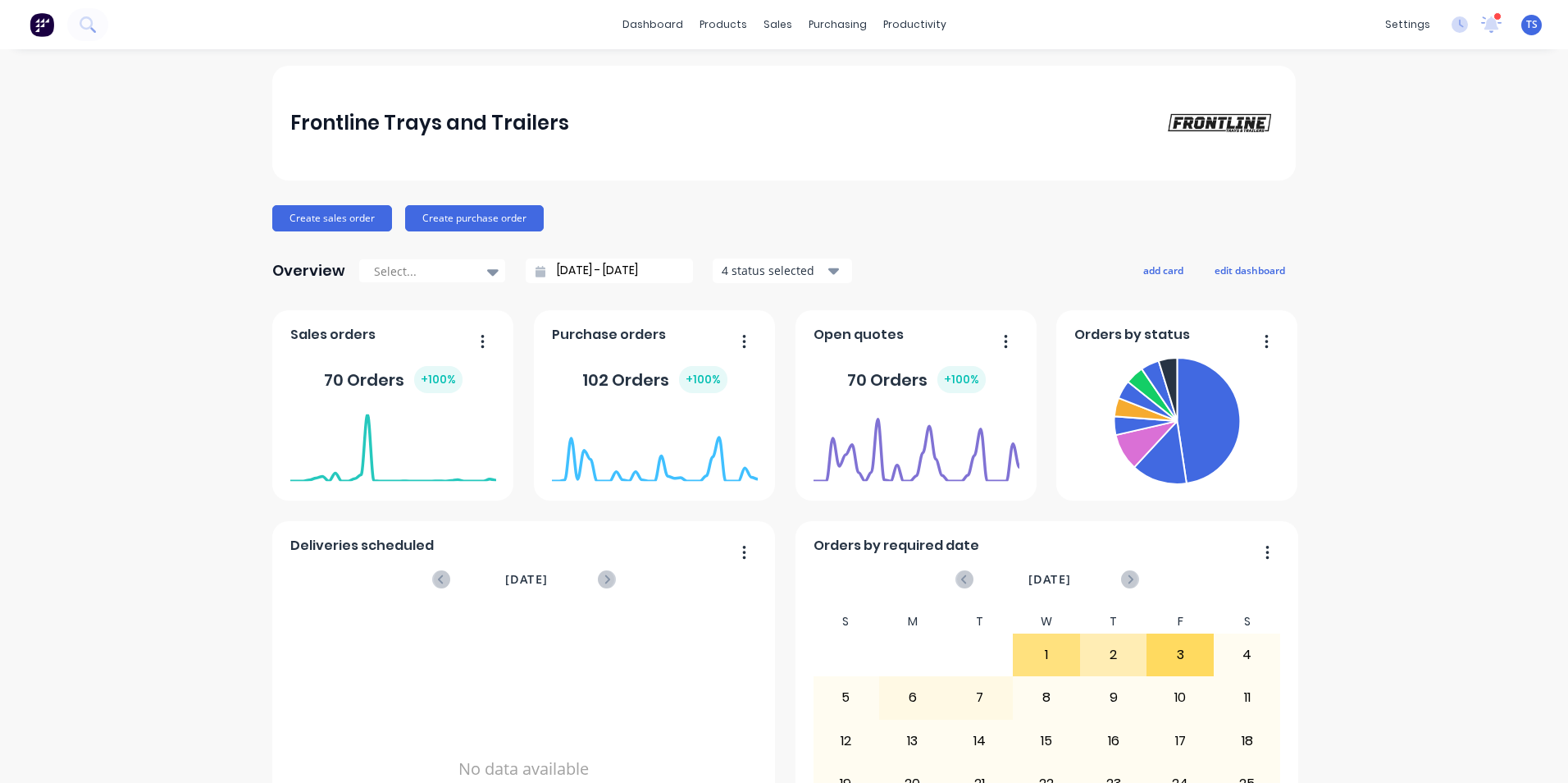
click at [1264, 337] on button "button" at bounding box center [1260, 342] width 34 height 25
click at [871, 78] on div "Purchase Orders" at bounding box center [884, 79] width 87 height 15
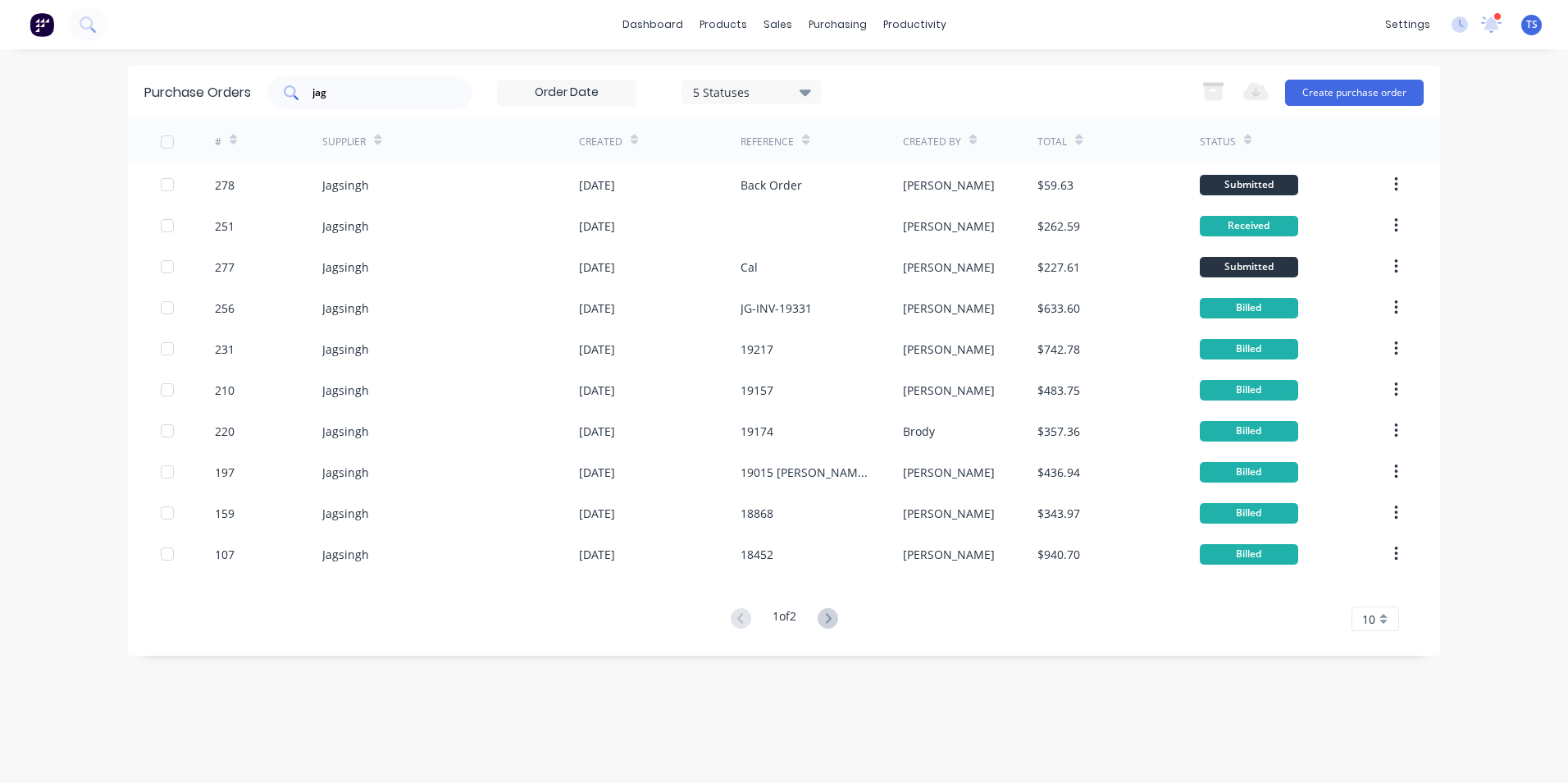
click at [351, 85] on input "jag" at bounding box center [379, 93] width 136 height 17
type input "j"
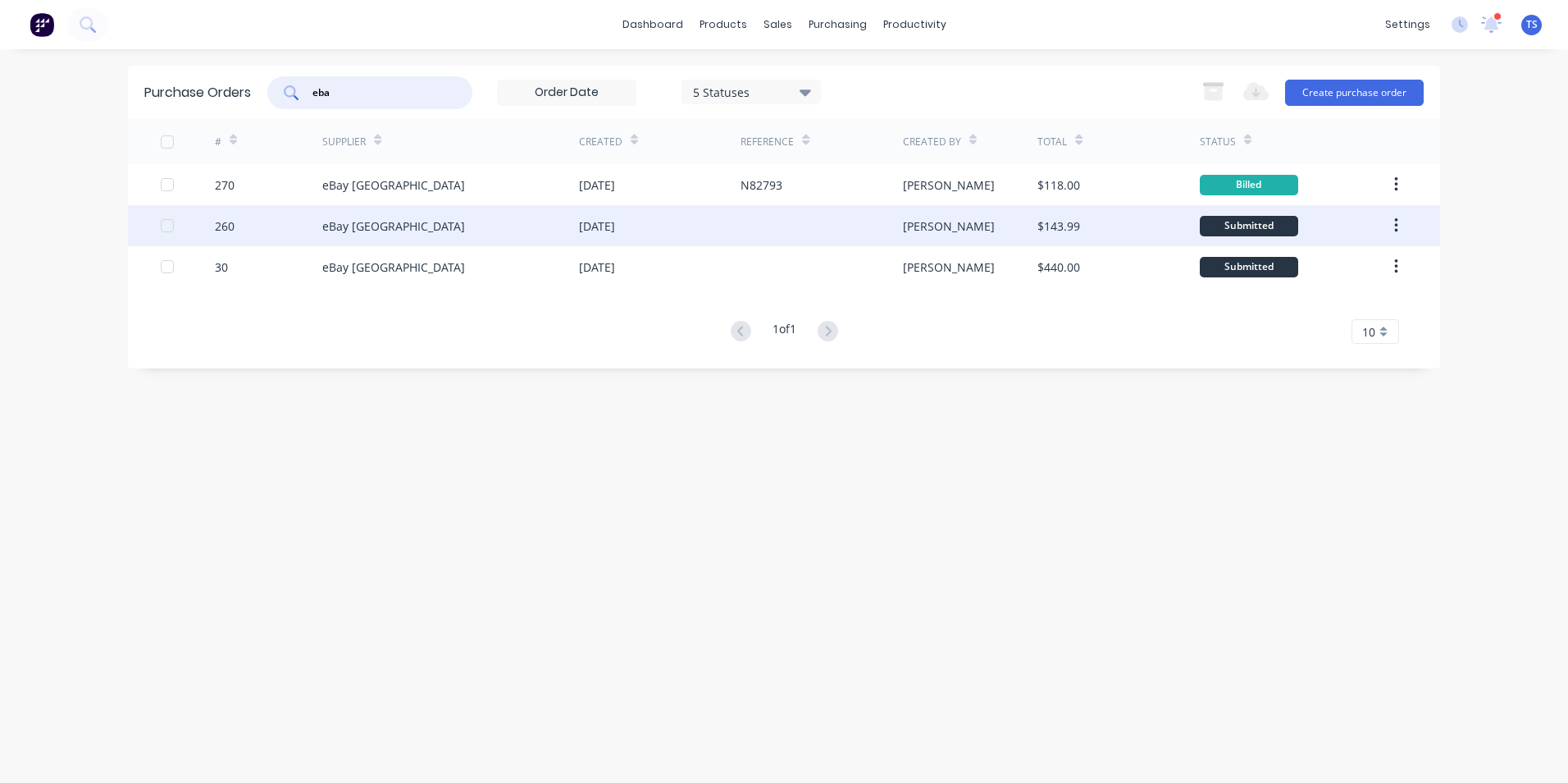
type input "eba"
click at [391, 228] on div "eBay [GEOGRAPHIC_DATA]" at bounding box center [393, 226] width 143 height 18
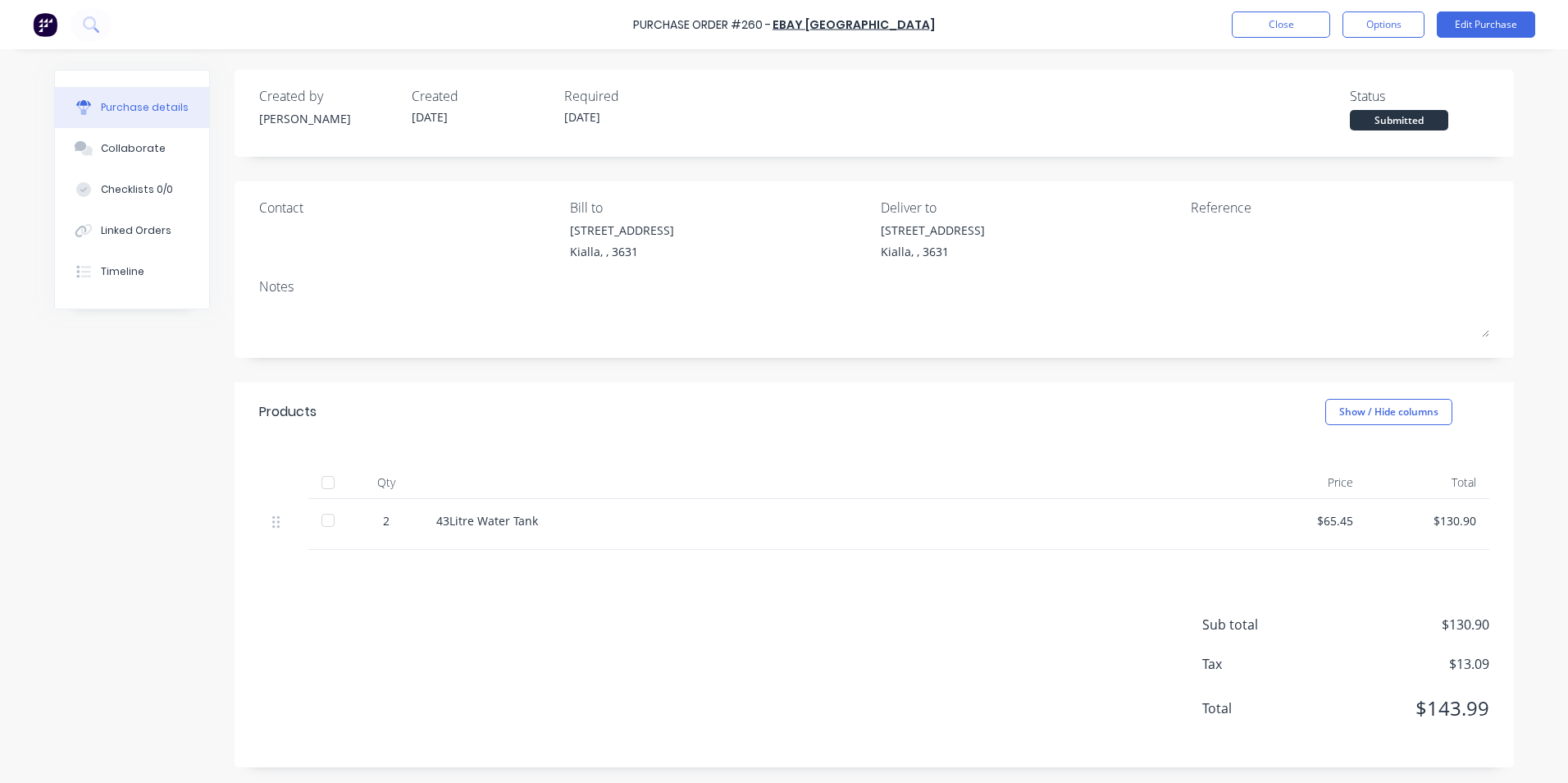
click at [320, 515] on div at bounding box center [328, 519] width 33 height 33
click at [1479, 23] on button "Edit Purchase" at bounding box center [1486, 24] width 99 height 26
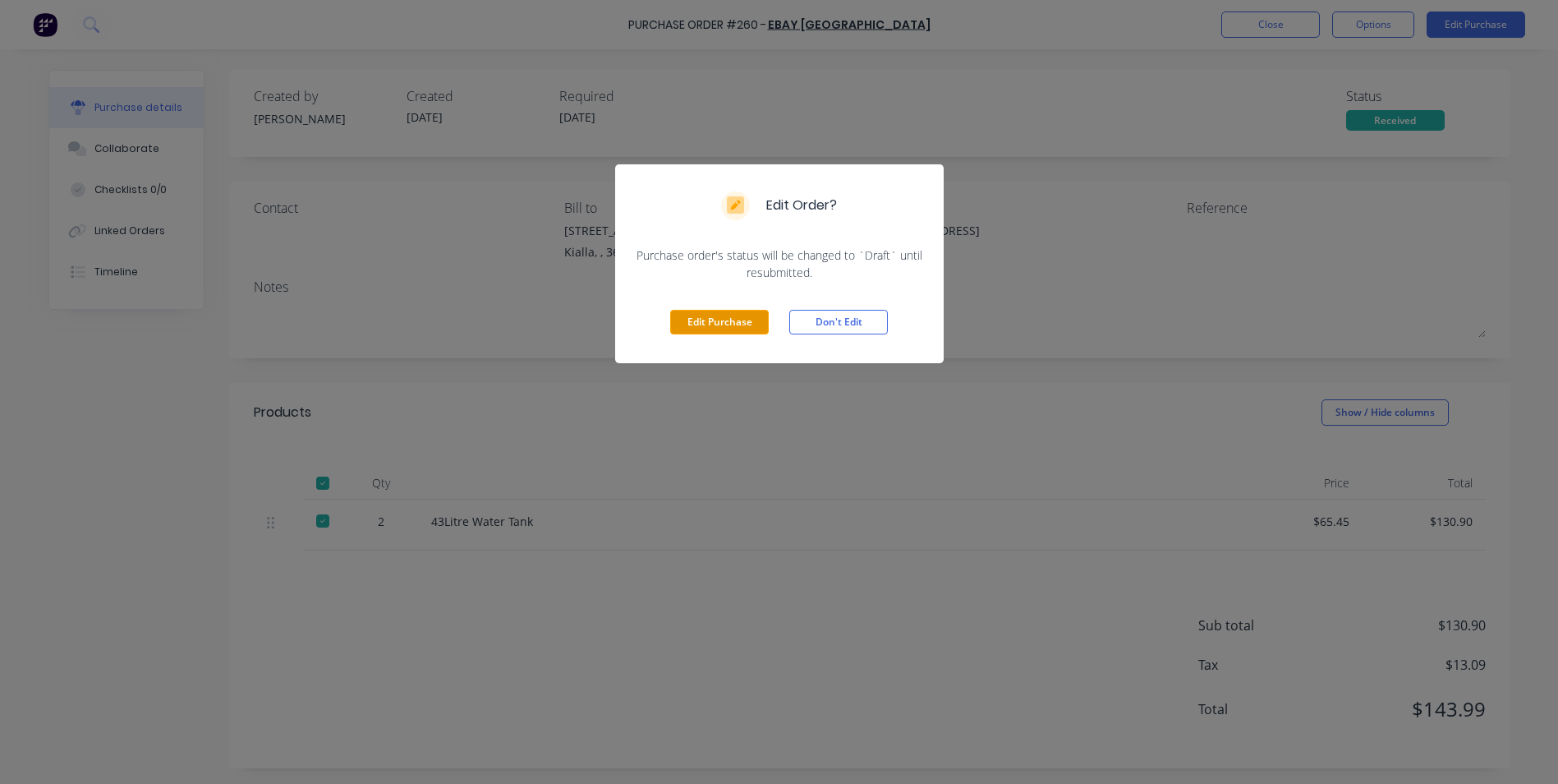
click at [708, 323] on button "Edit Purchase" at bounding box center [720, 322] width 99 height 24
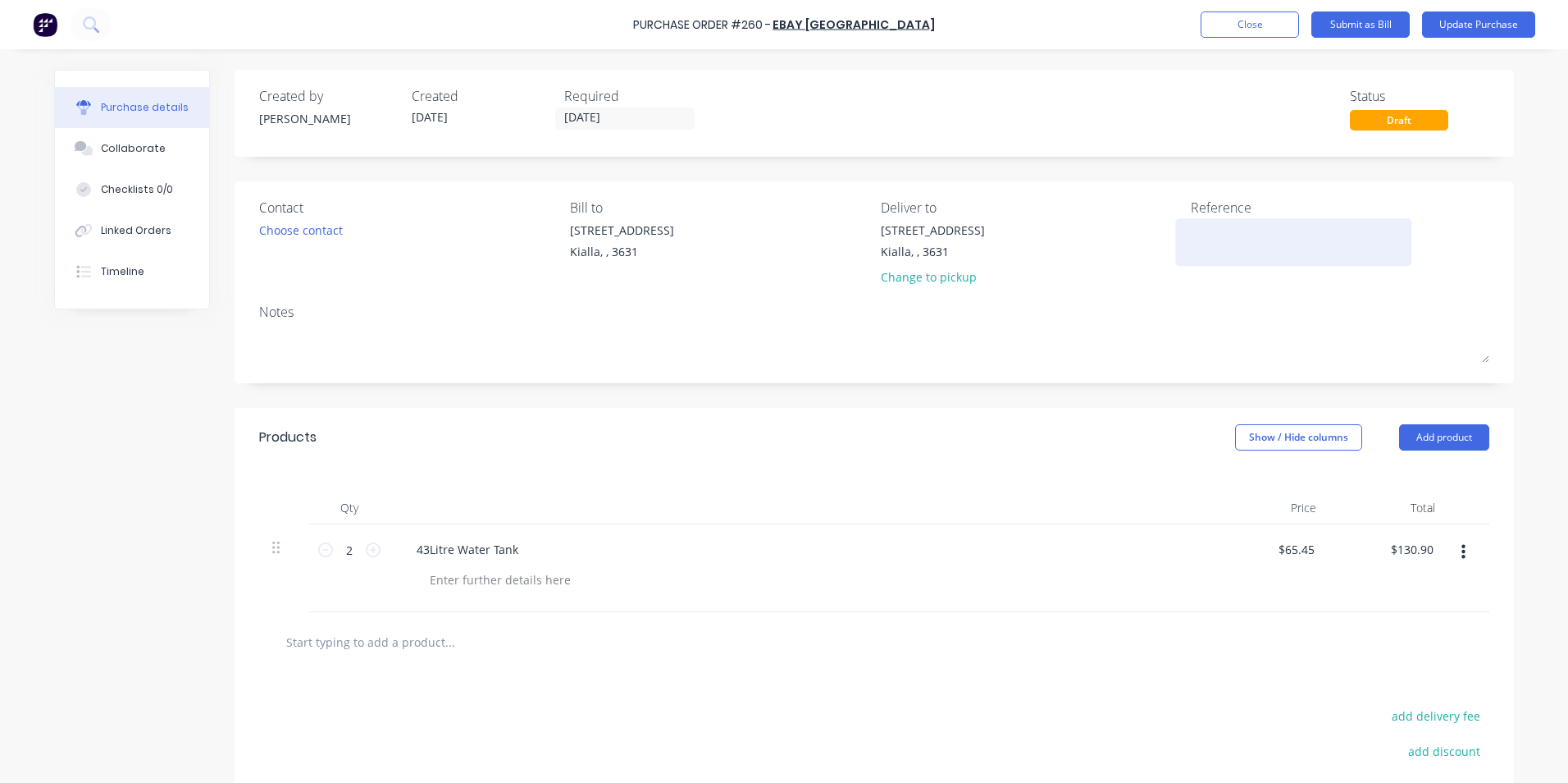
click at [1191, 231] on textarea at bounding box center [1293, 240] width 205 height 37
type textarea "N10388321"
type textarea "x"
type textarea "N10388321"
click at [270, 312] on div "Notes" at bounding box center [874, 312] width 1230 height 20
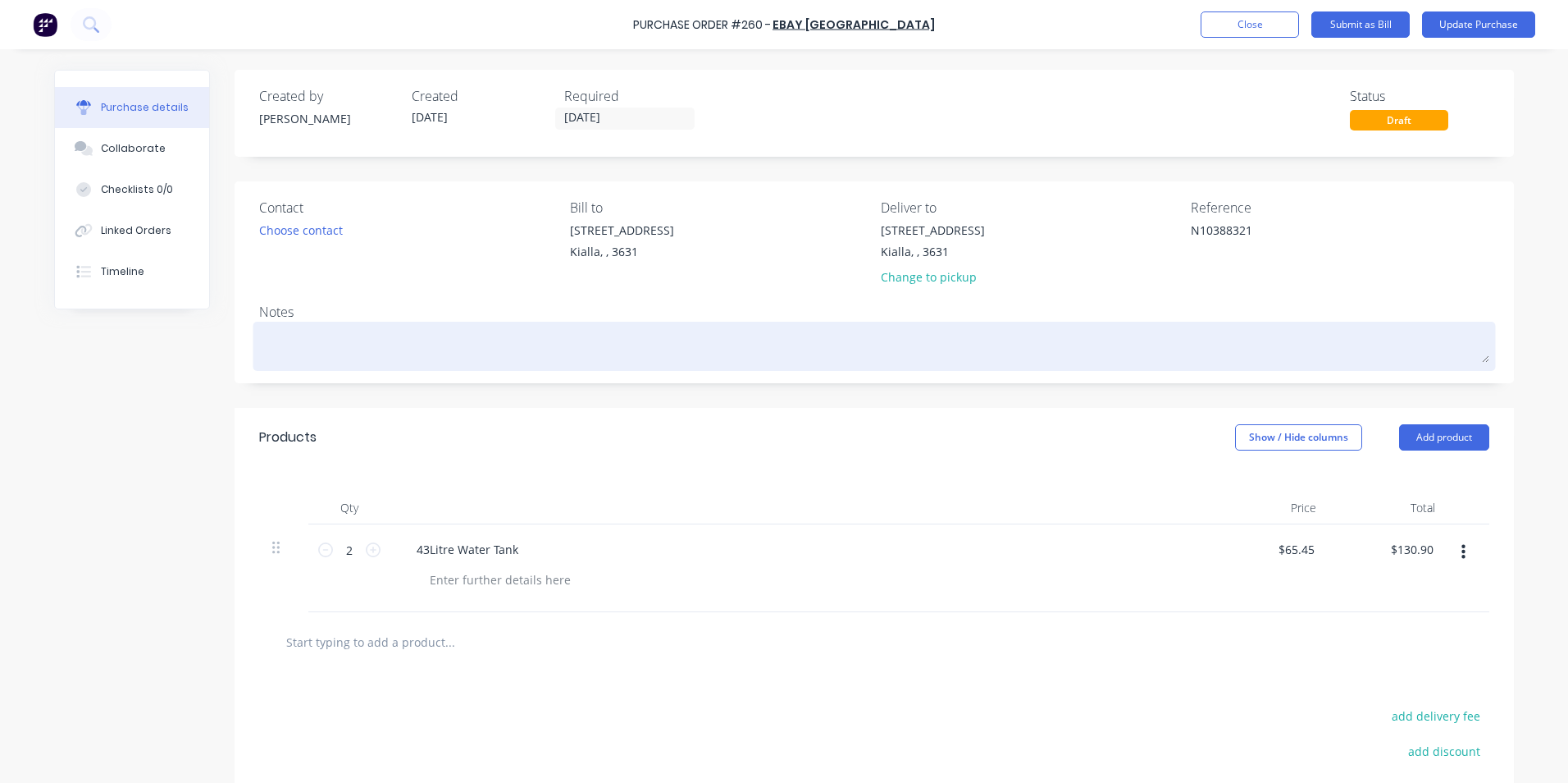
click at [259, 334] on textarea at bounding box center [874, 344] width 1230 height 37
type textarea "x"
type textarea "P"
type textarea "x"
type textarea "Pa"
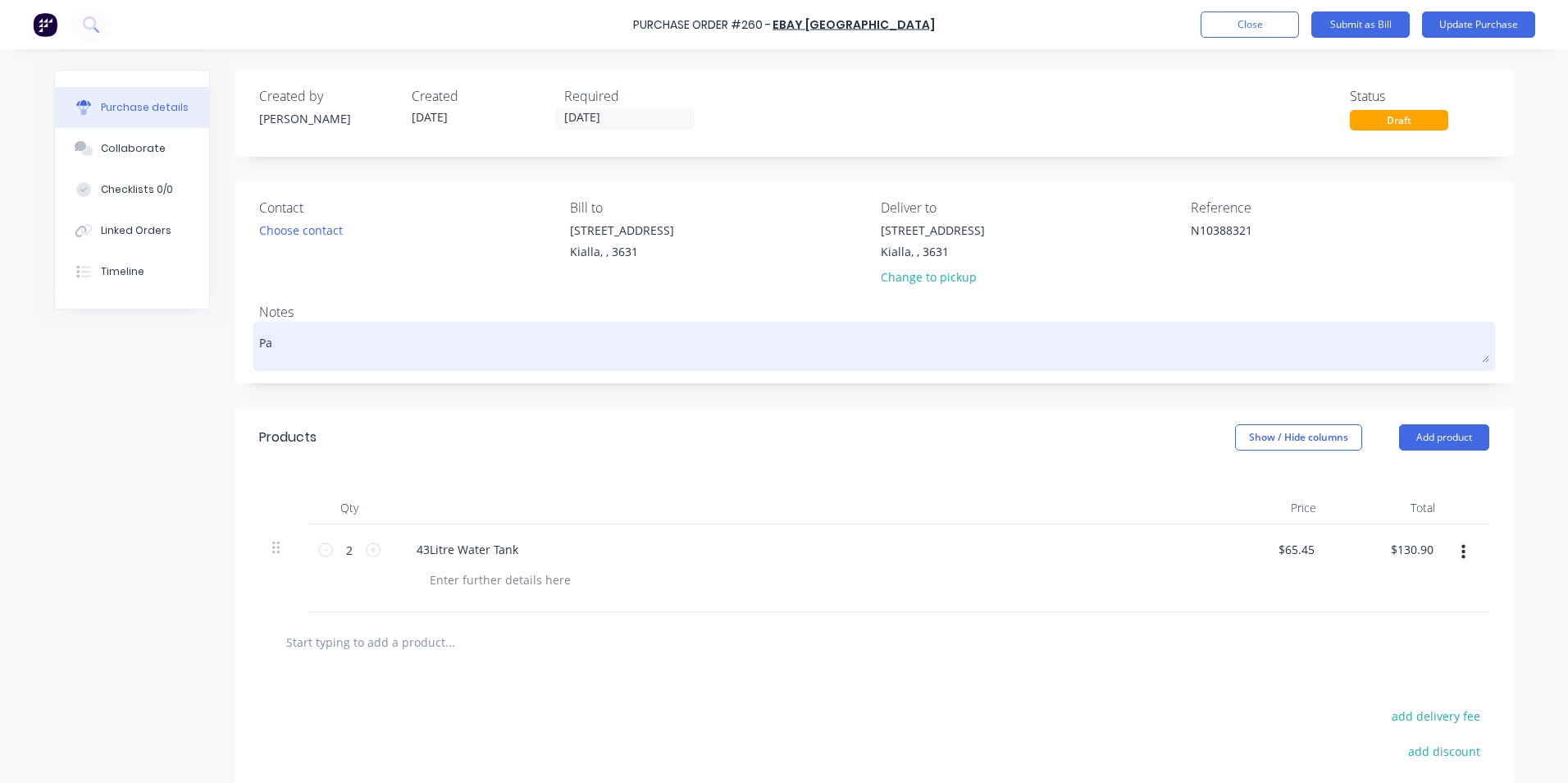
type textarea "x"
type textarea "Pai"
type textarea "x"
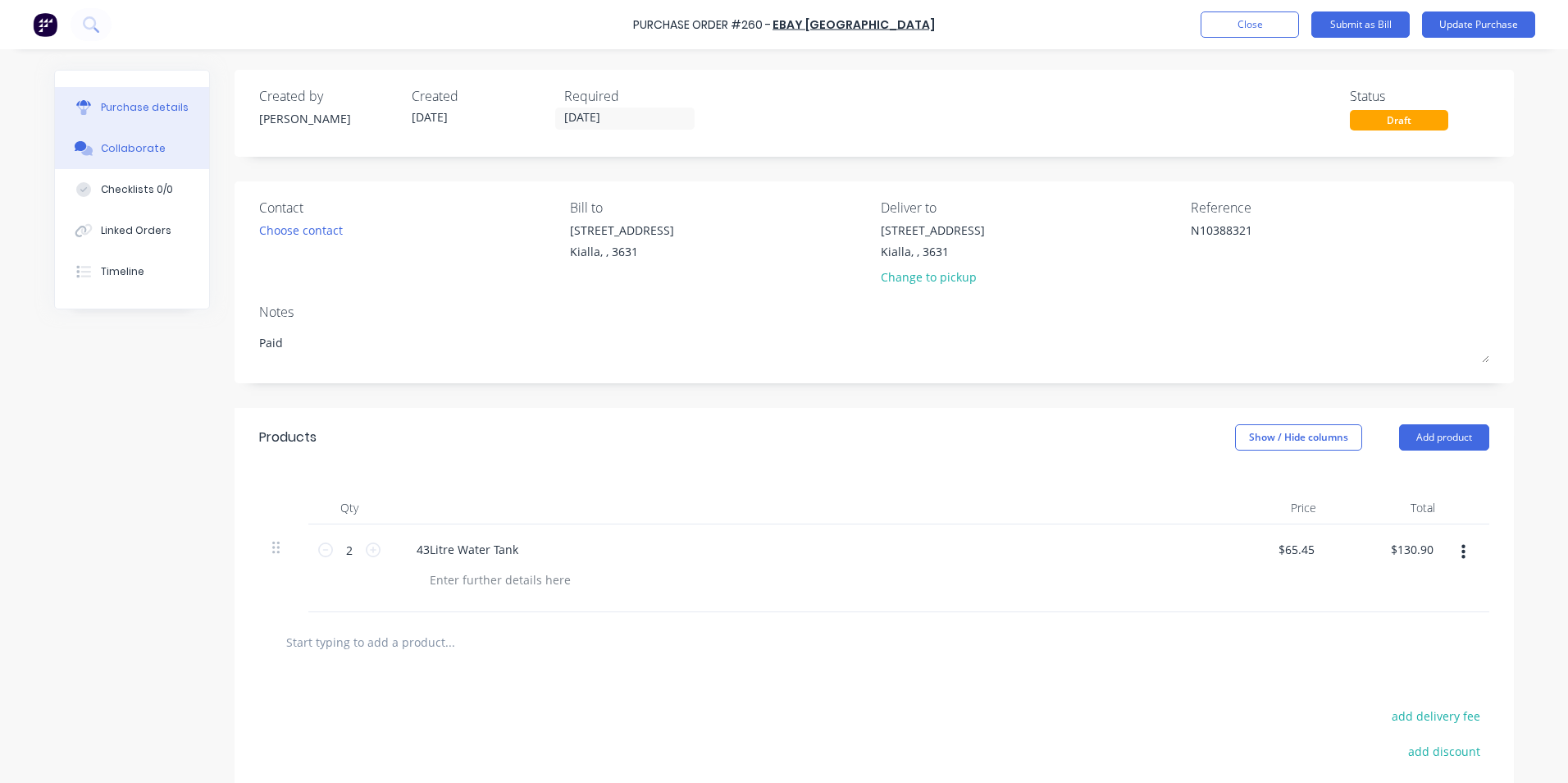
type textarea "Paid"
type textarea "x"
type textarea "Paid"
click at [119, 149] on div "Collaborate" at bounding box center [133, 149] width 64 height 15
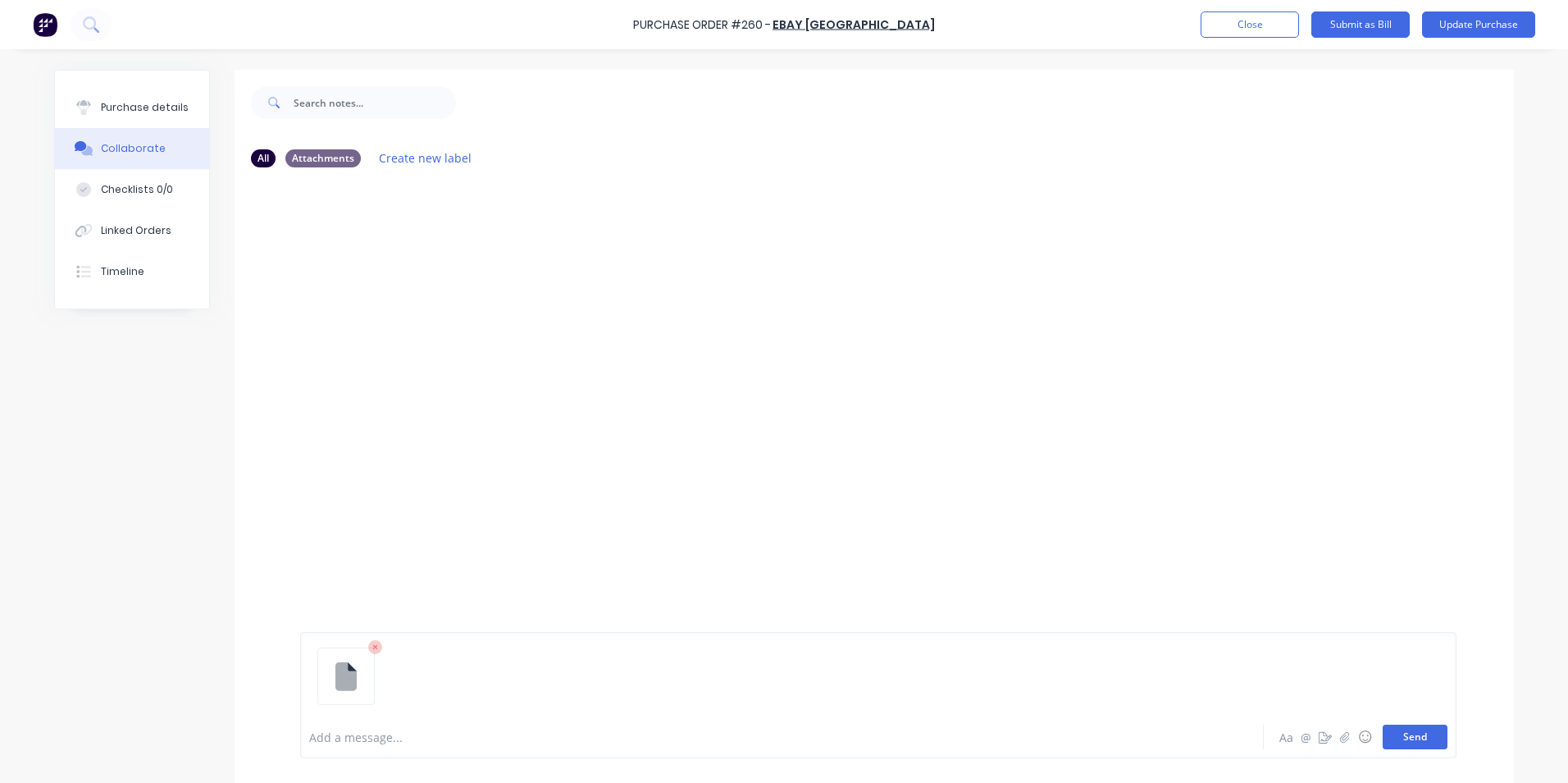
click at [1416, 738] on button "Send" at bounding box center [1415, 736] width 64 height 24
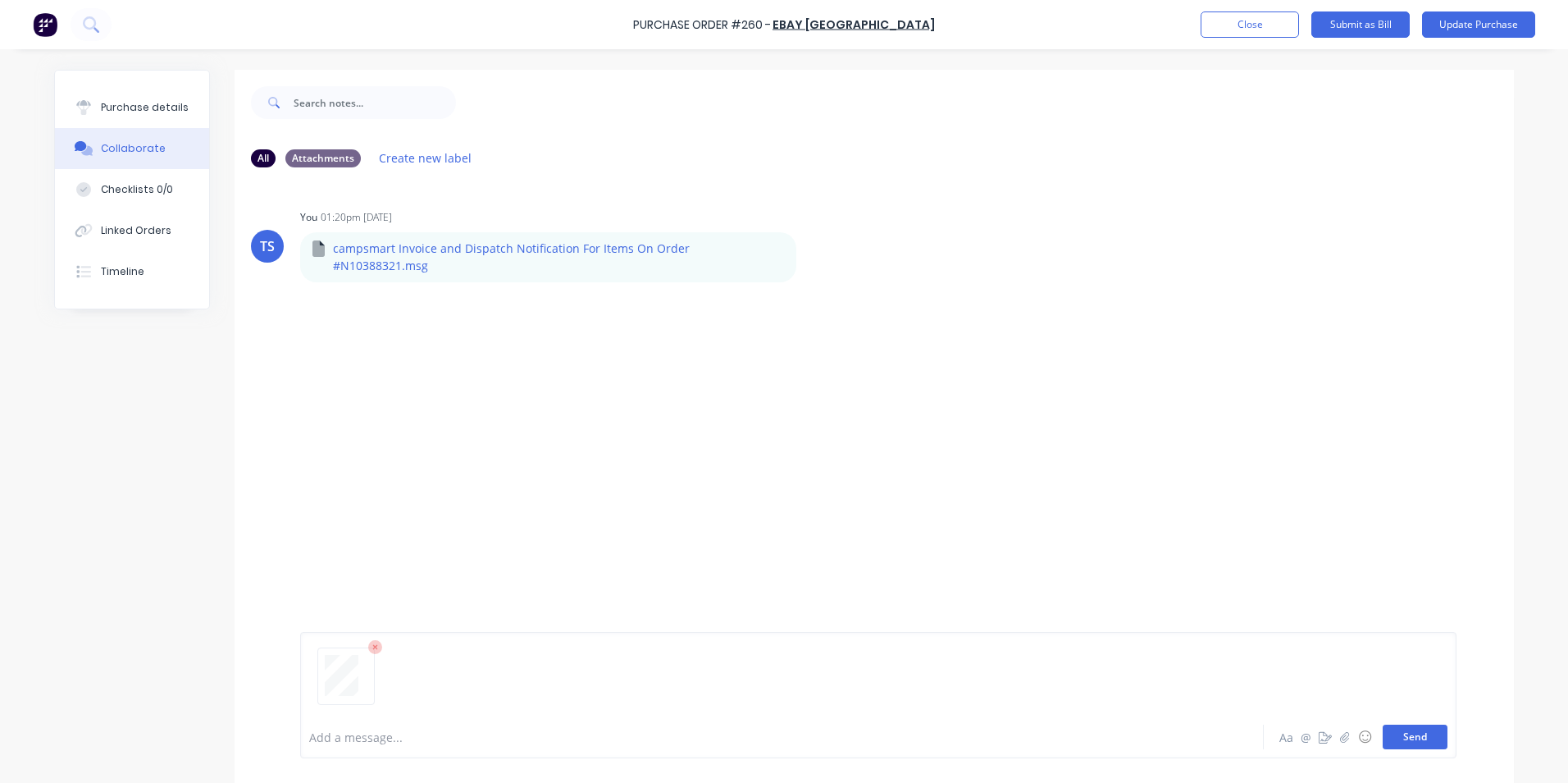
click at [1424, 740] on button "Send" at bounding box center [1415, 736] width 64 height 24
click at [683, 254] on icon "button" at bounding box center [686, 257] width 5 height 19
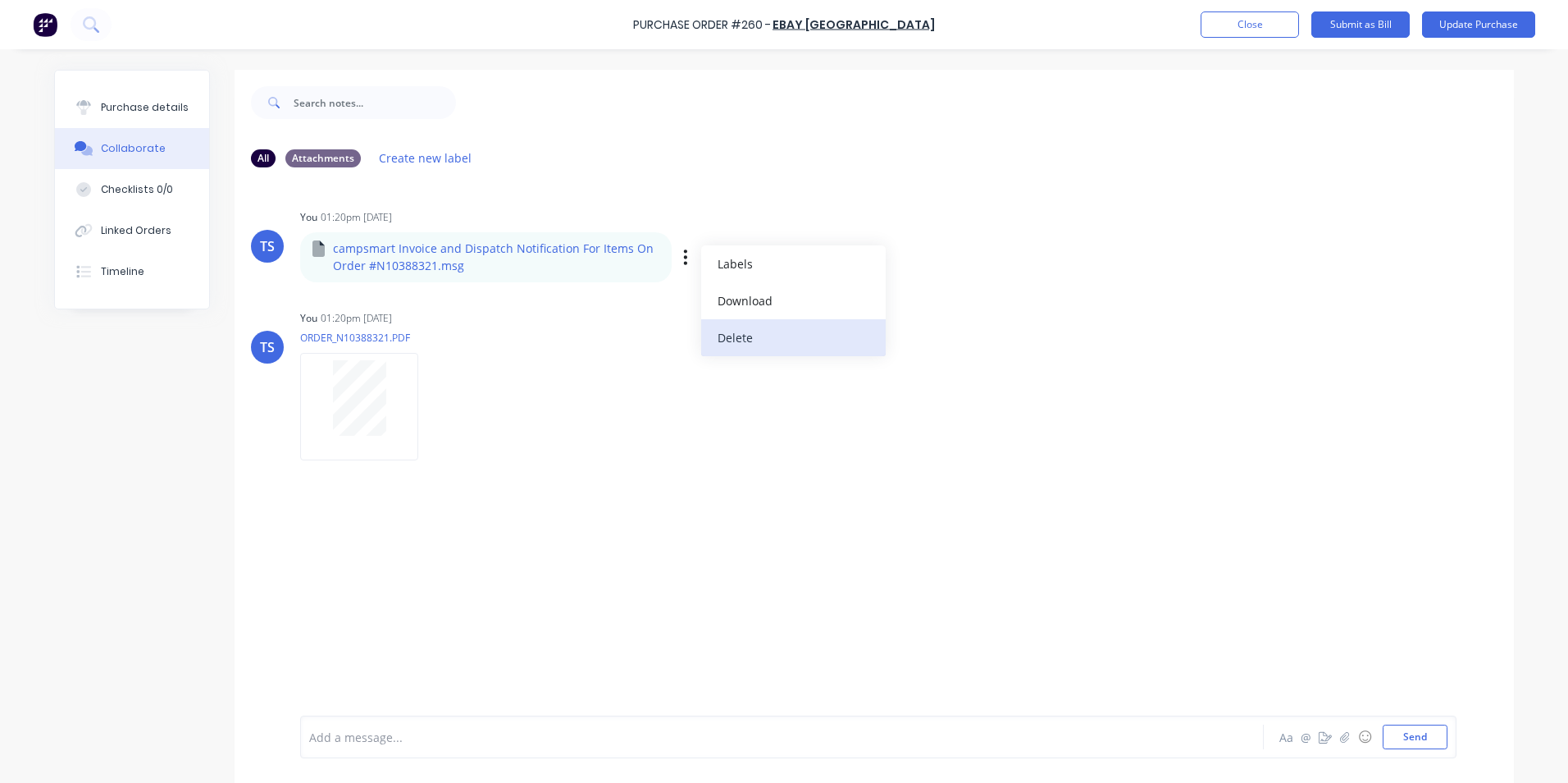
click at [740, 344] on button "Delete" at bounding box center [794, 338] width 185 height 37
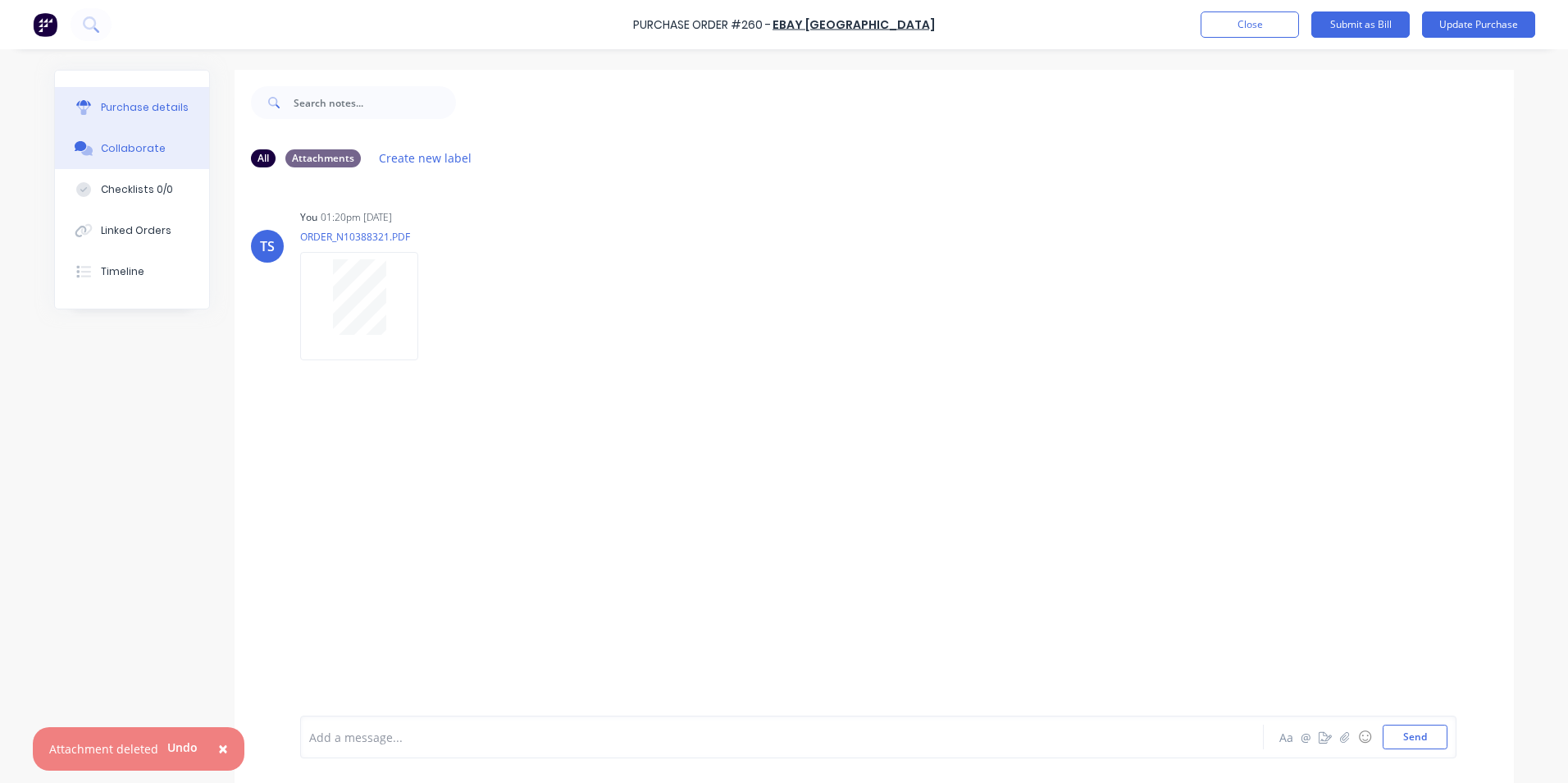
click at [135, 113] on div "Purchase details" at bounding box center [145, 108] width 88 height 15
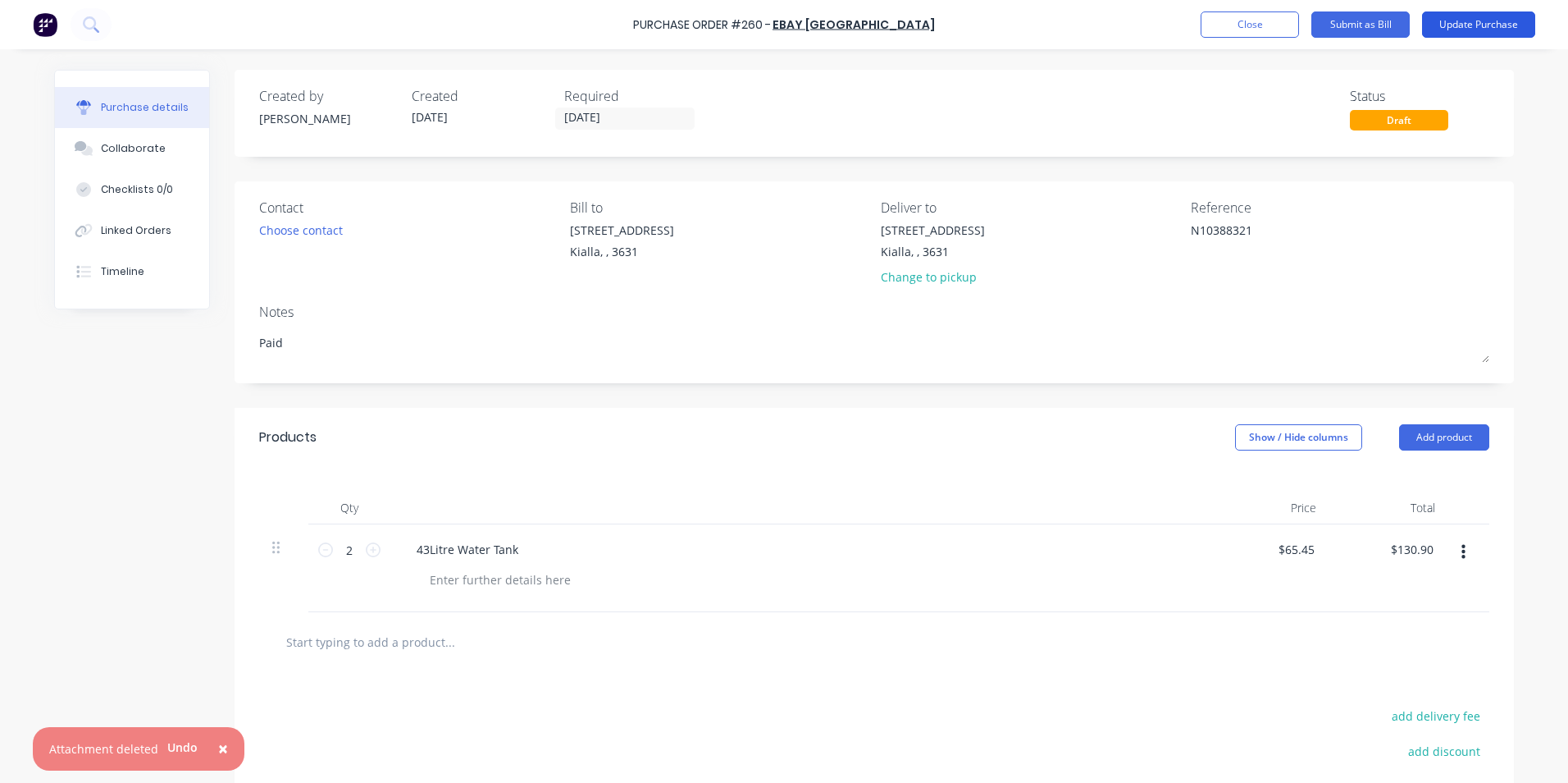
click at [1470, 23] on button "Update Purchase" at bounding box center [1479, 24] width 113 height 26
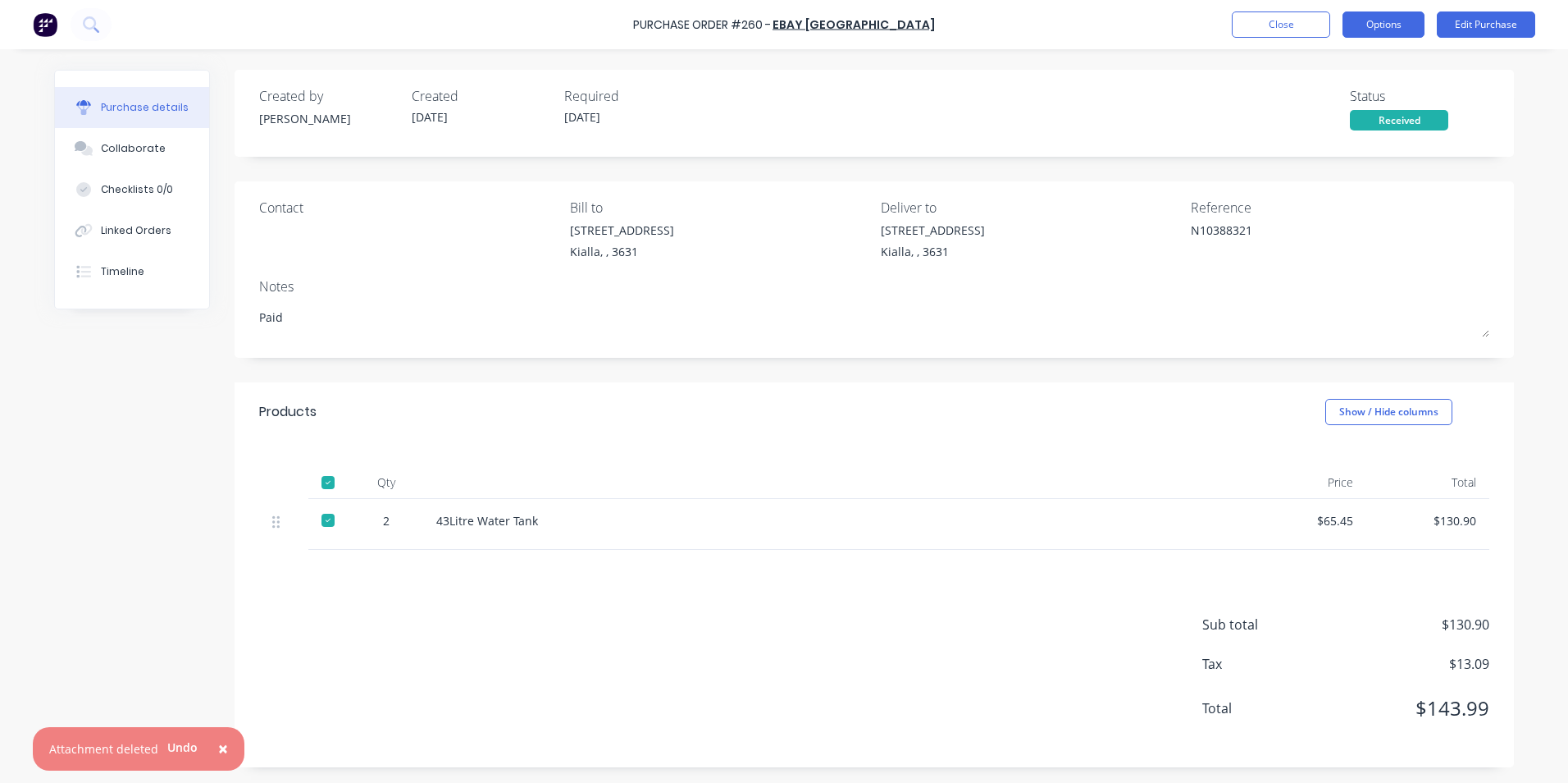
click at [1383, 23] on button "Options" at bounding box center [1383, 24] width 82 height 26
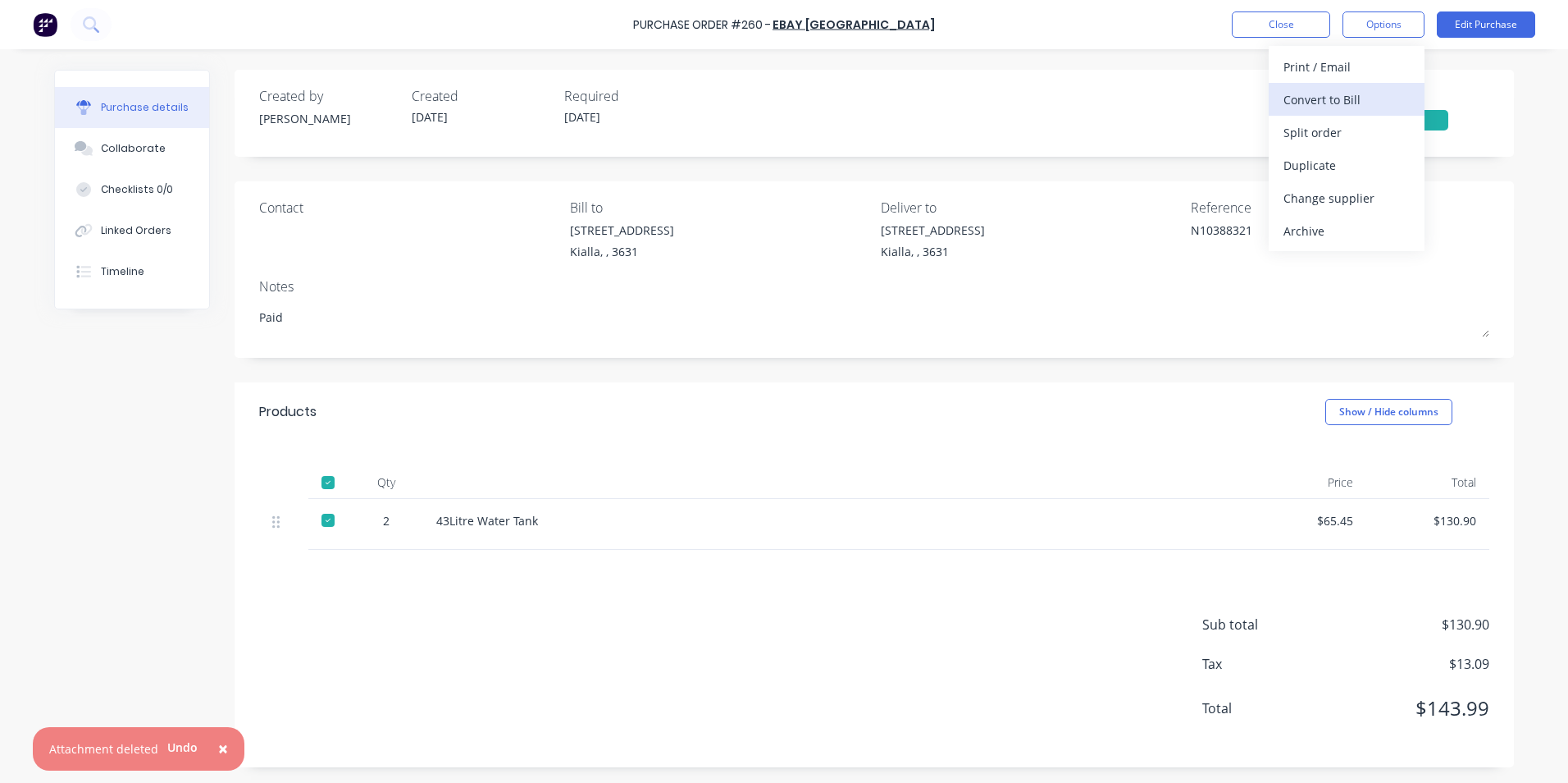
click at [1361, 96] on div "Convert to Bill" at bounding box center [1346, 100] width 126 height 23
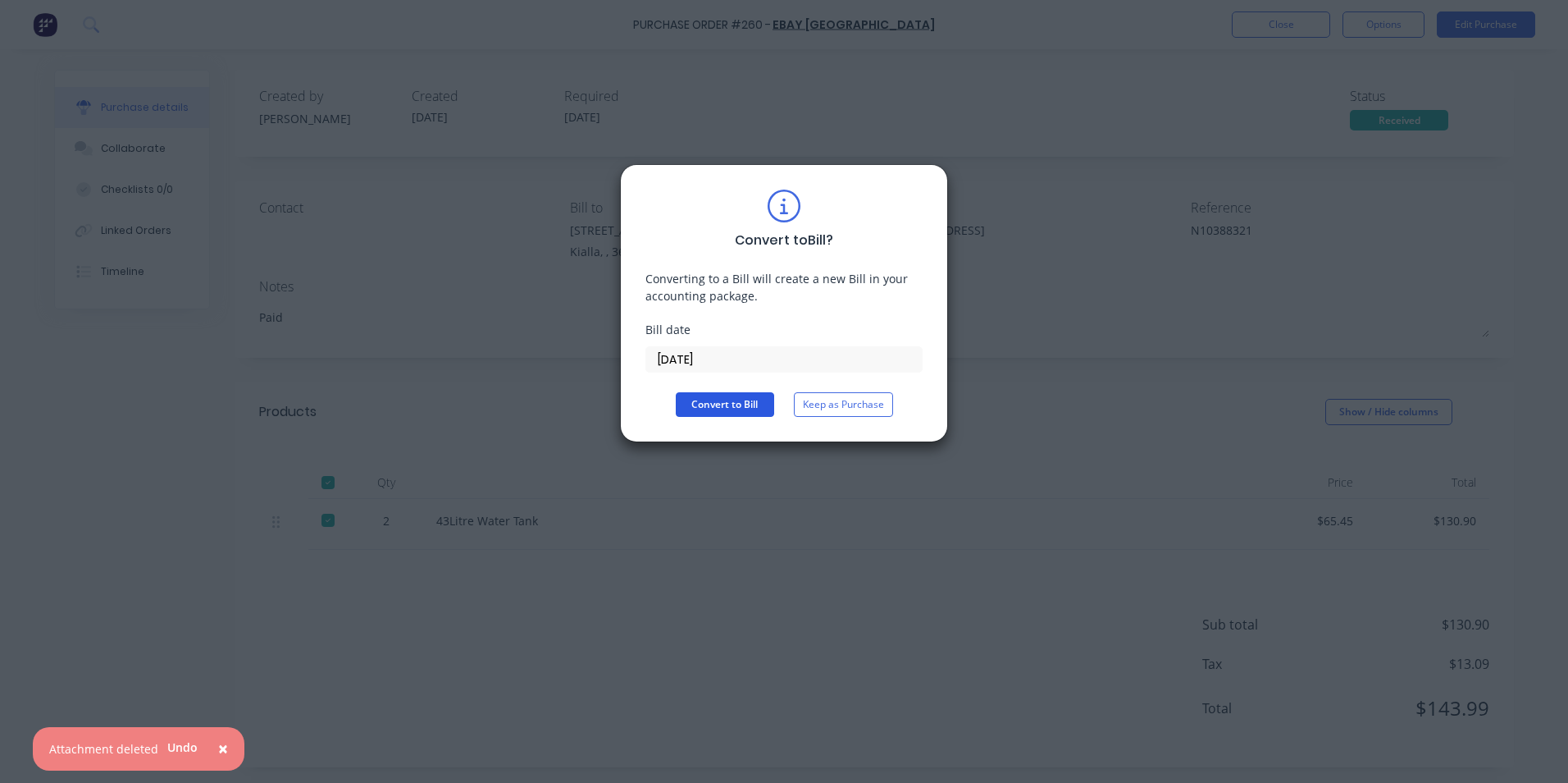
click at [715, 403] on button "Convert to Bill" at bounding box center [725, 404] width 99 height 24
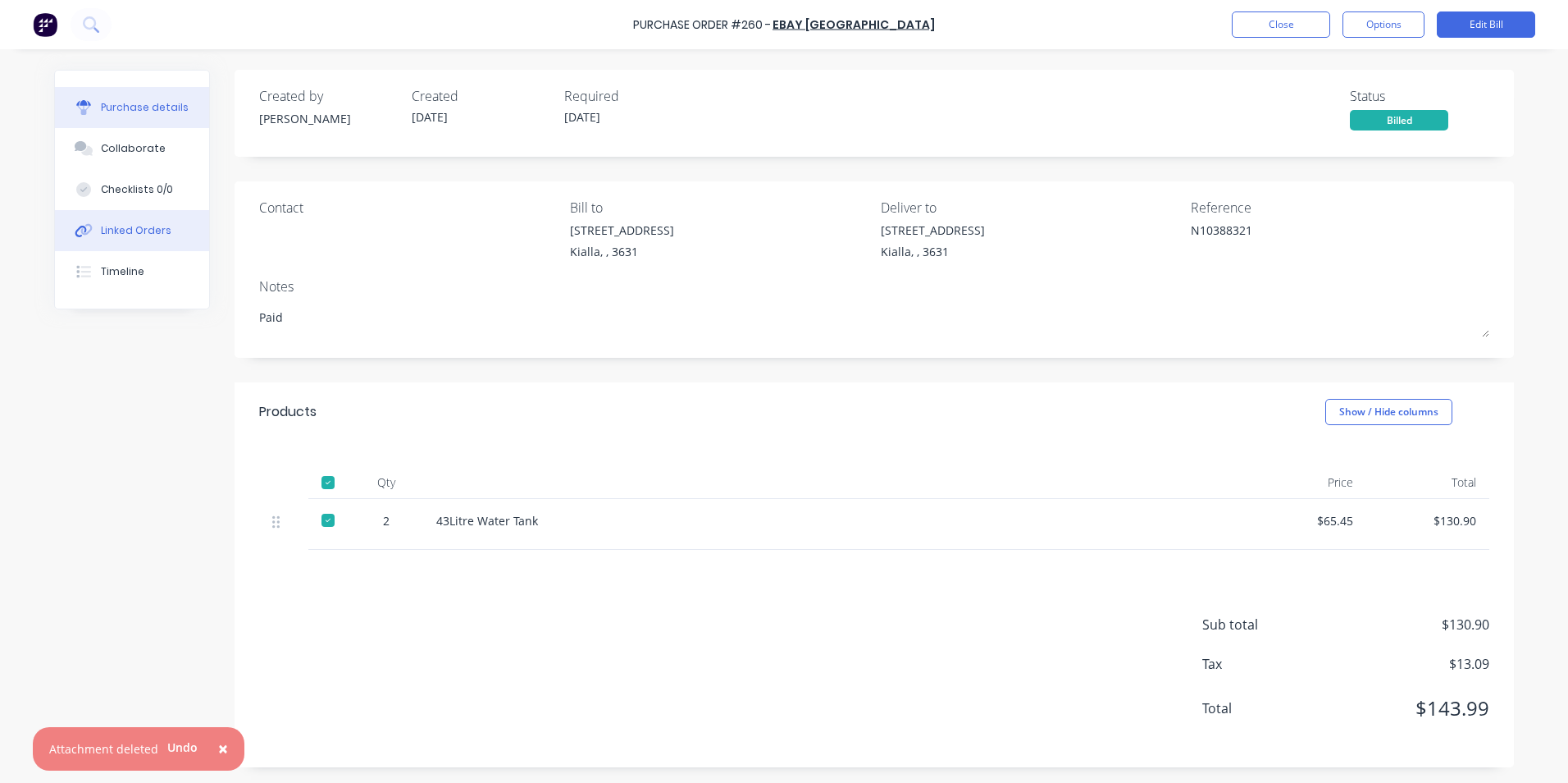
click at [140, 230] on div "Linked Orders" at bounding box center [136, 231] width 70 height 15
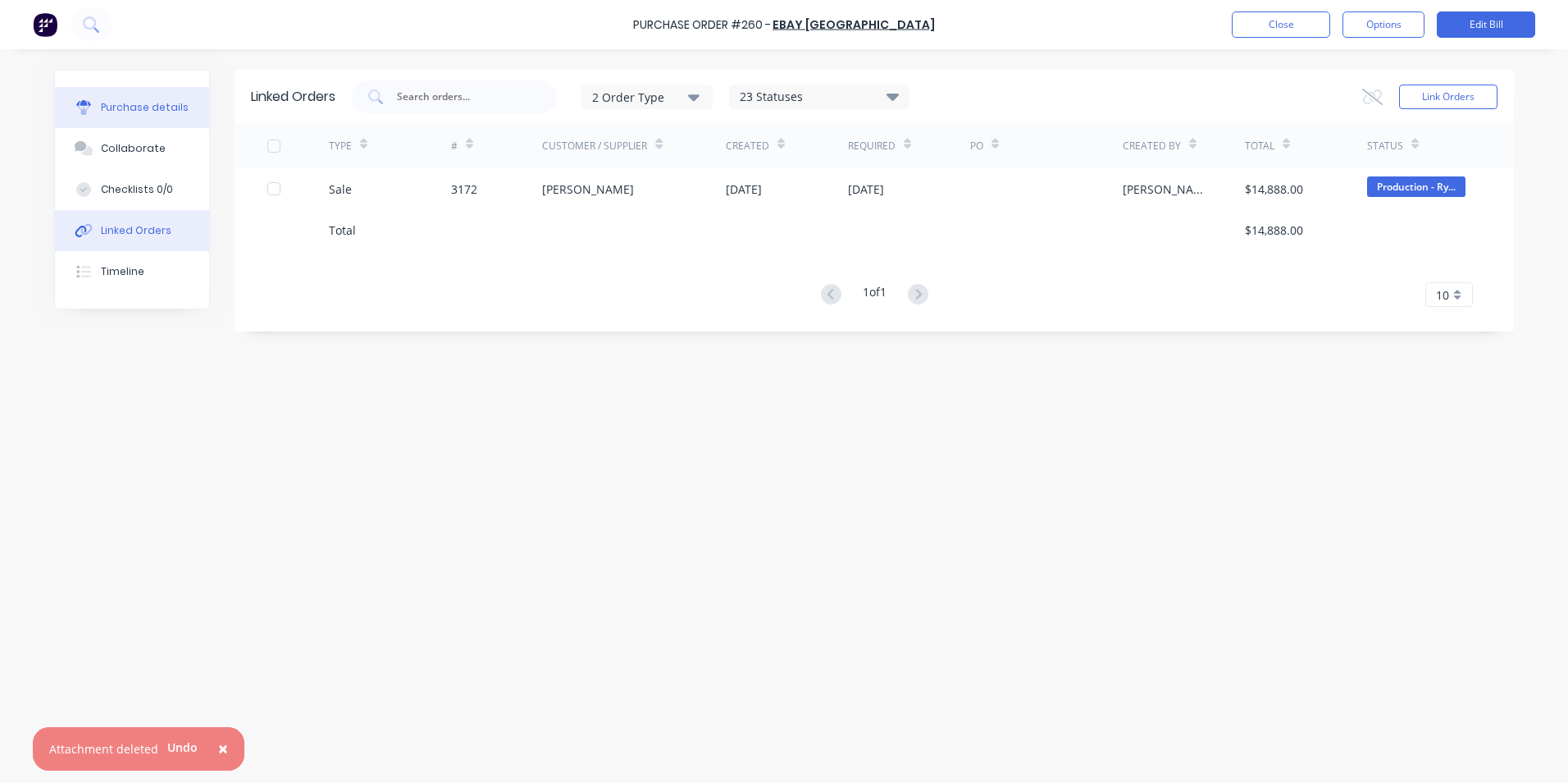
click at [156, 108] on div "Purchase details" at bounding box center [145, 108] width 88 height 15
type textarea "x"
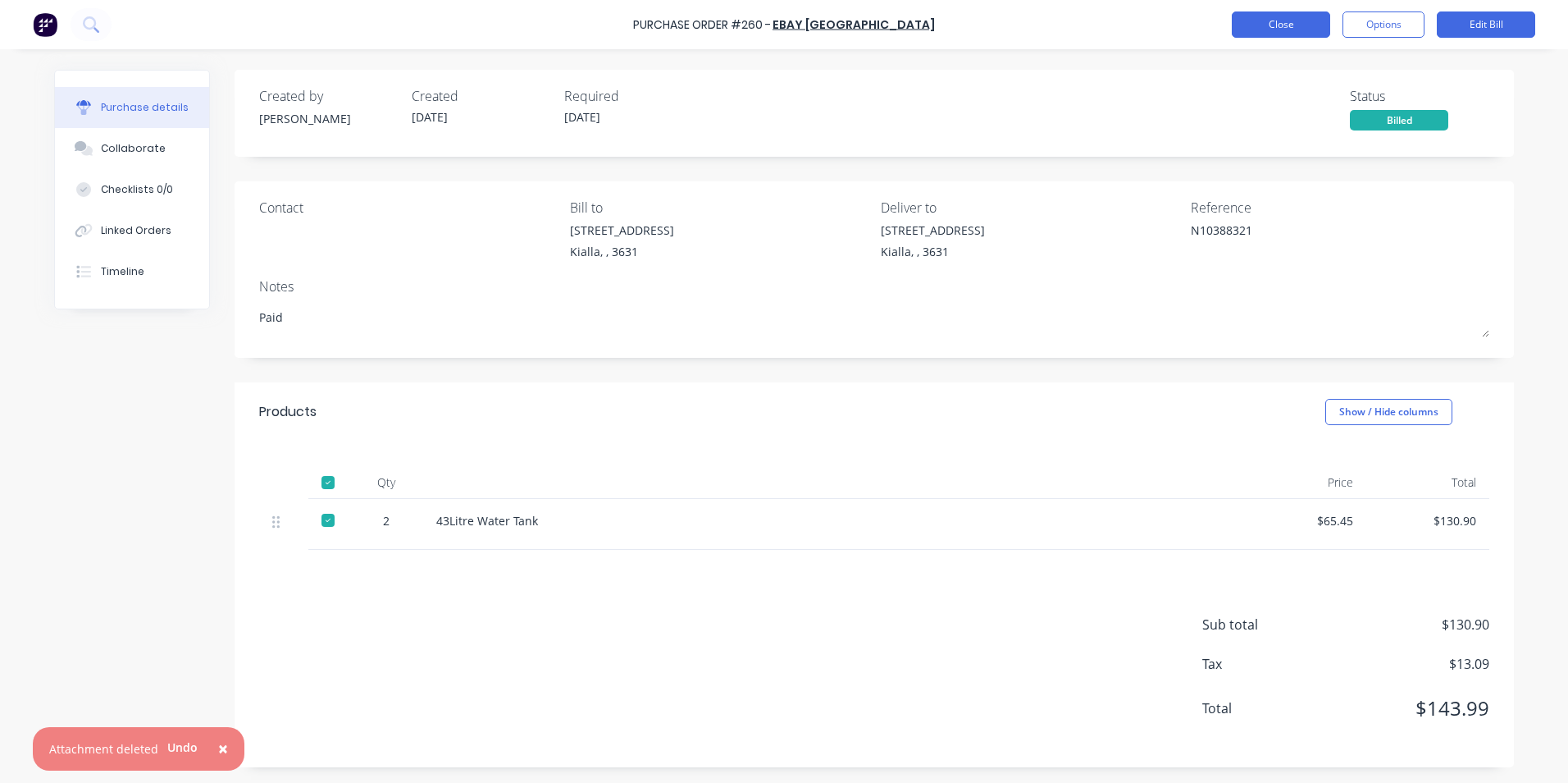
click at [1270, 26] on button "Close" at bounding box center [1281, 24] width 99 height 26
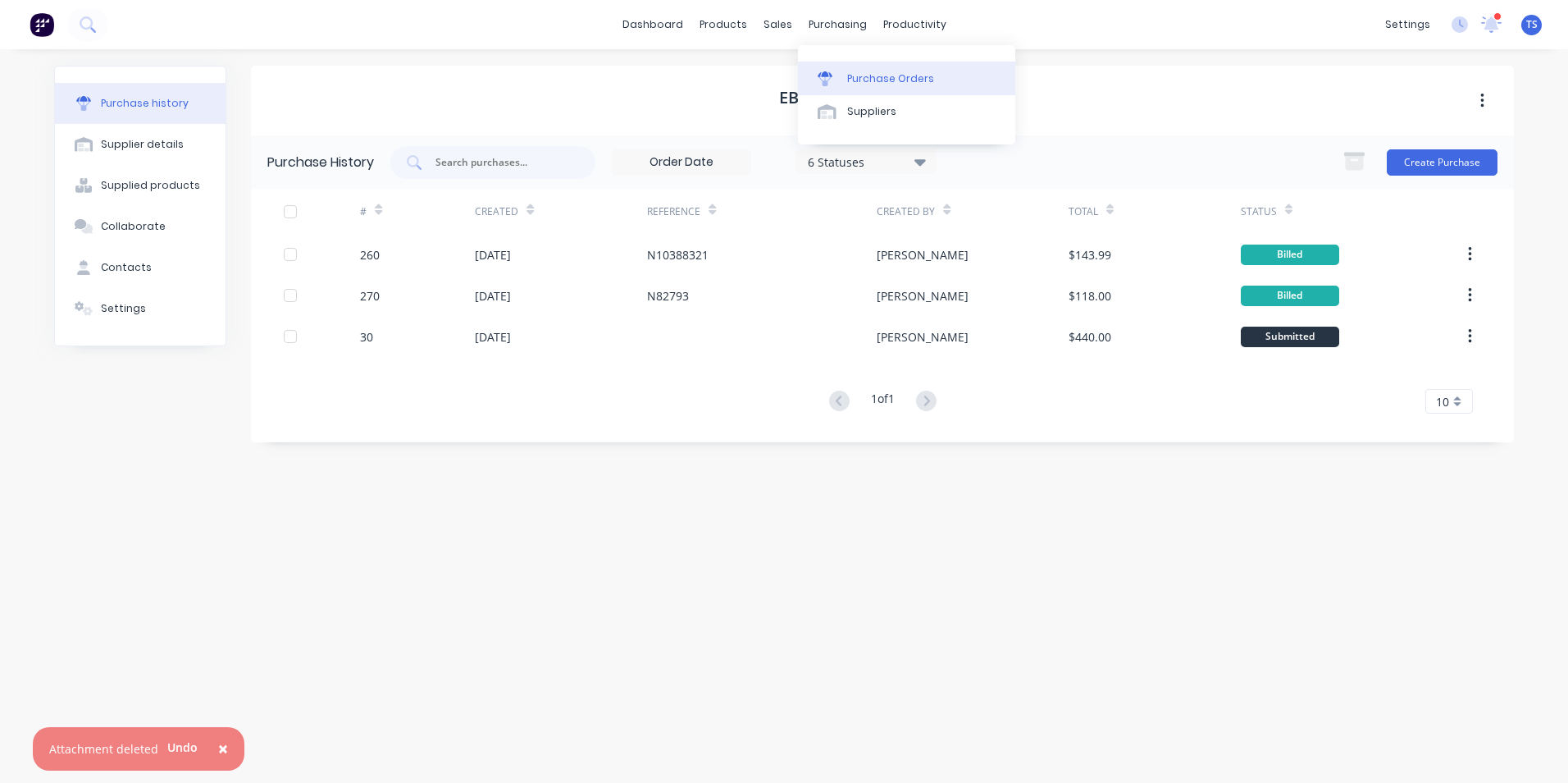
click at [863, 77] on div "Purchase Orders" at bounding box center [891, 79] width 87 height 15
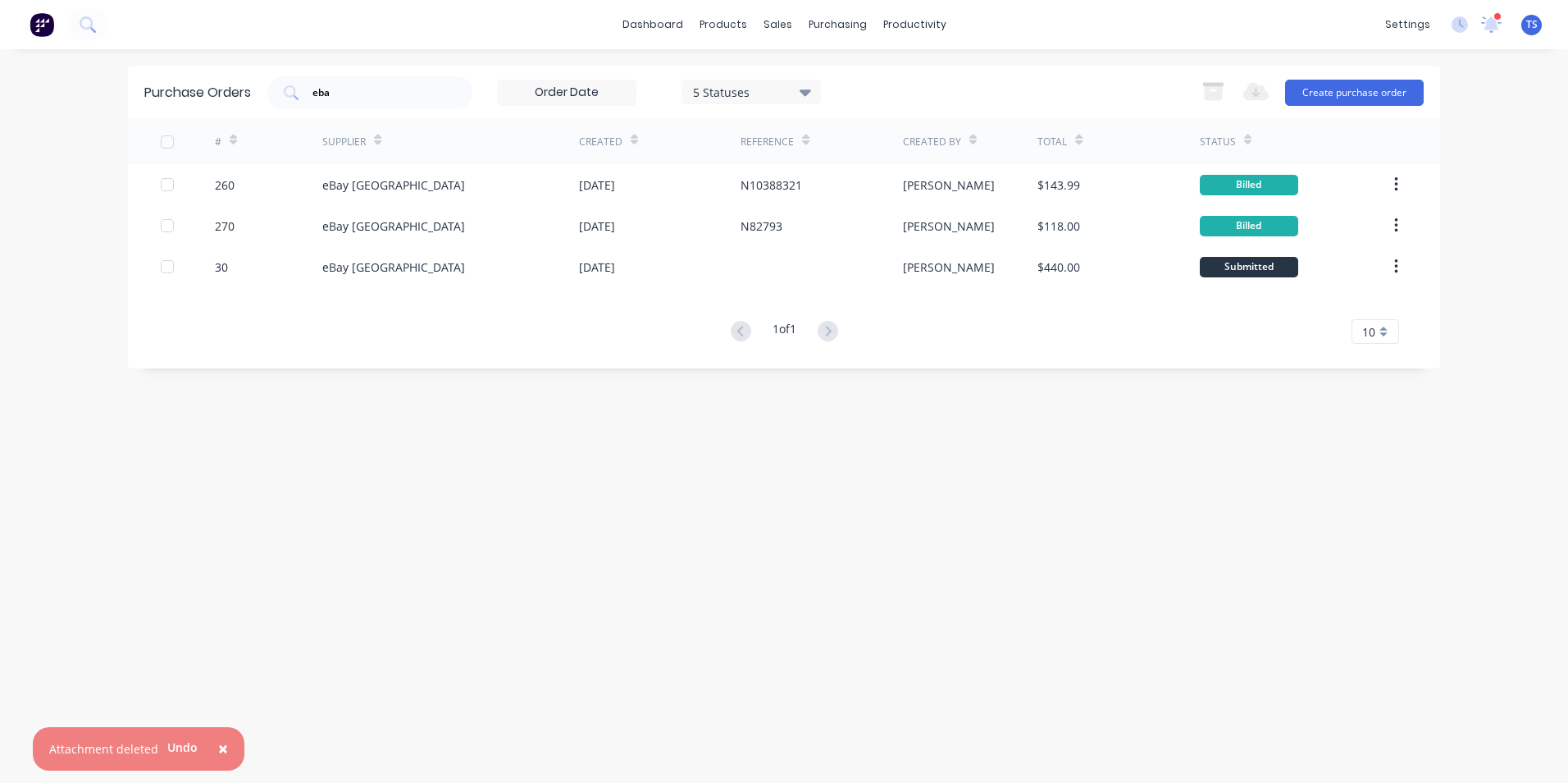
click at [221, 744] on span "×" at bounding box center [223, 748] width 10 height 23
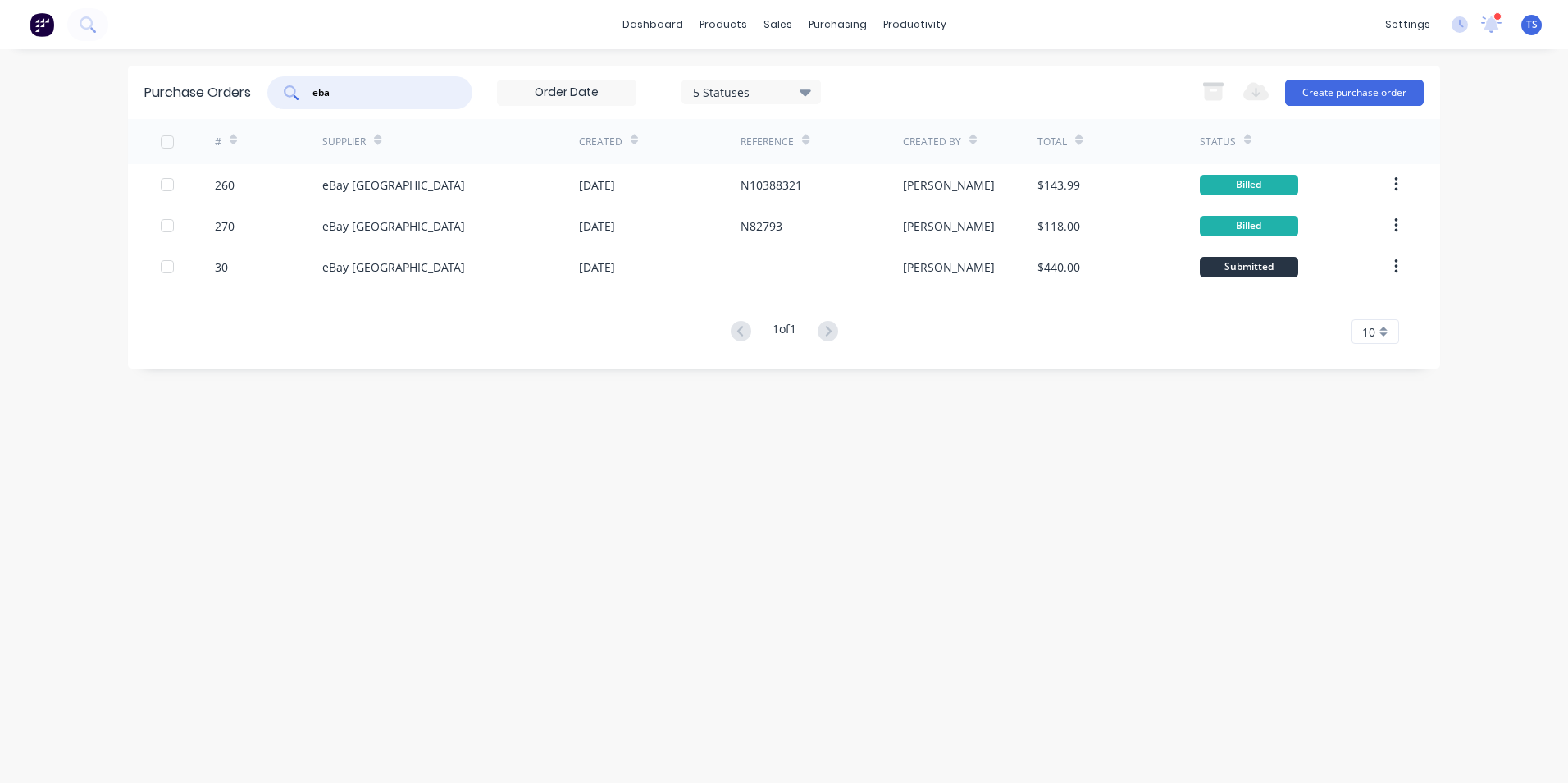
click at [344, 99] on input "eba" at bounding box center [379, 93] width 136 height 17
type input "e"
